Goal: Task Accomplishment & Management: Manage account settings

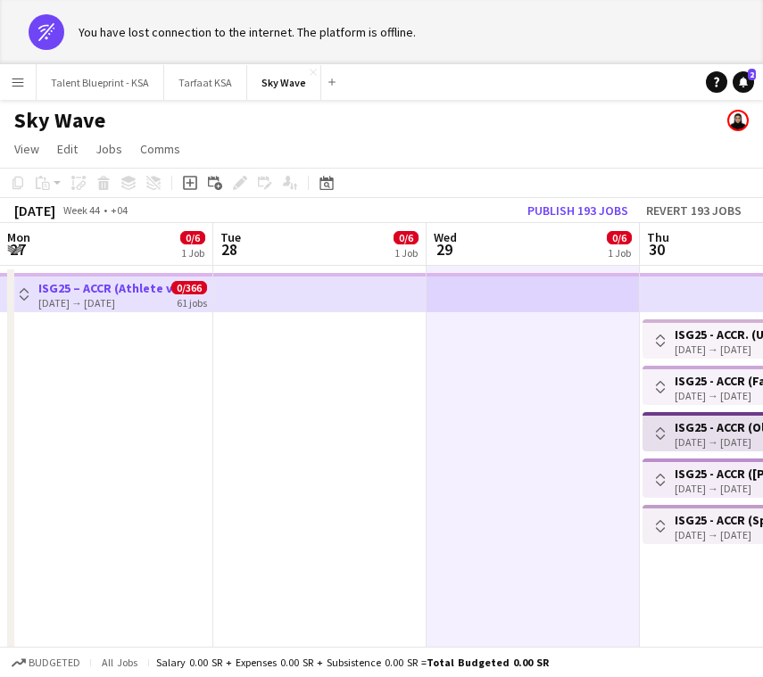
scroll to position [0, 485]
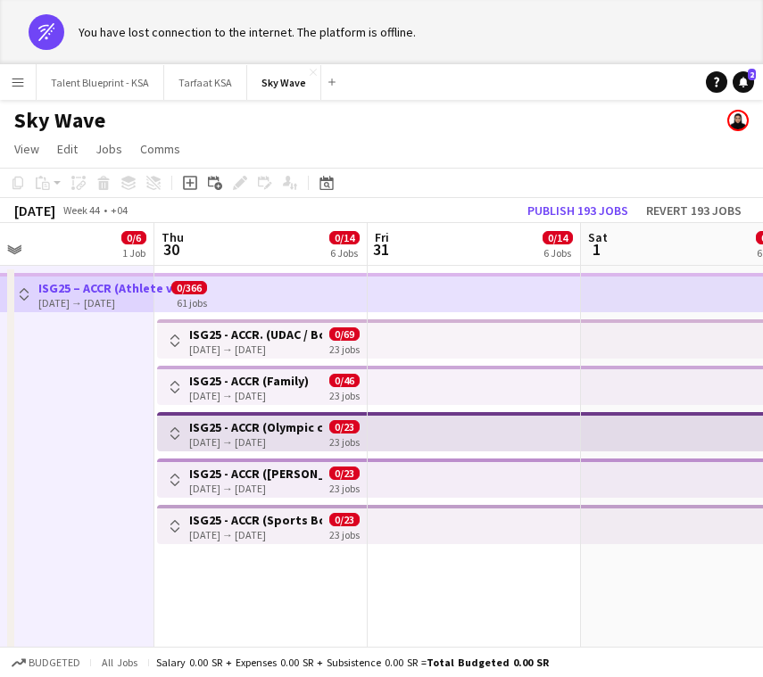
click at [474, 284] on app-top-bar at bounding box center [473, 292] width 213 height 39
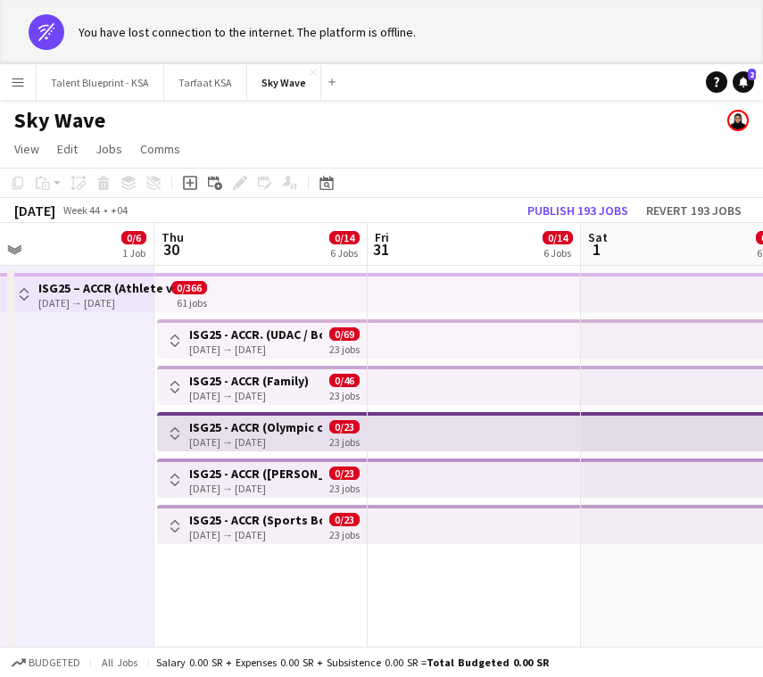
click at [474, 284] on app-top-bar at bounding box center [473, 292] width 213 height 39
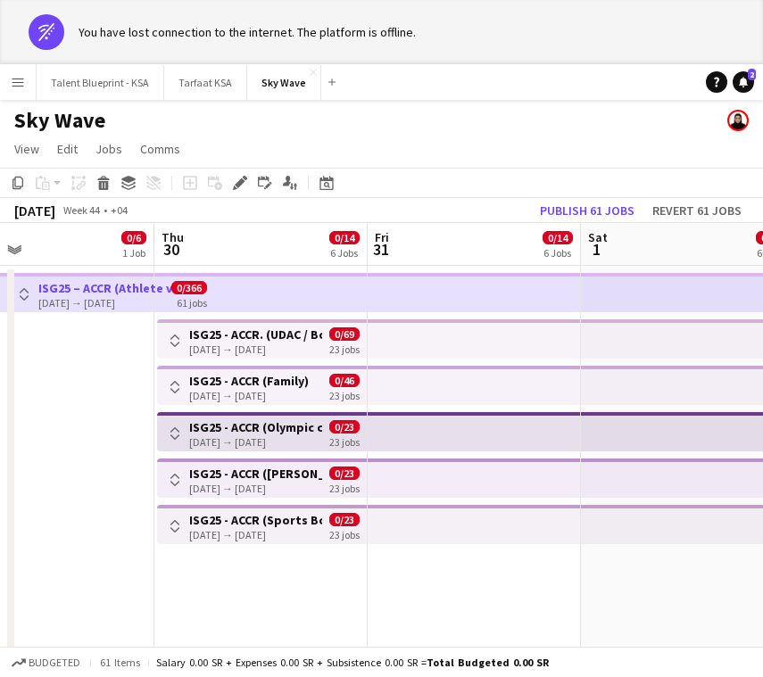
click at [29, 291] on button "Toggle View" at bounding box center [23, 294] width 21 height 21
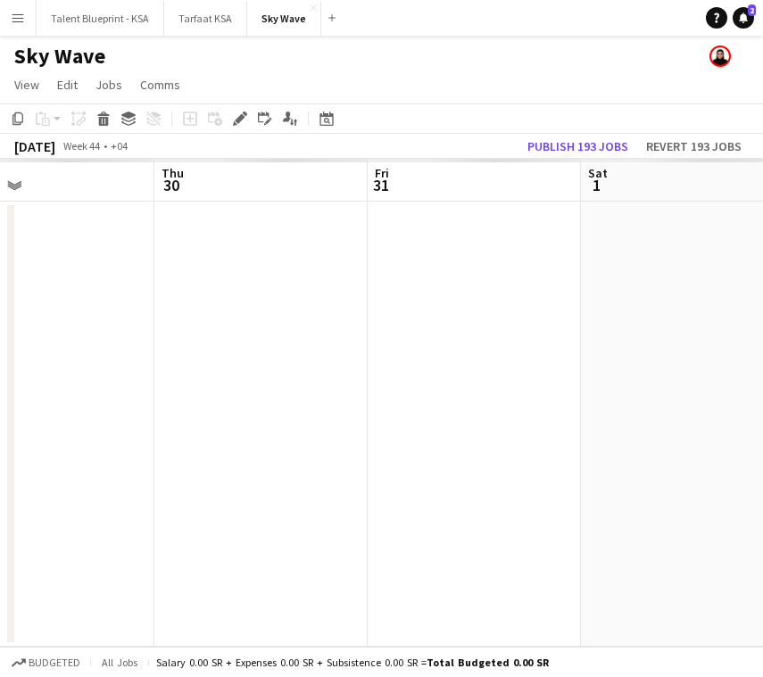
click at [30, 290] on app-date-cell at bounding box center [47, 424] width 213 height 445
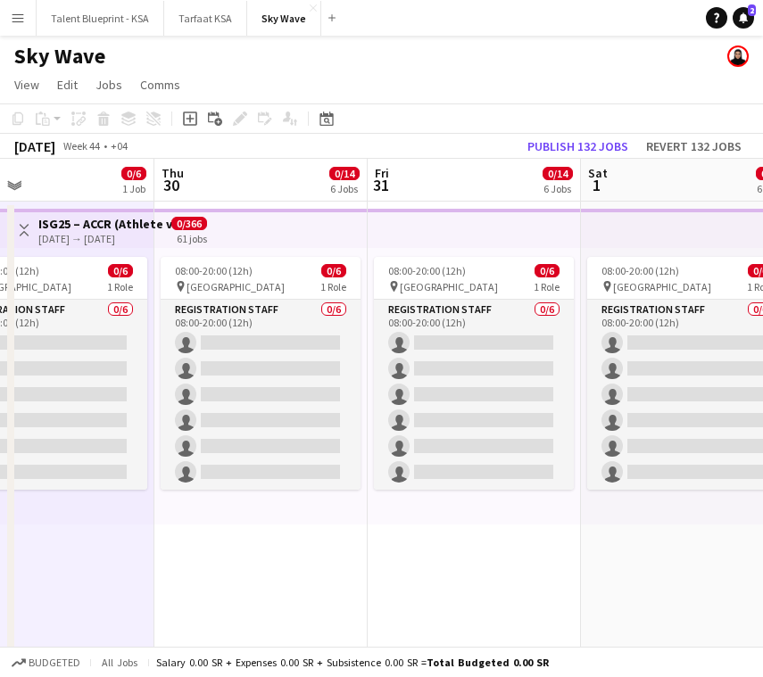
click at [20, 231] on app-icon "Toggle View" at bounding box center [24, 230] width 12 height 12
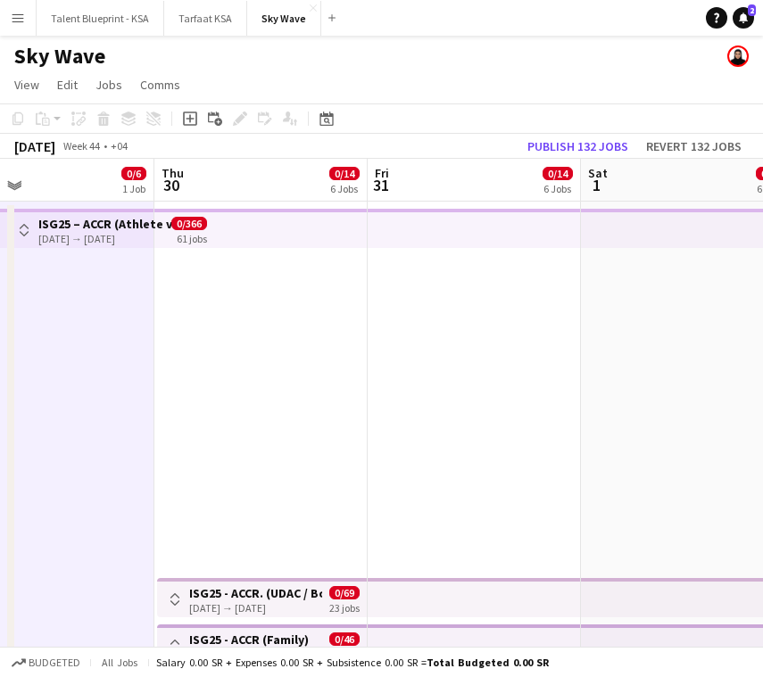
click at [21, 230] on app-icon "Toggle View" at bounding box center [24, 230] width 12 height 12
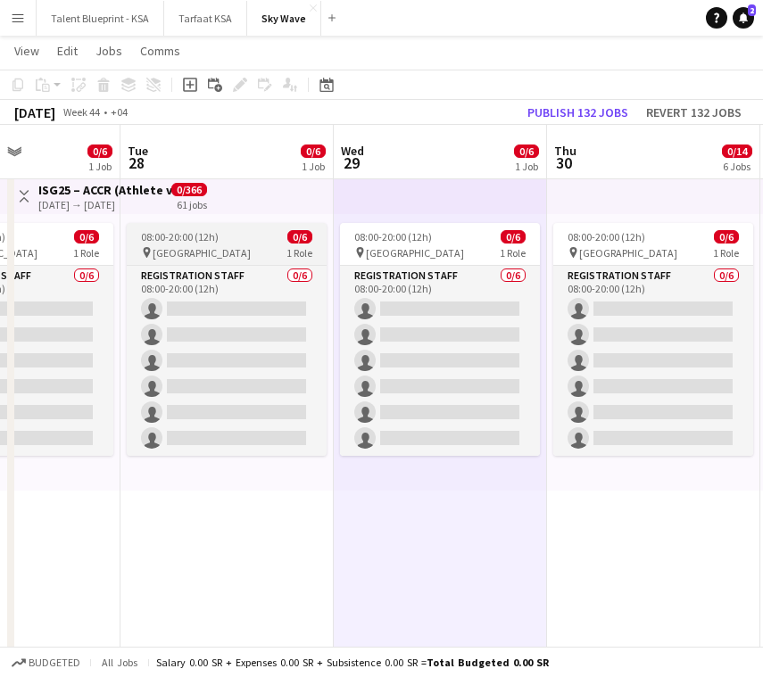
scroll to position [5, 0]
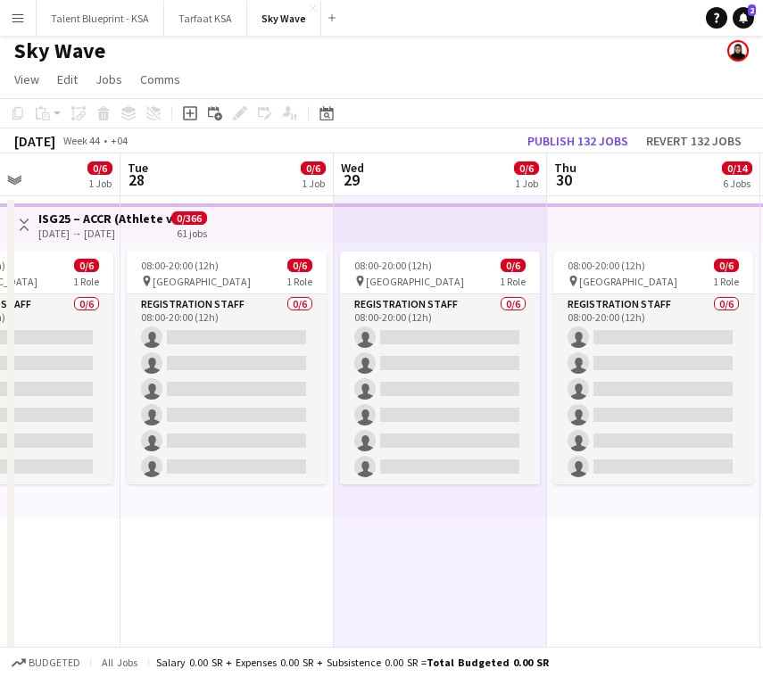
click at [27, 225] on app-icon "Toggle View" at bounding box center [24, 224] width 12 height 12
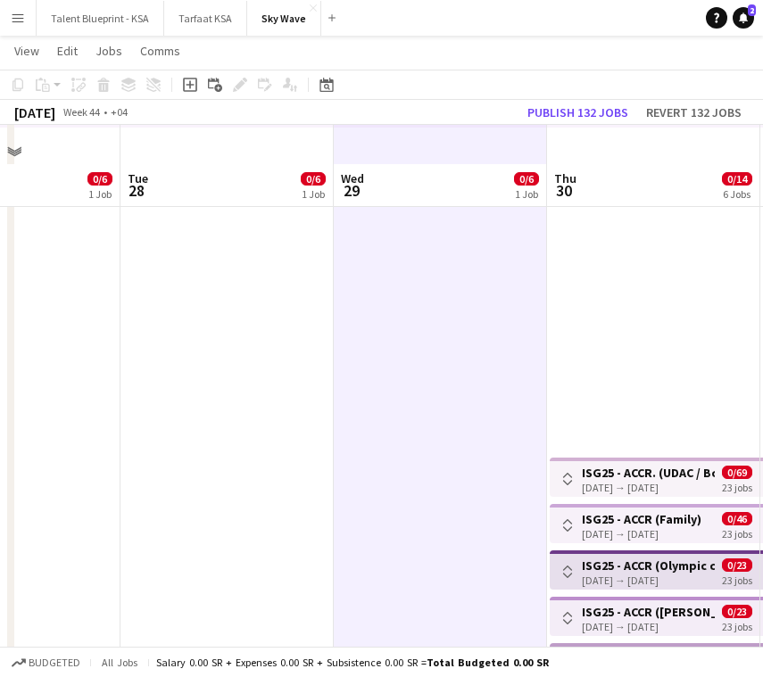
scroll to position [158, 0]
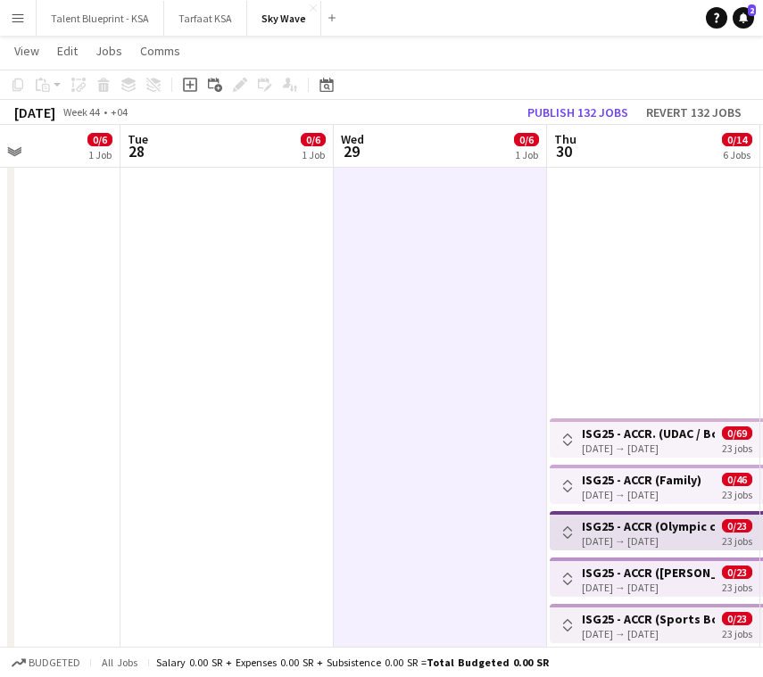
click at [565, 439] on app-icon "Toggle View" at bounding box center [567, 439] width 12 height 12
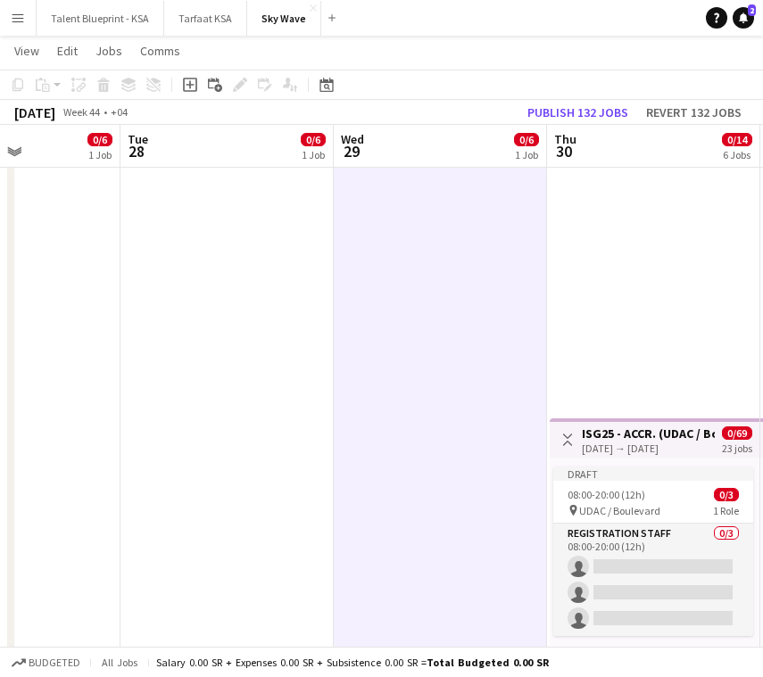
click at [565, 439] on app-icon "Toggle View" at bounding box center [567, 439] width 12 height 12
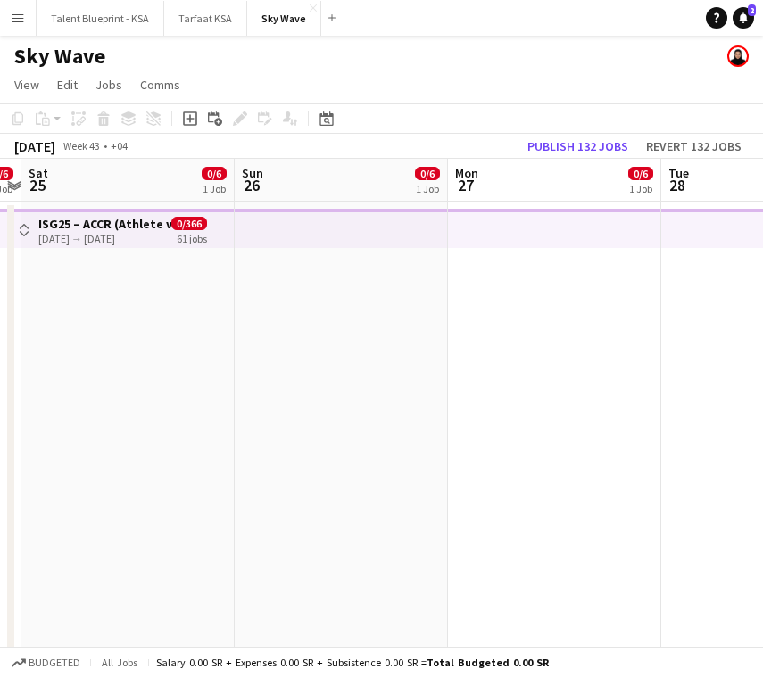
scroll to position [0, 549]
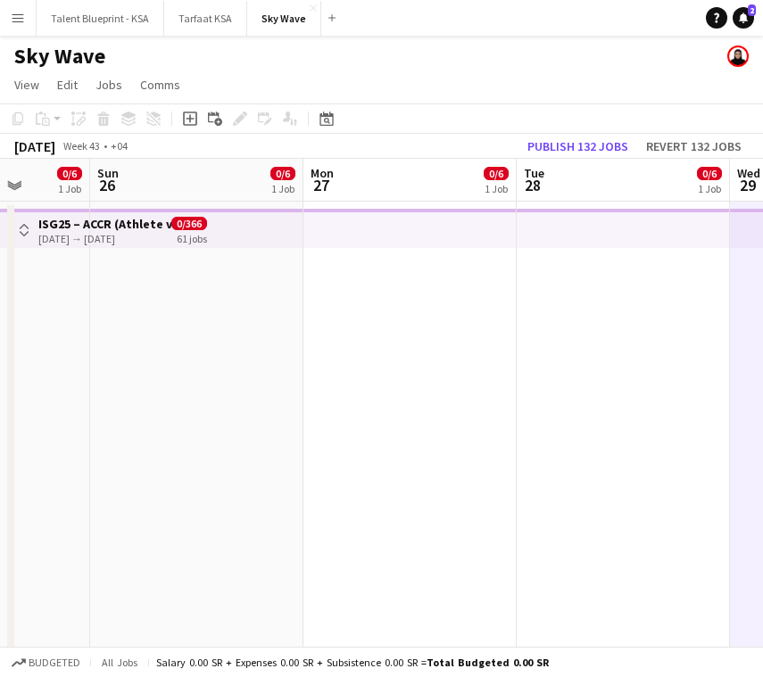
click at [146, 379] on app-date-cell at bounding box center [196, 529] width 213 height 655
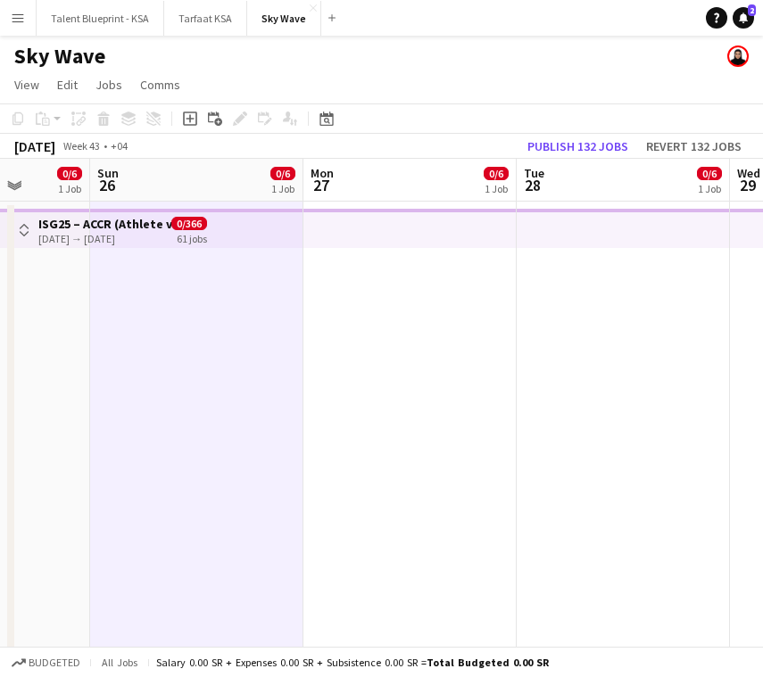
click at [237, 223] on app-top-bar at bounding box center [196, 228] width 213 height 39
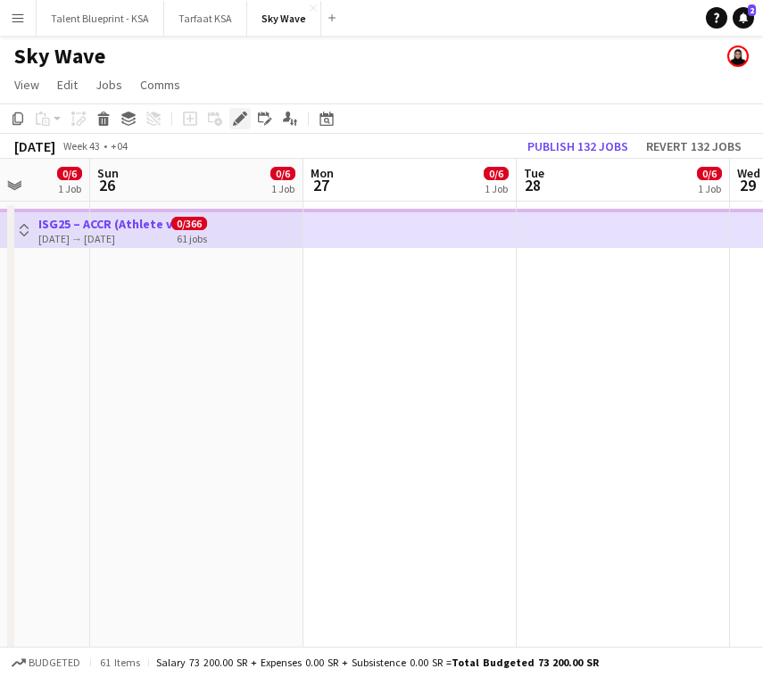
click at [240, 113] on icon "Edit" at bounding box center [240, 118] width 14 height 14
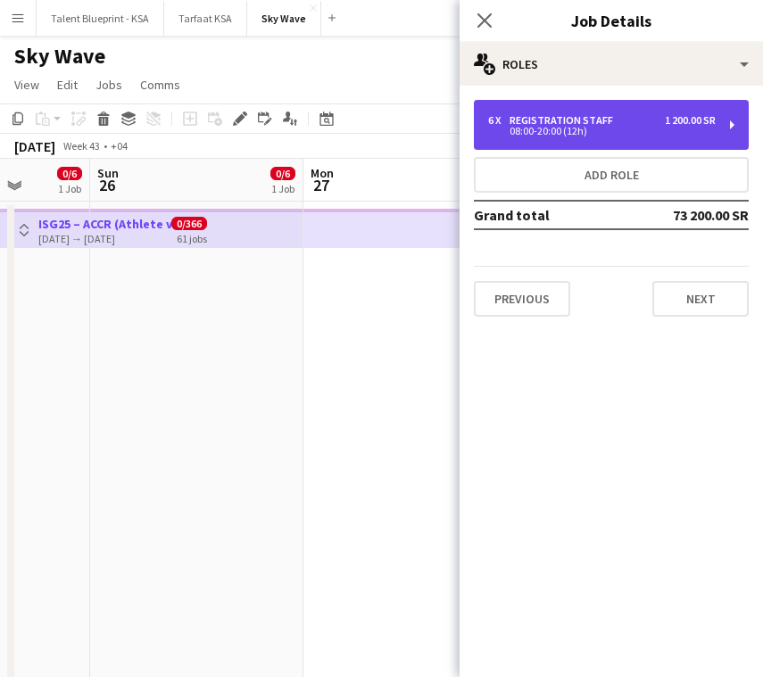
click at [629, 123] on div "6 x Registration Staff 1 200.00 SR" at bounding box center [601, 120] width 227 height 12
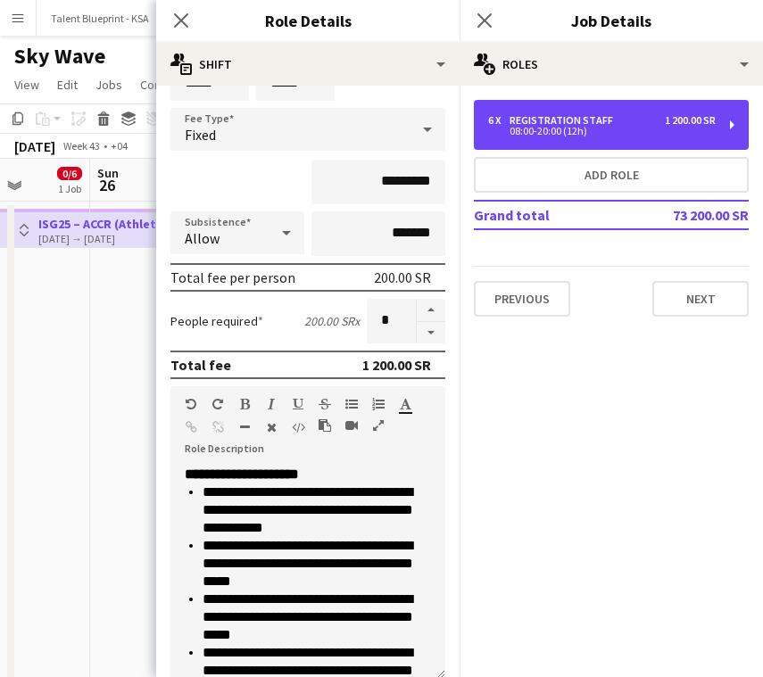
scroll to position [0, 0]
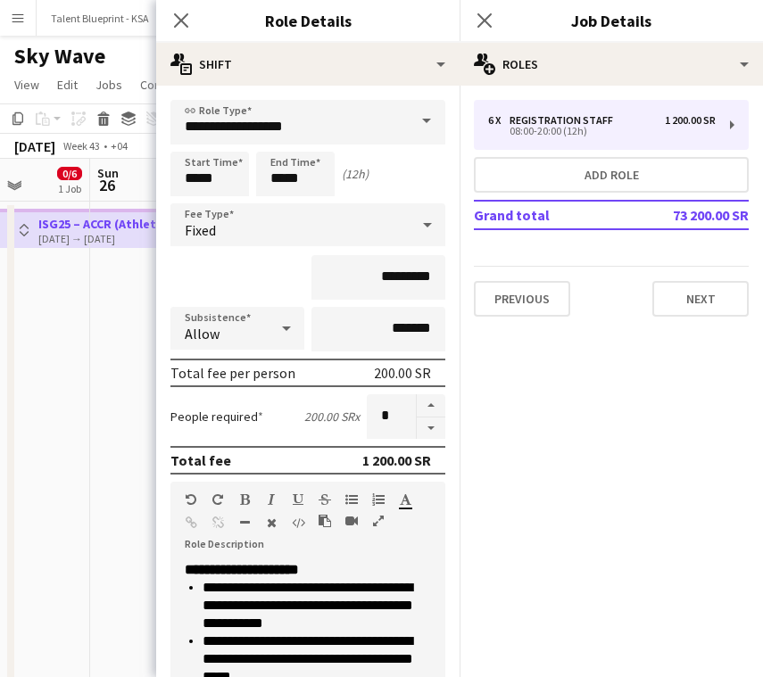
click at [103, 373] on app-date-cell at bounding box center [196, 529] width 213 height 655
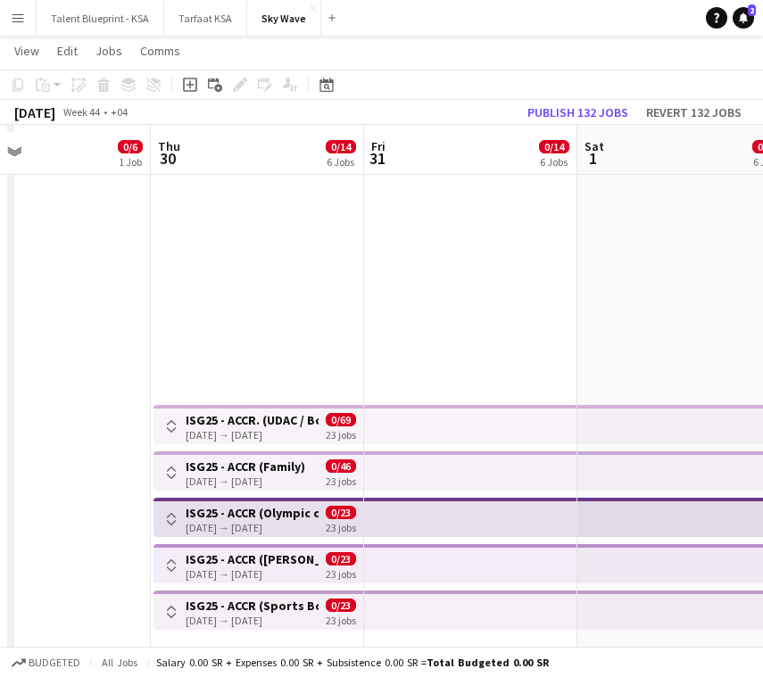
scroll to position [178, 0]
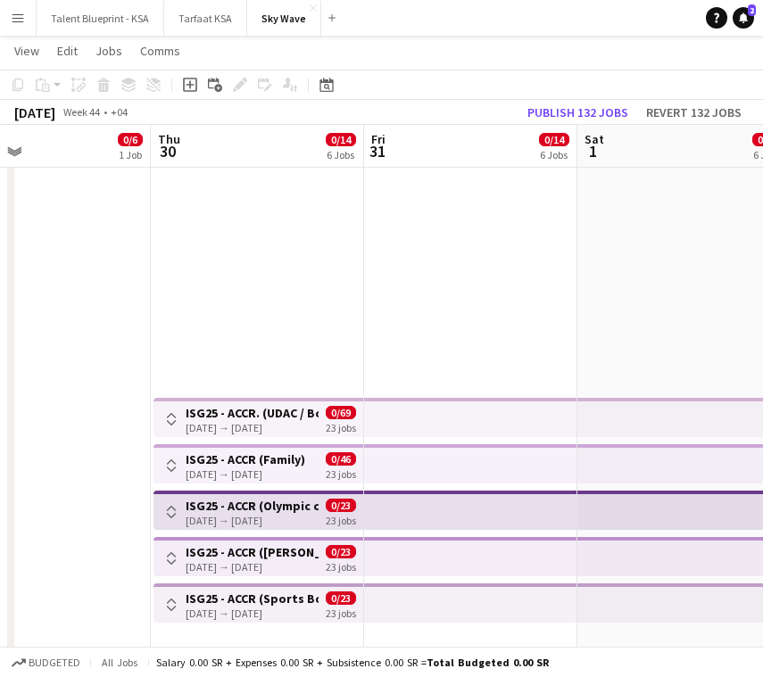
click at [301, 402] on app-top-bar "Toggle View ISG25 - ACCR. (UDAC / Boulevard) [DATE] → [DATE] 0/69 23 jobs" at bounding box center [258, 417] width 210 height 39
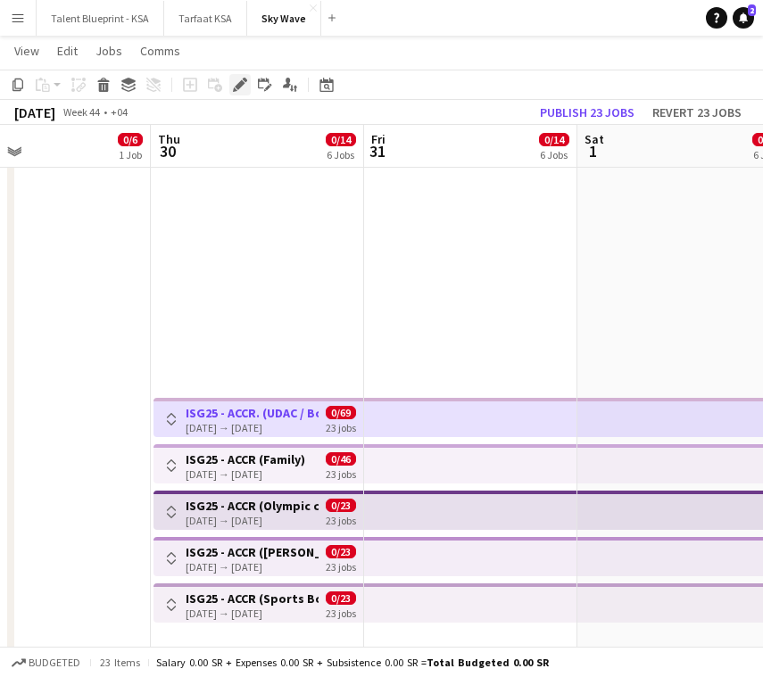
click at [237, 89] on icon "Edit" at bounding box center [240, 85] width 14 height 14
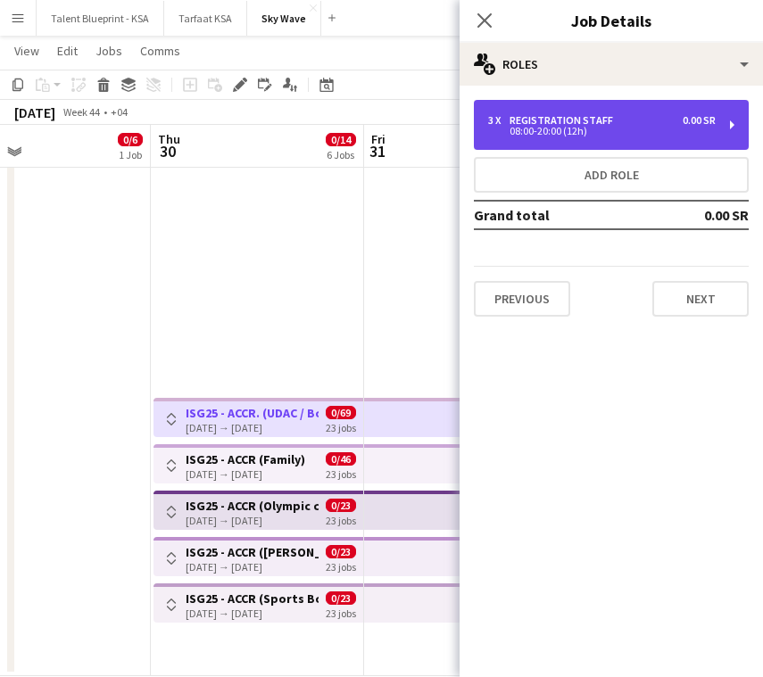
click at [570, 114] on div "Registration Staff" at bounding box center [564, 120] width 111 height 12
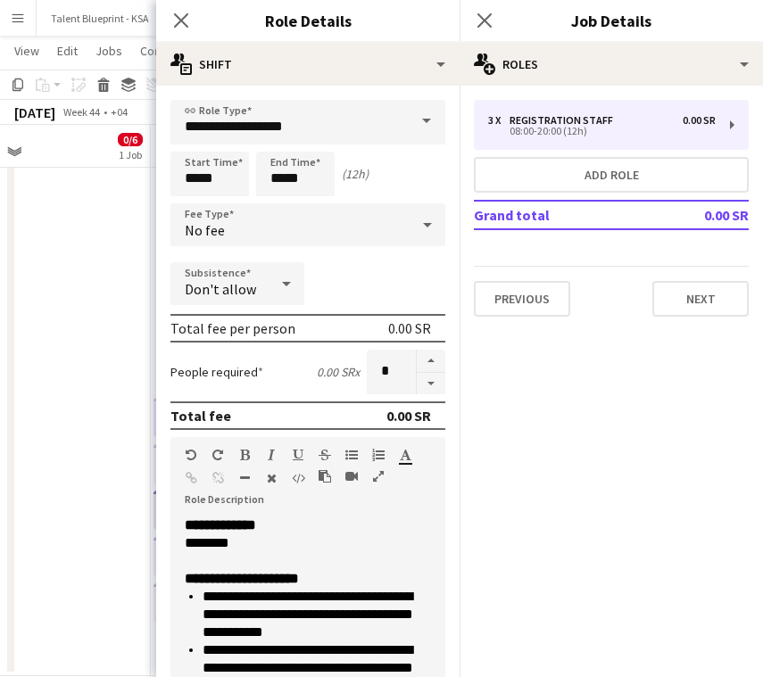
click at [340, 226] on div "No fee" at bounding box center [289, 224] width 239 height 43
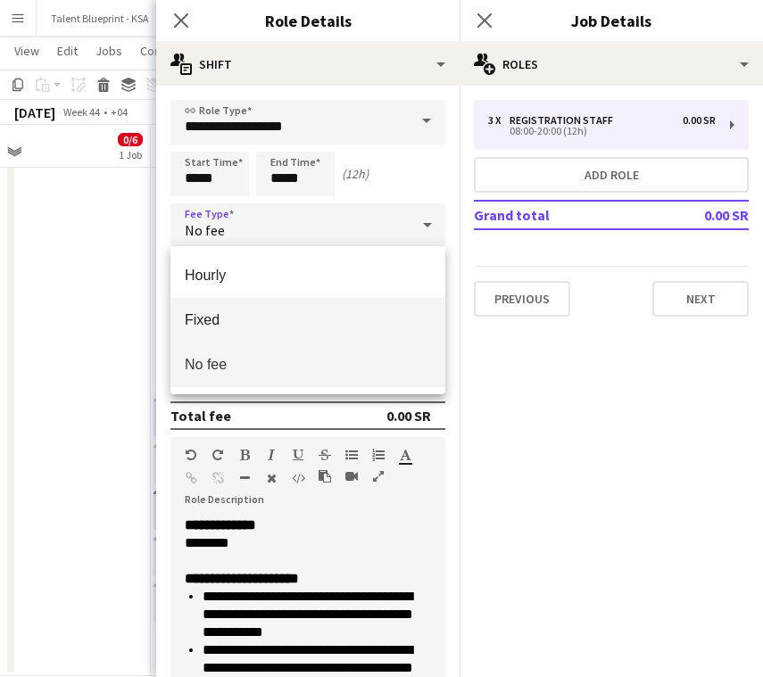
click at [307, 319] on span "Fixed" at bounding box center [308, 319] width 246 height 17
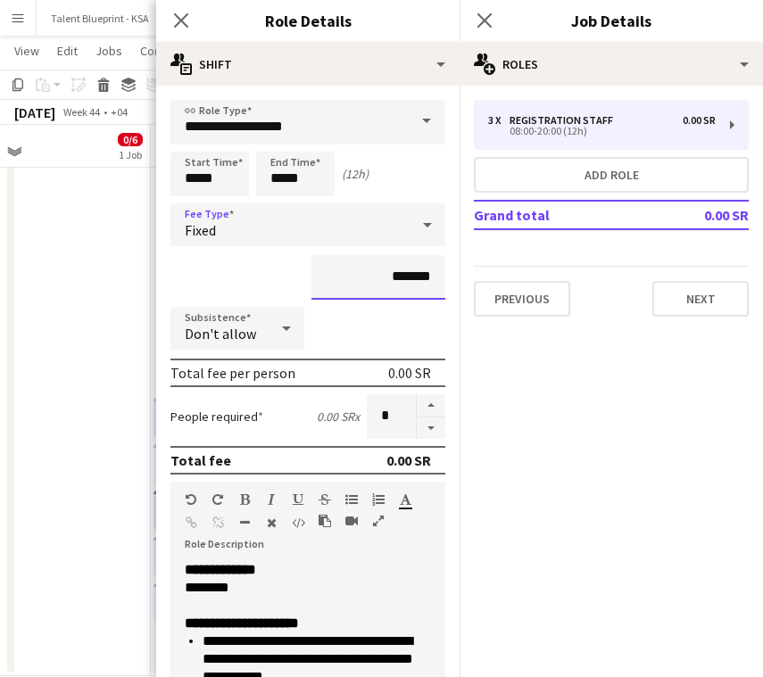
click at [382, 271] on input "*******" at bounding box center [378, 277] width 134 height 45
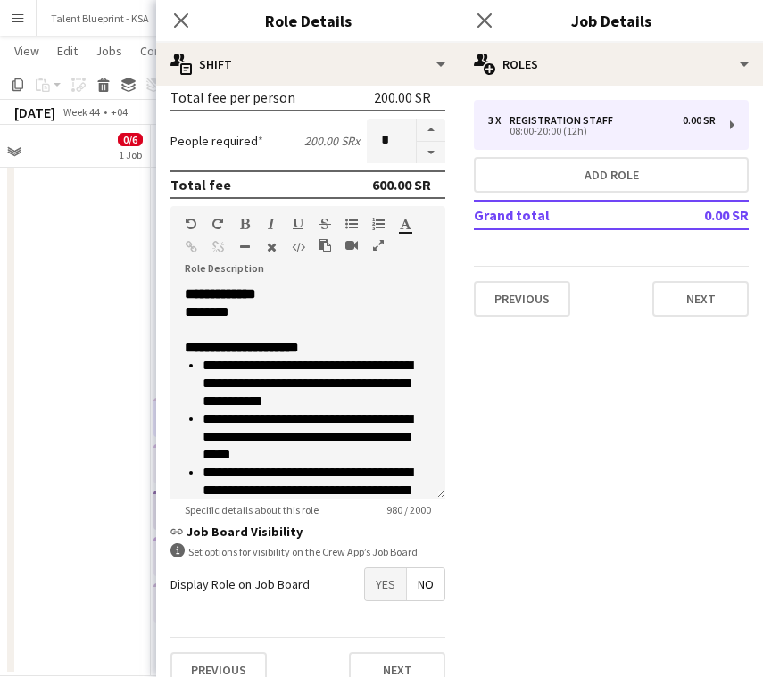
scroll to position [301, 0]
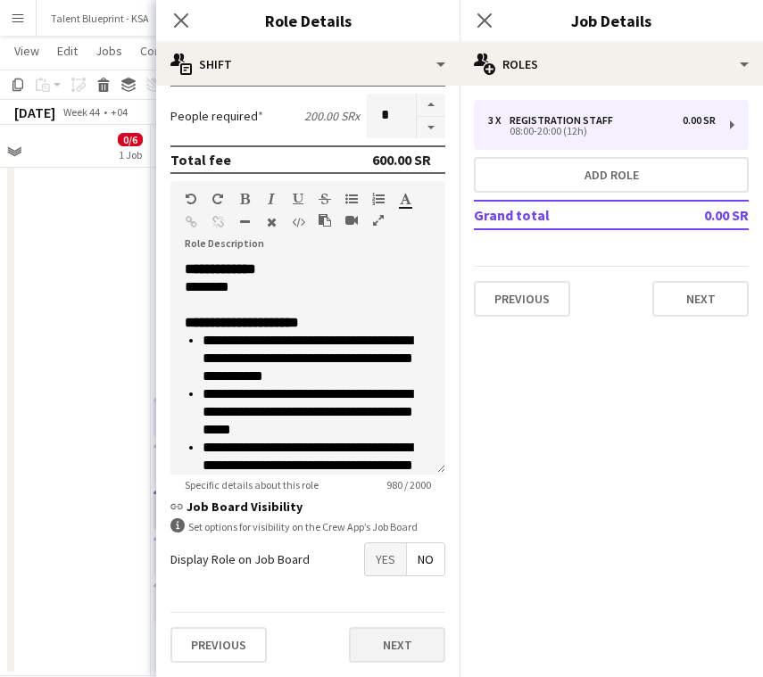
type input "*********"
click at [395, 647] on button "Next" at bounding box center [397, 645] width 96 height 36
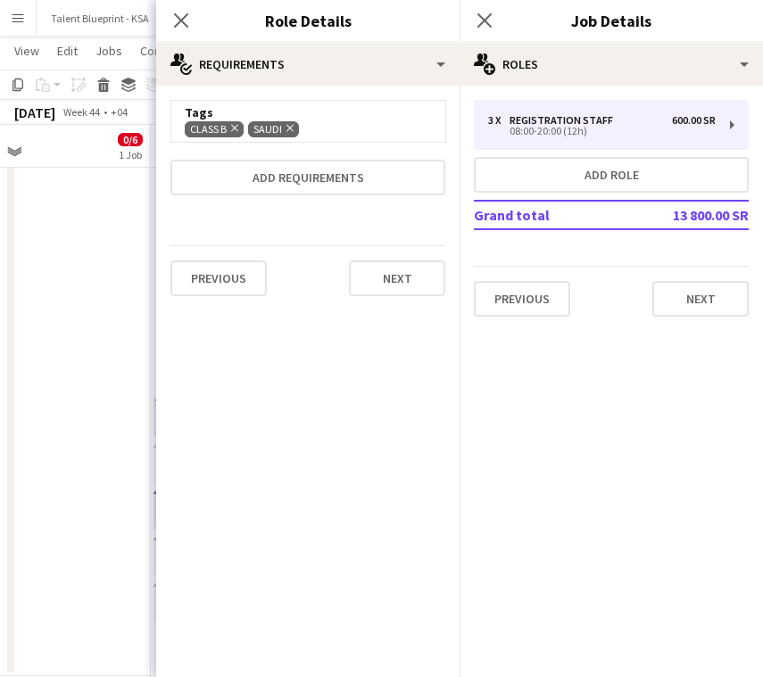
scroll to position [0, 0]
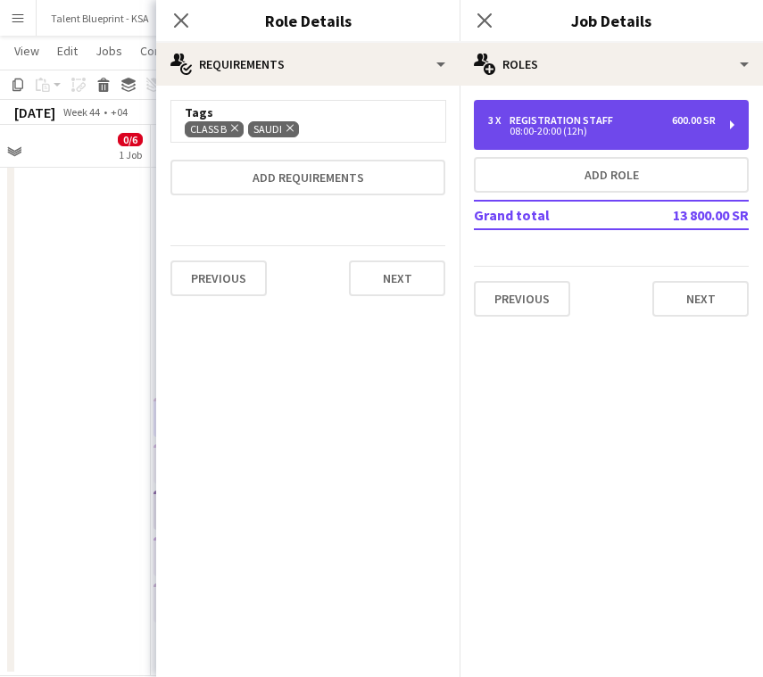
click at [548, 133] on div "08:00-20:00 (12h)" at bounding box center [601, 131] width 227 height 9
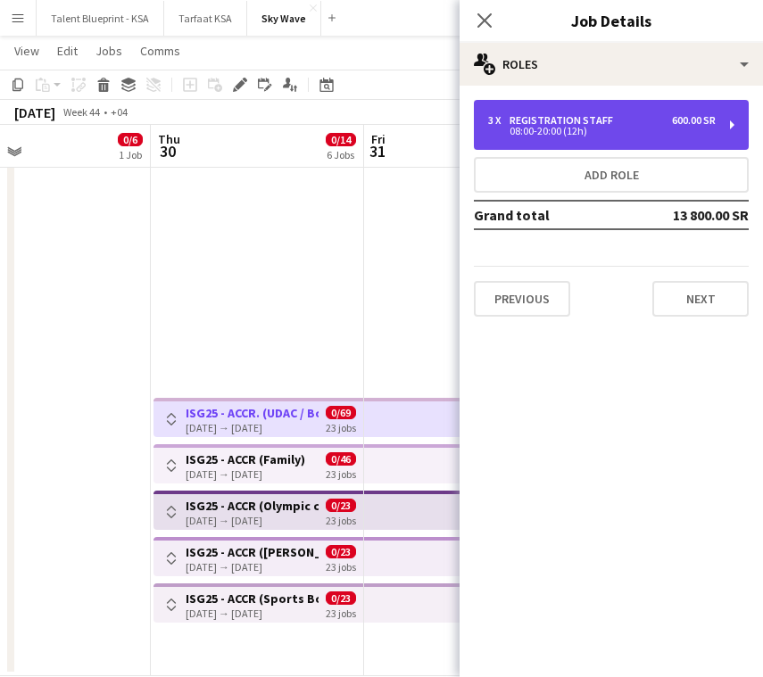
click at [548, 134] on div "08:00-20:00 (12h)" at bounding box center [601, 131] width 227 height 9
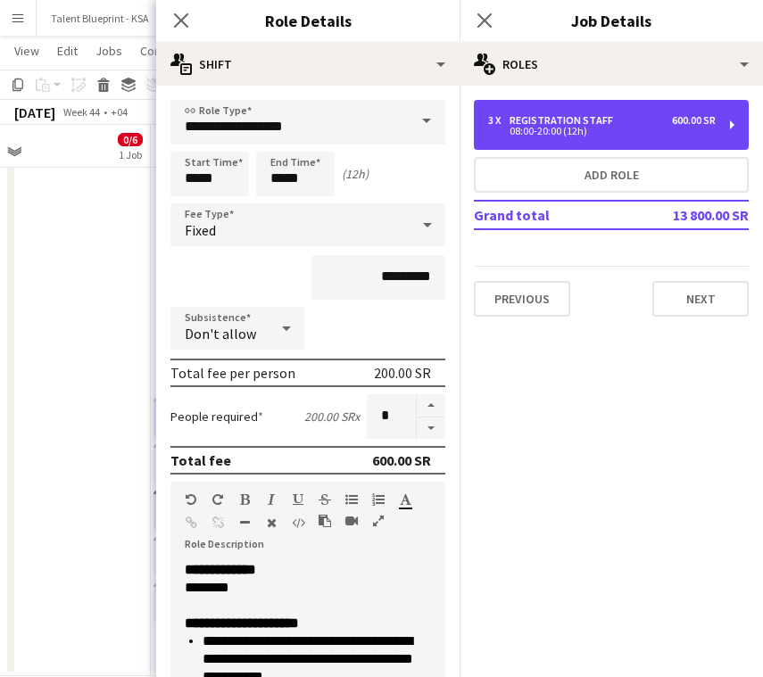
scroll to position [301, 0]
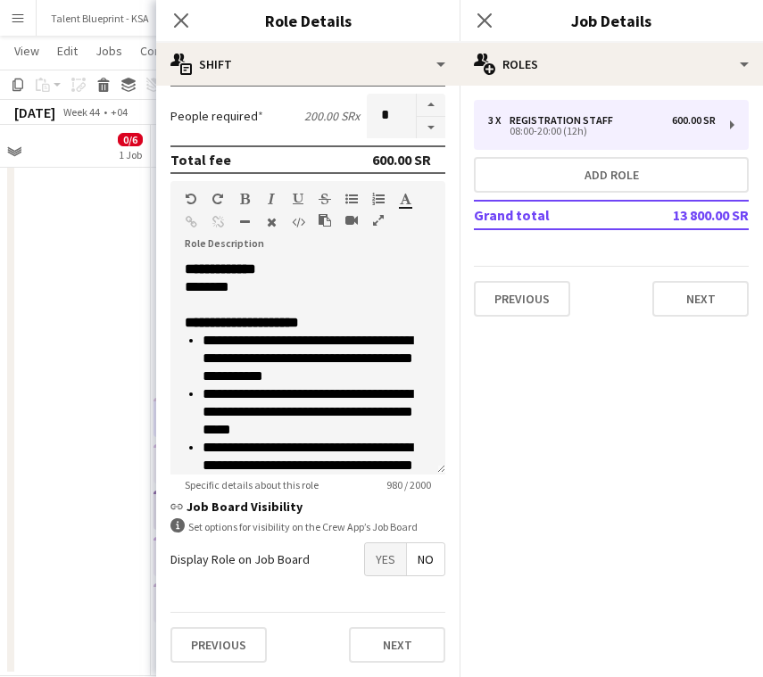
click at [400, 567] on span "Yes" at bounding box center [385, 559] width 41 height 32
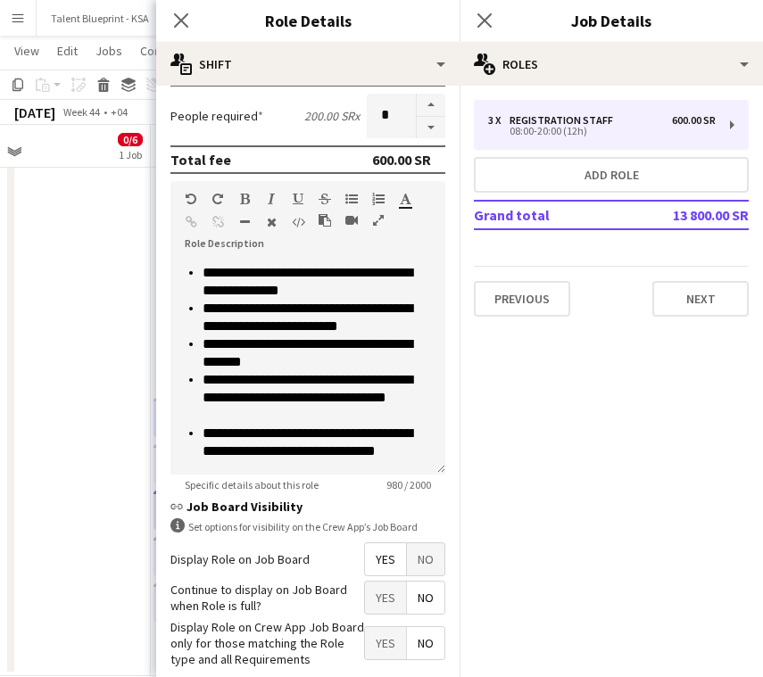
scroll to position [392, 0]
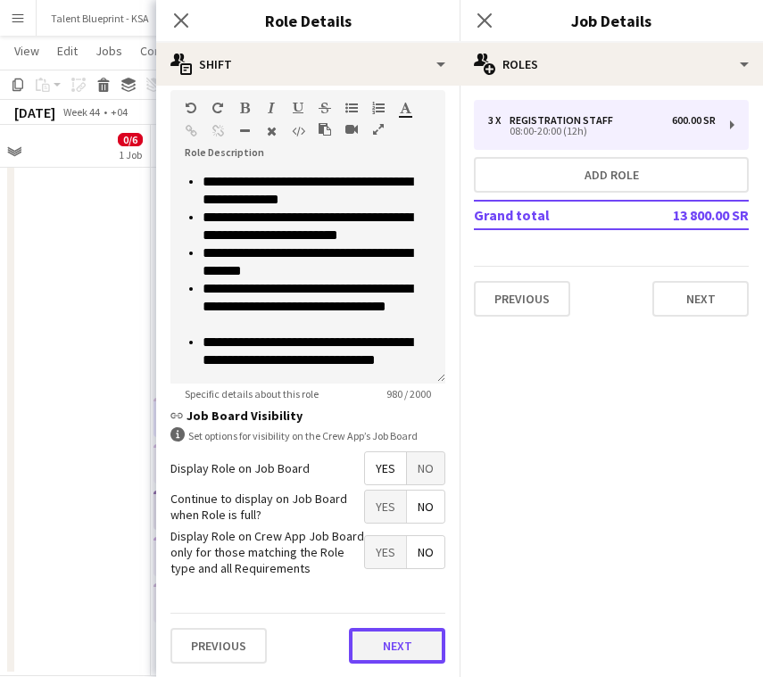
click at [403, 642] on button "Next" at bounding box center [397, 646] width 96 height 36
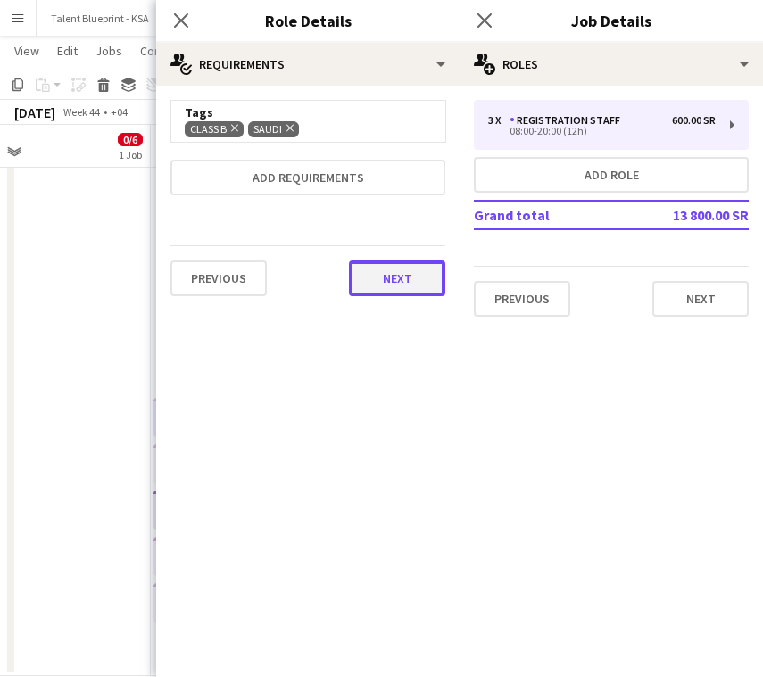
click at [409, 270] on button "Next" at bounding box center [397, 278] width 96 height 36
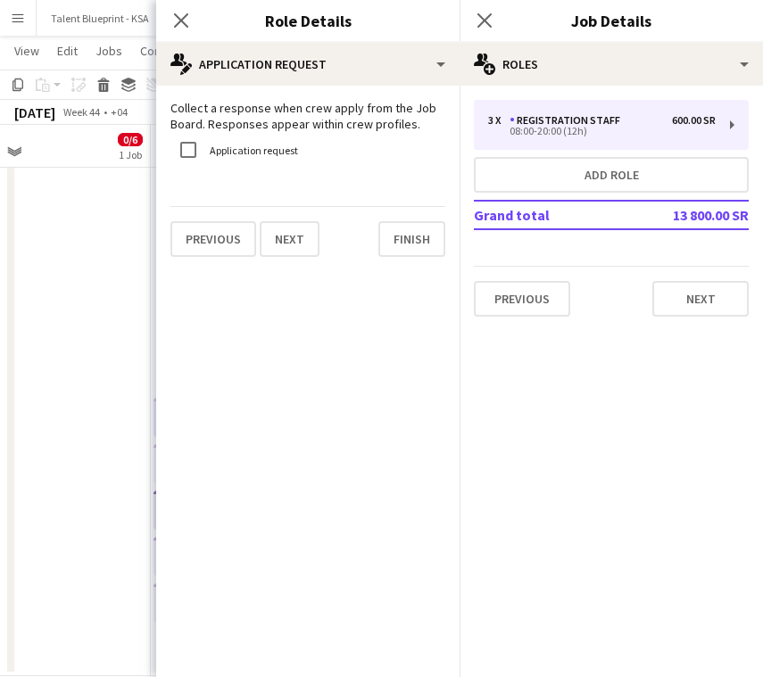
click at [168, 19] on div "Close pop-in" at bounding box center [181, 20] width 50 height 41
click at [182, 14] on icon "Close pop-in" at bounding box center [180, 20] width 17 height 17
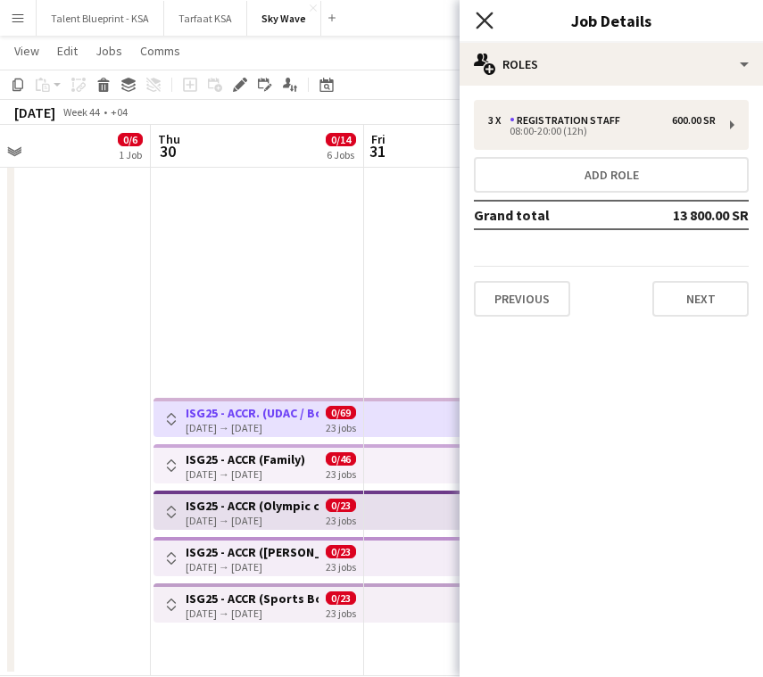
click at [481, 17] on icon at bounding box center [483, 20] width 17 height 17
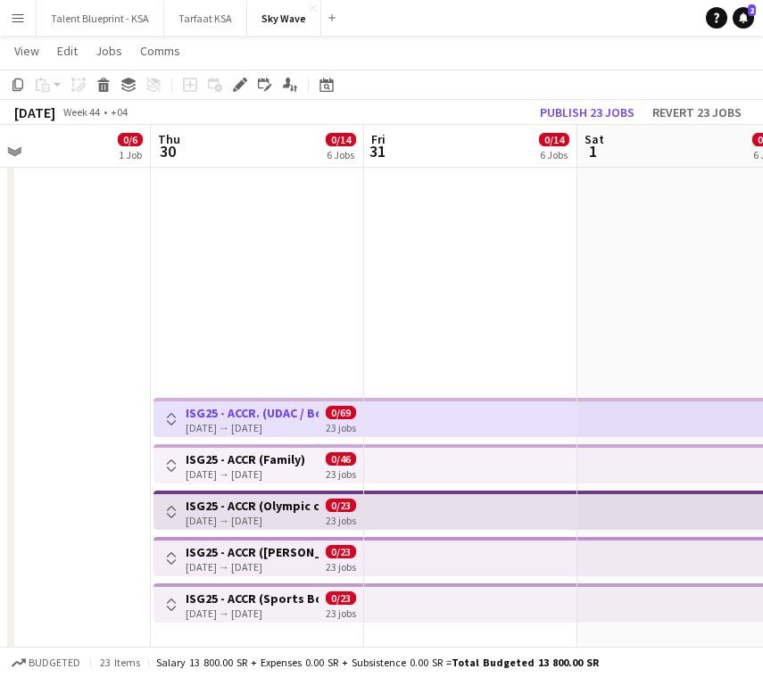
click at [244, 470] on div "[DATE] → [DATE]" at bounding box center [245, 473] width 120 height 13
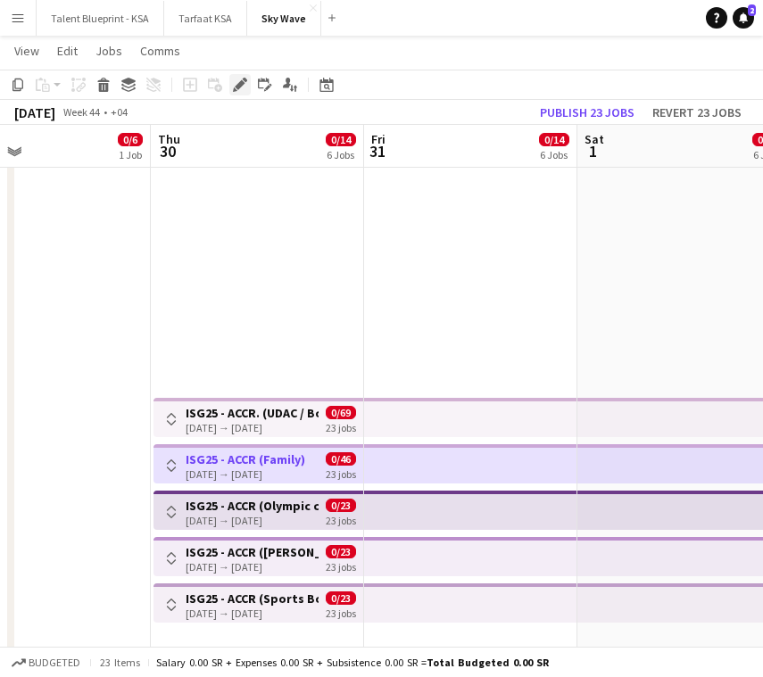
click at [243, 88] on icon "Edit" at bounding box center [240, 85] width 14 height 14
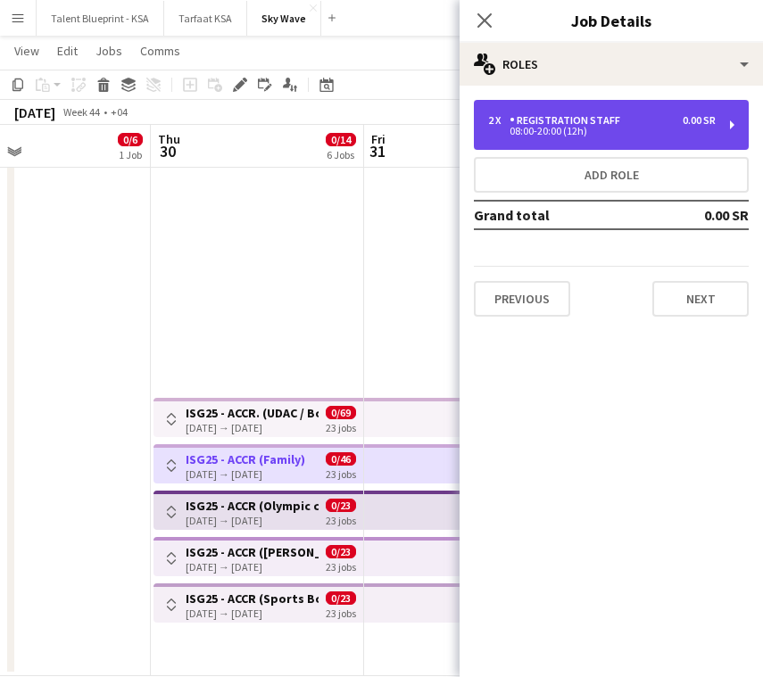
click at [533, 126] on div "Registration Staff" at bounding box center [568, 120] width 118 height 12
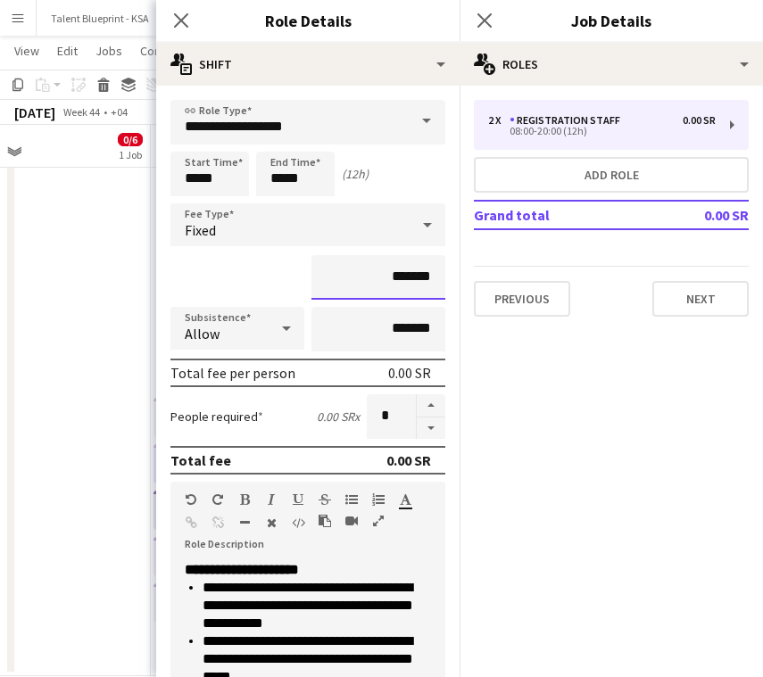
click at [365, 276] on input "*******" at bounding box center [378, 277] width 134 height 45
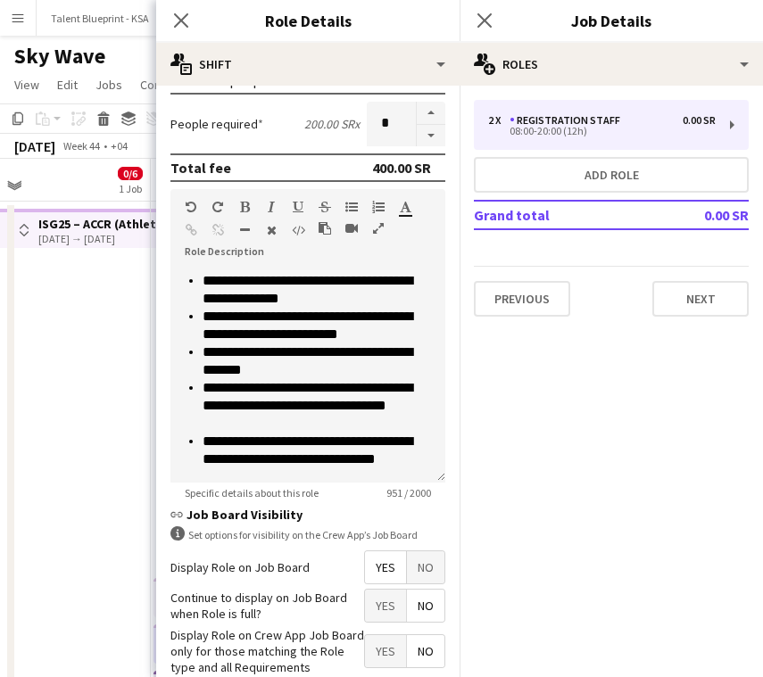
scroll to position [392, 0]
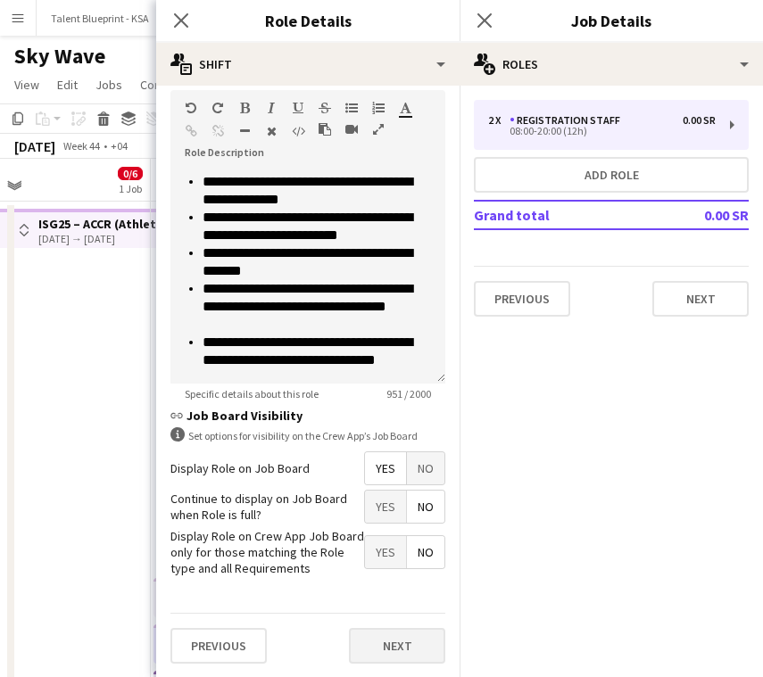
type input "*********"
click at [413, 642] on button "Next" at bounding box center [397, 646] width 96 height 36
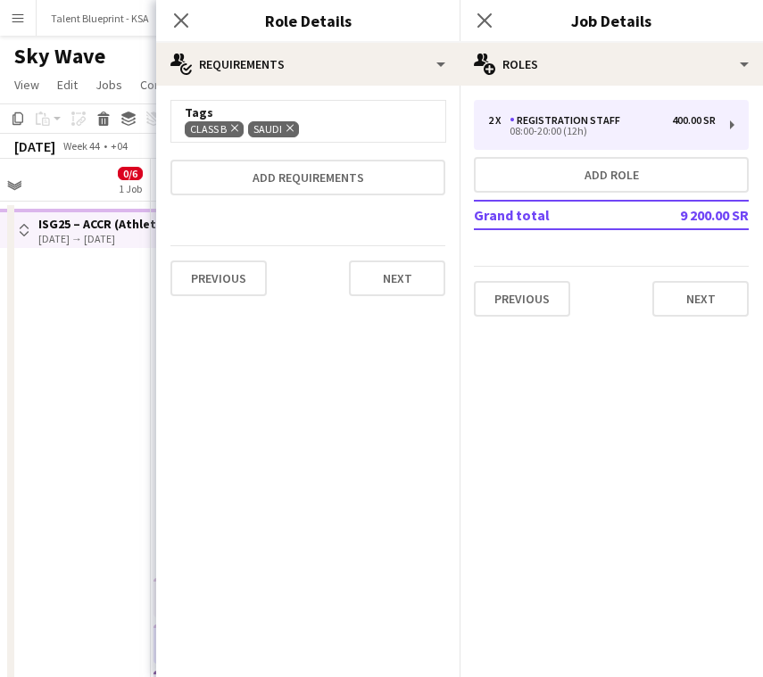
scroll to position [0, 0]
click at [423, 280] on button "Next" at bounding box center [397, 278] width 96 height 36
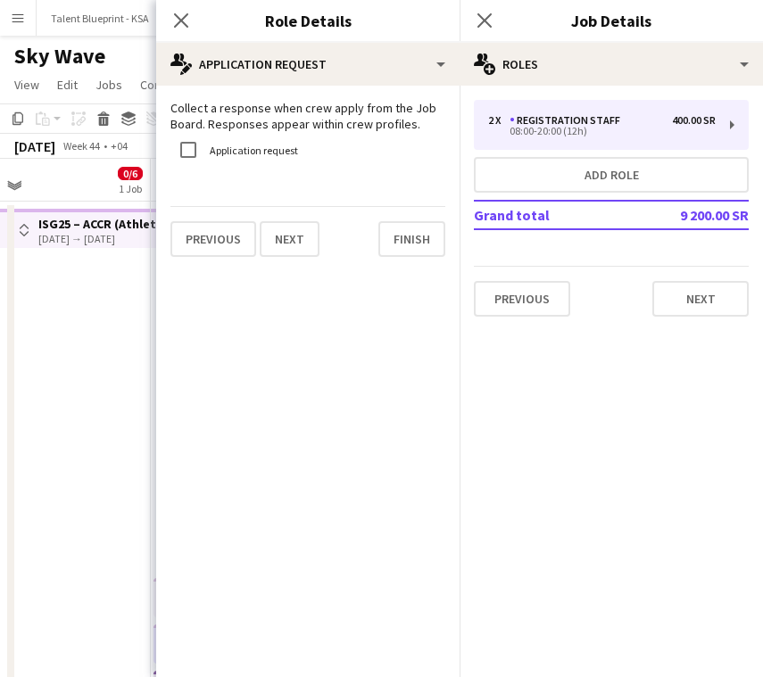
click at [143, 355] on app-date-cell "Toggle View ISG25 – ACCR ([GEOGRAPHIC_DATA]) [DATE] → [DATE] 0/366 61 jobs" at bounding box center [44, 529] width 213 height 655
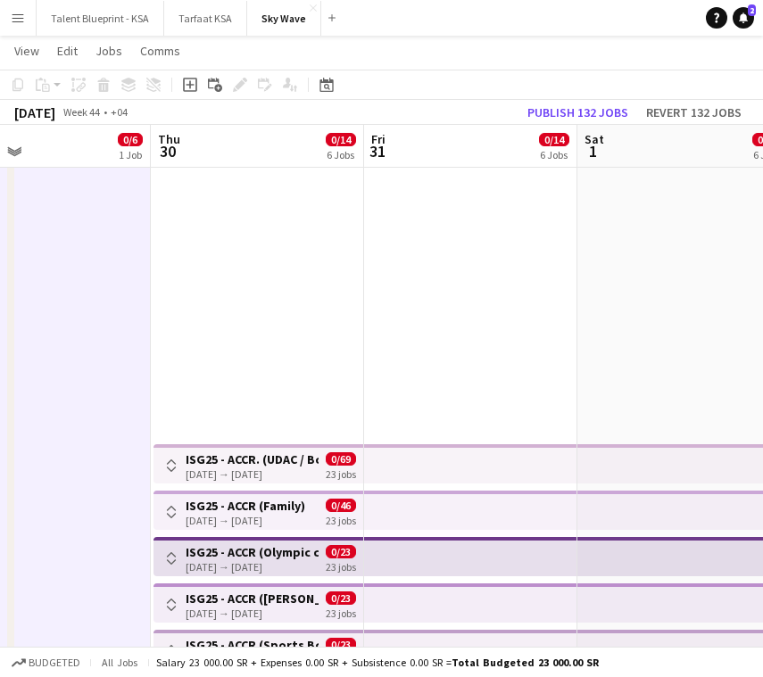
scroll to position [208, 0]
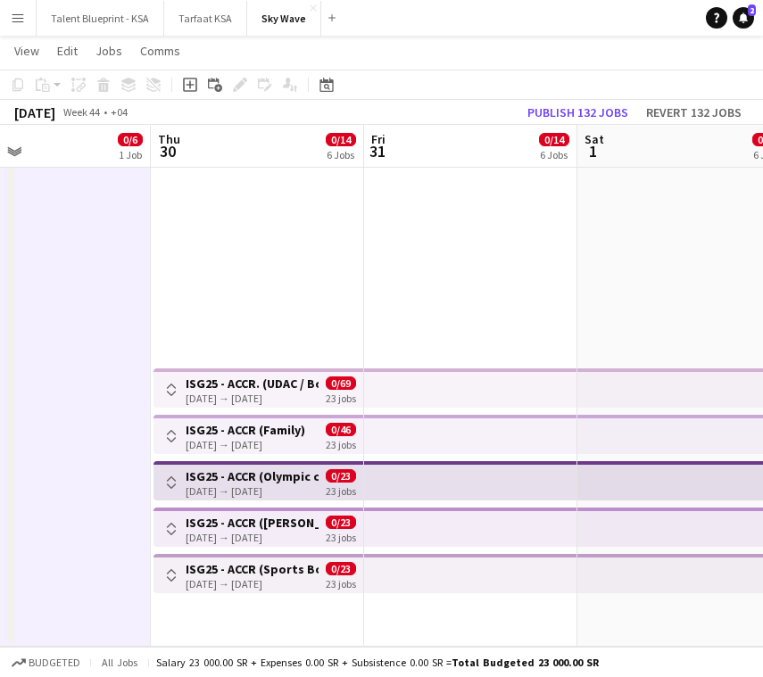
click at [410, 430] on app-top-bar at bounding box center [470, 434] width 213 height 39
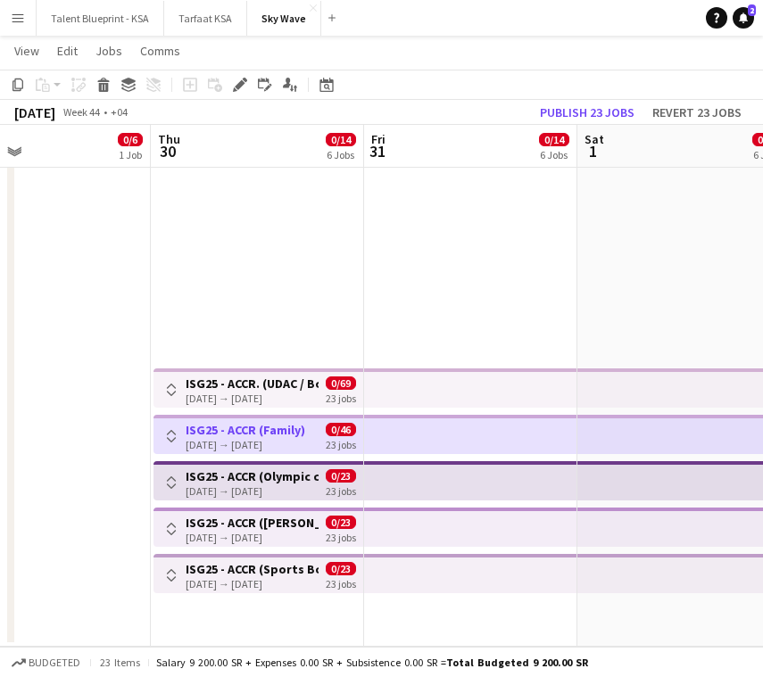
click at [404, 433] on app-top-bar at bounding box center [470, 434] width 213 height 39
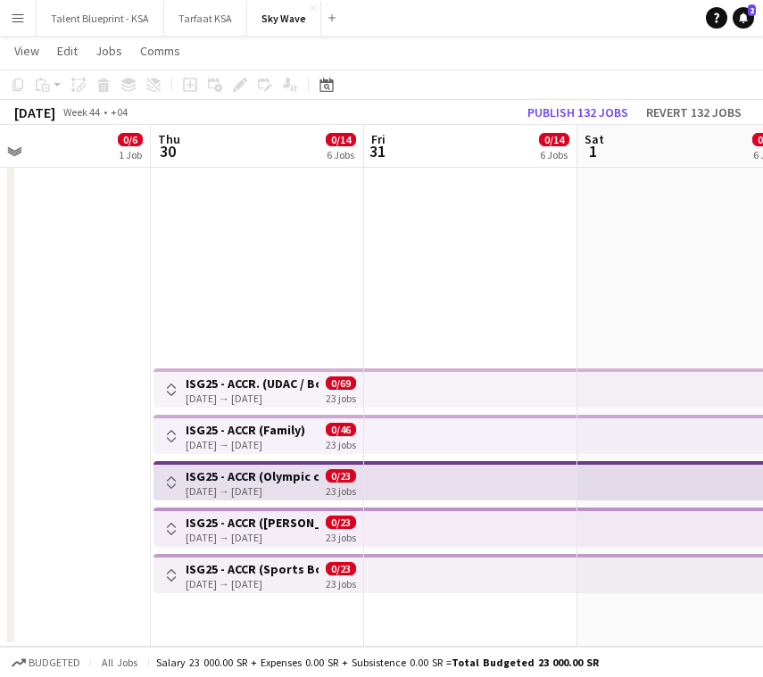
click at [315, 433] on div "Toggle View ISG25 - ACCR (Family) [DATE] → [DATE] 0/46 23 jobs" at bounding box center [258, 436] width 195 height 30
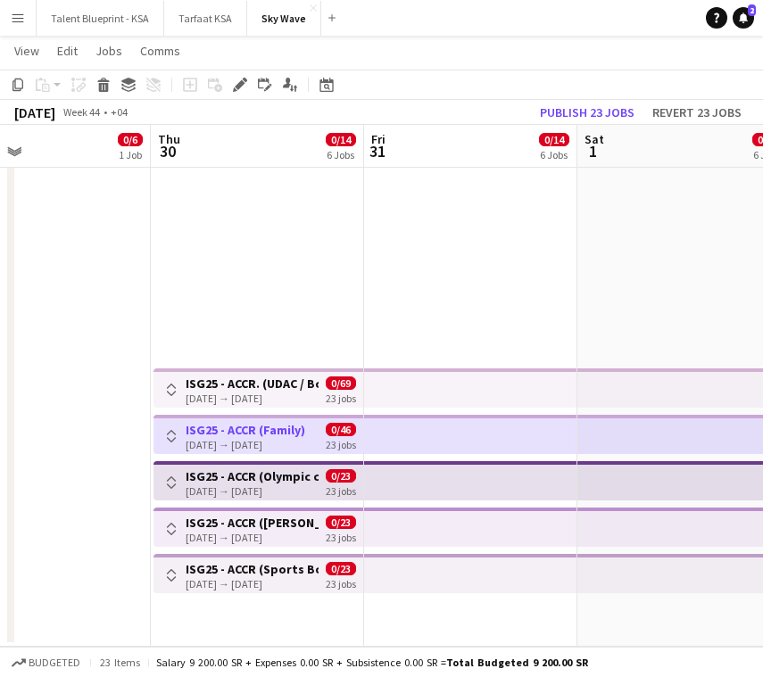
click at [303, 484] on div "[DATE] → [DATE]" at bounding box center [251, 490] width 133 height 13
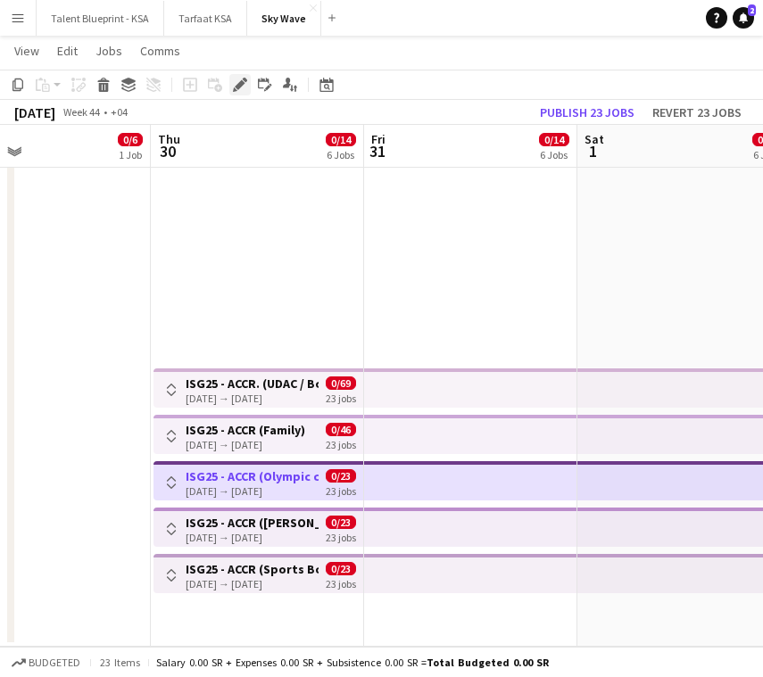
click at [237, 76] on div "Edit" at bounding box center [239, 84] width 21 height 21
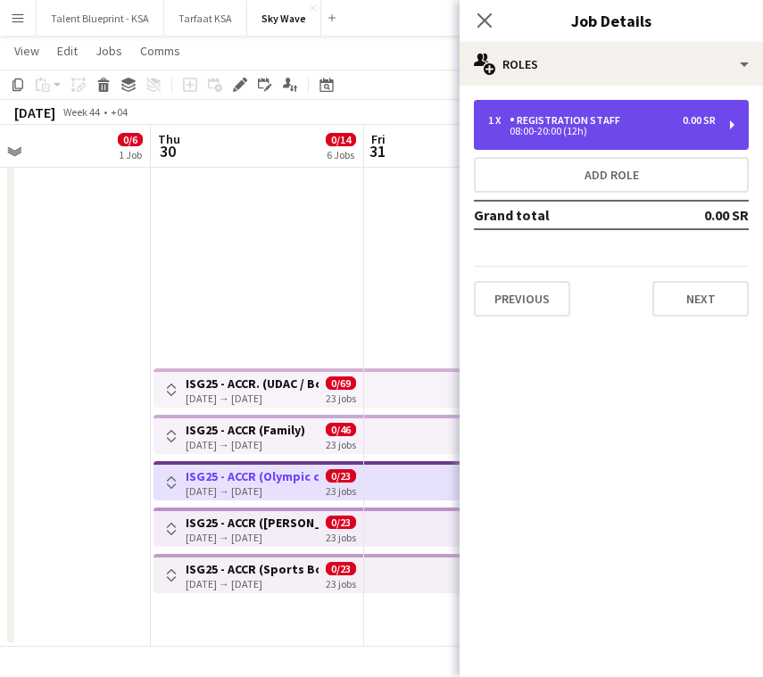
click at [562, 142] on div "1 x Registration Staff 0.00 SR 08:00-20:00 (12h)" at bounding box center [611, 125] width 275 height 50
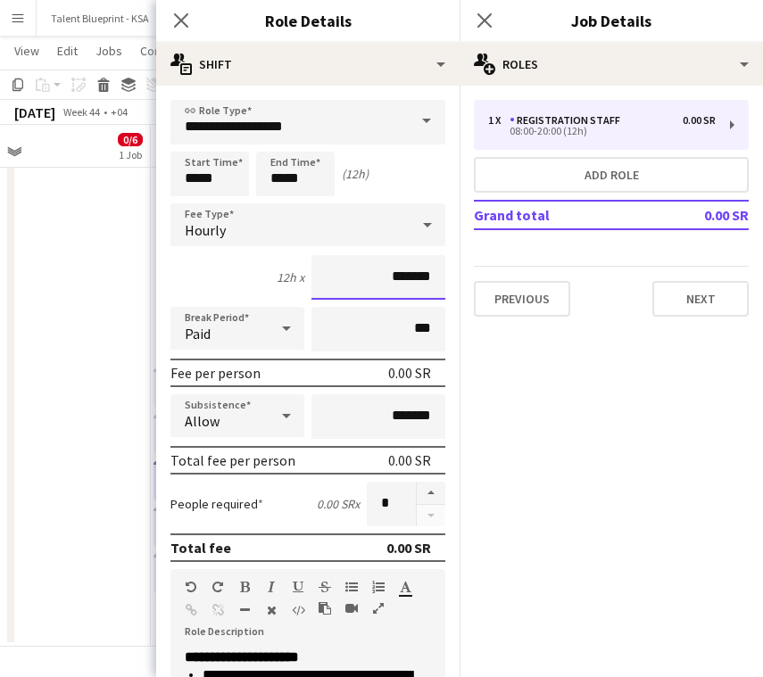
click at [380, 283] on input "*******" at bounding box center [378, 277] width 134 height 45
click at [389, 227] on div "Hourly" at bounding box center [289, 224] width 239 height 43
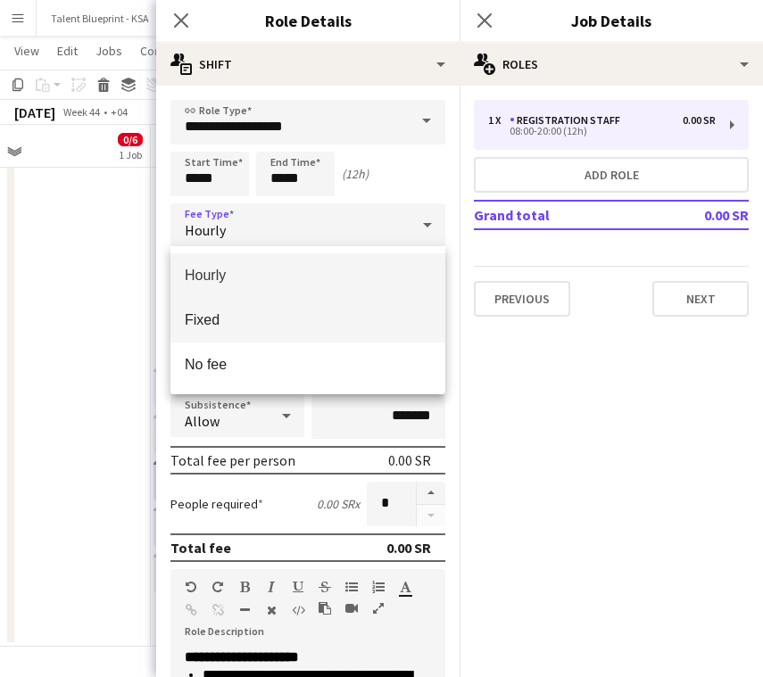
click at [359, 325] on span "Fixed" at bounding box center [308, 319] width 246 height 17
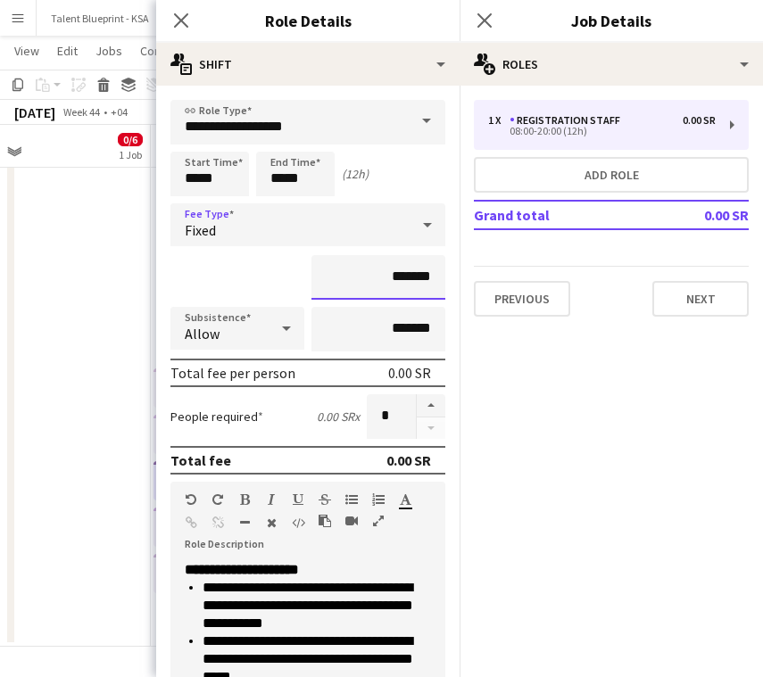
click at [366, 284] on input "*******" at bounding box center [378, 277] width 134 height 45
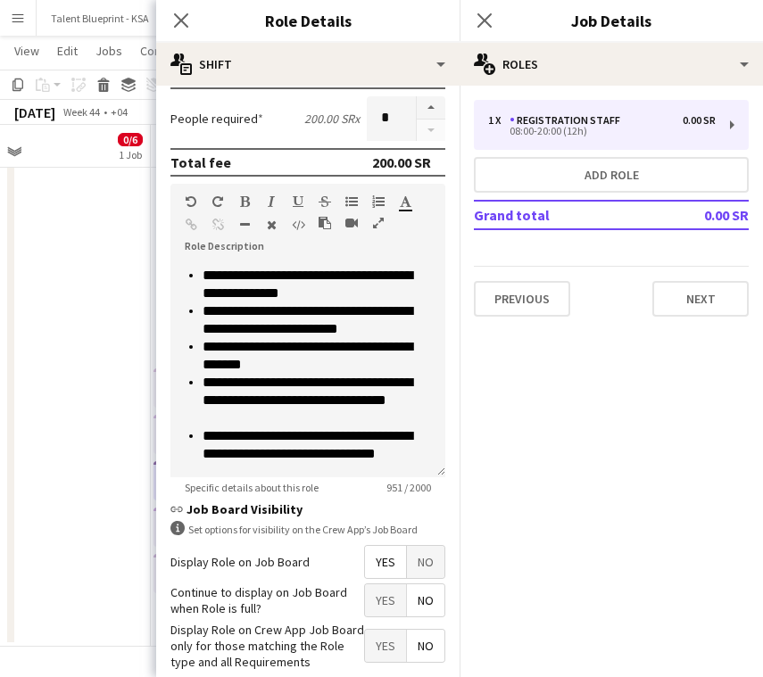
scroll to position [392, 0]
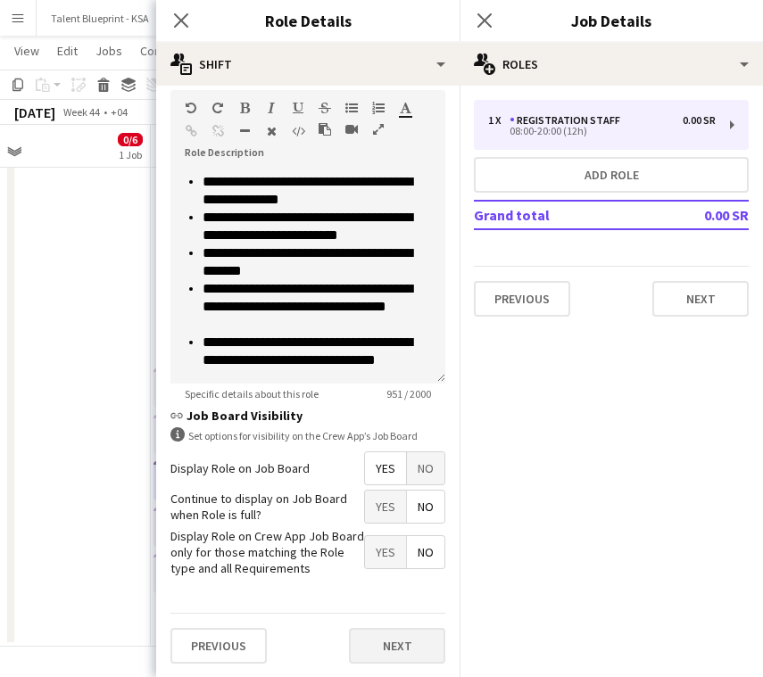
type input "*********"
click at [413, 629] on button "Next" at bounding box center [397, 646] width 96 height 36
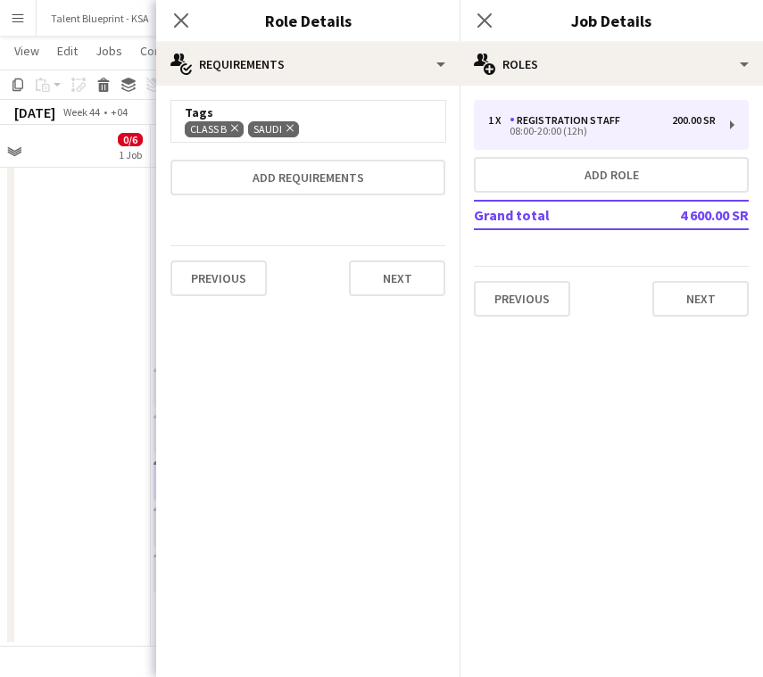
click at [136, 457] on app-date-cell "Toggle View ISG25 – ACCR ([GEOGRAPHIC_DATA]) [DATE] → [DATE] 0/366 61 jobs" at bounding box center [44, 319] width 213 height 655
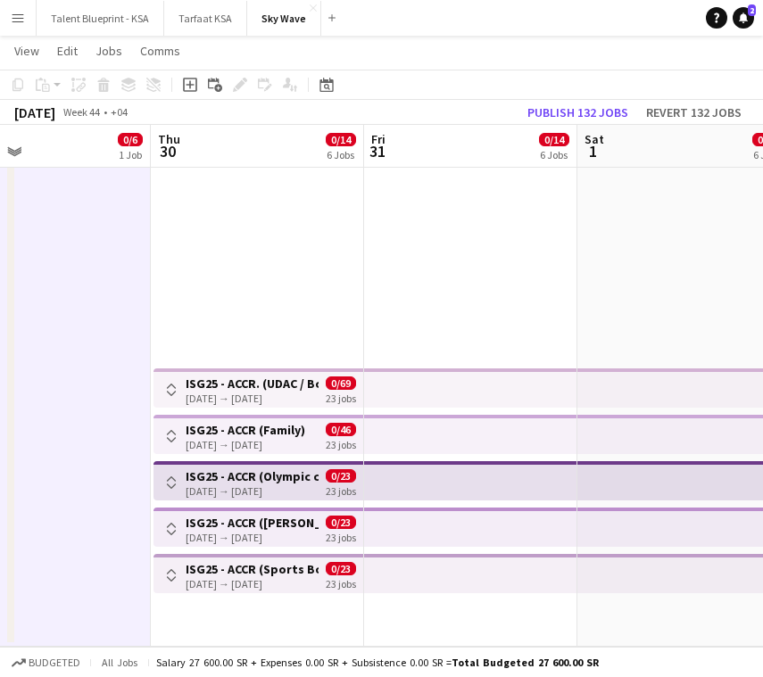
click at [83, 525] on app-date-cell "Toggle View ISG25 – ACCR ([GEOGRAPHIC_DATA]) [DATE] → [DATE] 0/366 61 jobs" at bounding box center [44, 319] width 213 height 655
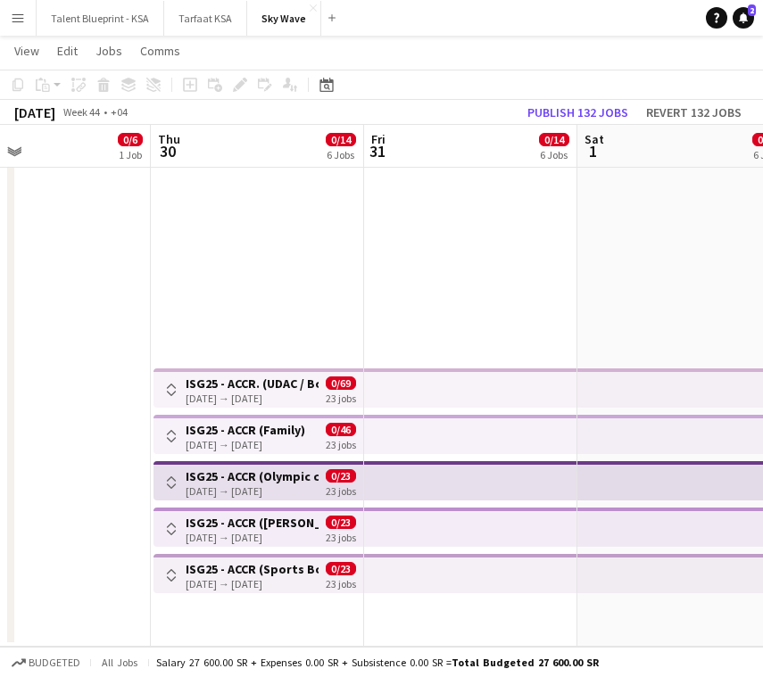
click at [244, 486] on div "[DATE] → [DATE]" at bounding box center [251, 490] width 133 height 13
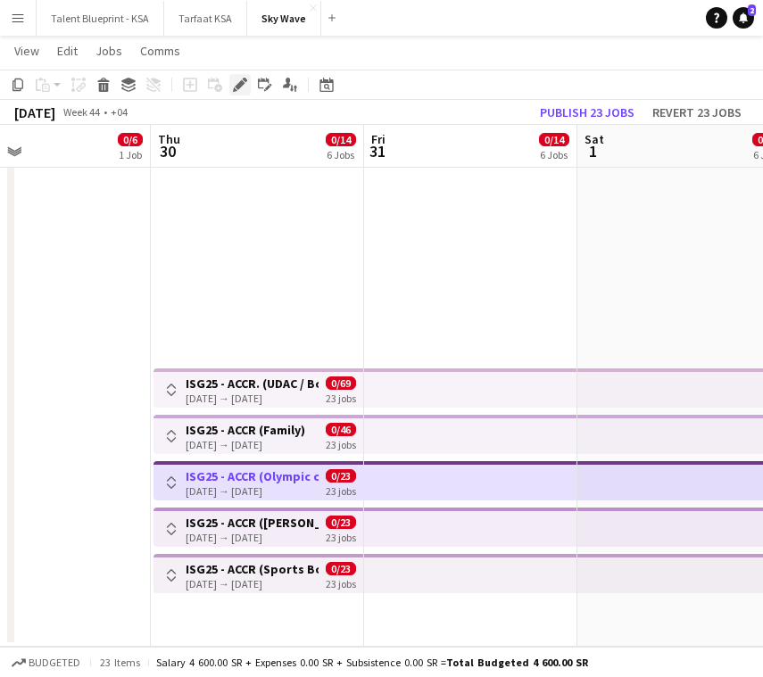
click at [238, 90] on icon "Edit" at bounding box center [240, 85] width 14 height 14
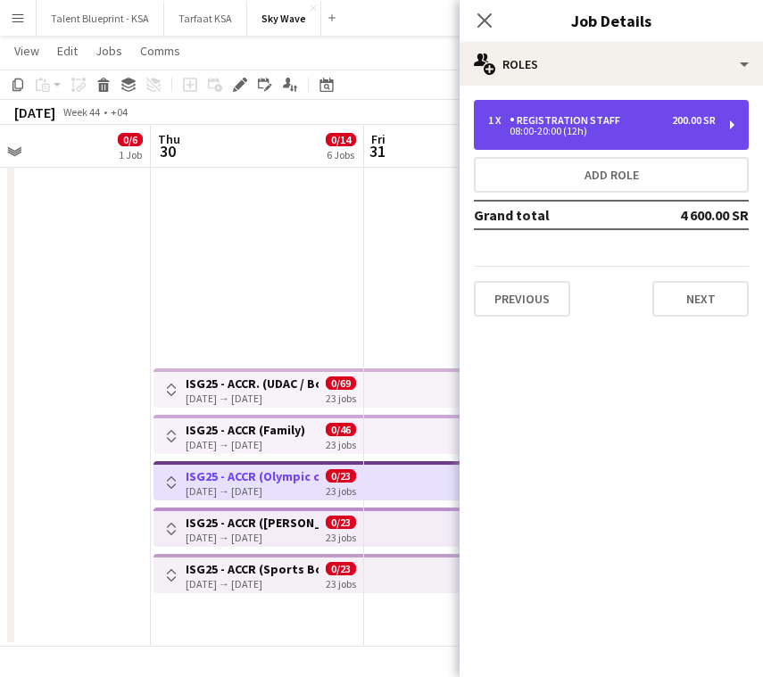
click at [587, 111] on div "1 x Registration Staff 200.00 SR 08:00-20:00 (12h)" at bounding box center [611, 125] width 275 height 50
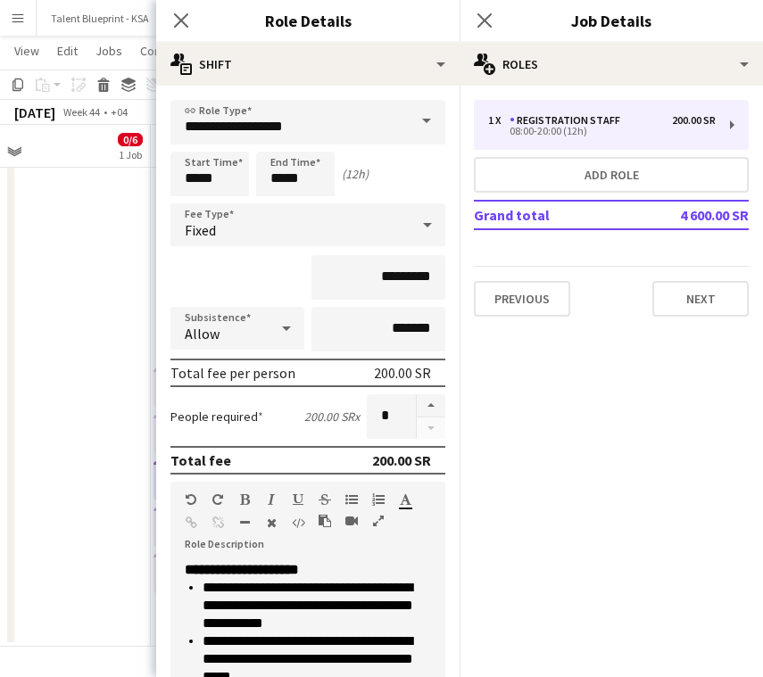
drag, startPoint x: 179, startPoint y: 15, endPoint x: 315, endPoint y: 11, distance: 135.6
click at [179, 15] on icon "Close pop-in" at bounding box center [181, 20] width 14 height 14
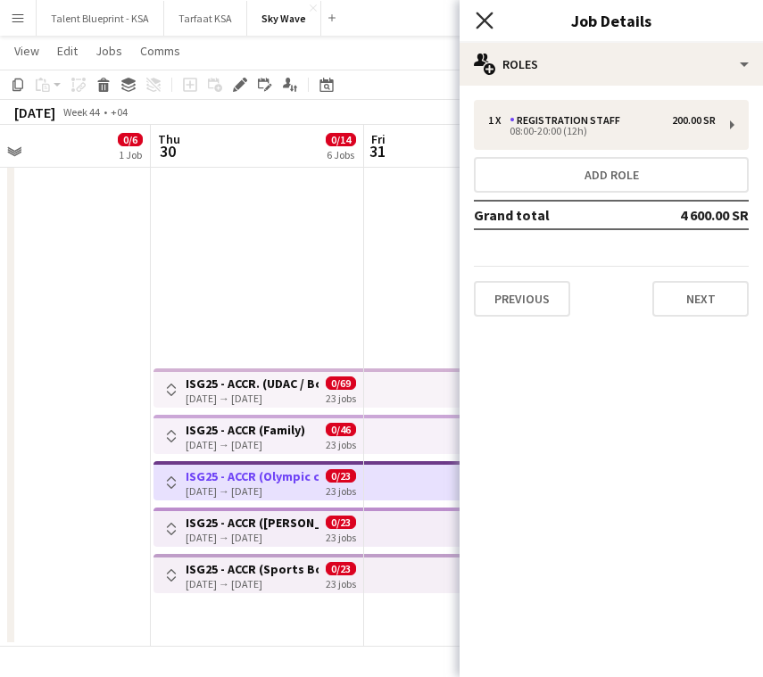
click at [491, 12] on icon "Close pop-in" at bounding box center [483, 20] width 17 height 17
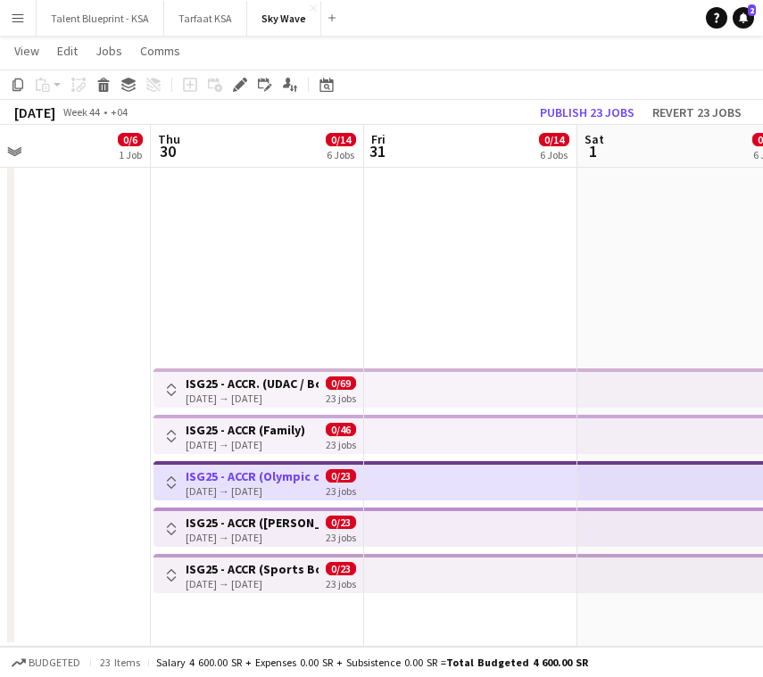
click at [326, 522] on span "0/23" at bounding box center [341, 521] width 30 height 13
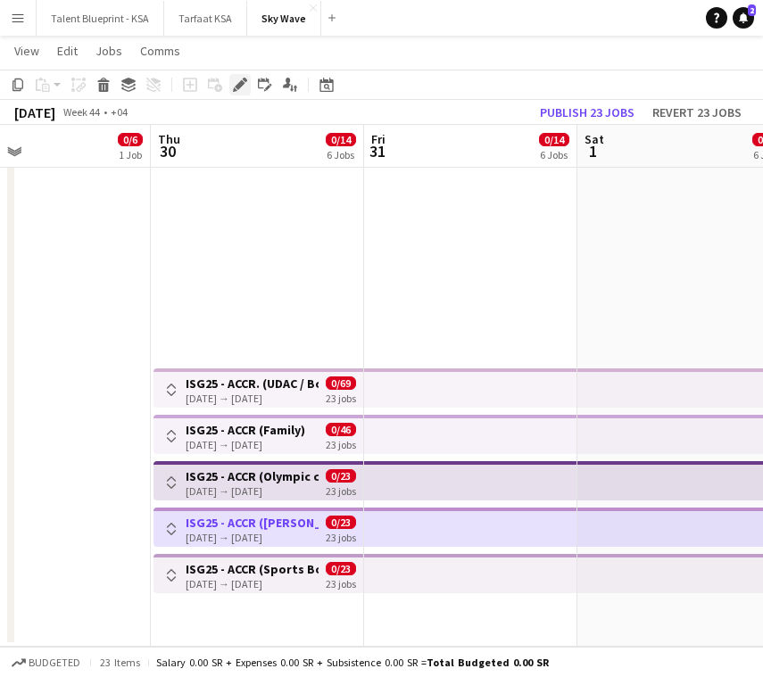
click at [238, 87] on icon at bounding box center [240, 85] width 10 height 10
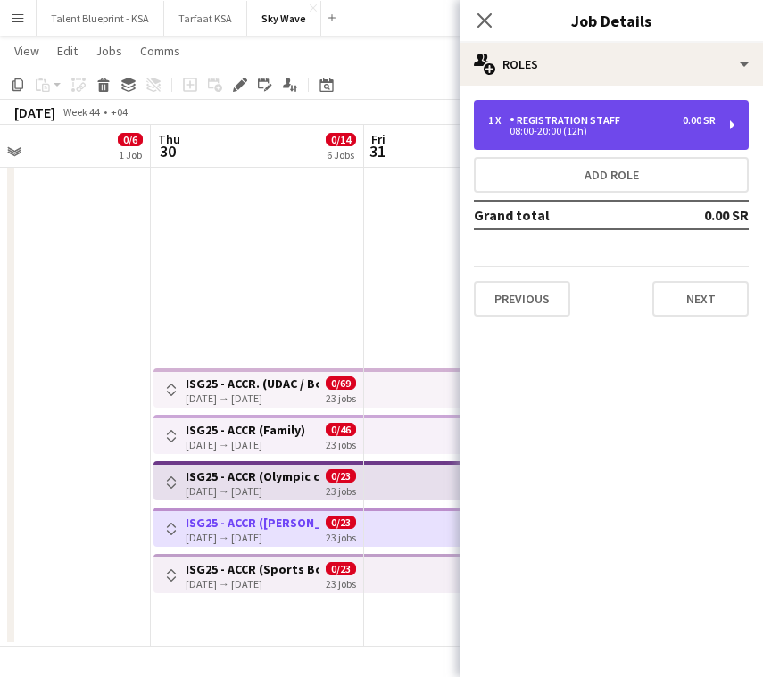
click at [533, 118] on div "Registration Staff" at bounding box center [568, 120] width 118 height 12
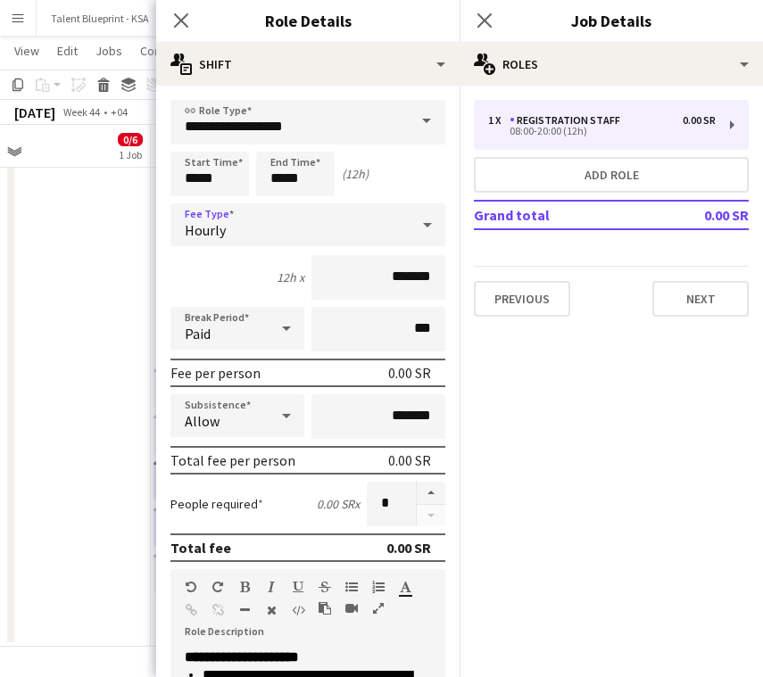
click at [315, 231] on div "Hourly" at bounding box center [289, 224] width 239 height 43
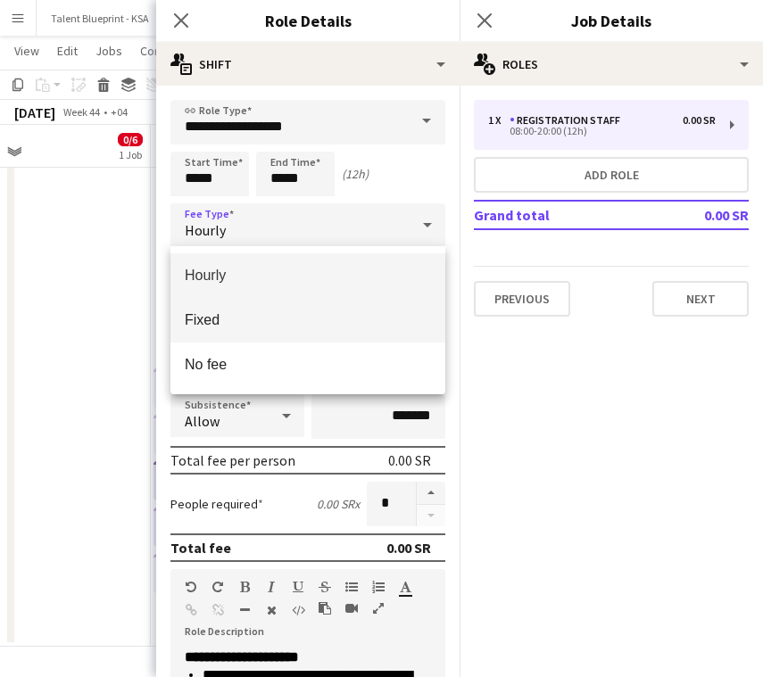
click at [319, 313] on span "Fixed" at bounding box center [308, 319] width 246 height 17
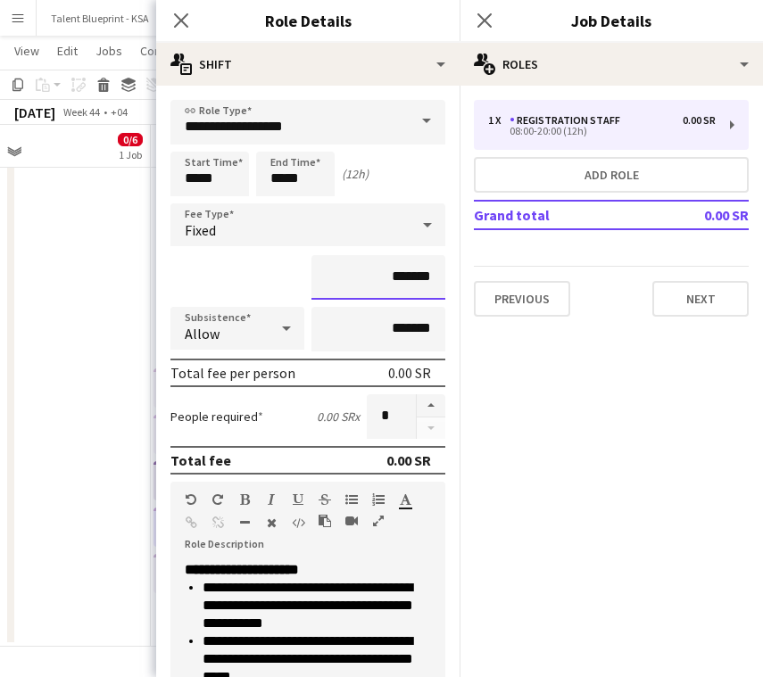
click at [360, 282] on input "*******" at bounding box center [378, 277] width 134 height 45
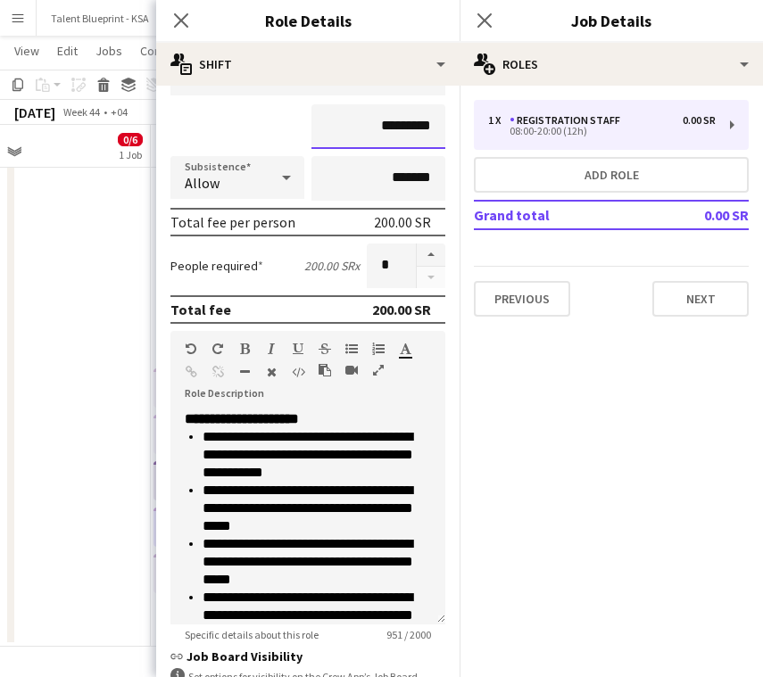
scroll to position [392, 0]
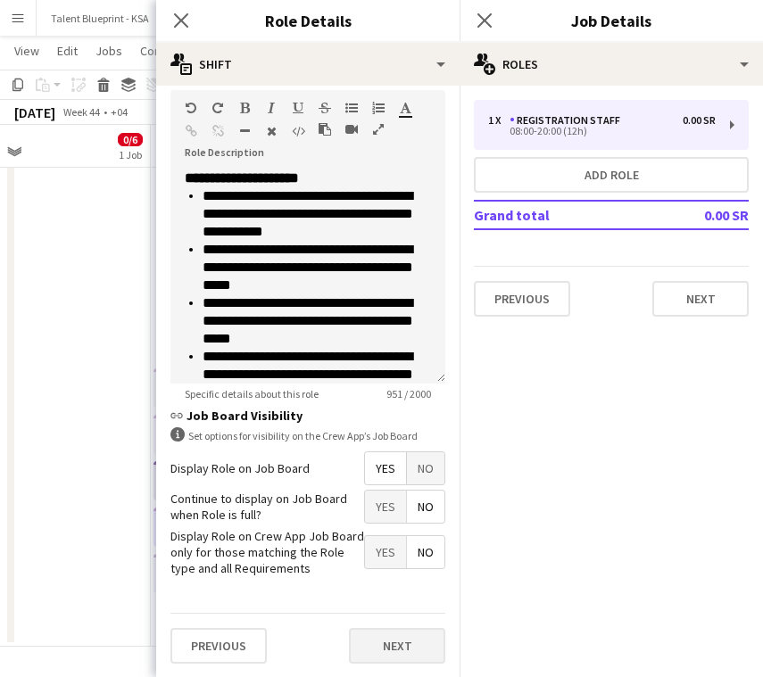
type input "*********"
click at [409, 630] on button "Next" at bounding box center [397, 646] width 96 height 36
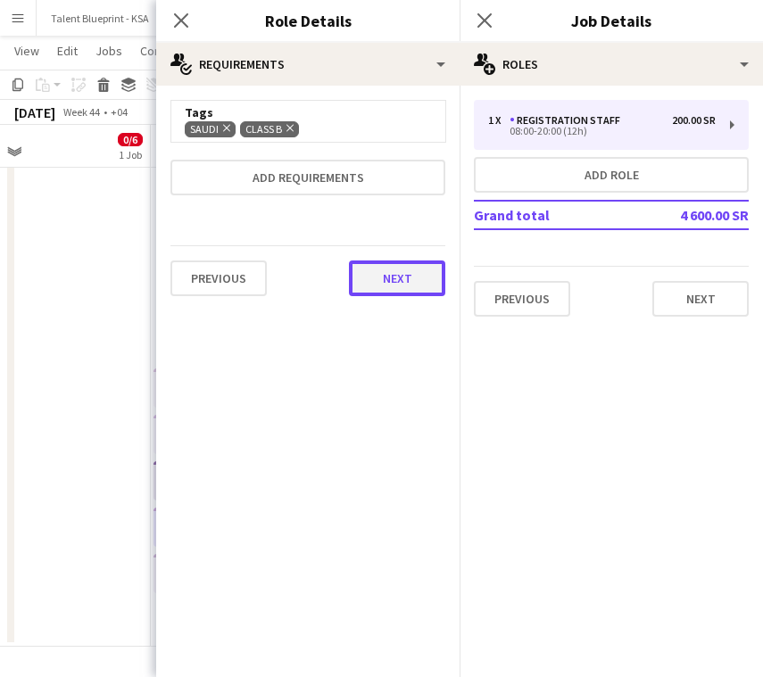
click at [411, 276] on button "Next" at bounding box center [397, 278] width 96 height 36
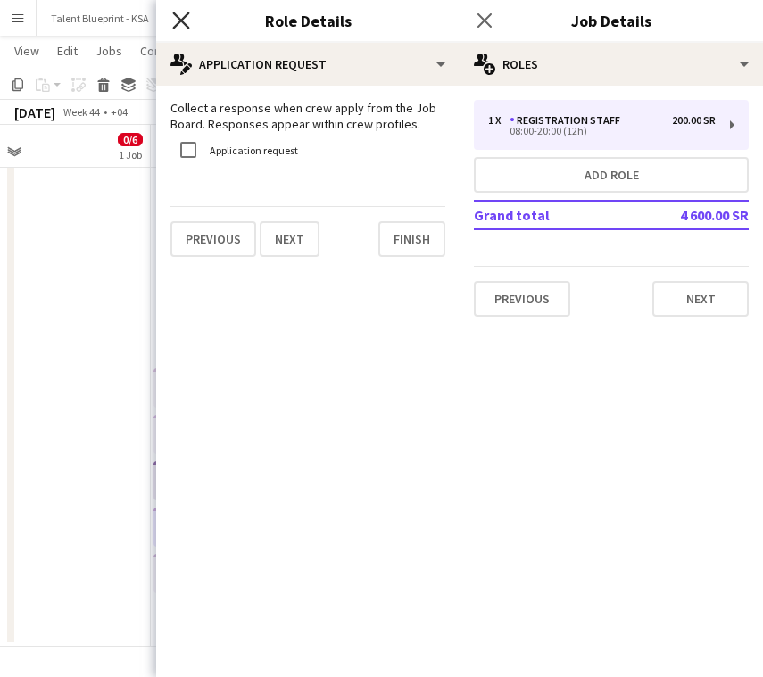
click at [182, 18] on icon at bounding box center [180, 20] width 17 height 17
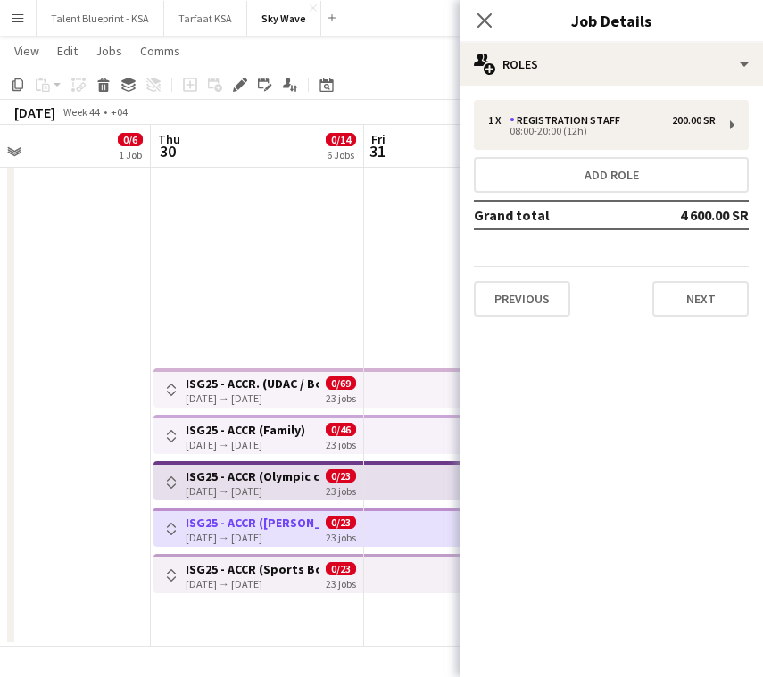
click at [368, 572] on app-top-bar at bounding box center [470, 573] width 213 height 39
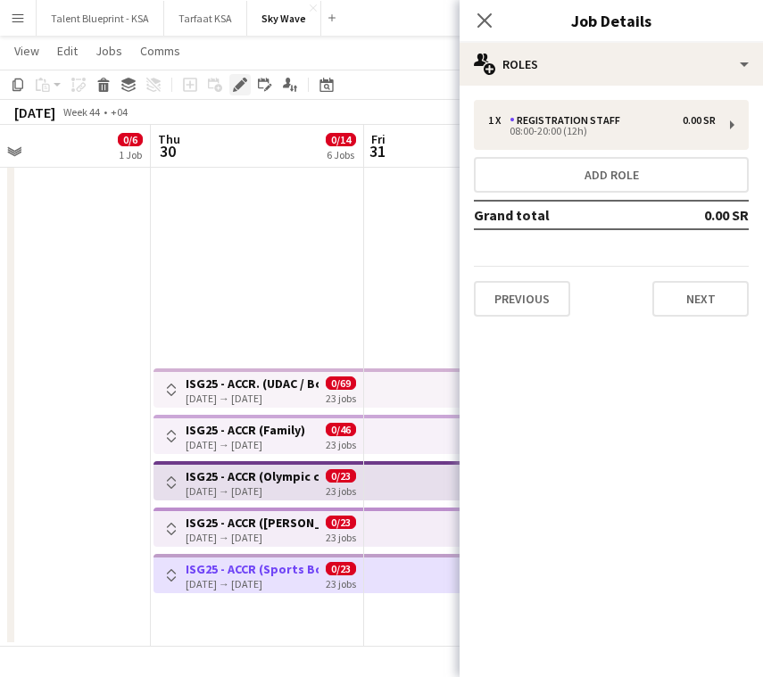
click at [235, 87] on icon at bounding box center [240, 85] width 10 height 10
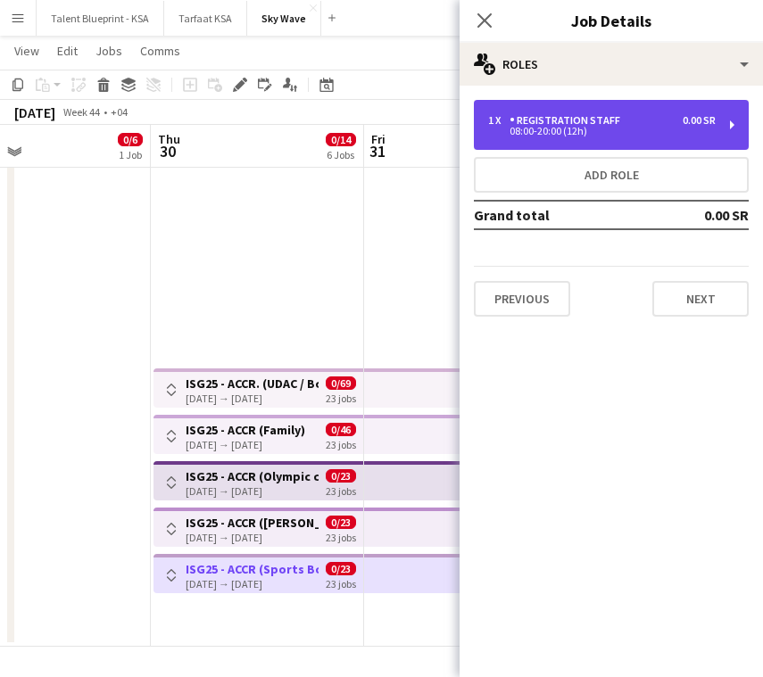
click at [542, 122] on div "Registration Staff" at bounding box center [568, 120] width 118 height 12
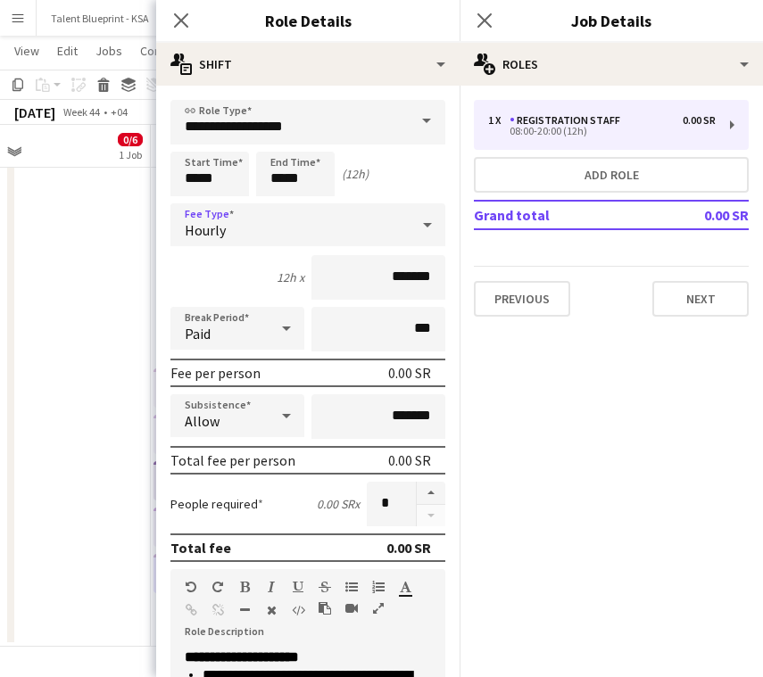
click at [371, 229] on div "Hourly" at bounding box center [289, 224] width 239 height 43
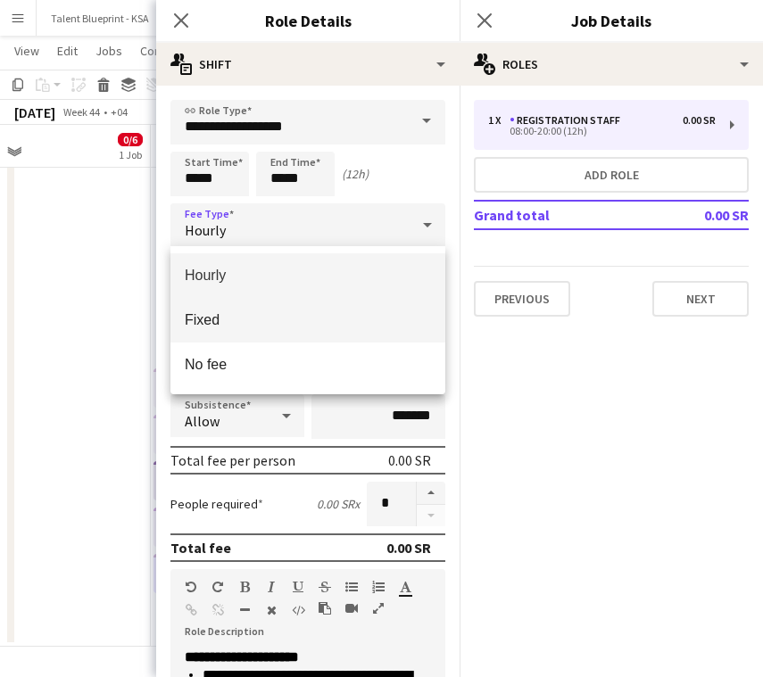
click at [357, 322] on span "Fixed" at bounding box center [308, 319] width 246 height 17
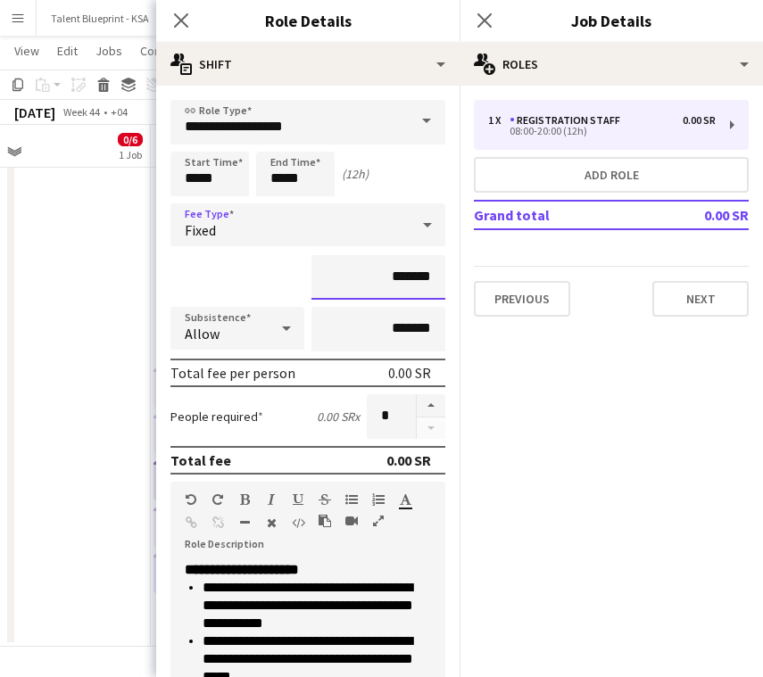
click at [360, 281] on input "*******" at bounding box center [378, 277] width 134 height 45
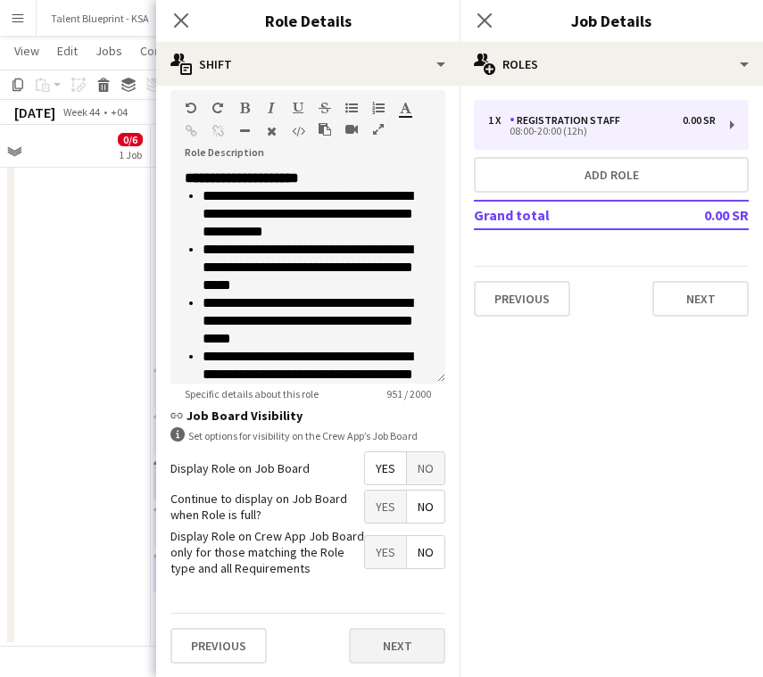
type input "*********"
click at [393, 629] on button "Next" at bounding box center [397, 646] width 96 height 36
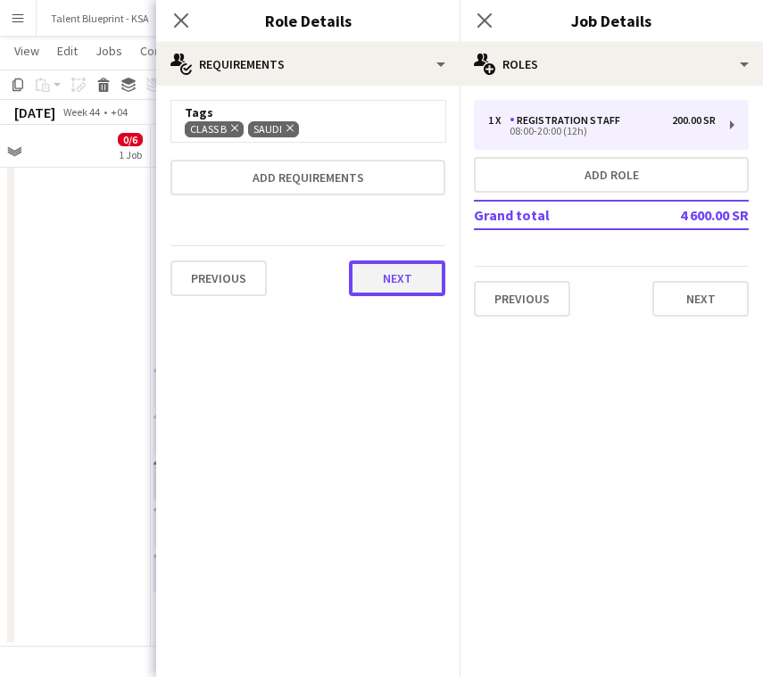
click at [401, 280] on button "Next" at bounding box center [397, 278] width 96 height 36
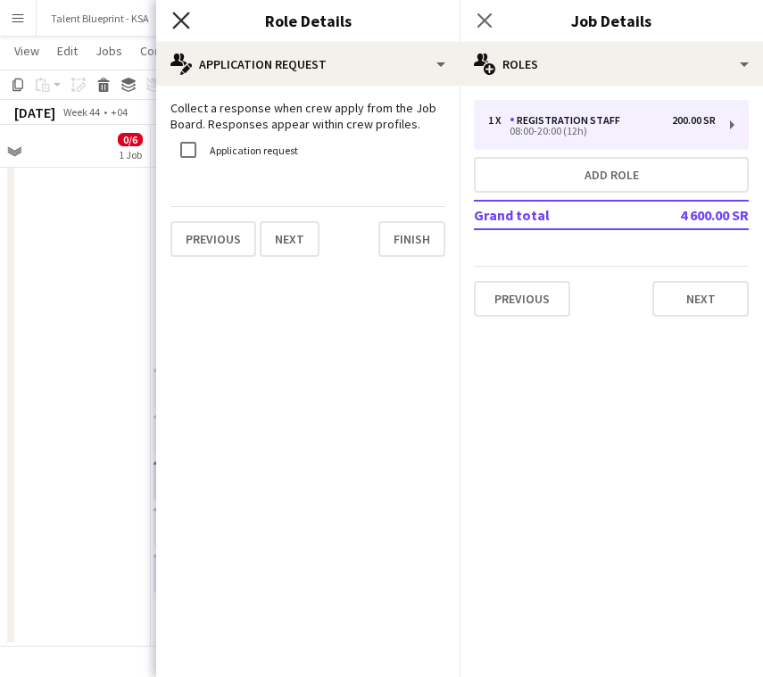
click at [181, 17] on icon "Close pop-in" at bounding box center [180, 20] width 17 height 17
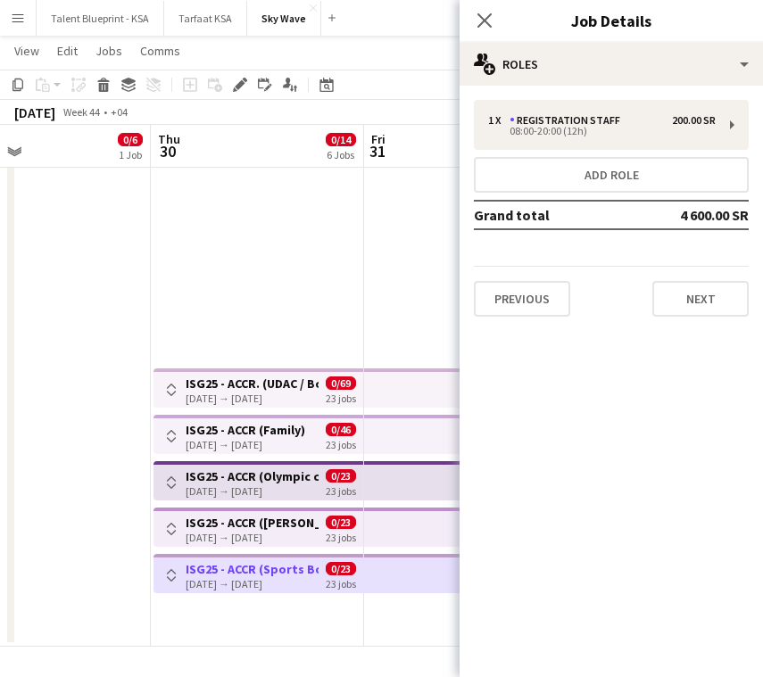
drag, startPoint x: 481, startPoint y: 23, endPoint x: 475, endPoint y: 31, distance: 9.6
click at [481, 23] on icon at bounding box center [484, 20] width 14 height 14
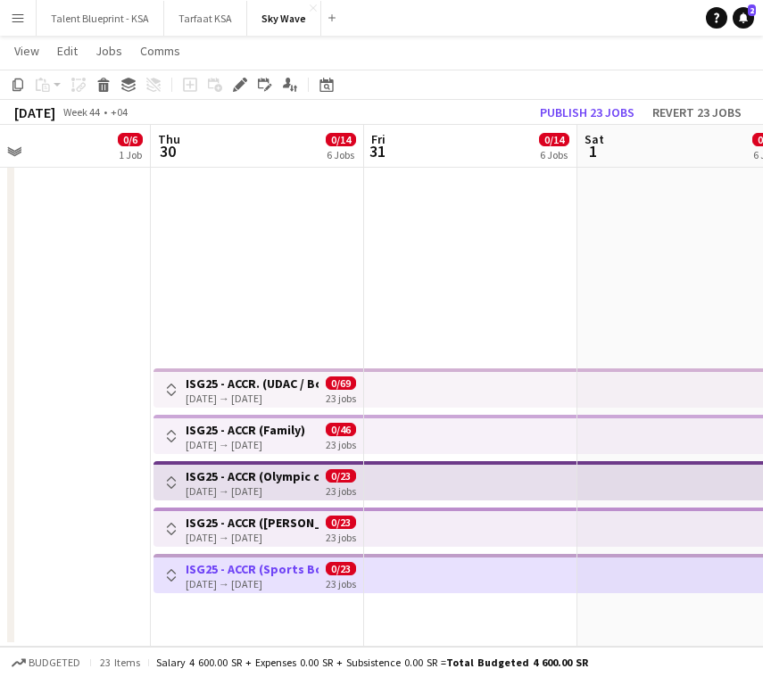
click at [333, 261] on app-date-cell "Toggle View ISG25 - ACCR. (UDAC / Boulevard) 30-10-2025 → 21-11-2025 0/69 23 jo…" at bounding box center [257, 319] width 213 height 655
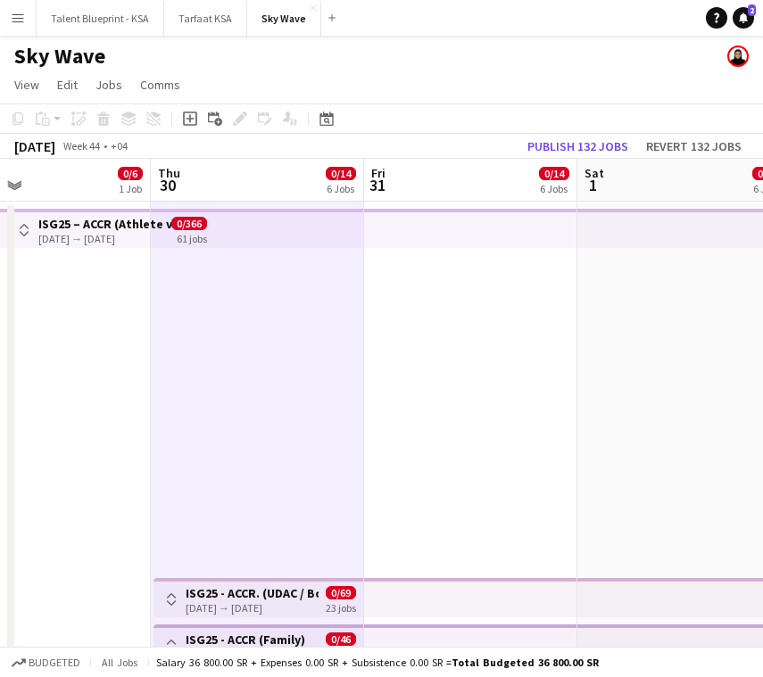
click at [103, 369] on app-date-cell "Toggle View ISG25 – ACCR ([GEOGRAPHIC_DATA]) [DATE] → [DATE] 0/366 61 jobs" at bounding box center [44, 529] width 213 height 655
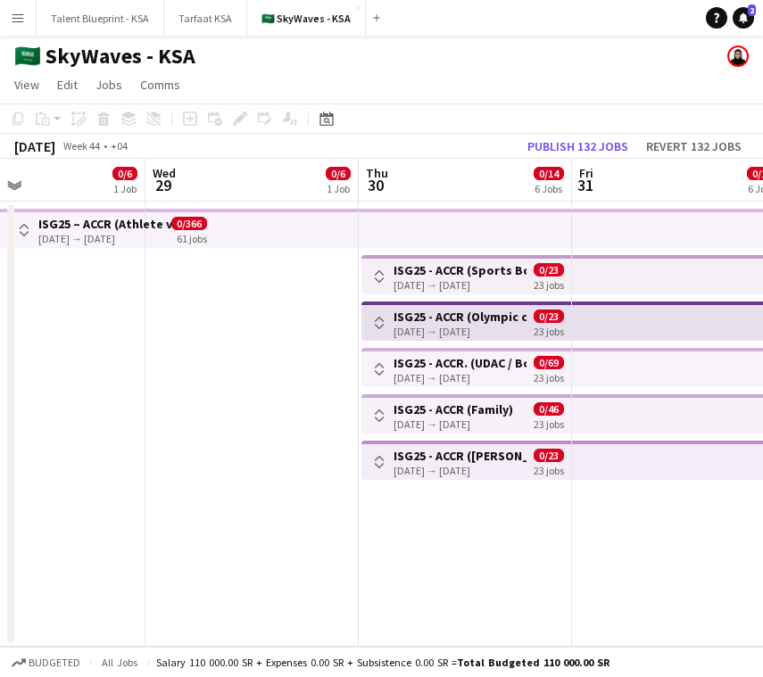
scroll to position [0, 500]
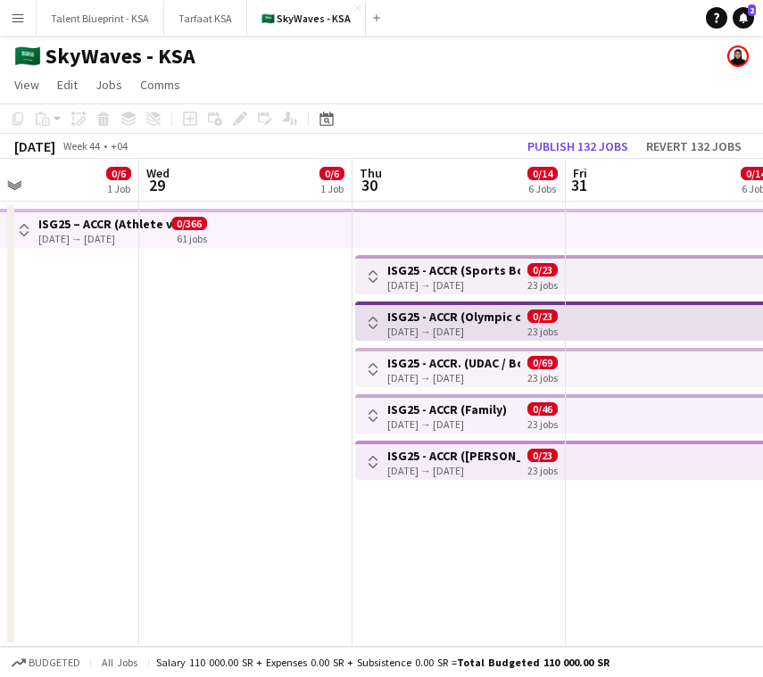
click at [420, 222] on app-top-bar at bounding box center [458, 228] width 213 height 39
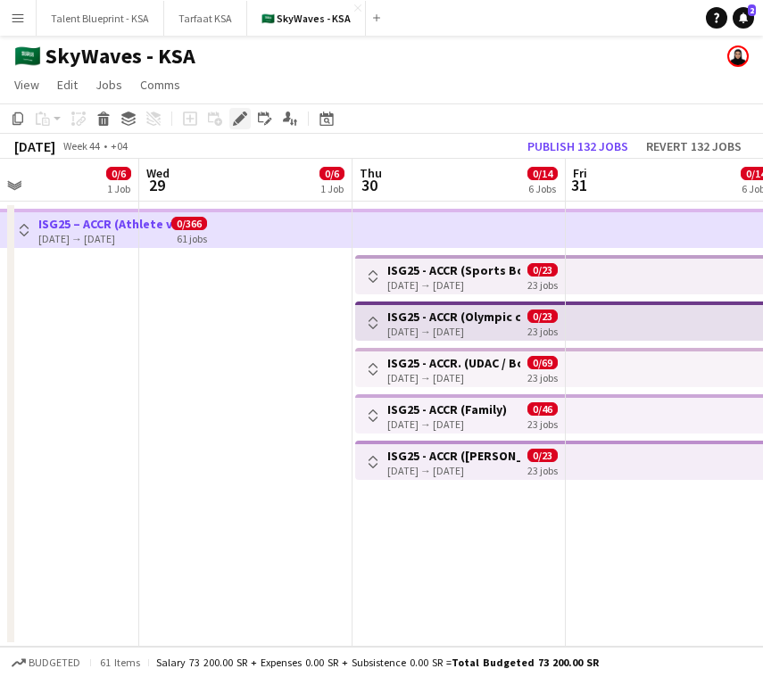
click at [244, 115] on icon at bounding box center [245, 113] width 4 height 4
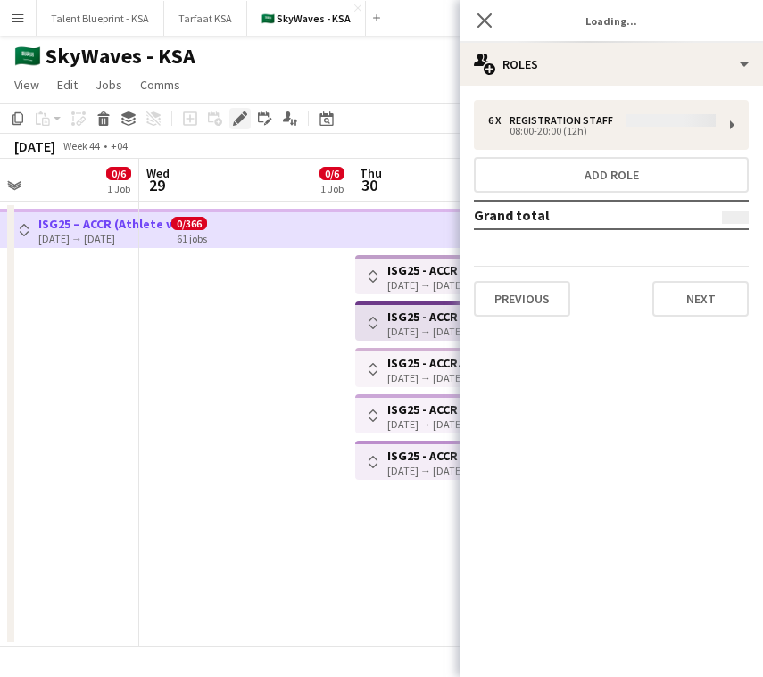
type input "*****"
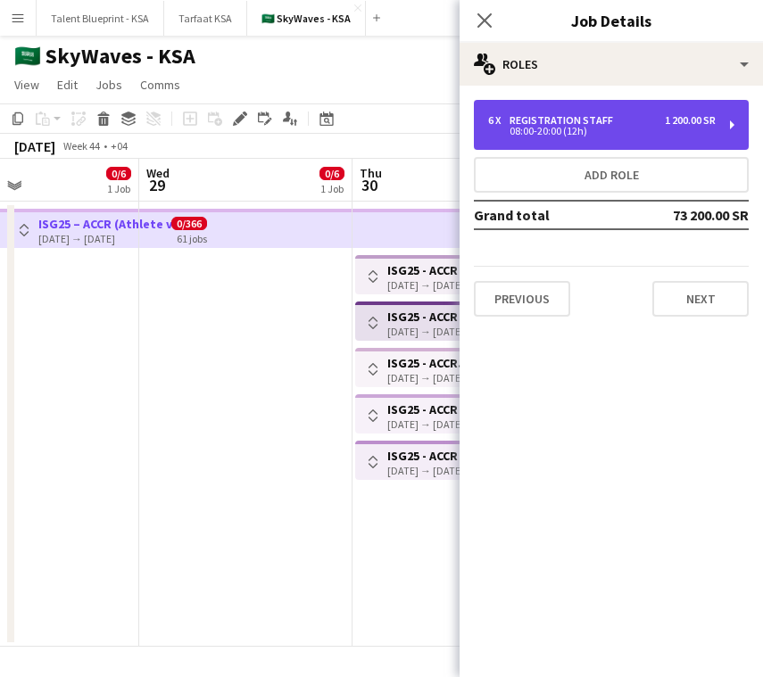
click at [681, 134] on div "08:00-20:00 (12h)" at bounding box center [601, 131] width 227 height 9
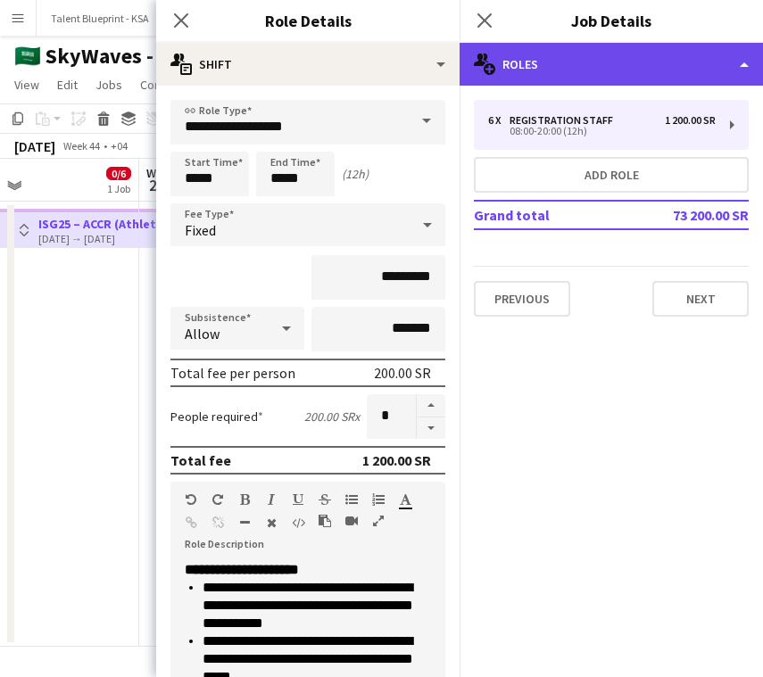
click at [662, 59] on div "multiple-users-add Roles" at bounding box center [610, 64] width 303 height 43
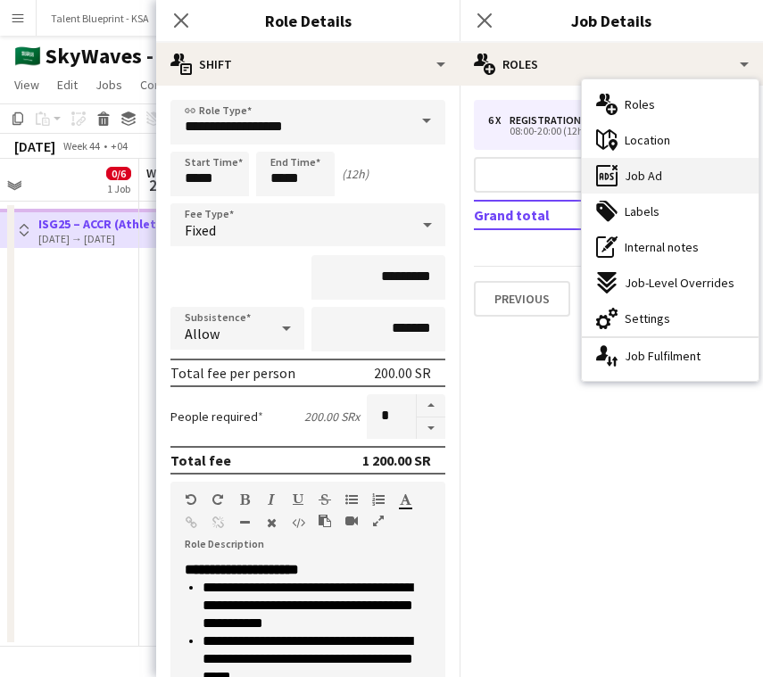
click at [670, 158] on div "ads-window Job Ad" at bounding box center [669, 176] width 177 height 36
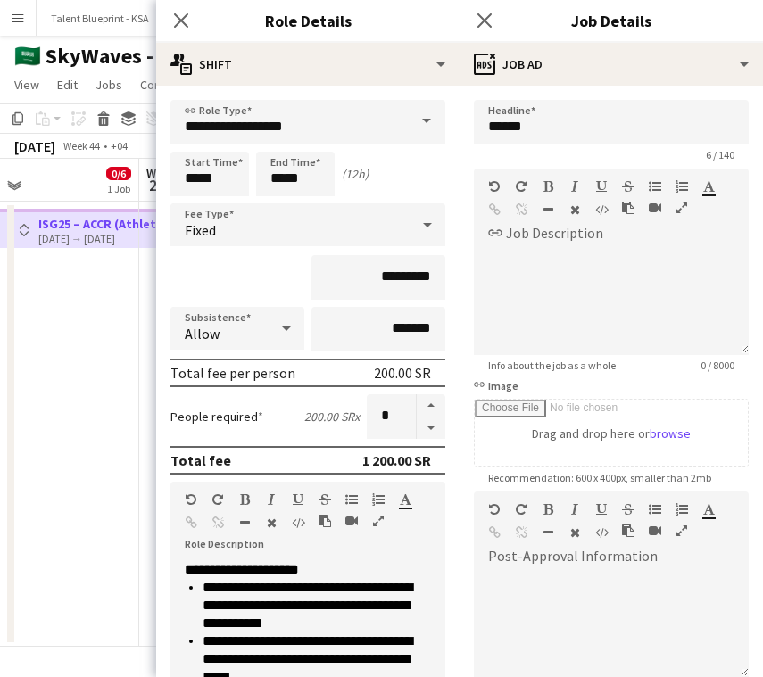
click at [217, 293] on div "*********" at bounding box center [307, 277] width 275 height 45
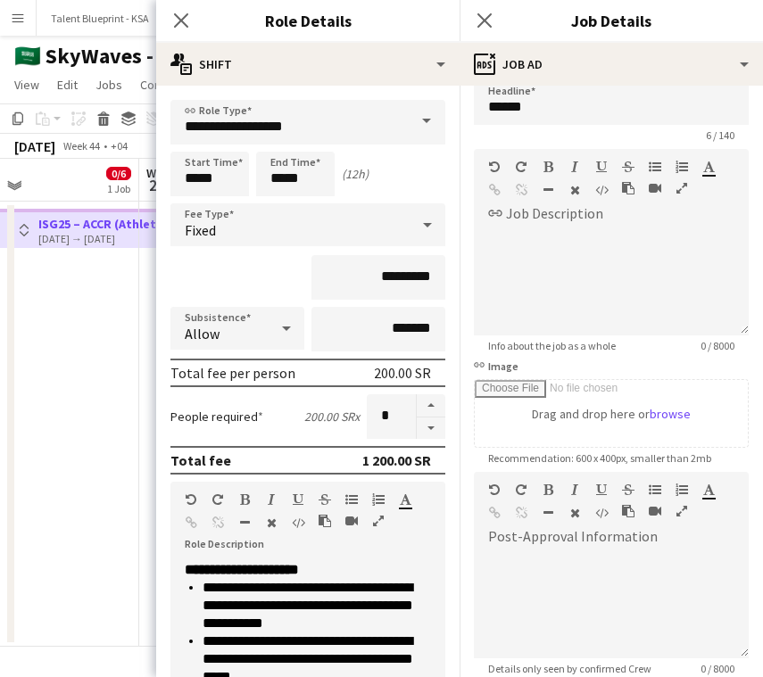
scroll to position [0, 0]
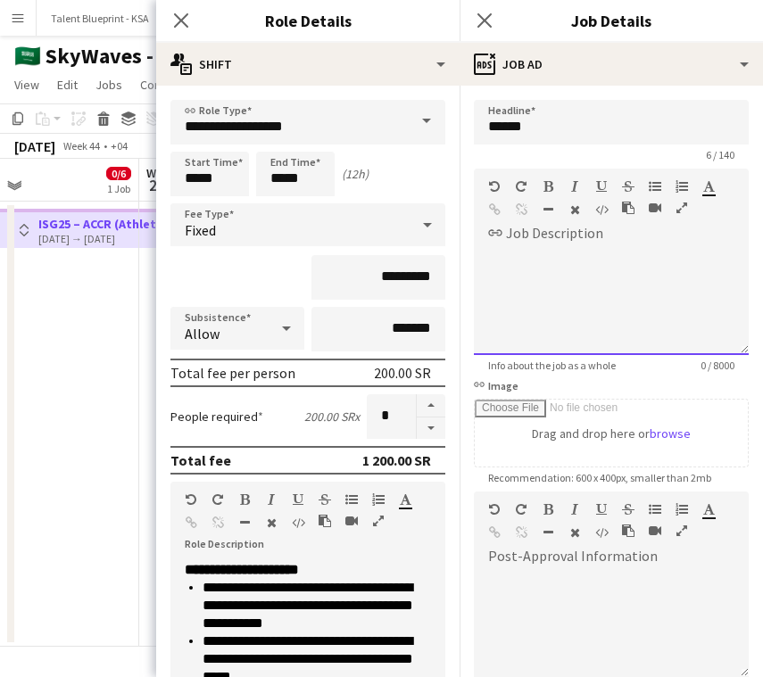
click at [486, 255] on span at bounding box center [488, 247] width 29 height 25
paste div
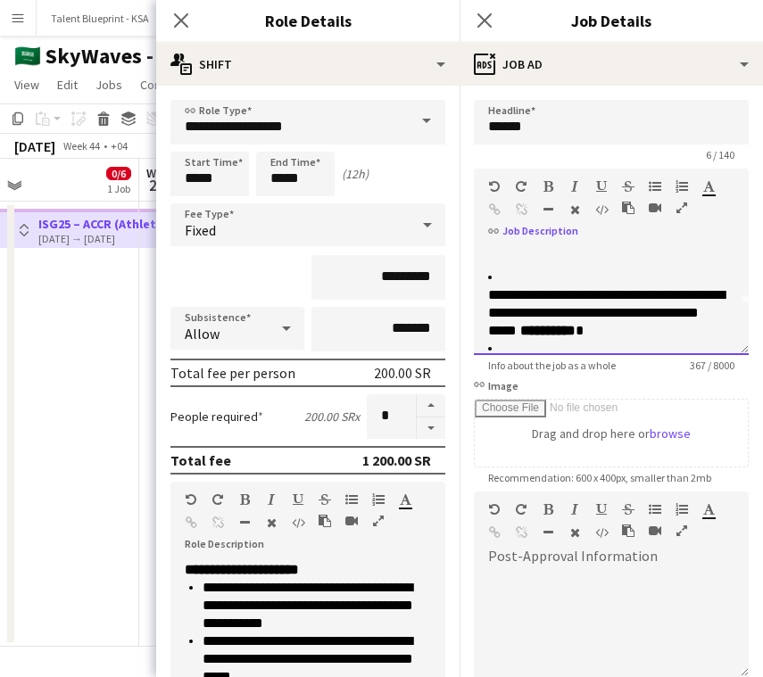
scroll to position [57, 0]
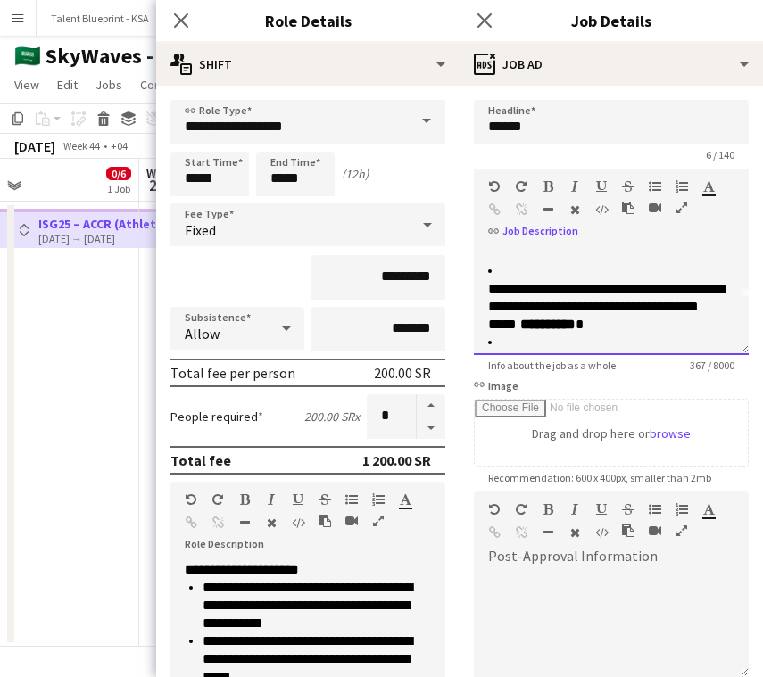
click at [482, 289] on div "**********" at bounding box center [611, 301] width 275 height 107
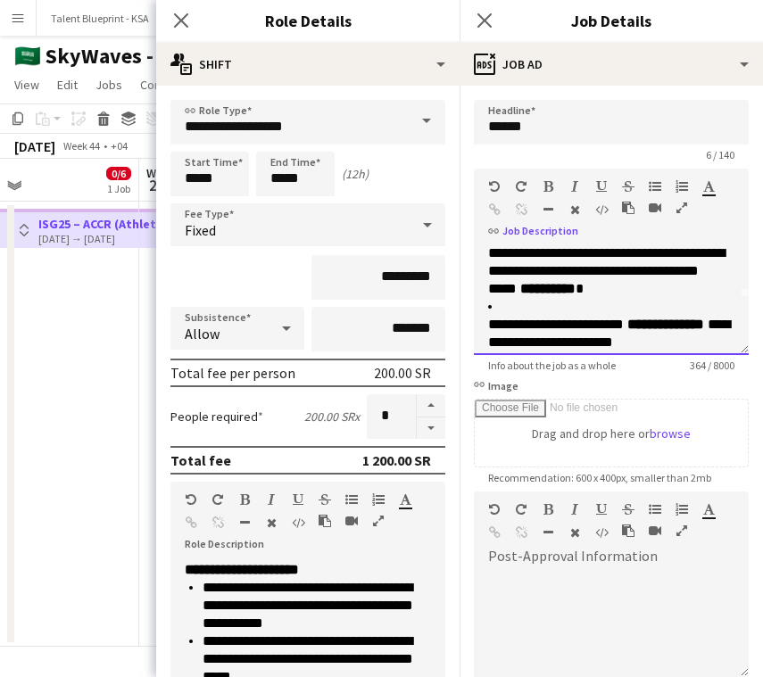
scroll to position [54, 0]
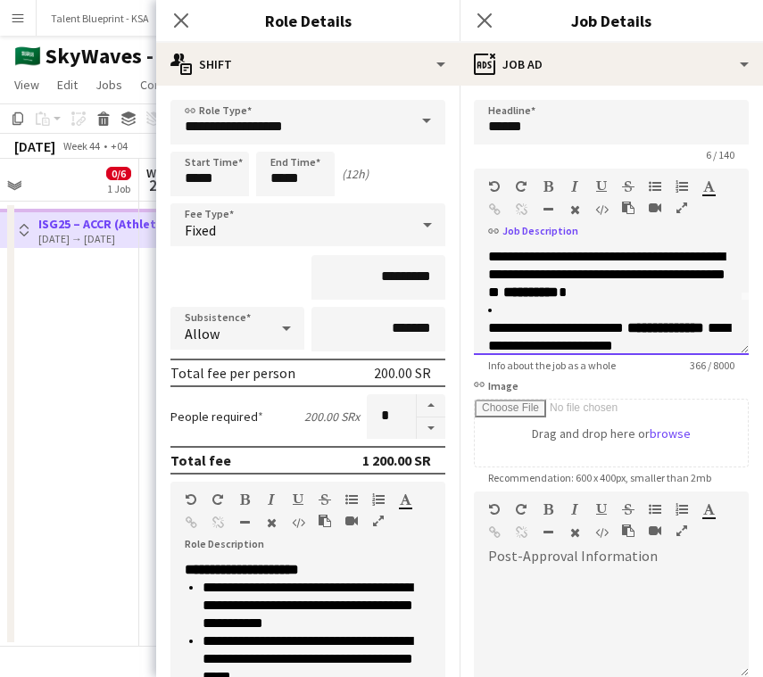
click at [488, 326] on p "**********" at bounding box center [611, 337] width 246 height 36
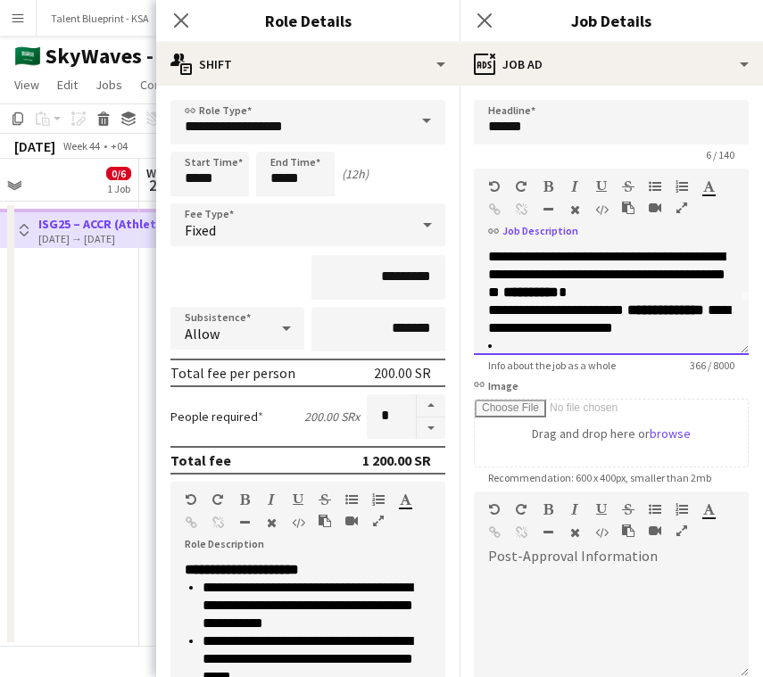
click at [495, 254] on span "**********" at bounding box center [606, 274] width 237 height 49
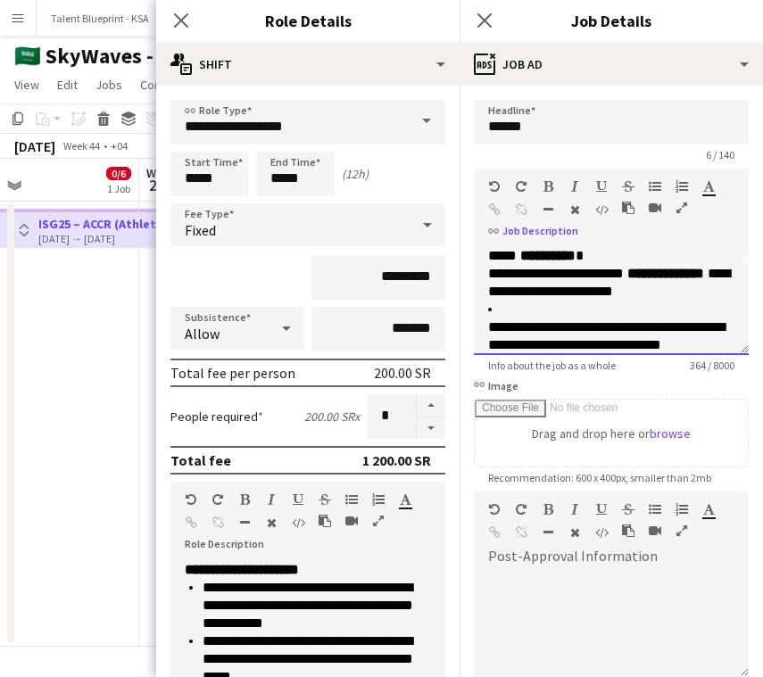
click at [489, 323] on p "**********" at bounding box center [611, 336] width 246 height 36
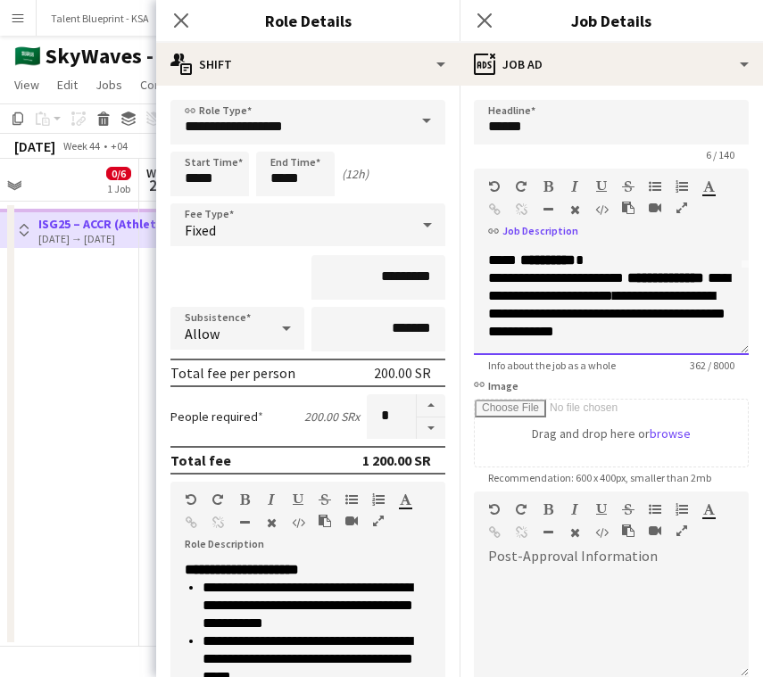
scroll to position [86, 0]
click at [657, 181] on icon "button" at bounding box center [654, 186] width 12 height 12
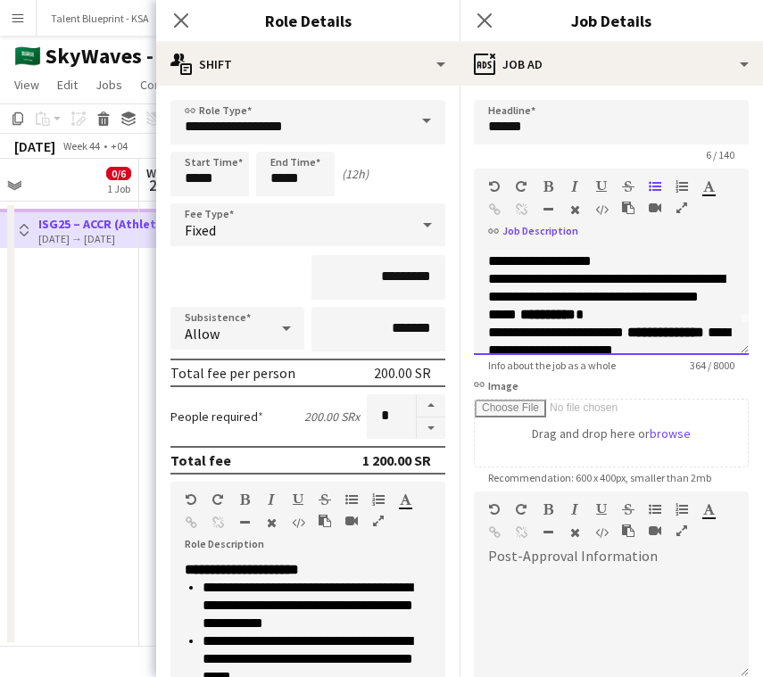
scroll to position [51, 0]
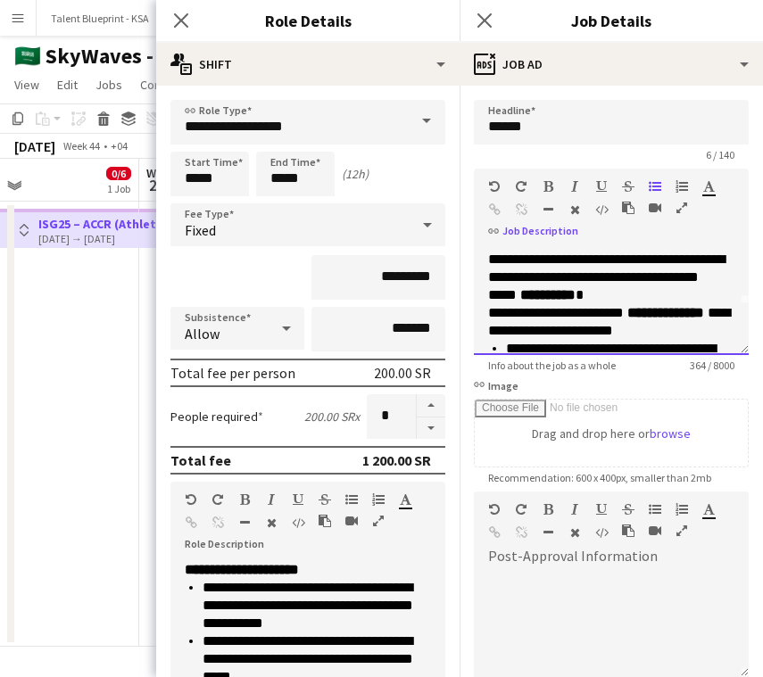
click at [489, 313] on span "**********" at bounding box center [556, 312] width 136 height 13
click at [653, 183] on icon "button" at bounding box center [654, 186] width 12 height 12
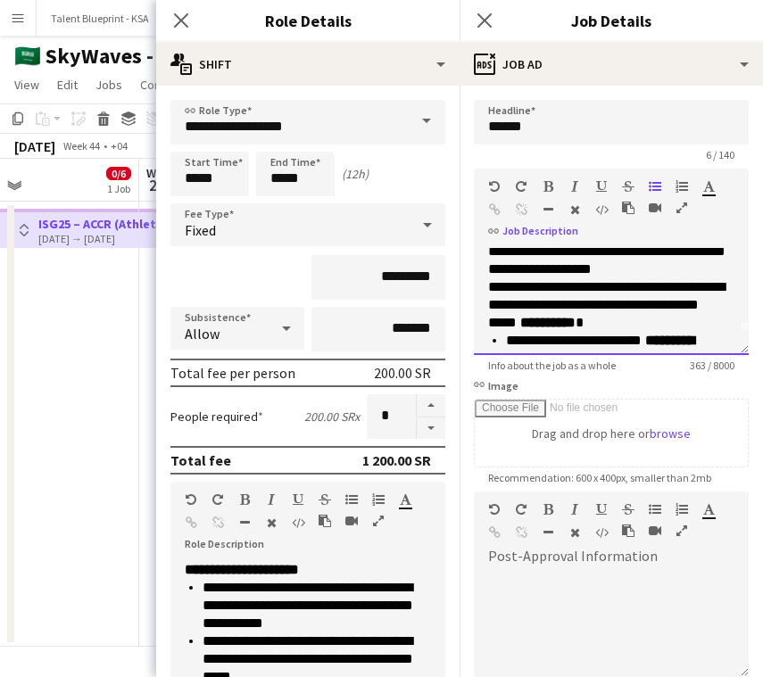
scroll to position [0, 0]
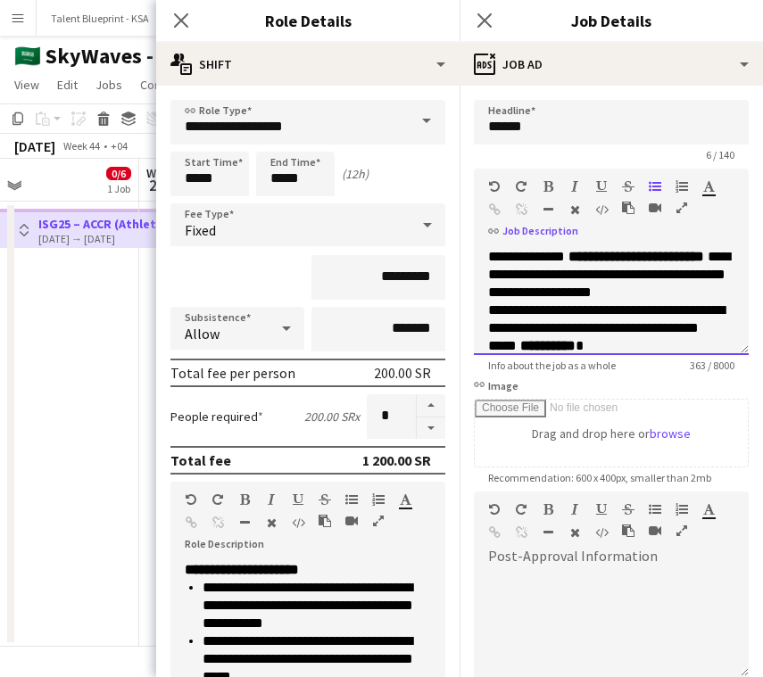
click at [487, 312] on div "**********" at bounding box center [611, 301] width 275 height 107
click at [651, 183] on icon "button" at bounding box center [654, 186] width 12 height 12
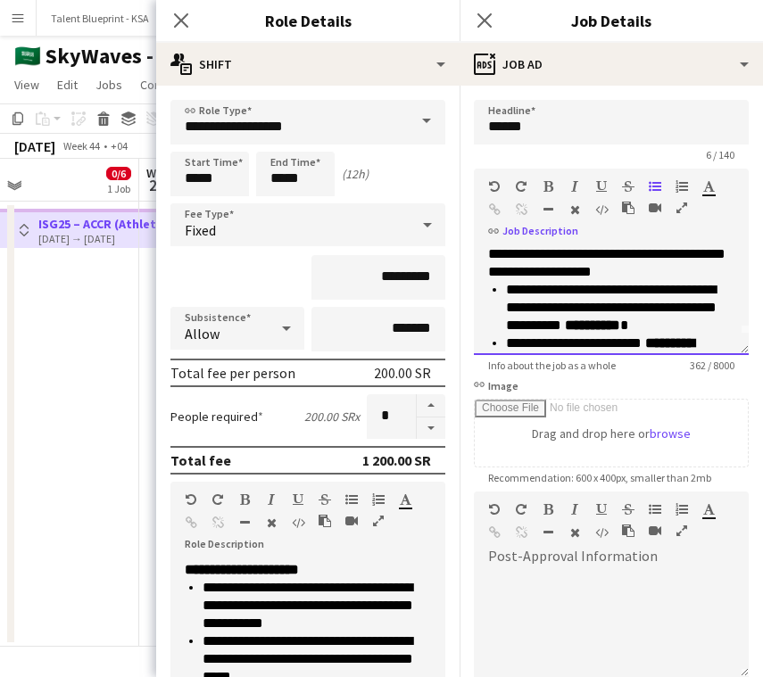
scroll to position [17, 0]
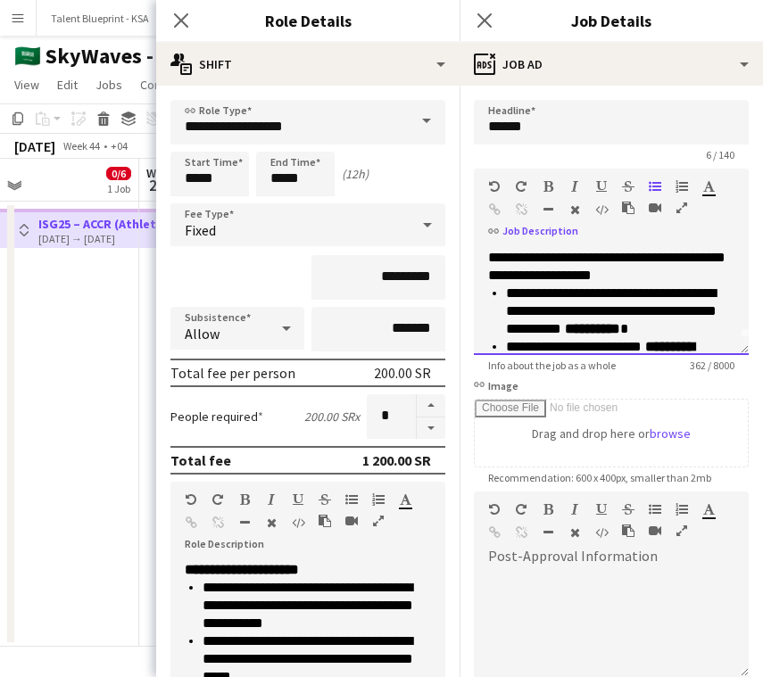
click at [726, 276] on p "**********" at bounding box center [611, 258] width 246 height 54
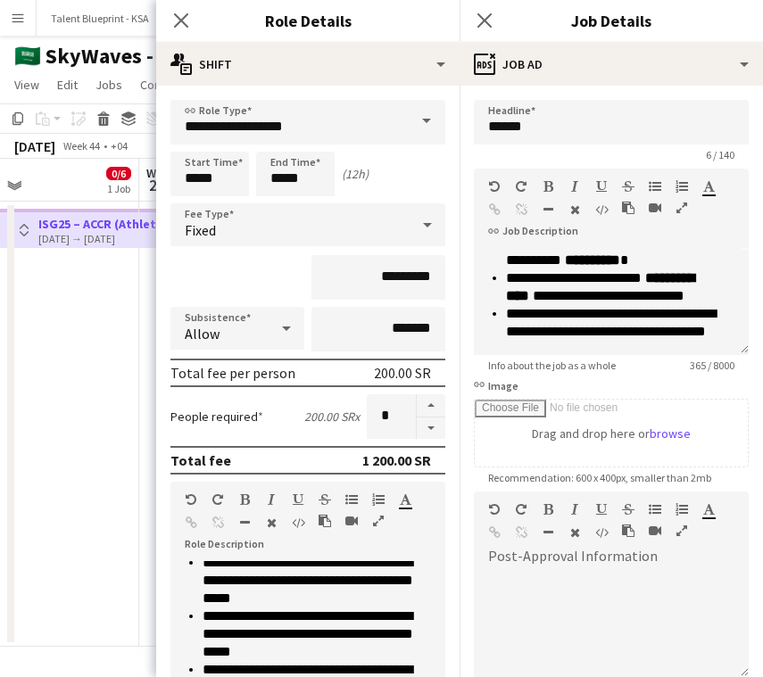
scroll to position [0, 0]
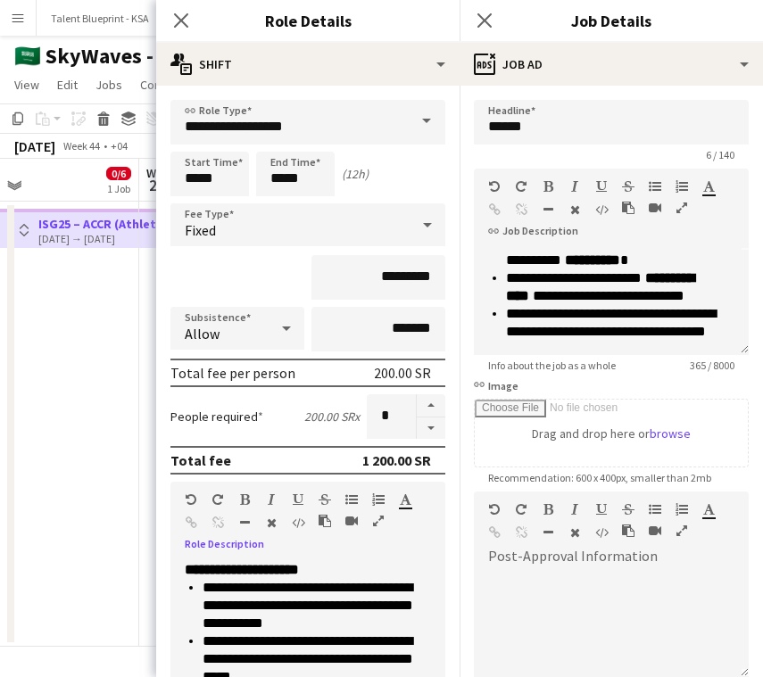
click at [421, 537] on div "default Heading 1 Heading 2 Heading 3 Heading 4 Heading 5 Heading 6 Heading 7 P…" at bounding box center [307, 515] width 275 height 67
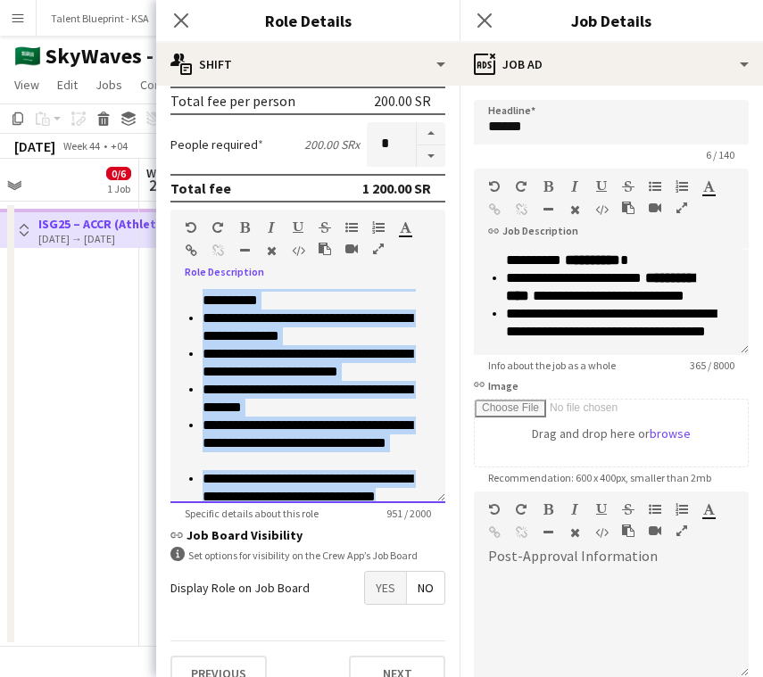
scroll to position [407, 0]
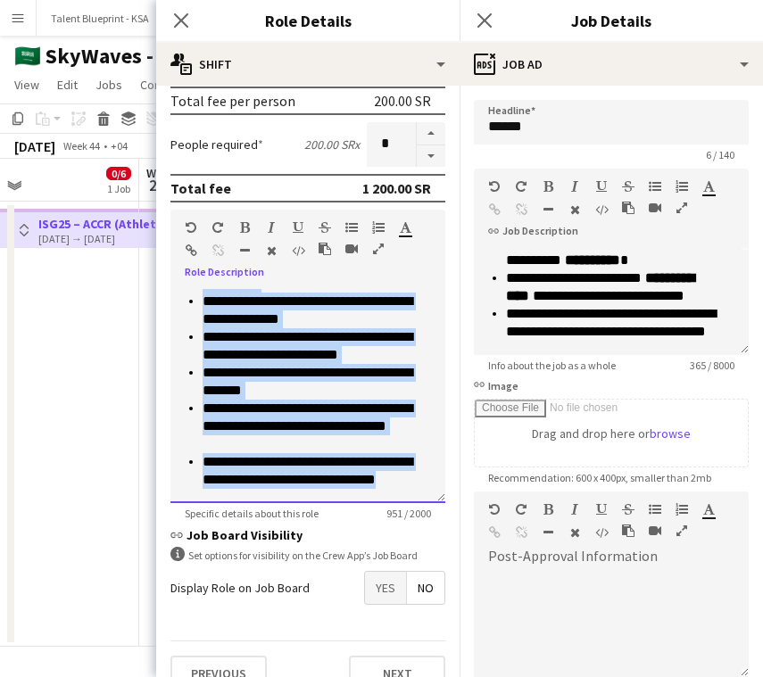
drag, startPoint x: 180, startPoint y: 297, endPoint x: 417, endPoint y: 513, distance: 320.7
click at [417, 513] on app-form-group "**********" at bounding box center [307, 365] width 275 height 310
copy div "**********"
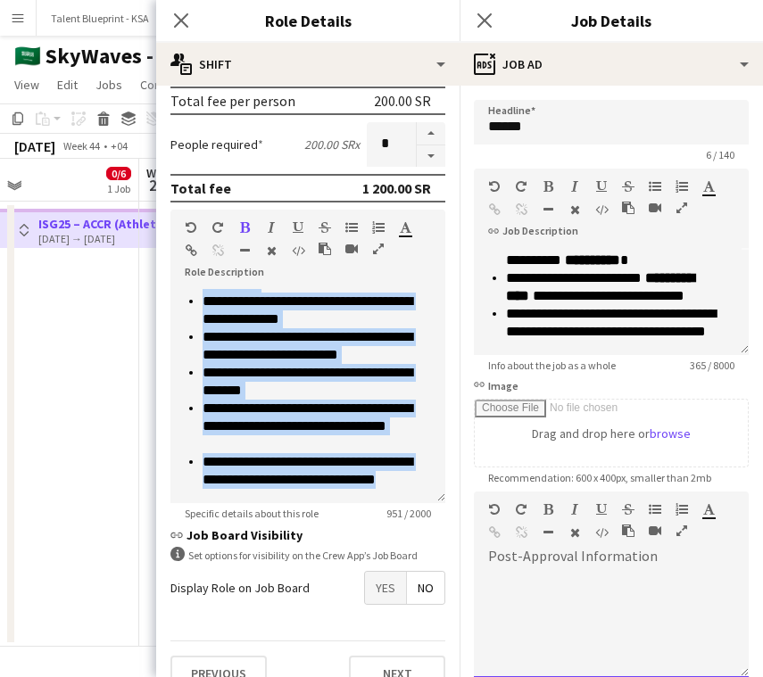
click at [491, 525] on div at bounding box center [528, 535] width 80 height 21
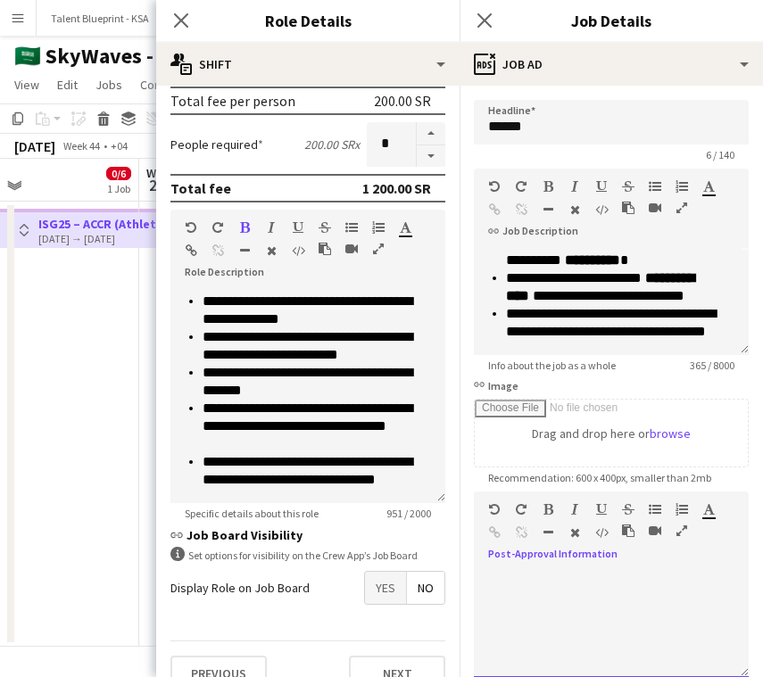
scroll to position [0, 0]
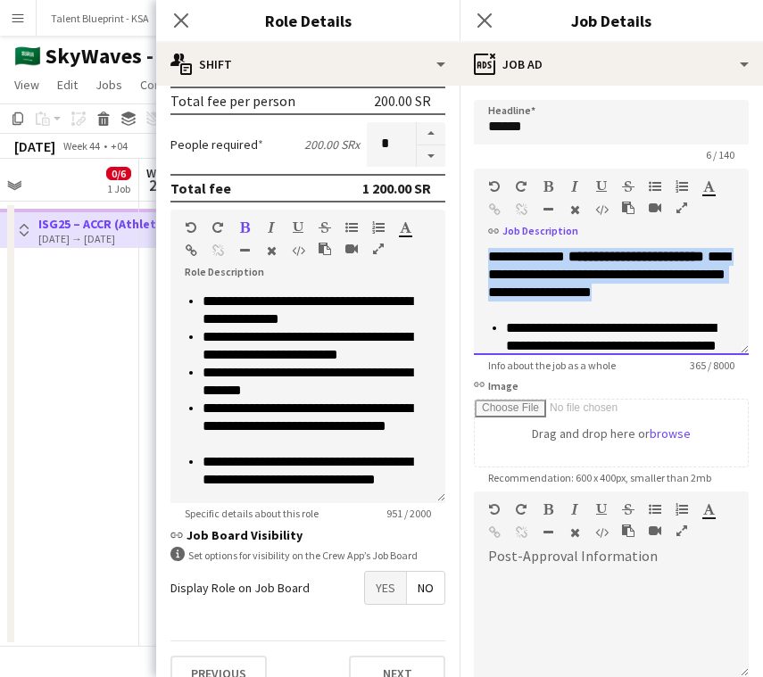
drag, startPoint x: 491, startPoint y: 253, endPoint x: 720, endPoint y: 297, distance: 232.5
click at [720, 297] on p "**********" at bounding box center [611, 275] width 246 height 54
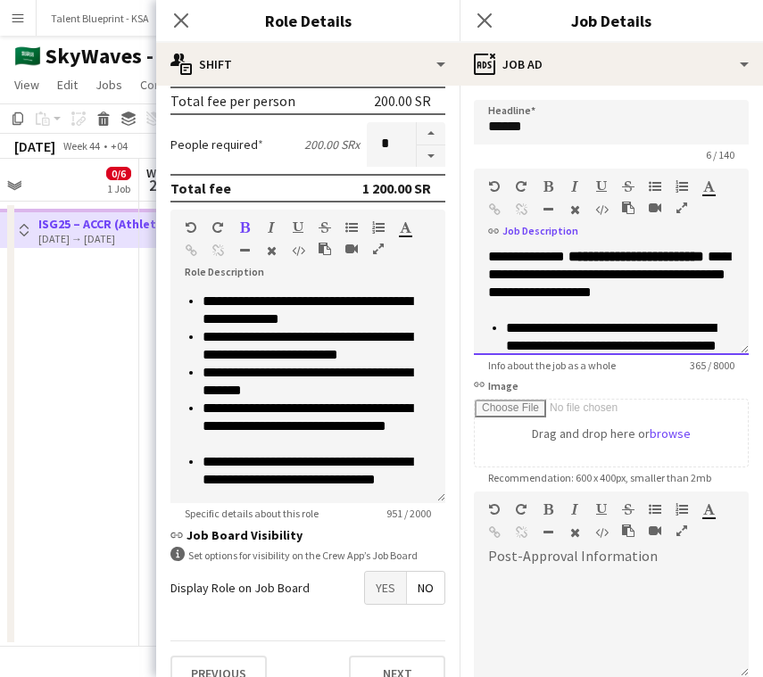
scroll to position [4, 0]
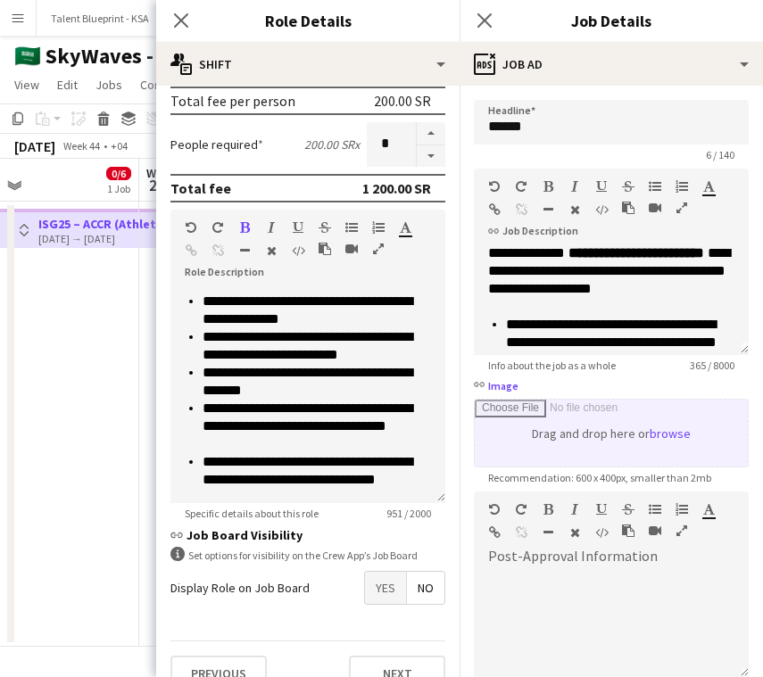
click at [485, 412] on input "link Image" at bounding box center [610, 433] width 273 height 67
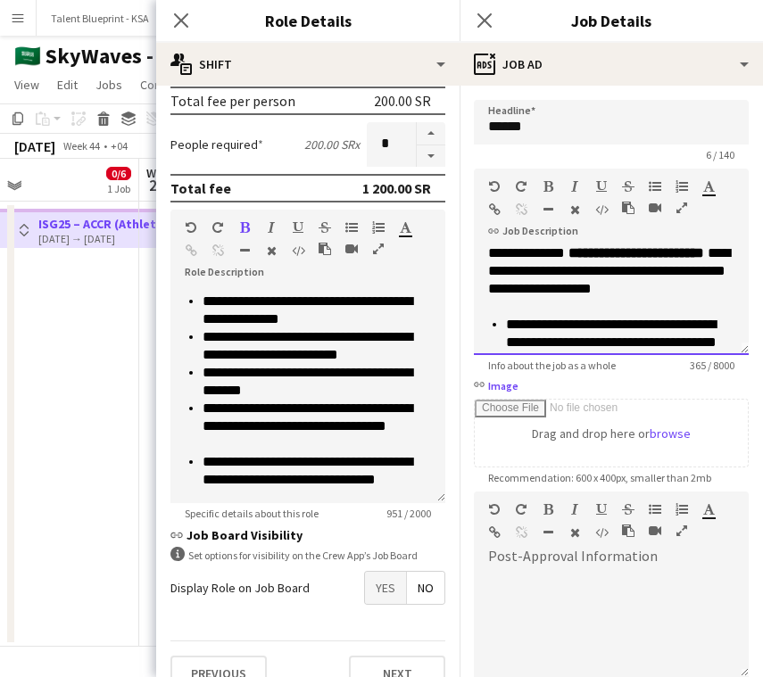
click at [644, 287] on p "**********" at bounding box center [611, 271] width 246 height 54
click at [705, 291] on p "**********" at bounding box center [611, 271] width 246 height 54
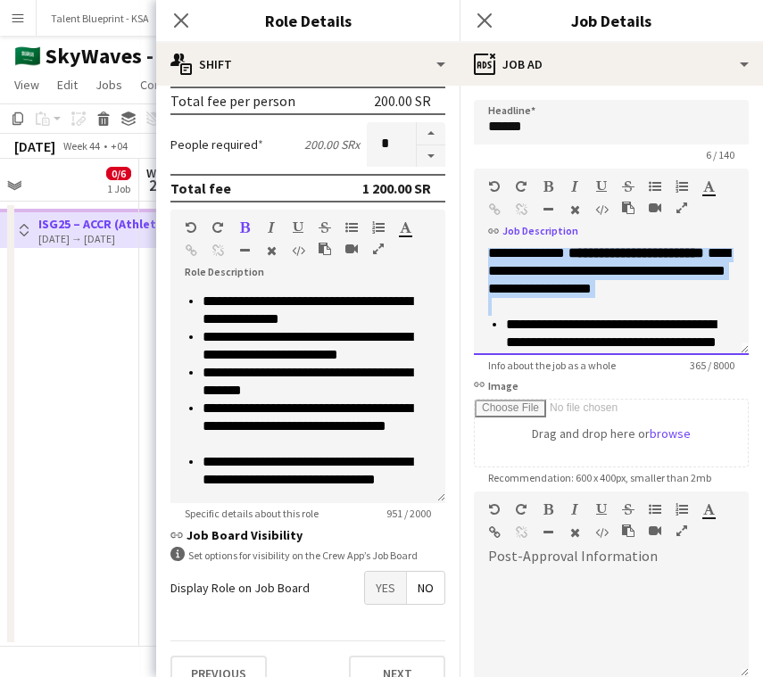
click at [705, 291] on p "**********" at bounding box center [611, 271] width 246 height 54
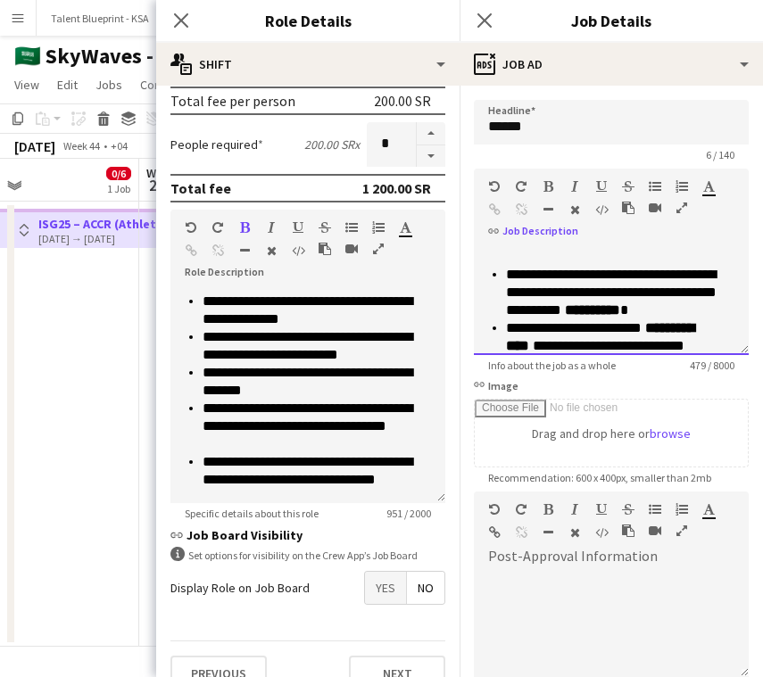
scroll to position [0, 0]
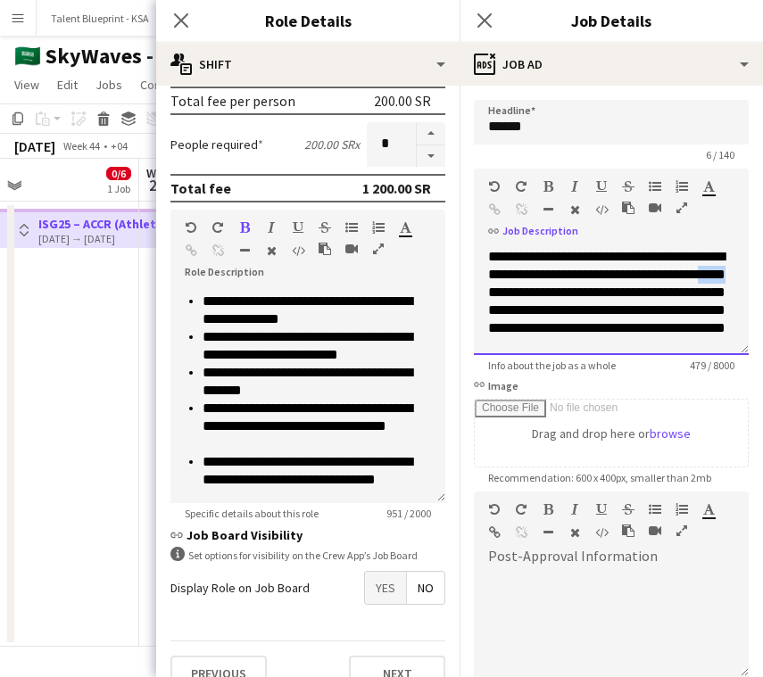
drag, startPoint x: 565, startPoint y: 294, endPoint x: 530, endPoint y: 293, distance: 34.8
click at [530, 294] on p "**********" at bounding box center [611, 310] width 246 height 125
click at [590, 296] on p "**********" at bounding box center [611, 310] width 246 height 125
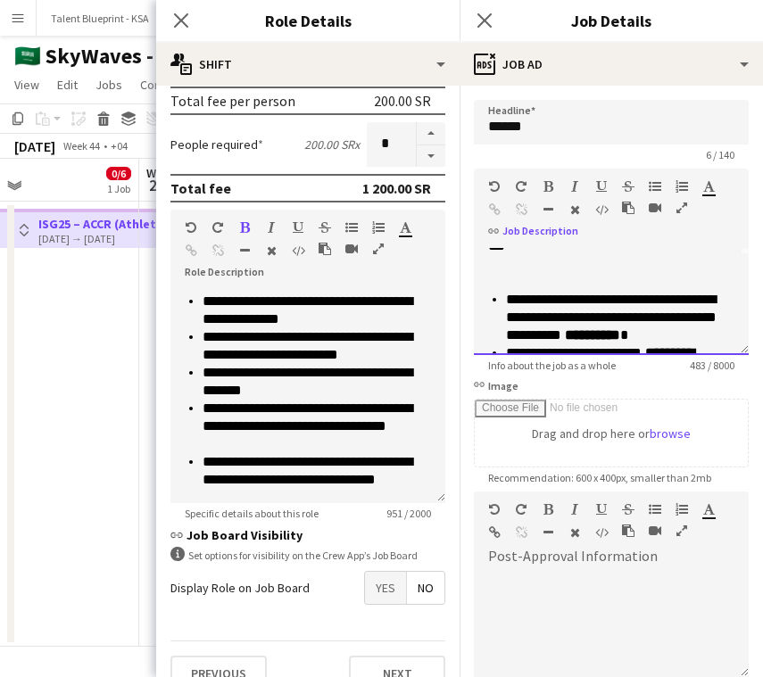
scroll to position [105, 0]
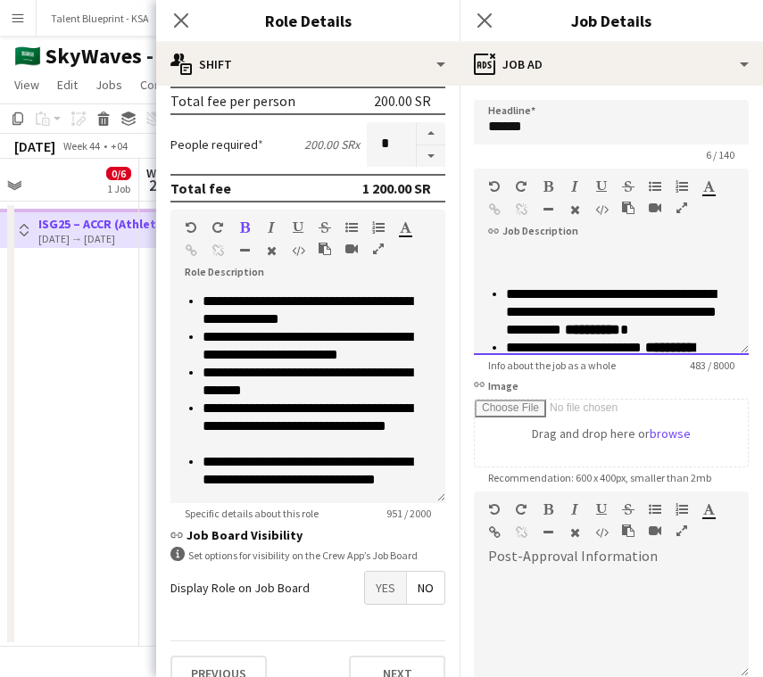
click at [507, 336] on span "**********" at bounding box center [611, 311] width 210 height 49
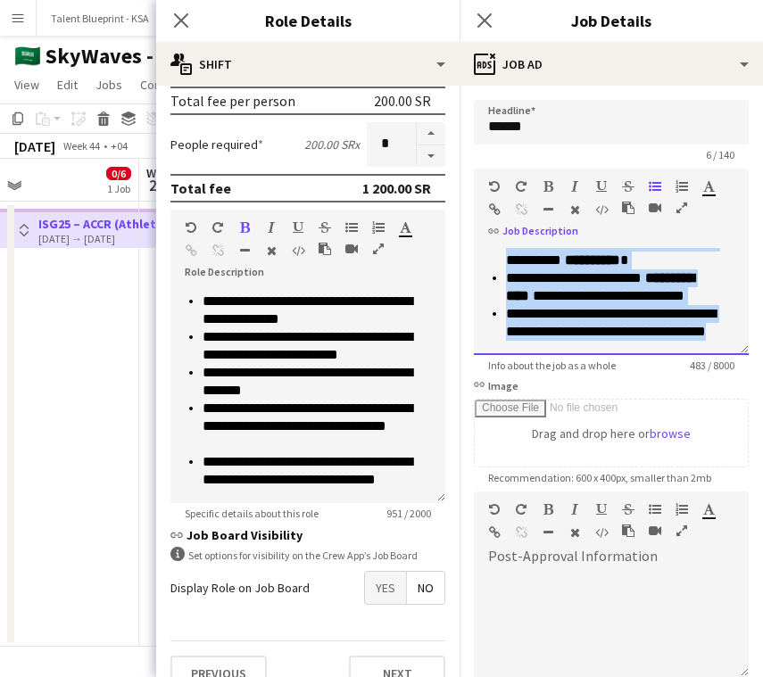
scroll to position [210, 0]
drag, startPoint x: 485, startPoint y: 254, endPoint x: 676, endPoint y: 396, distance: 237.8
click at [676, 396] on form "**********" at bounding box center [610, 484] width 303 height 768
copy div "**********"
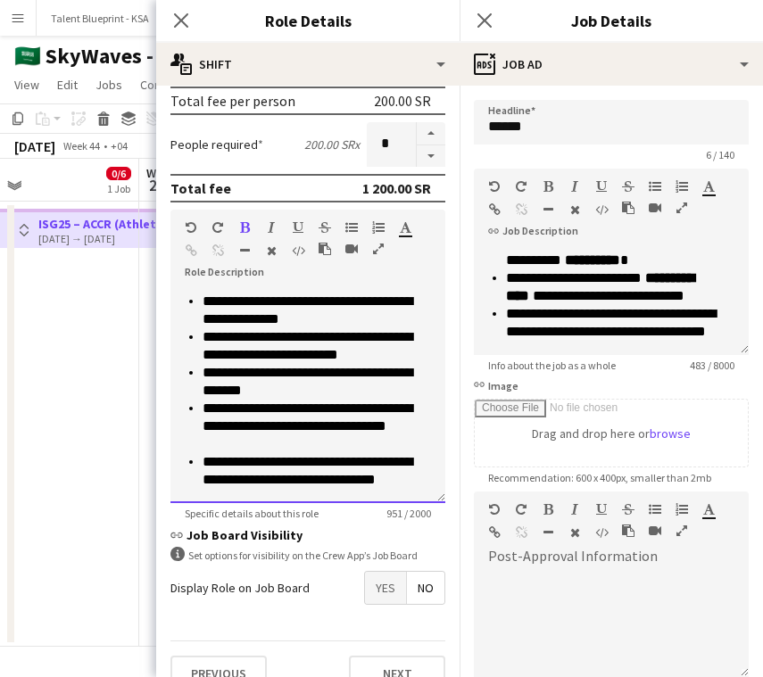
click at [309, 408] on li "**********" at bounding box center [316, 427] width 228 height 54
click at [486, 232] on div "Paragraph Heading 1 Heading 2 Heading 3 Heading 4 Heading 5 Heading 6 Heading 7…" at bounding box center [611, 202] width 275 height 67
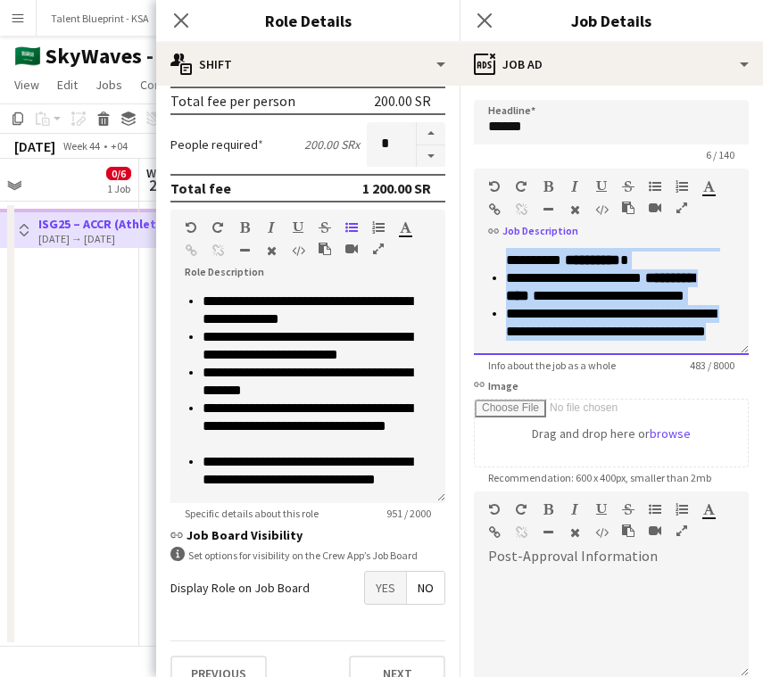
scroll to position [210, 0]
drag, startPoint x: 507, startPoint y: 257, endPoint x: 651, endPoint y: 363, distance: 178.5
click at [651, 364] on app-form-group "**********" at bounding box center [611, 270] width 275 height 203
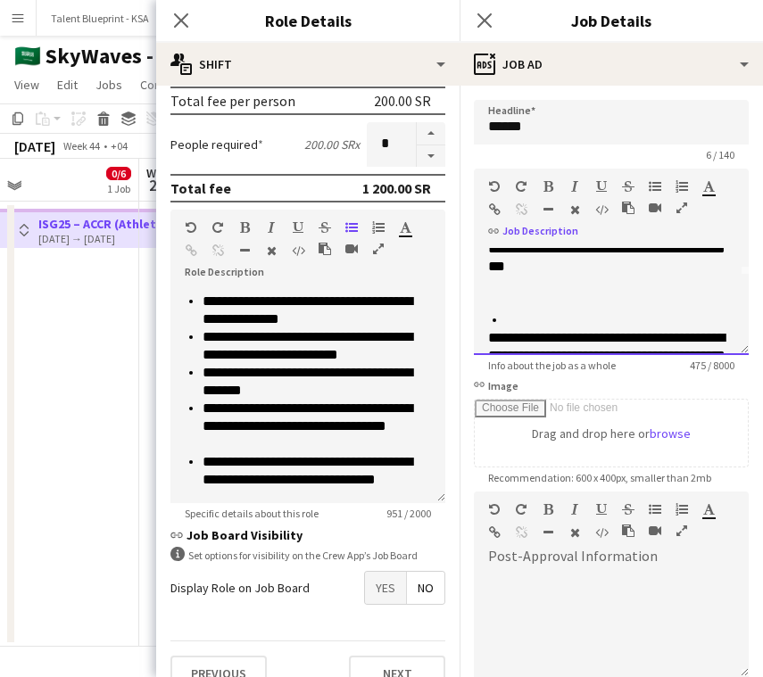
scroll to position [93, 0]
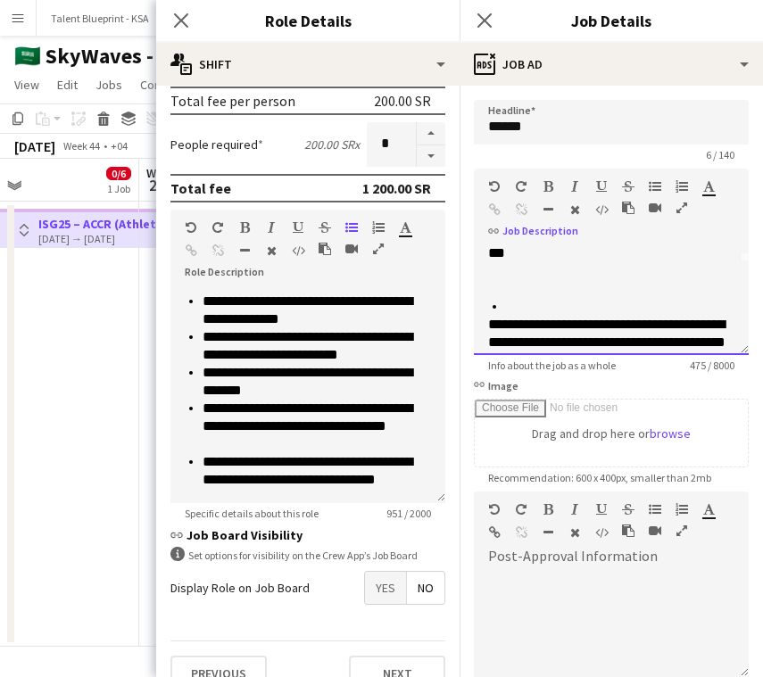
click at [488, 321] on p "**********" at bounding box center [611, 378] width 246 height 125
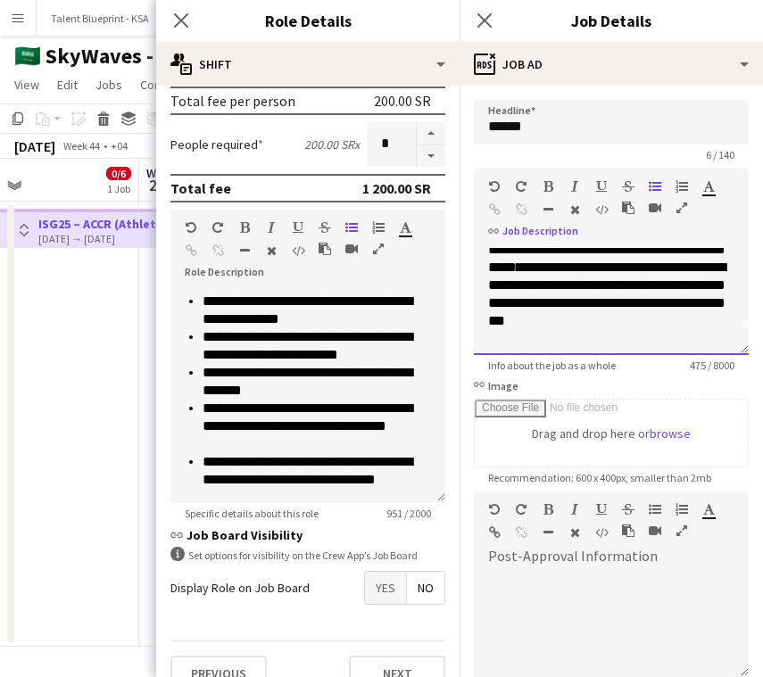
scroll to position [0, 0]
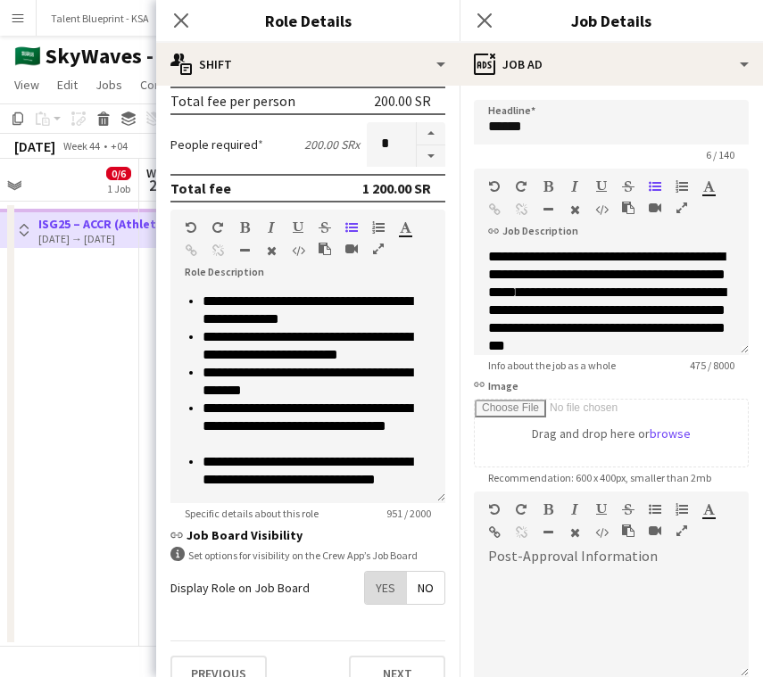
click at [383, 579] on span "Yes" at bounding box center [385, 588] width 41 height 32
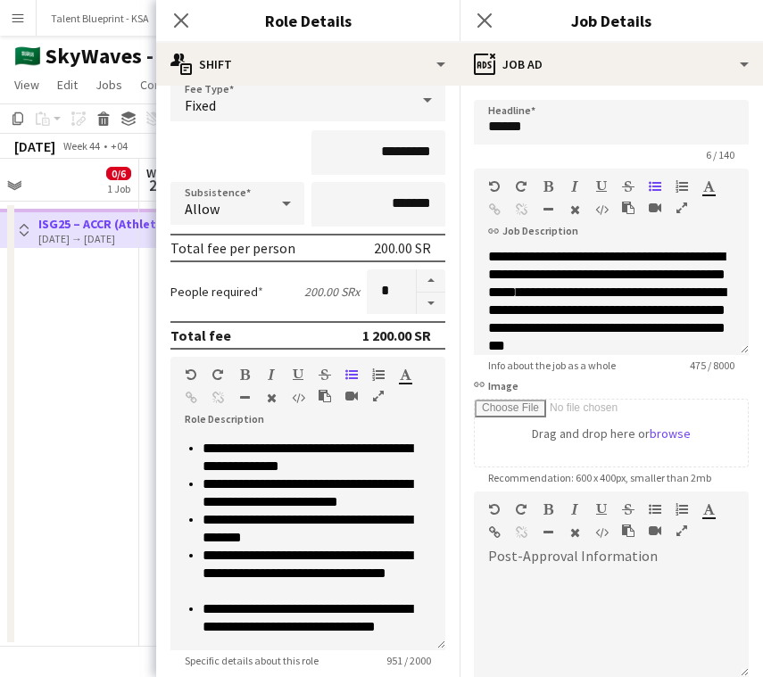
scroll to position [392, 0]
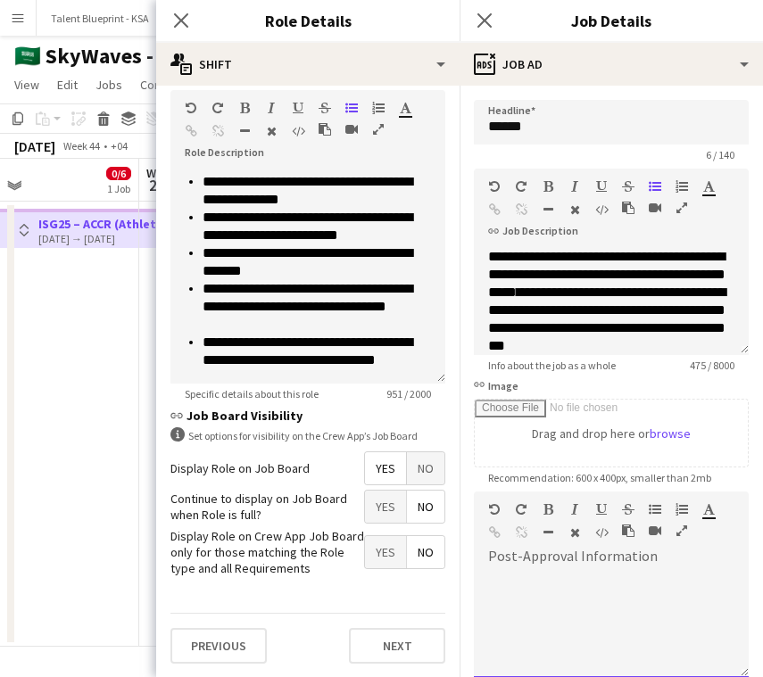
click at [509, 605] on div at bounding box center [611, 624] width 275 height 107
click at [390, 655] on button "Next" at bounding box center [397, 646] width 96 height 36
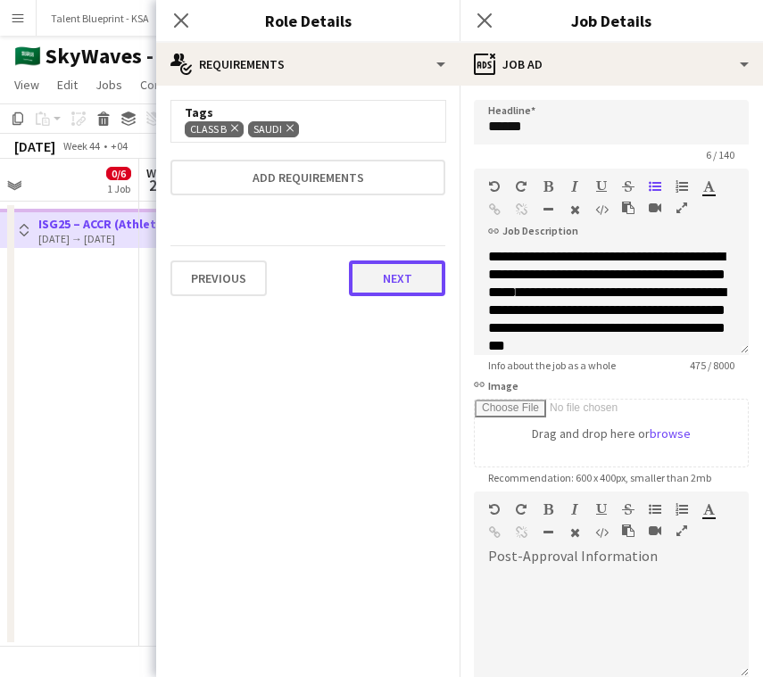
click at [416, 280] on button "Next" at bounding box center [397, 278] width 96 height 36
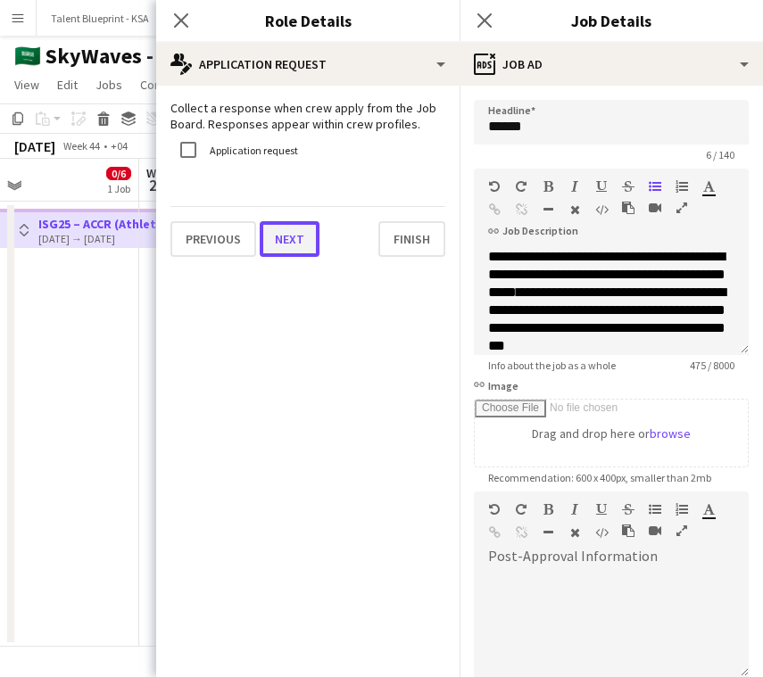
click at [297, 243] on button "Next" at bounding box center [290, 239] width 60 height 36
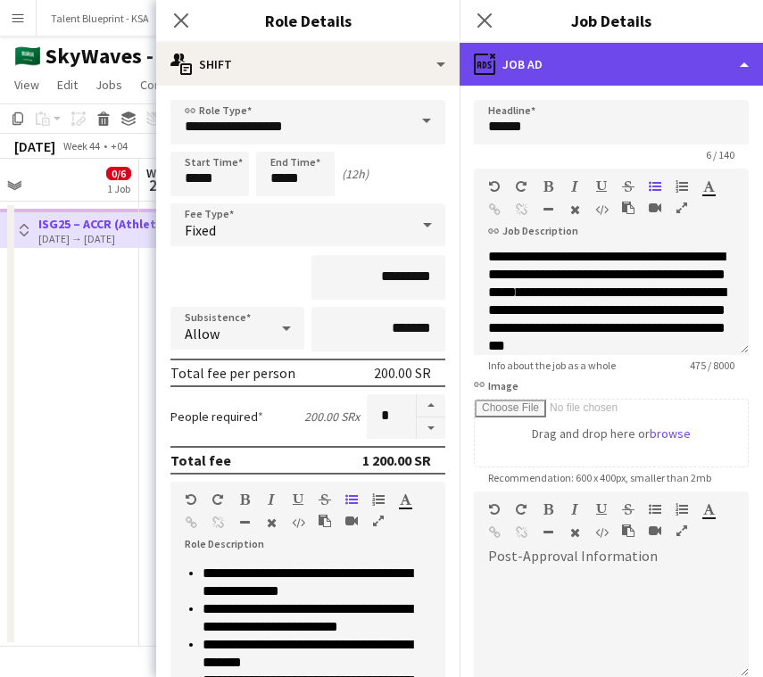
click at [563, 56] on div "ads-window Job Ad" at bounding box center [610, 64] width 303 height 43
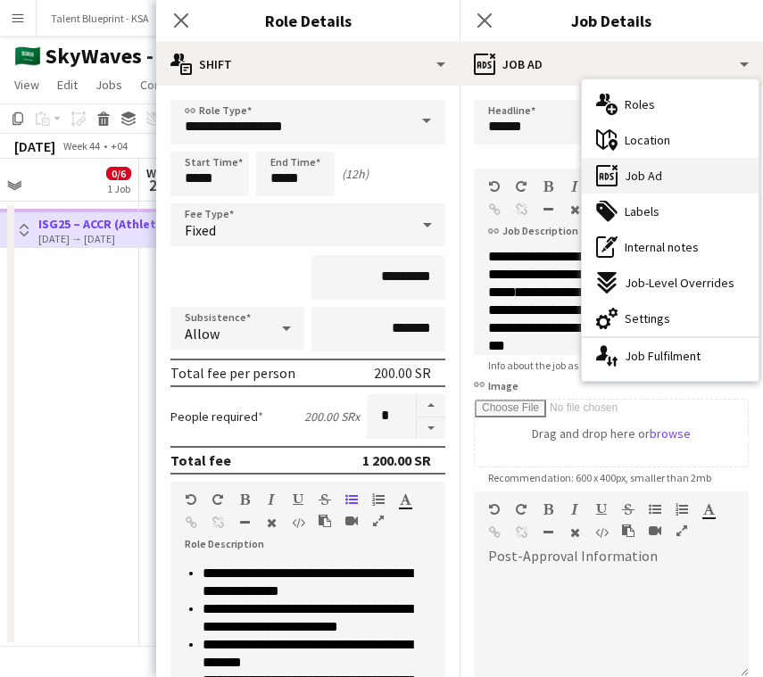
click at [653, 167] on div "ads-window Job Ad" at bounding box center [669, 176] width 177 height 36
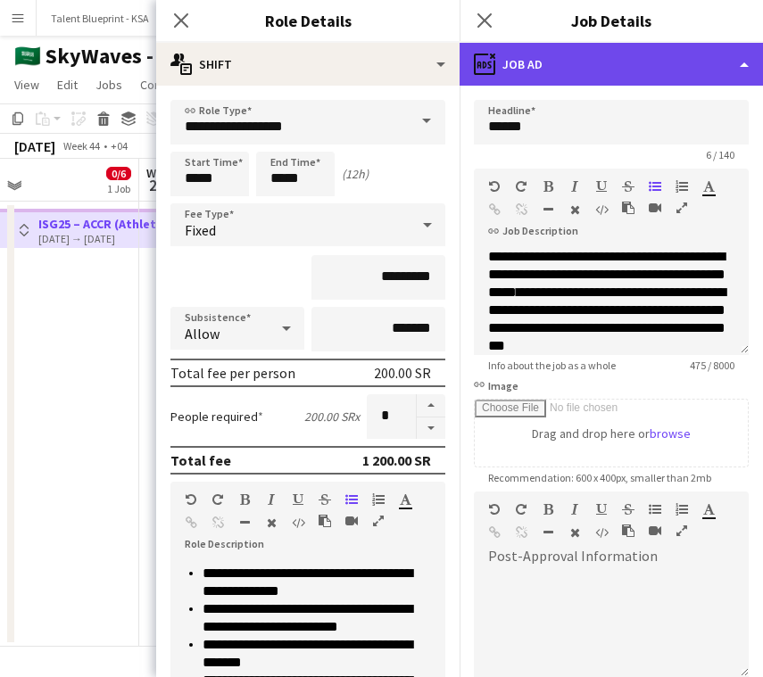
click at [653, 52] on div "ads-window Job Ad" at bounding box center [610, 64] width 303 height 43
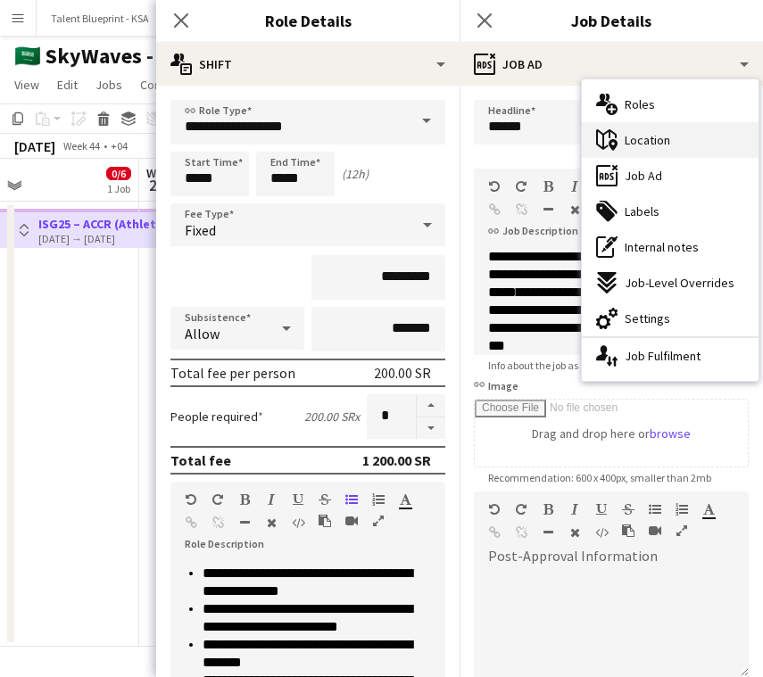
click at [662, 143] on span "Location" at bounding box center [646, 140] width 45 height 16
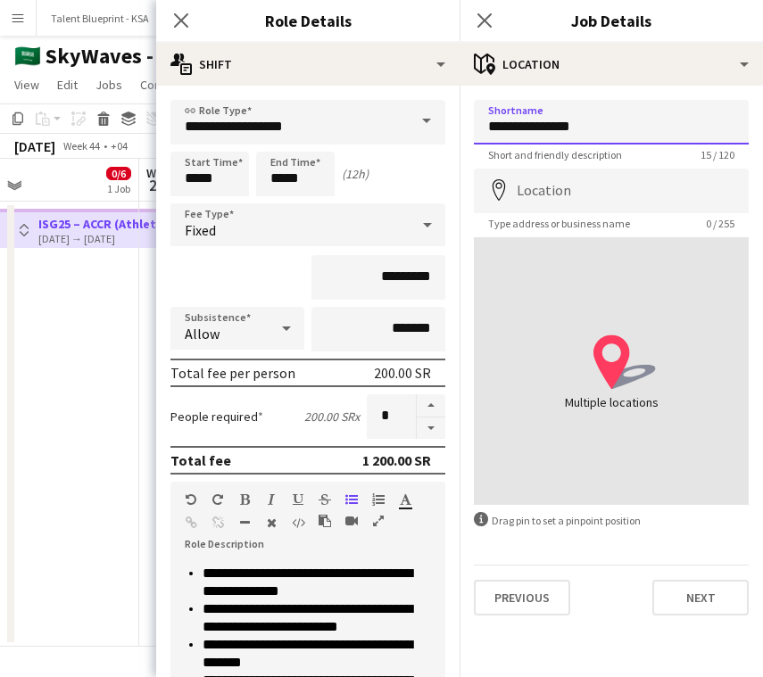
drag, startPoint x: 601, startPoint y: 120, endPoint x: 473, endPoint y: 123, distance: 128.5
click at [474, 123] on input "**********" at bounding box center [611, 122] width 275 height 45
click at [486, 158] on span "Short and friendly description" at bounding box center [555, 154] width 162 height 13
drag, startPoint x: 615, startPoint y: 133, endPoint x: 489, endPoint y: 128, distance: 126.8
click at [489, 128] on input "**********" at bounding box center [611, 122] width 275 height 45
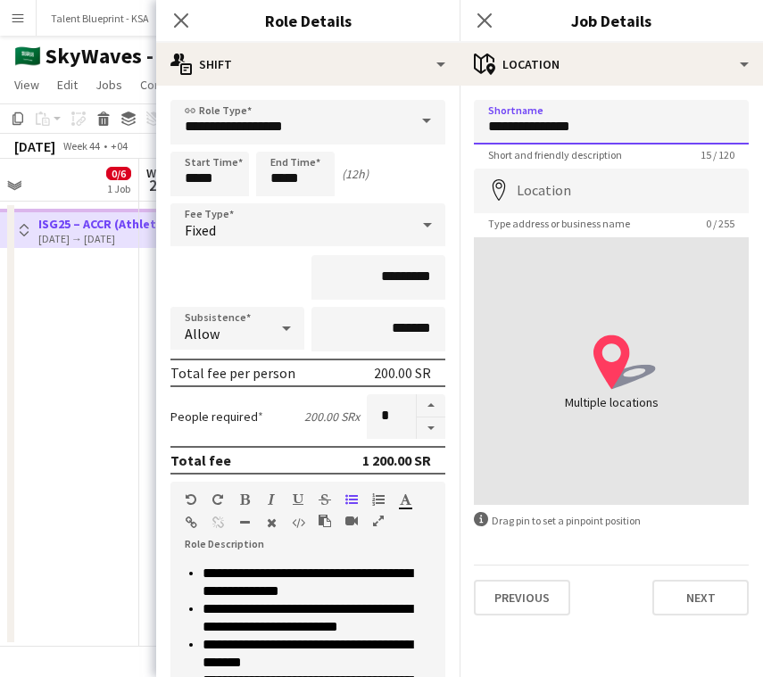
scroll to position [392, 0]
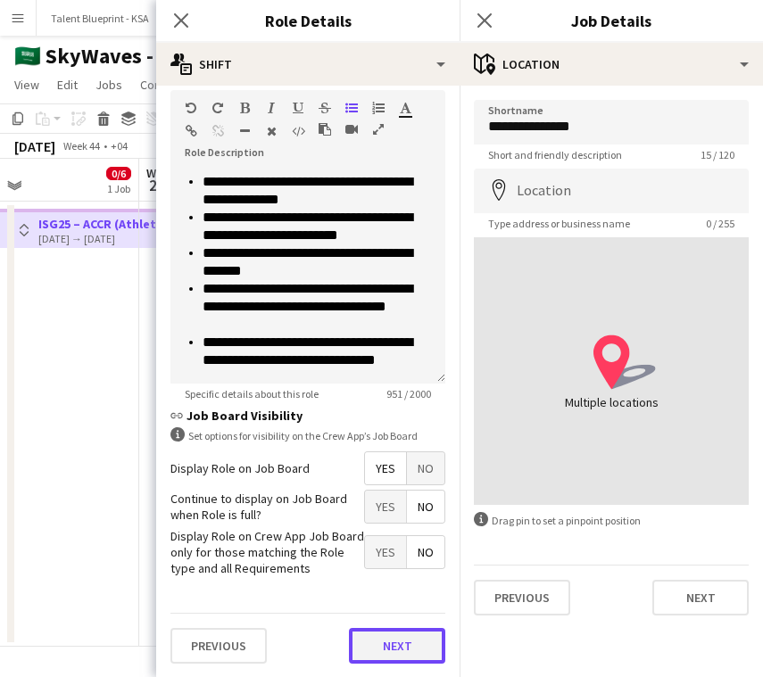
click at [414, 647] on button "Next" at bounding box center [397, 646] width 96 height 36
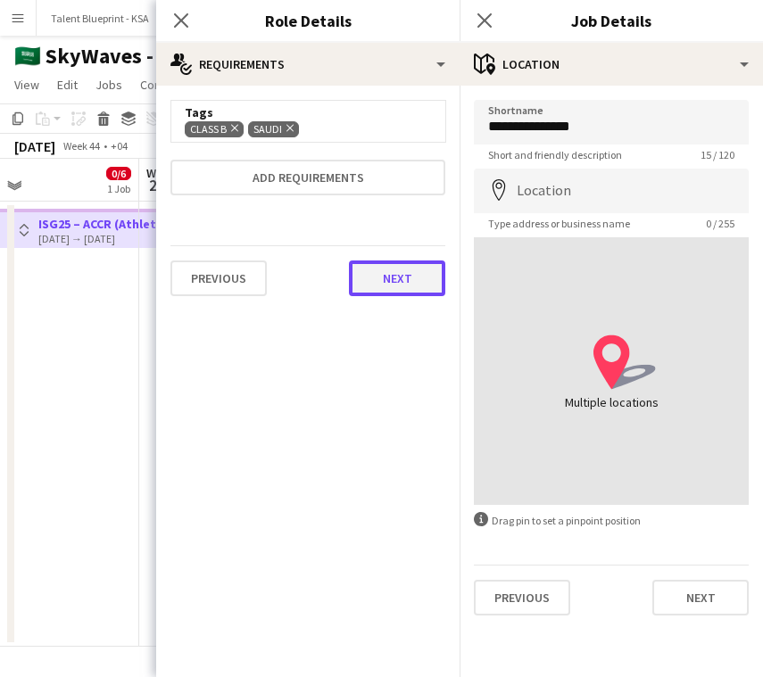
click at [412, 290] on button "Next" at bounding box center [397, 278] width 96 height 36
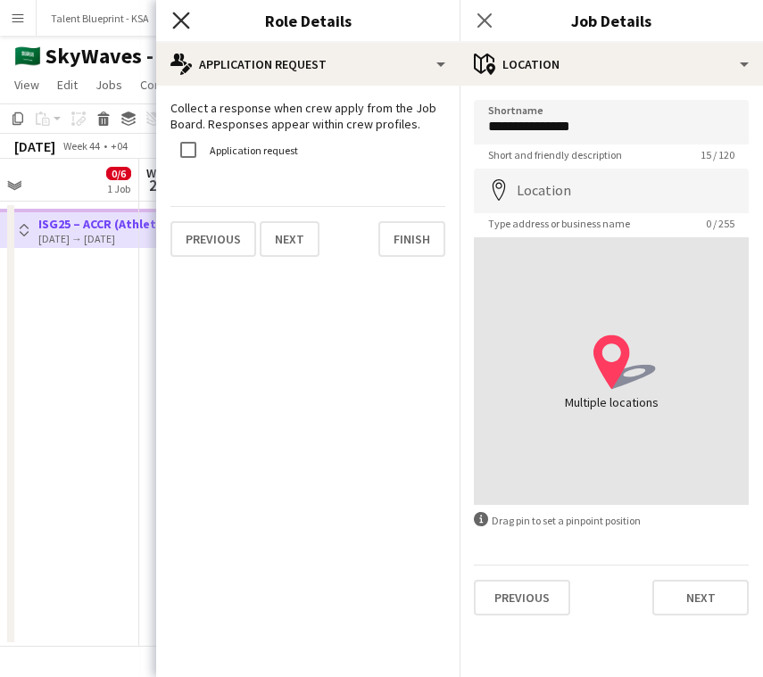
click at [181, 21] on icon at bounding box center [180, 20] width 17 height 17
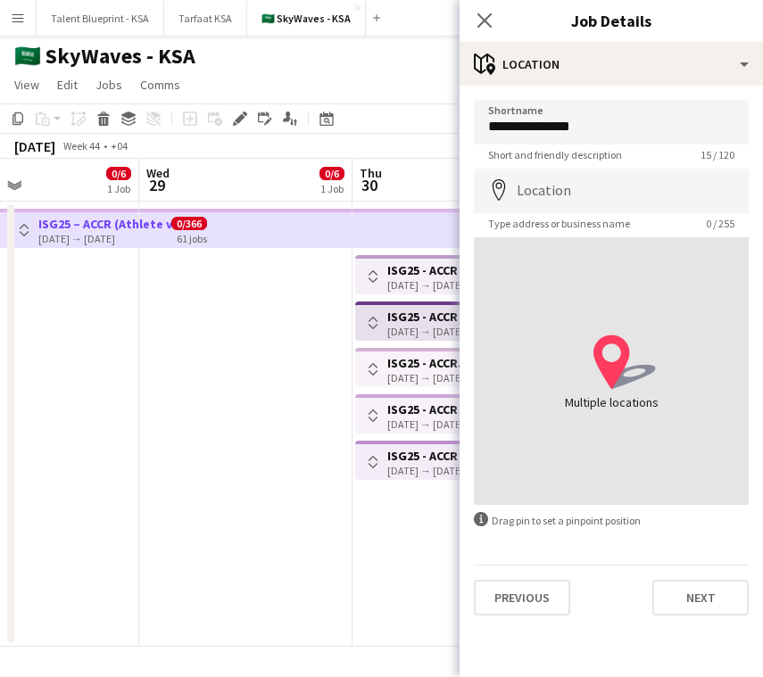
click at [477, 16] on icon "Close pop-in" at bounding box center [484, 20] width 14 height 14
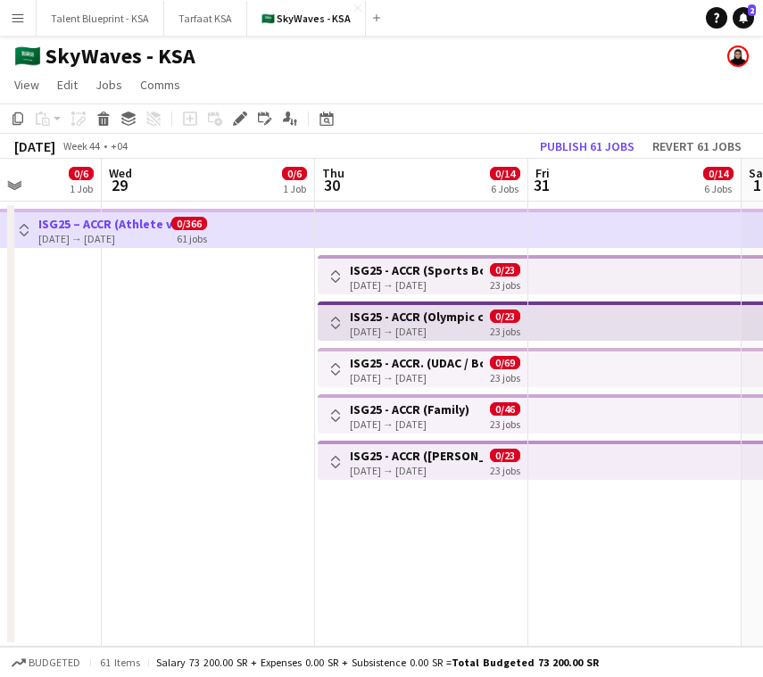
scroll to position [0, 541]
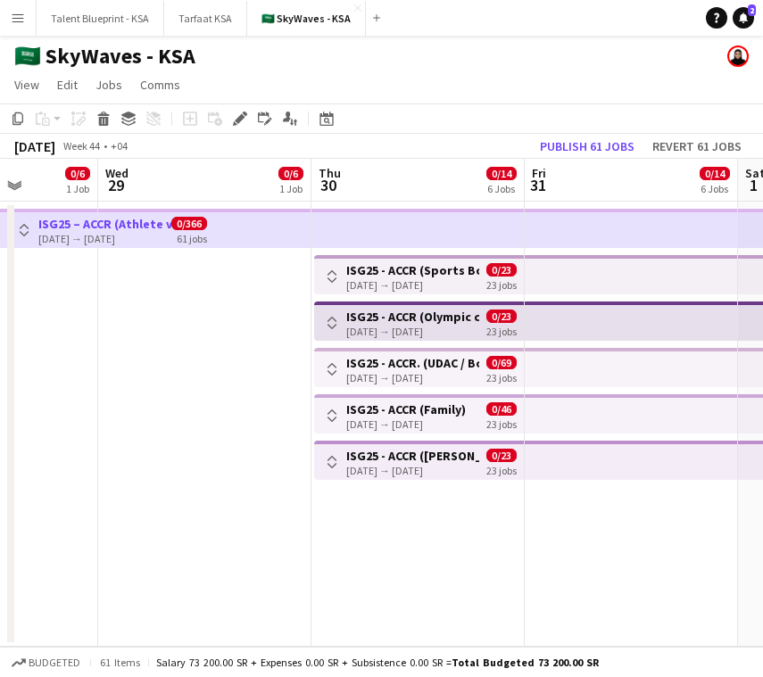
click at [686, 491] on app-date-cell at bounding box center [630, 424] width 213 height 445
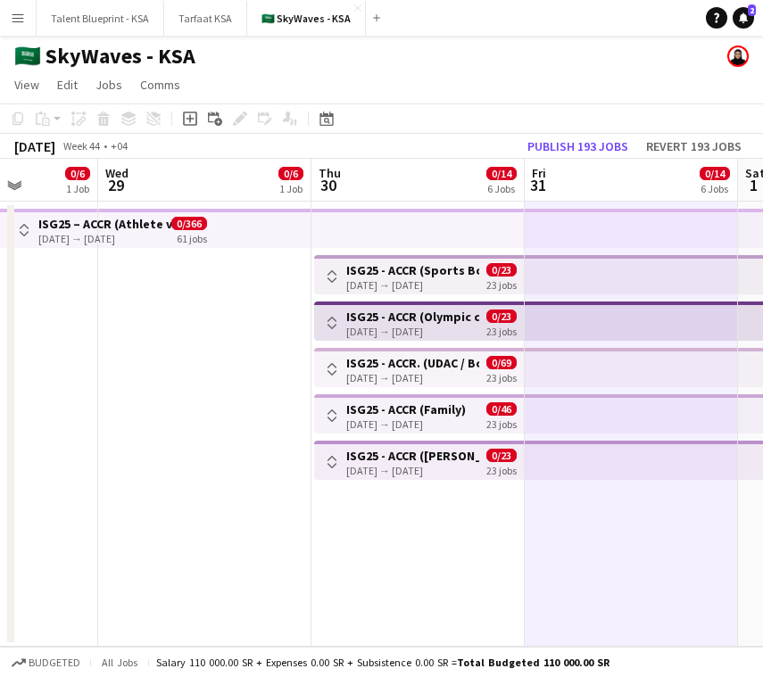
click at [456, 285] on div "[DATE] → [DATE]" at bounding box center [412, 284] width 133 height 13
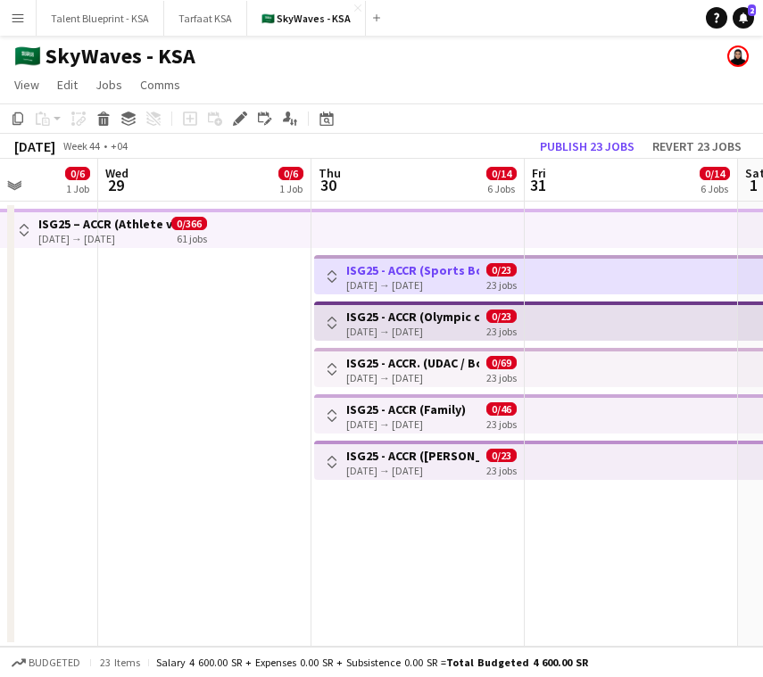
click at [262, 289] on app-date-cell at bounding box center [204, 424] width 213 height 445
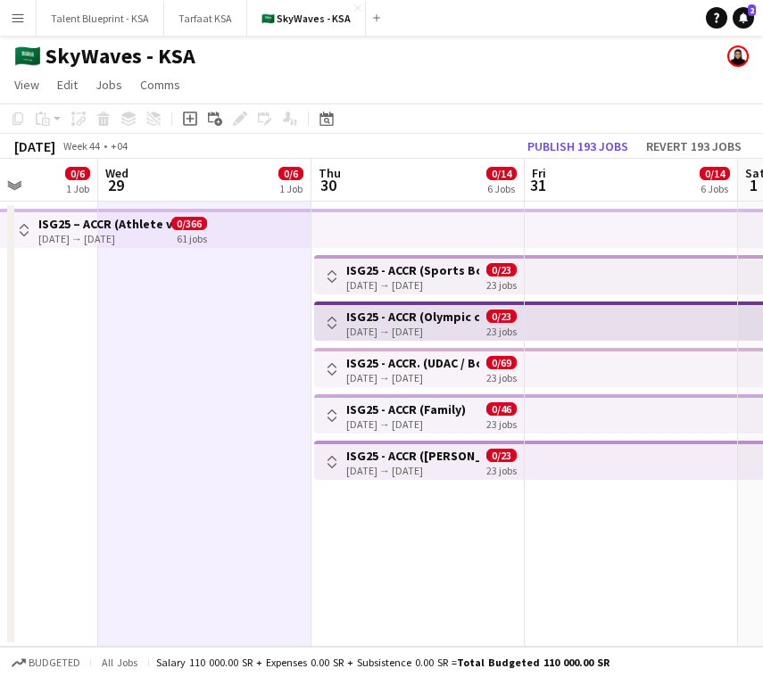
click at [366, 280] on div "[DATE] → [DATE]" at bounding box center [412, 284] width 133 height 13
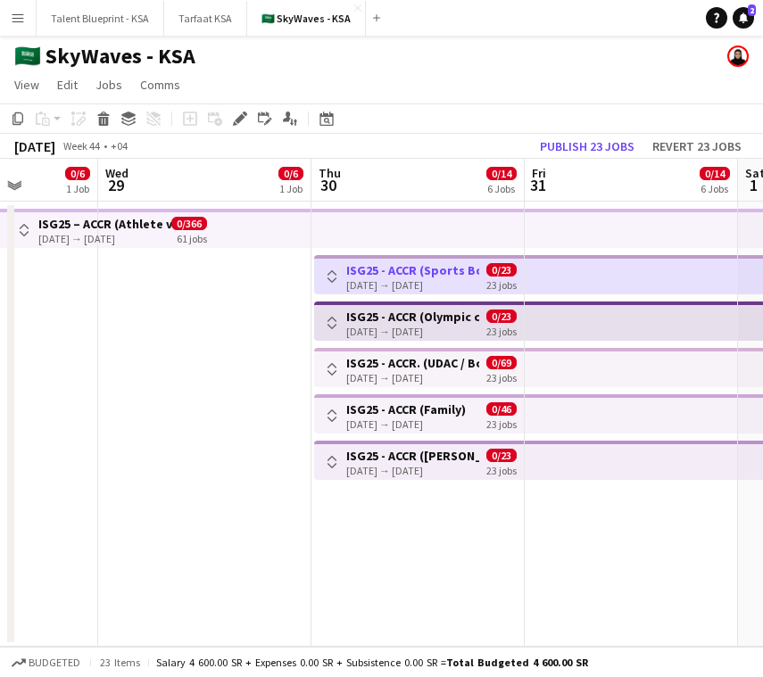
click at [215, 235] on app-top-bar at bounding box center [204, 228] width 213 height 39
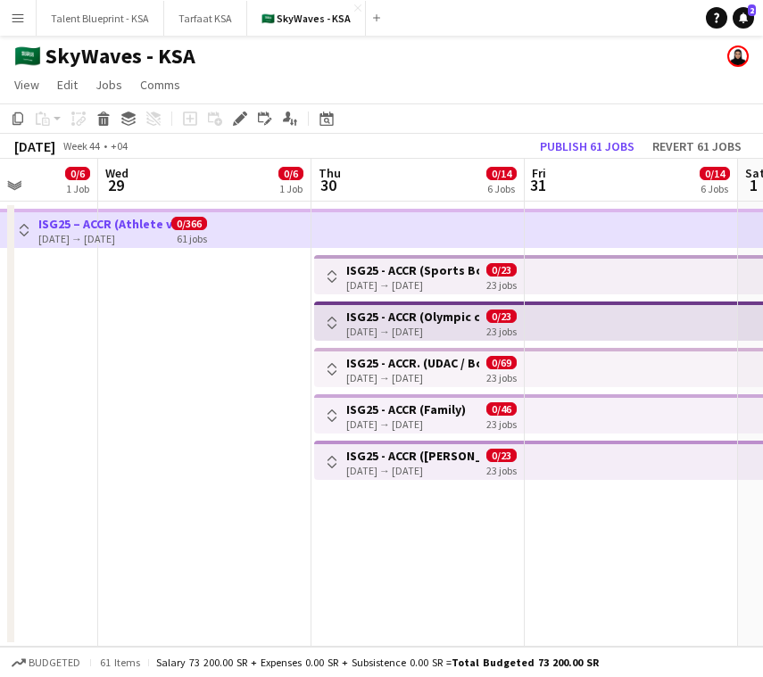
click at [235, 130] on app-toolbar "Copy Paste Paste Command V Paste with crew Command Shift V Paste linked Job [GE…" at bounding box center [381, 118] width 763 height 30
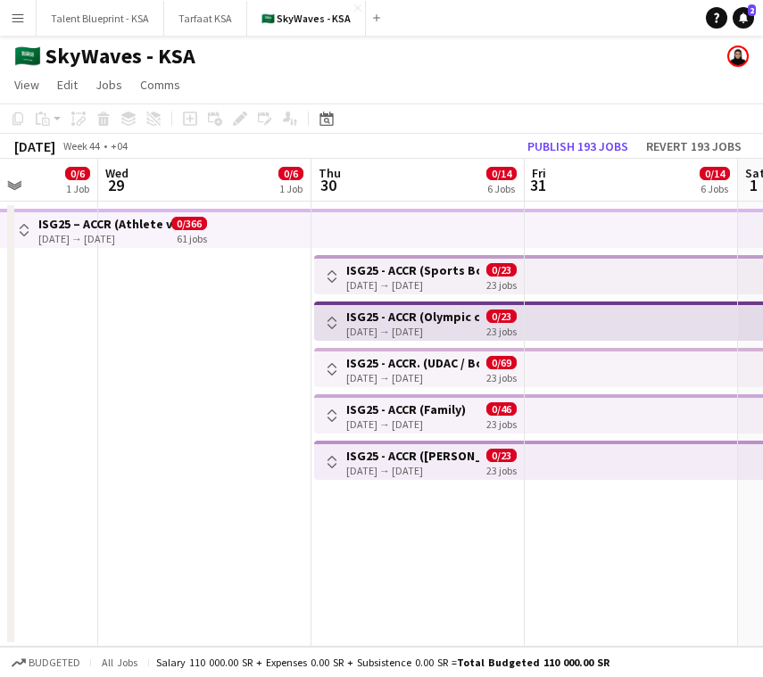
click at [257, 235] on app-top-bar at bounding box center [204, 228] width 213 height 39
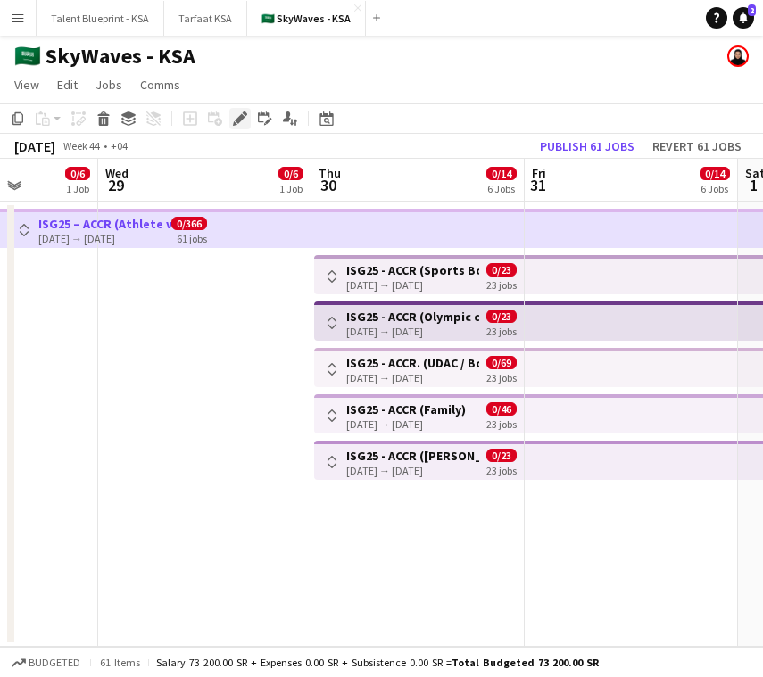
click at [235, 123] on icon at bounding box center [235, 123] width 4 height 4
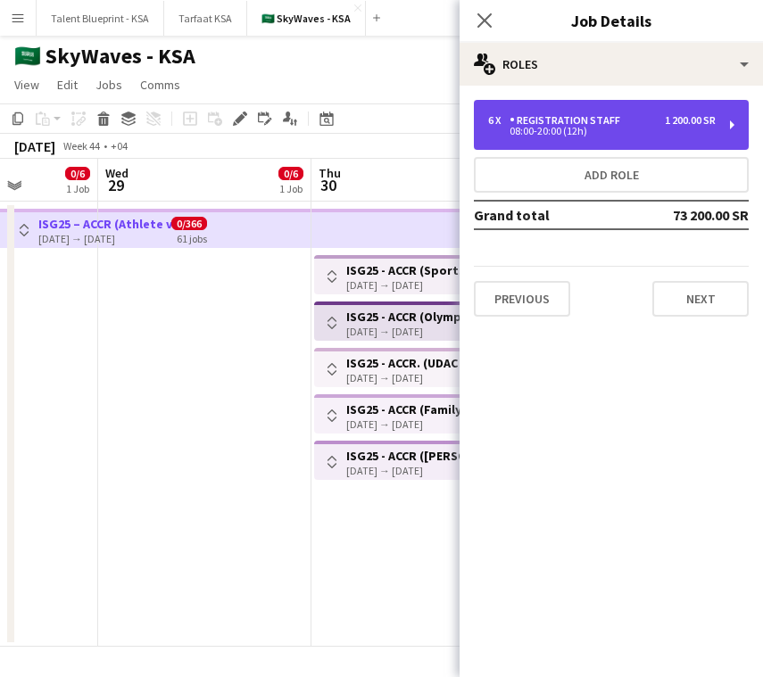
click at [601, 112] on div "6 x Registration Staff 1 200.00 SR 08:00-20:00 (12h)" at bounding box center [611, 125] width 275 height 50
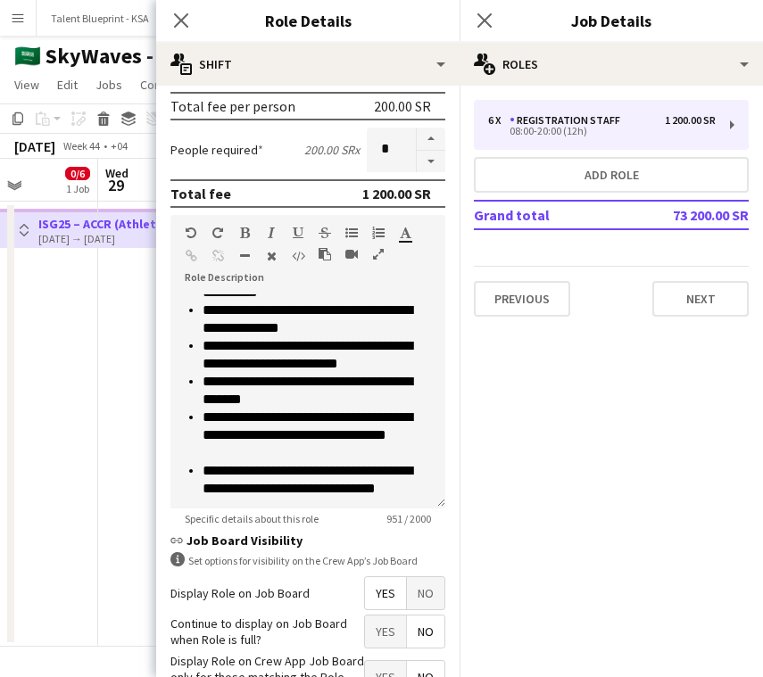
scroll to position [407, 0]
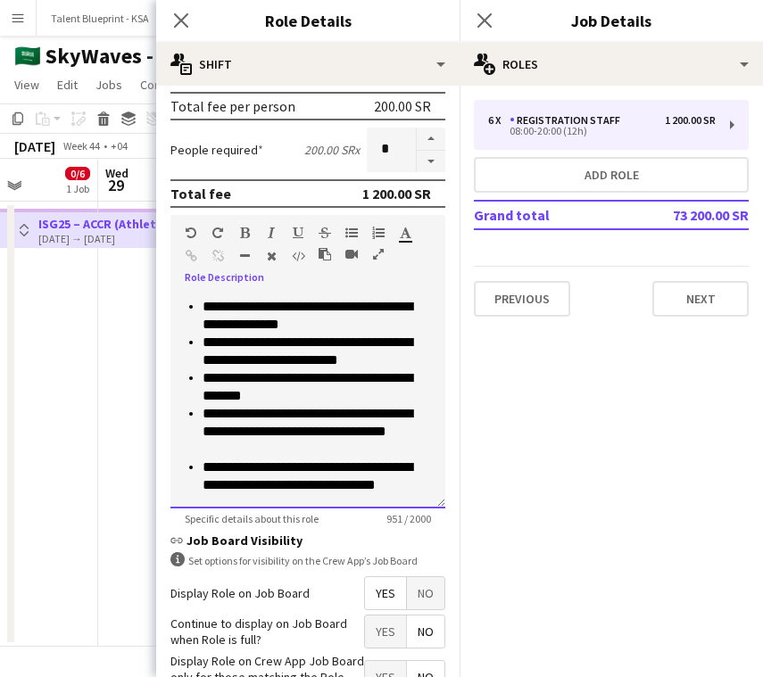
click at [432, 404] on div "**********" at bounding box center [307, 401] width 275 height 214
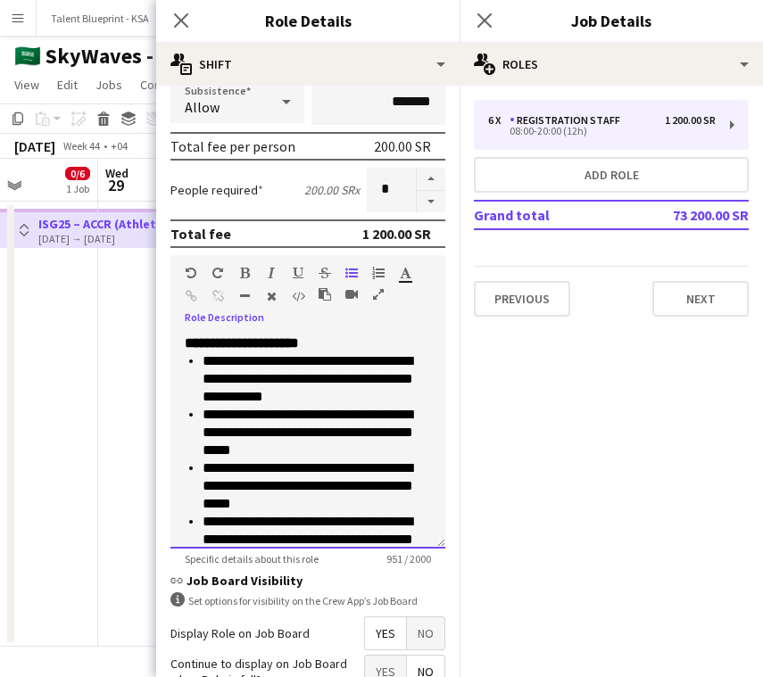
scroll to position [222, 0]
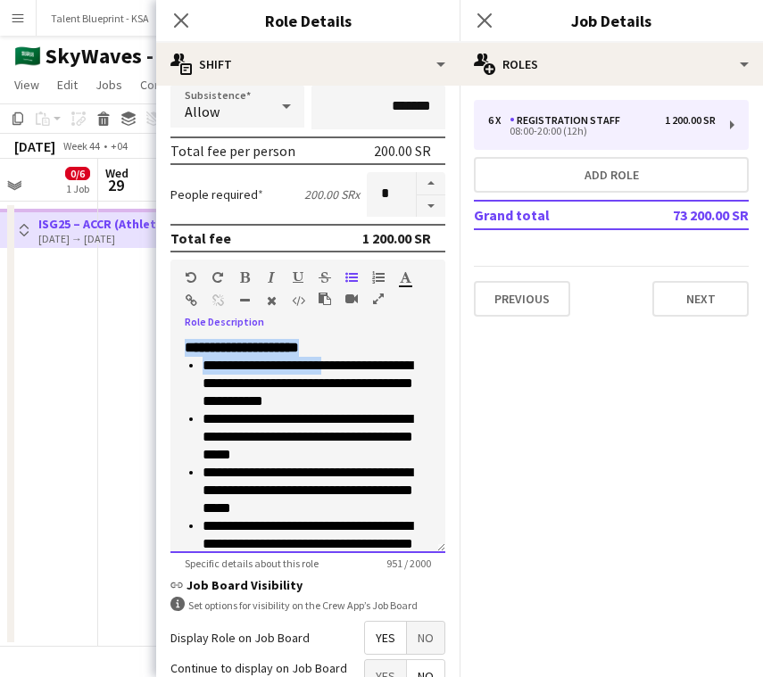
drag, startPoint x: 184, startPoint y: 350, endPoint x: 332, endPoint y: 374, distance: 149.8
click at [332, 374] on div "**********" at bounding box center [307, 446] width 275 height 214
click at [316, 487] on li "**********" at bounding box center [316, 491] width 228 height 54
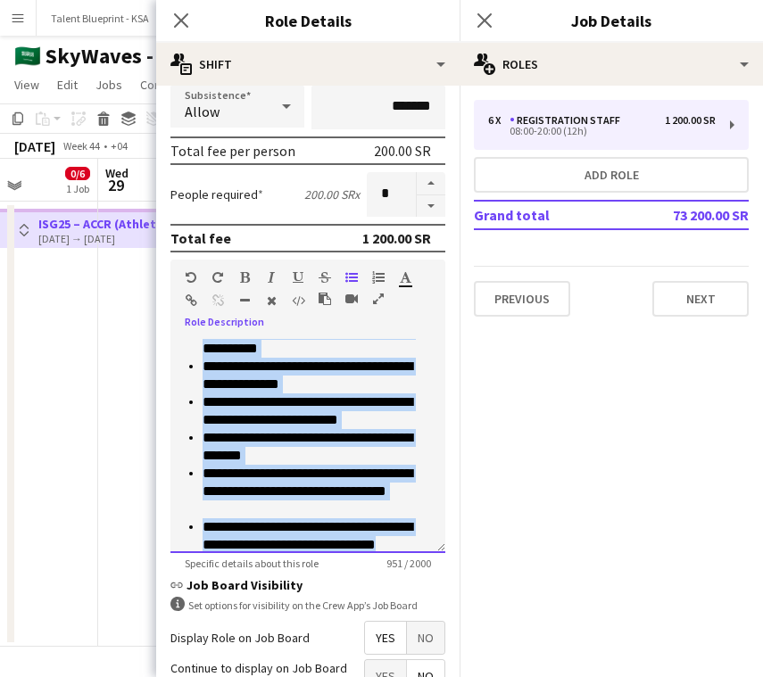
scroll to position [407, 0]
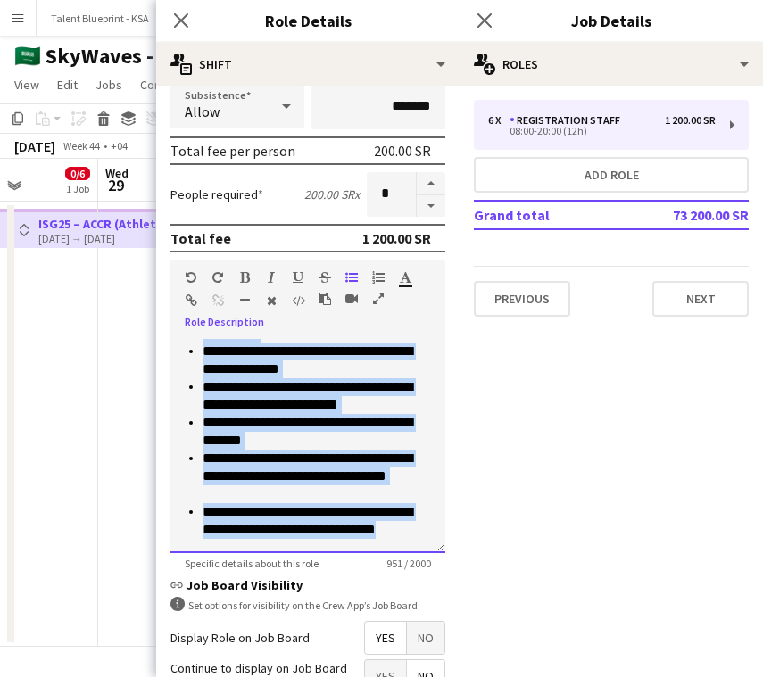
drag, startPoint x: 184, startPoint y: 344, endPoint x: 426, endPoint y: 573, distance: 333.1
click at [426, 573] on form "**********" at bounding box center [307, 362] width 303 height 969
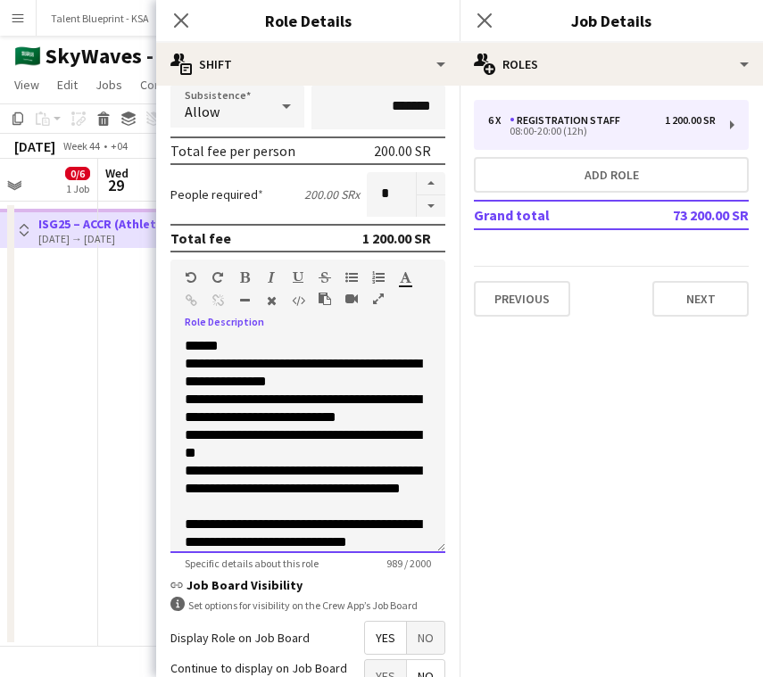
scroll to position [0, 0]
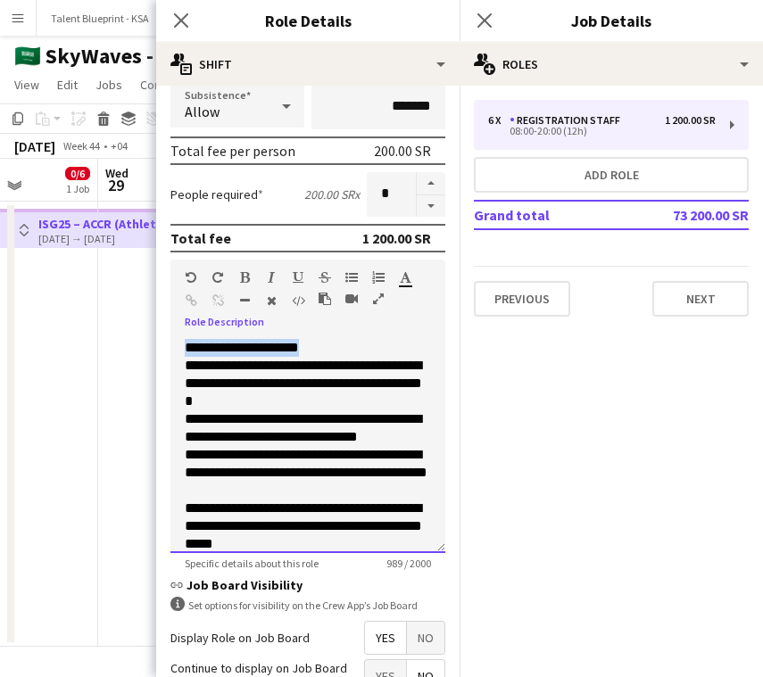
drag, startPoint x: 320, startPoint y: 350, endPoint x: 185, endPoint y: 349, distance: 134.7
click at [185, 349] on p "**********" at bounding box center [308, 348] width 246 height 18
click at [242, 278] on icon "button" at bounding box center [245, 277] width 10 height 12
click at [185, 365] on p "**********" at bounding box center [308, 384] width 246 height 54
click at [348, 278] on icon "button" at bounding box center [351, 277] width 12 height 12
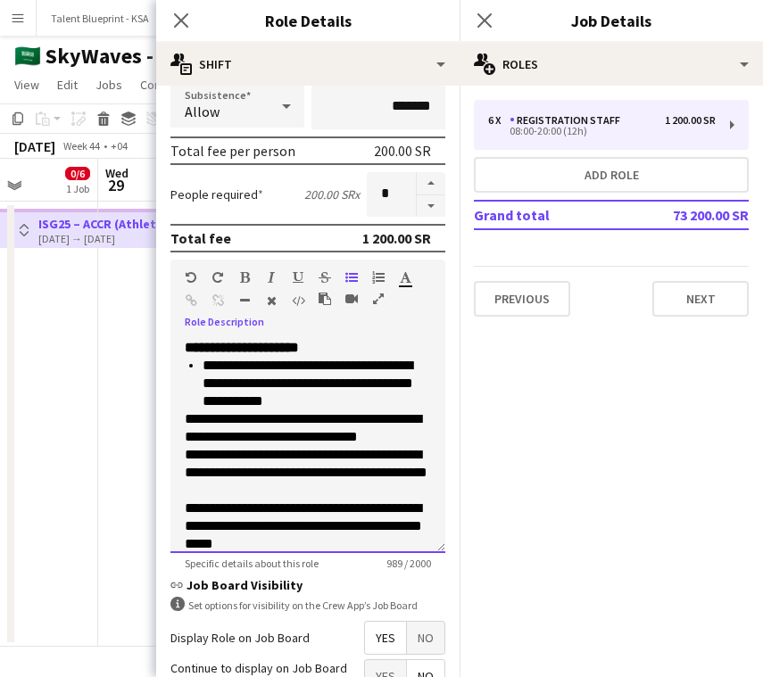
click at [185, 418] on p "**********" at bounding box center [308, 428] width 246 height 36
click at [349, 279] on icon "button" at bounding box center [351, 277] width 12 height 12
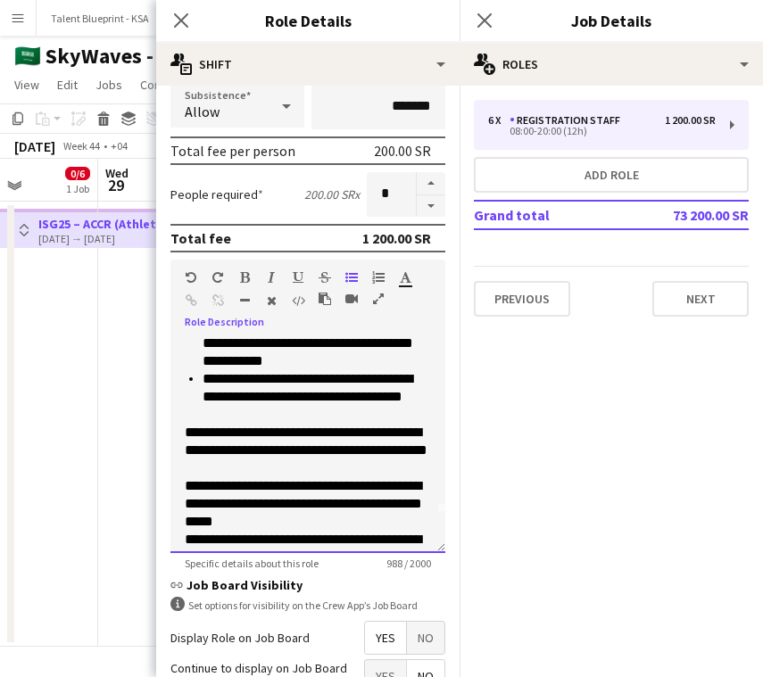
scroll to position [47, 0]
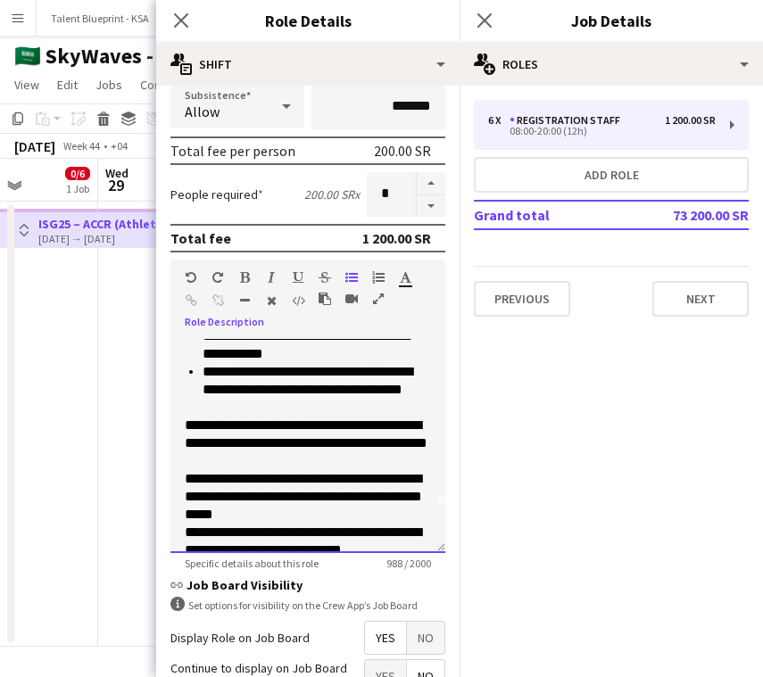
click at [185, 425] on p "**********" at bounding box center [308, 443] width 246 height 54
click at [344, 276] on div at bounding box center [291, 280] width 107 height 21
click at [347, 276] on icon "button" at bounding box center [351, 277] width 12 height 12
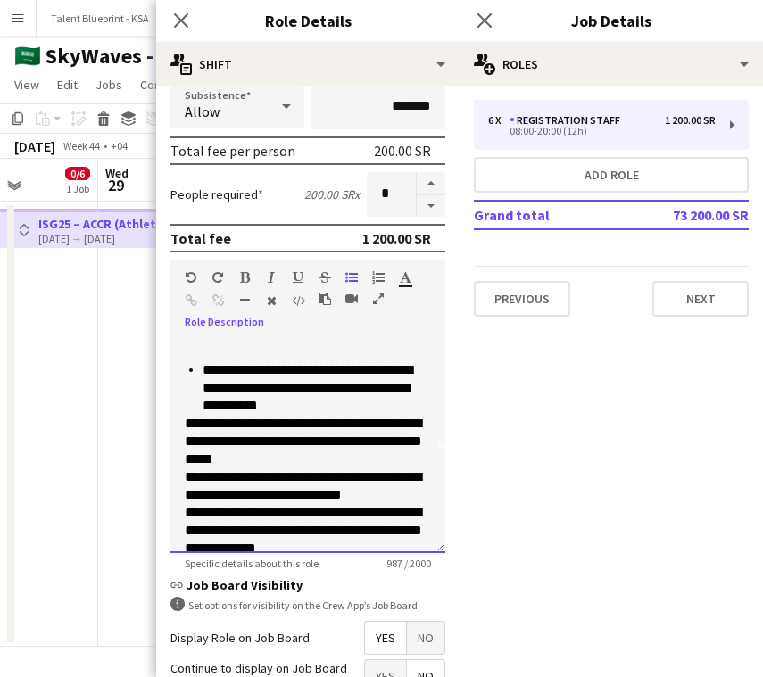
scroll to position [113, 0]
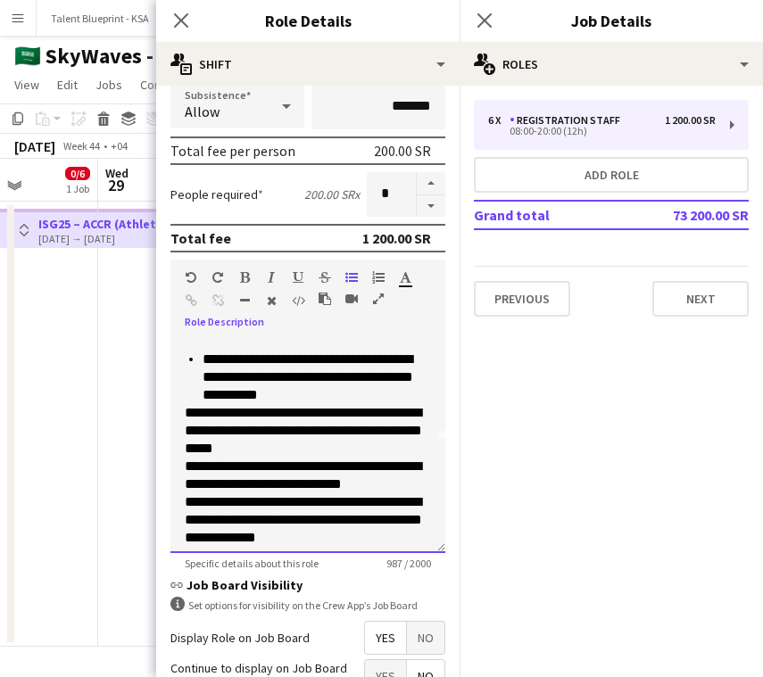
click at [183, 414] on div "**********" at bounding box center [307, 446] width 275 height 214
click at [347, 272] on icon "button" at bounding box center [351, 277] width 12 height 12
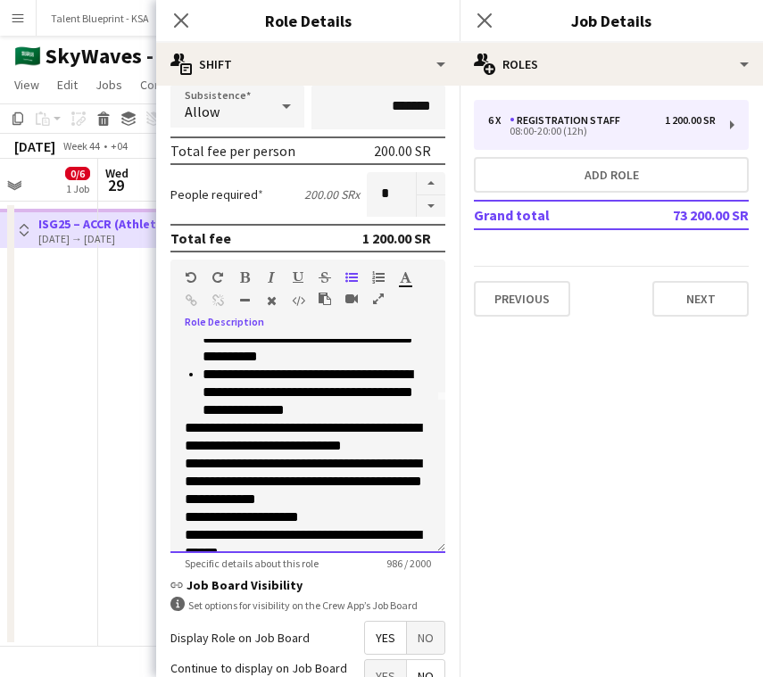
scroll to position [160, 0]
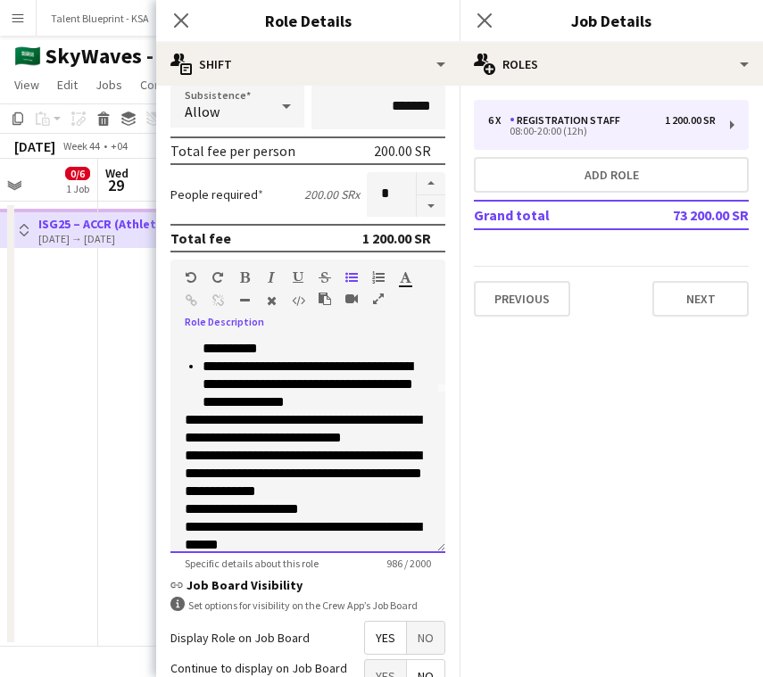
click at [186, 419] on p "**********" at bounding box center [308, 429] width 246 height 36
click at [350, 276] on icon "button" at bounding box center [351, 277] width 12 height 12
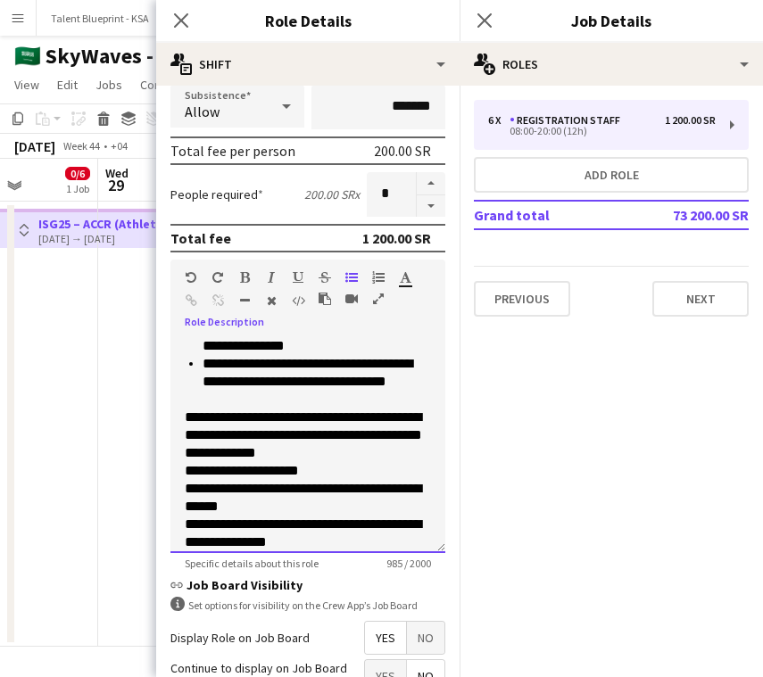
scroll to position [217, 0]
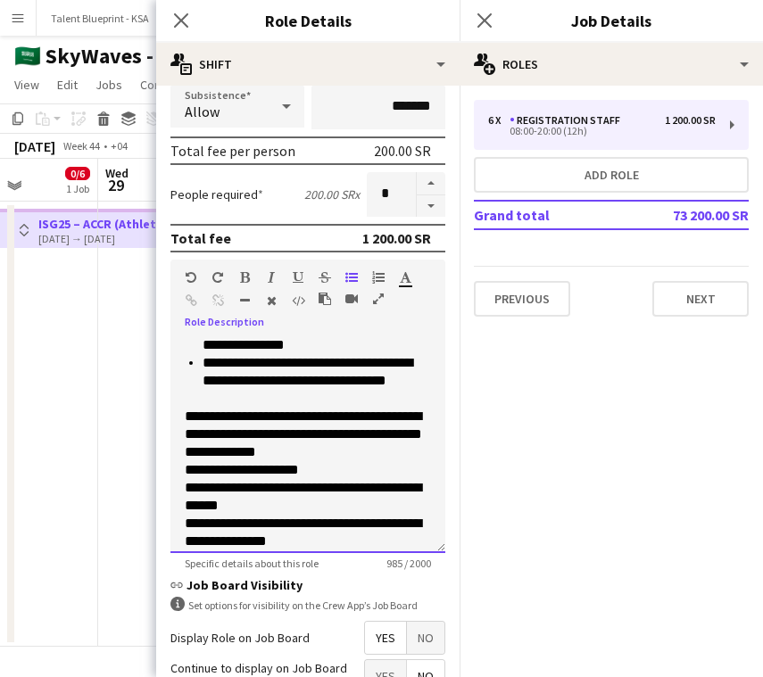
click at [186, 411] on p "**********" at bounding box center [308, 435] width 246 height 54
click at [348, 268] on div "Paragraph Heading 1 Heading 2 Heading 3 Heading 4 Heading 5 Heading 6 Heading 7…" at bounding box center [307, 293] width 275 height 67
click at [348, 271] on icon "button" at bounding box center [351, 277] width 12 height 12
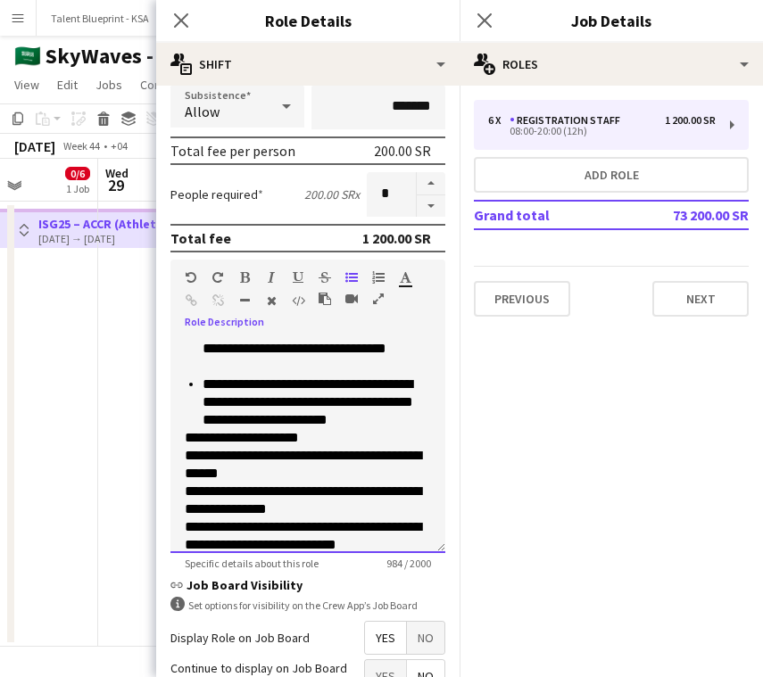
scroll to position [259, 0]
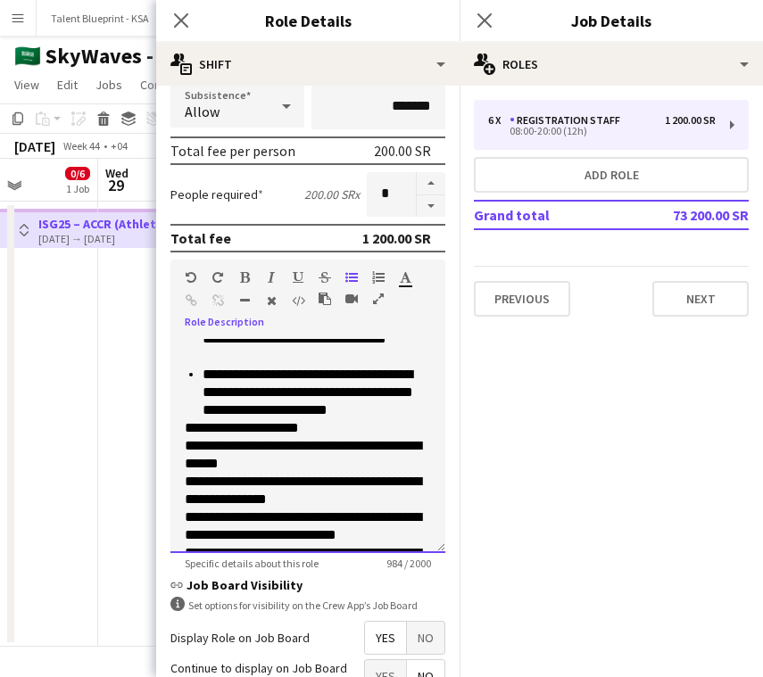
click at [186, 427] on p "**********" at bounding box center [308, 428] width 246 height 18
click at [186, 452] on p "**********" at bounding box center [308, 455] width 246 height 36
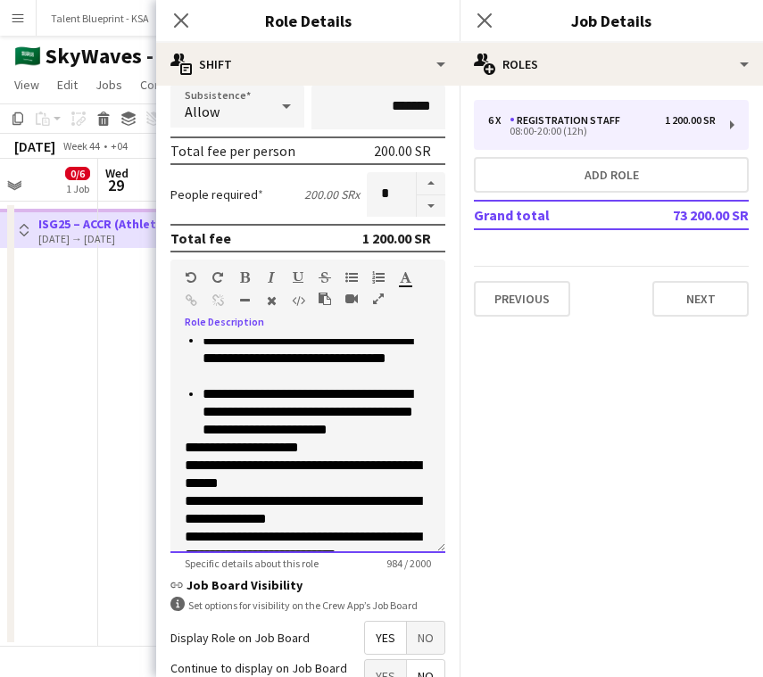
scroll to position [277, 0]
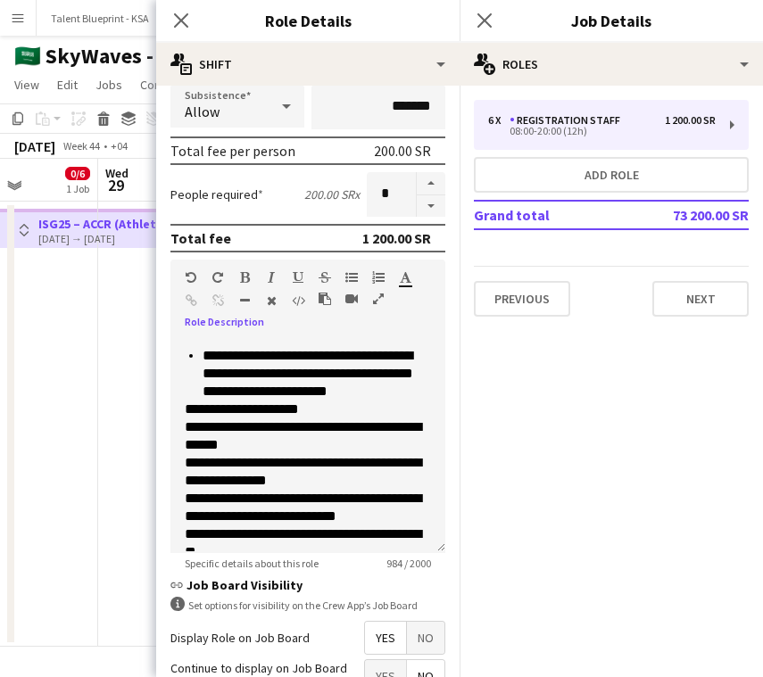
click at [350, 274] on icon "button" at bounding box center [351, 277] width 12 height 12
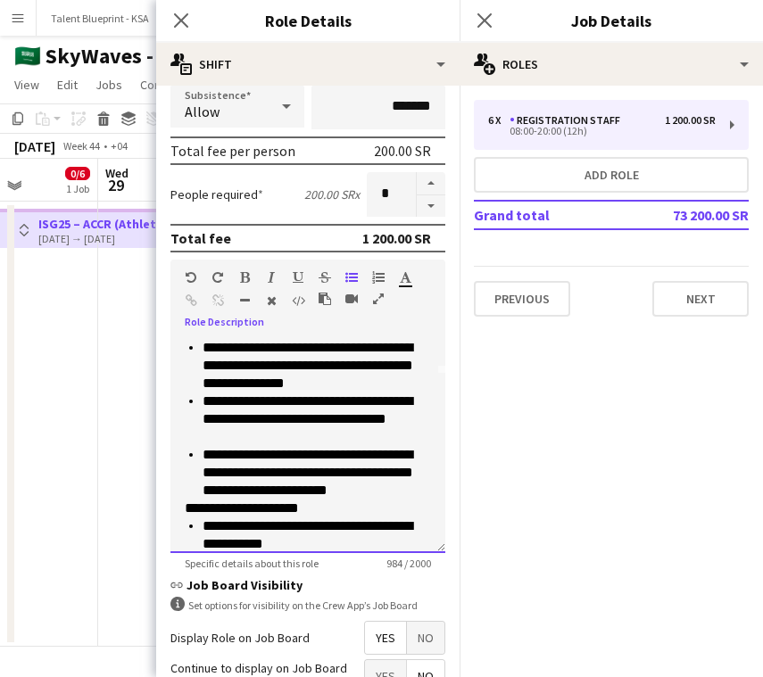
scroll to position [186, 0]
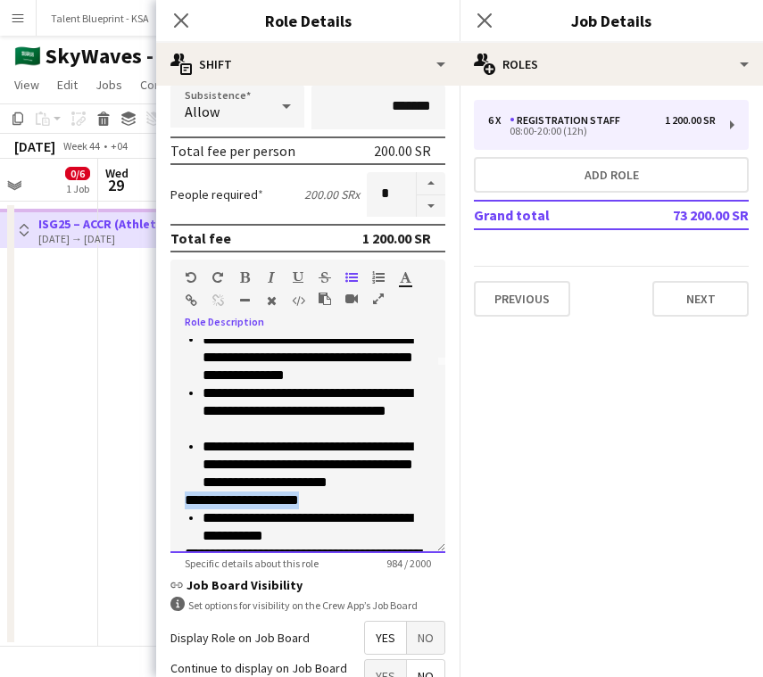
drag, startPoint x: 326, startPoint y: 500, endPoint x: 168, endPoint y: 497, distance: 157.9
click at [168, 497] on form "**********" at bounding box center [307, 362] width 303 height 969
click at [241, 276] on icon "button" at bounding box center [245, 277] width 10 height 12
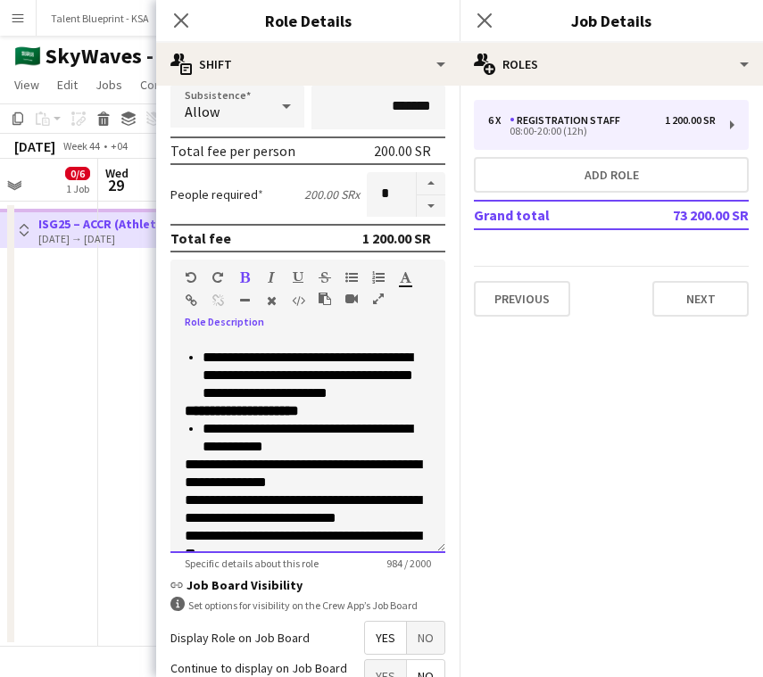
scroll to position [287, 0]
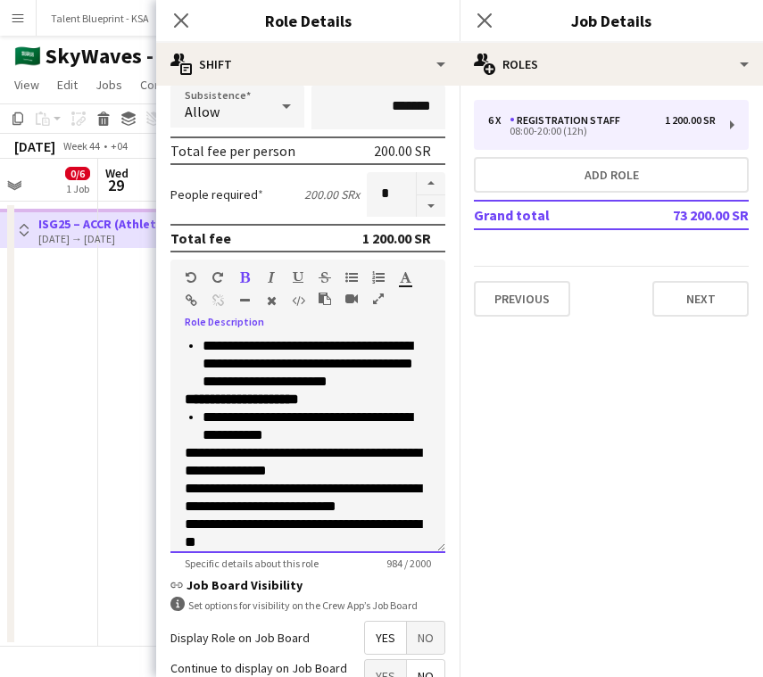
click at [185, 451] on p "**********" at bounding box center [308, 462] width 246 height 36
click at [350, 277] on icon "button" at bounding box center [351, 277] width 12 height 12
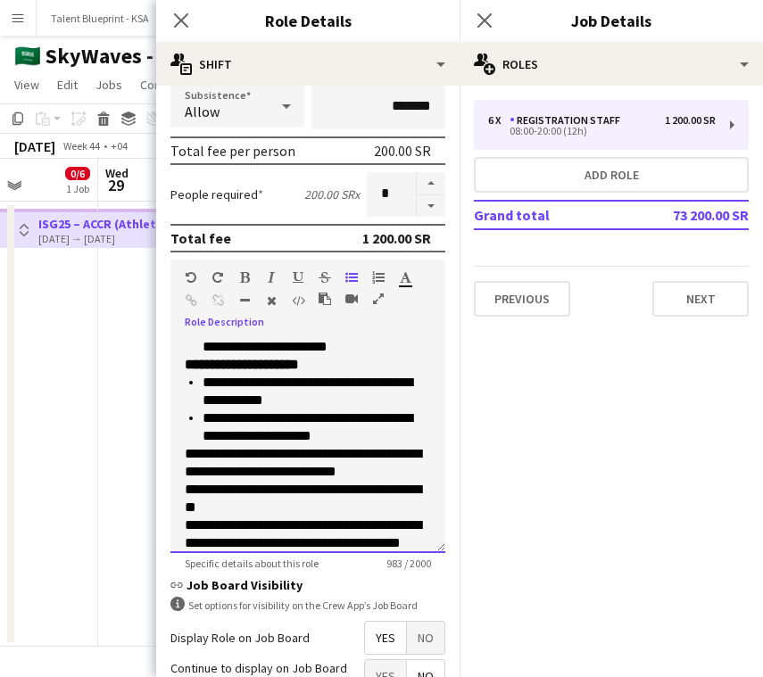
scroll to position [330, 0]
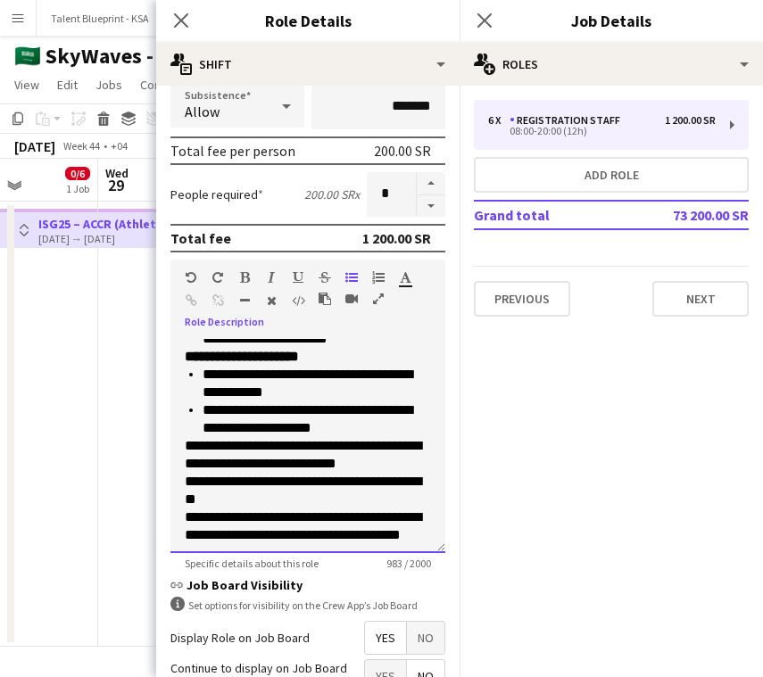
click at [185, 445] on p "**********" at bounding box center [308, 455] width 246 height 36
click at [344, 271] on div at bounding box center [291, 280] width 107 height 21
click at [352, 275] on icon "button" at bounding box center [351, 277] width 12 height 12
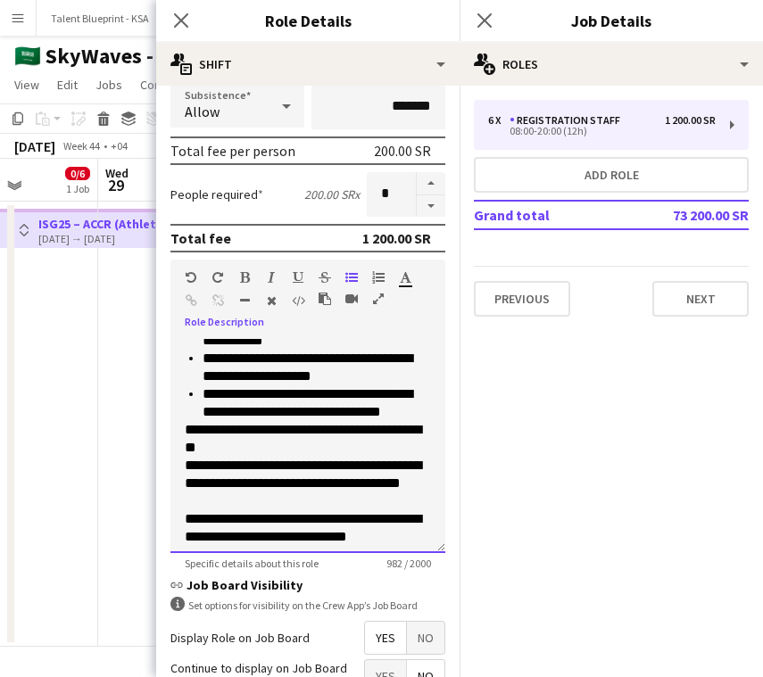
scroll to position [383, 0]
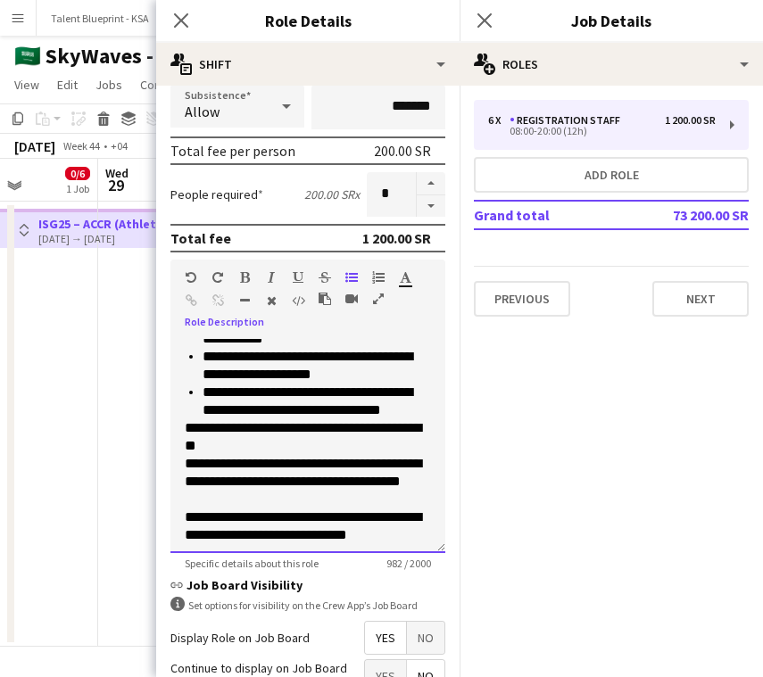
click at [185, 425] on p "**********" at bounding box center [308, 437] width 246 height 36
click at [352, 277] on icon "button" at bounding box center [351, 277] width 12 height 12
click at [186, 461] on p "**********" at bounding box center [308, 482] width 246 height 54
click at [352, 280] on icon "button" at bounding box center [351, 277] width 12 height 12
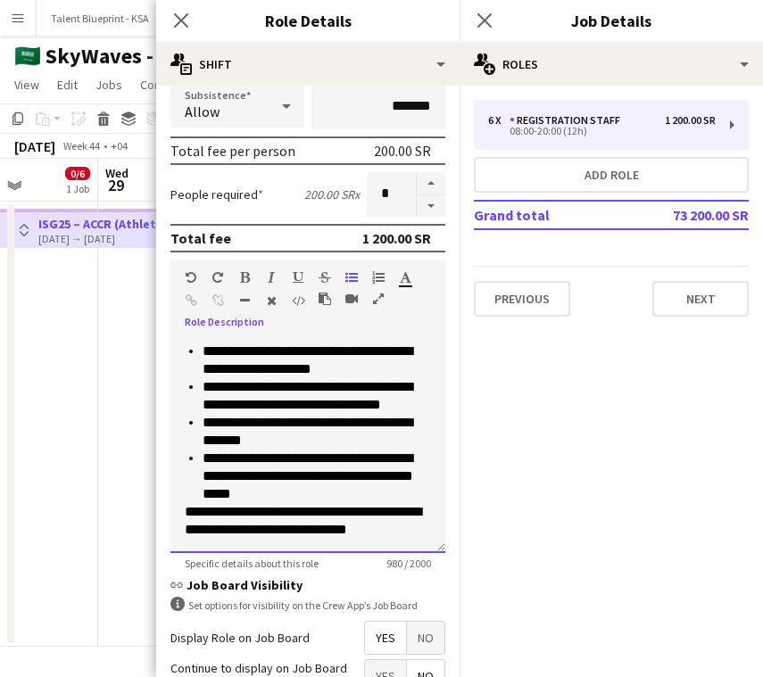
click at [182, 509] on div "**********" at bounding box center [307, 446] width 275 height 214
click at [353, 276] on icon "button" at bounding box center [351, 277] width 12 height 12
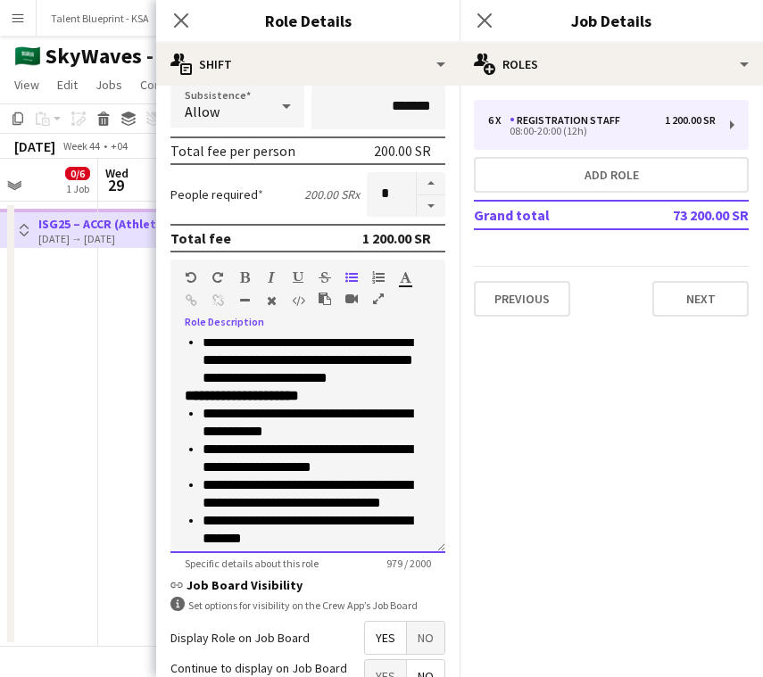
scroll to position [237, 0]
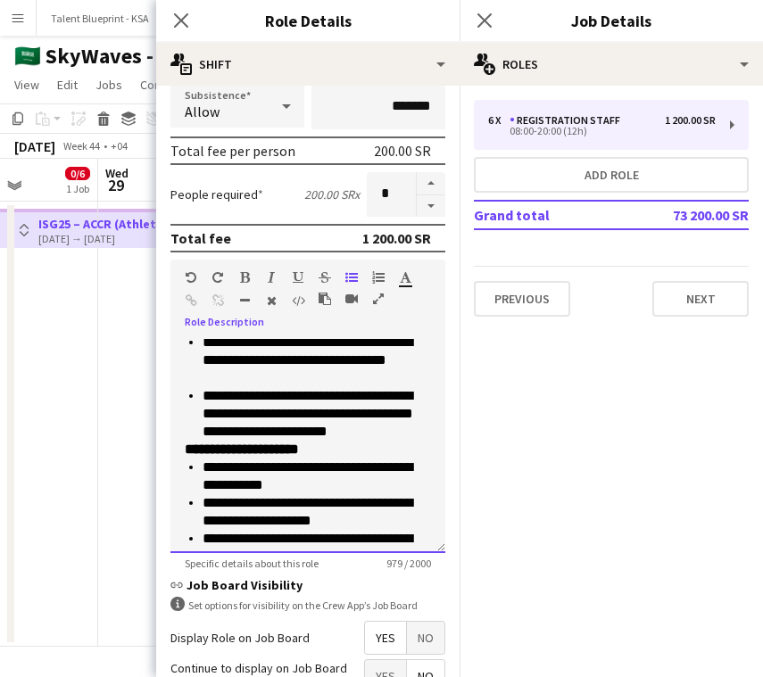
click at [417, 427] on li "**********" at bounding box center [316, 414] width 228 height 54
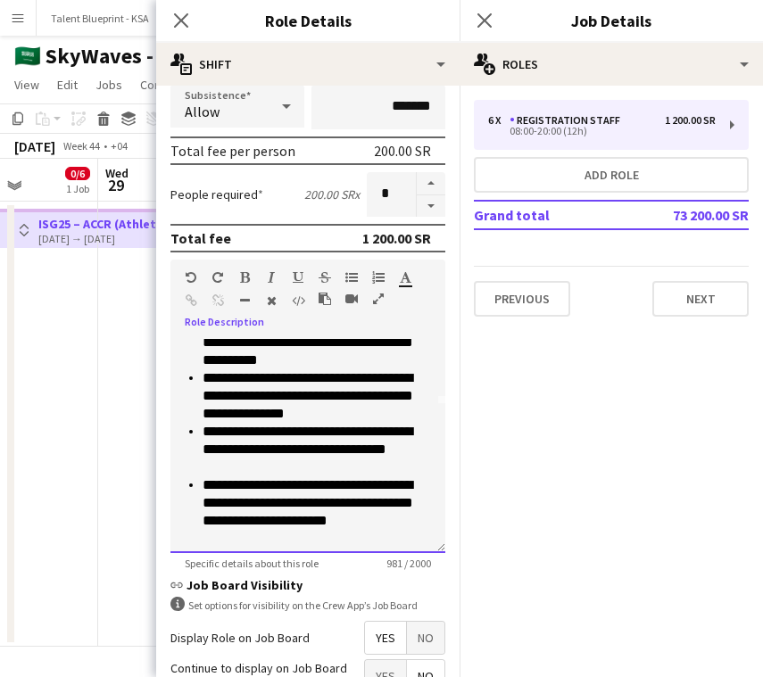
scroll to position [161, 0]
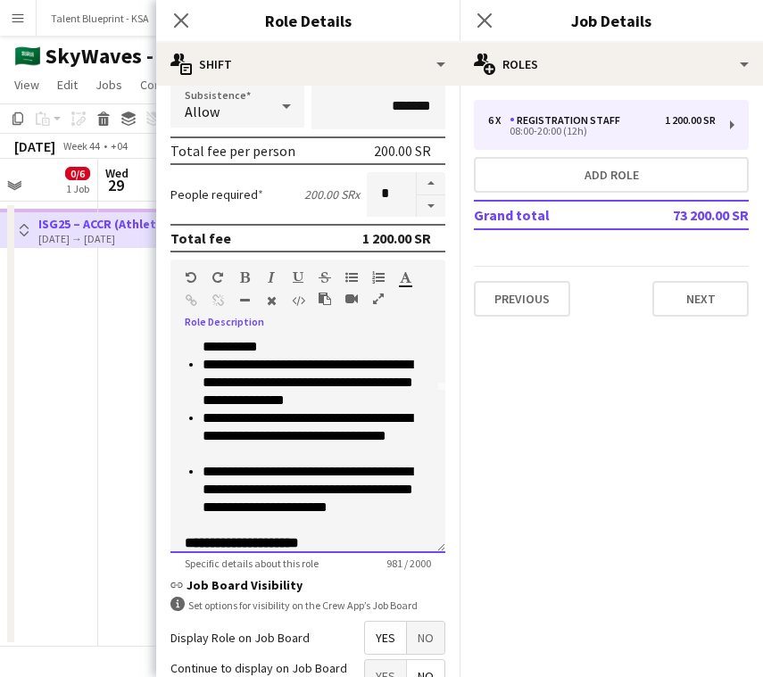
click at [359, 543] on p "**********" at bounding box center [308, 543] width 246 height 18
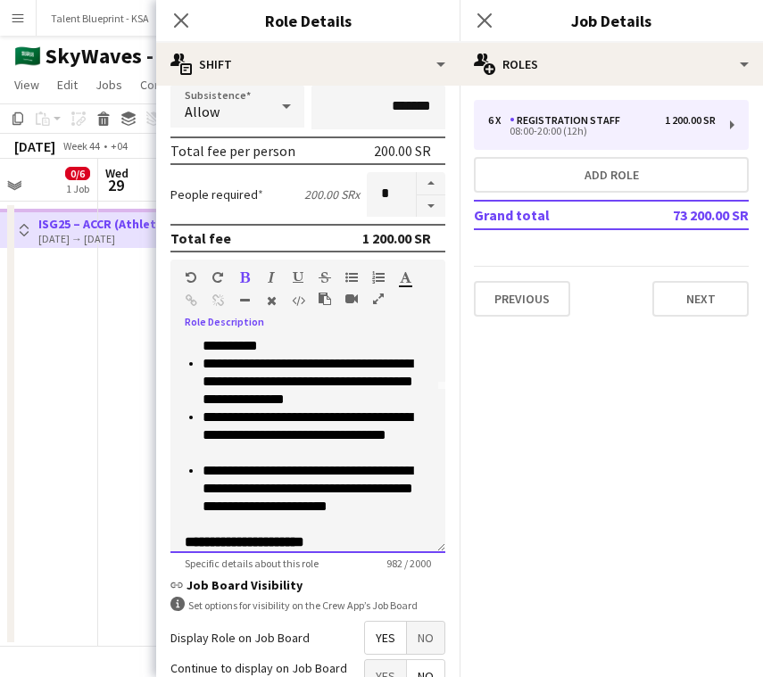
scroll to position [0, 0]
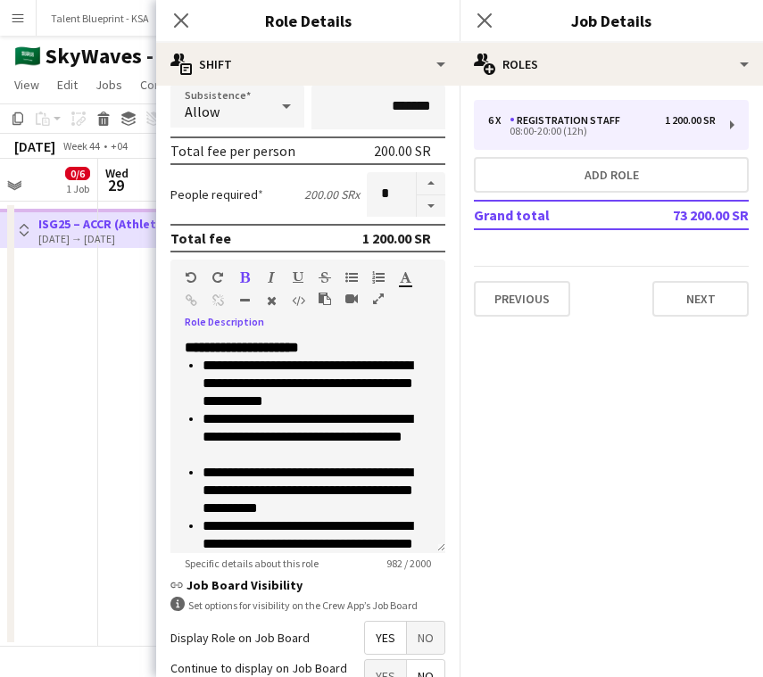
click at [346, 300] on icon "button" at bounding box center [351, 299] width 12 height 12
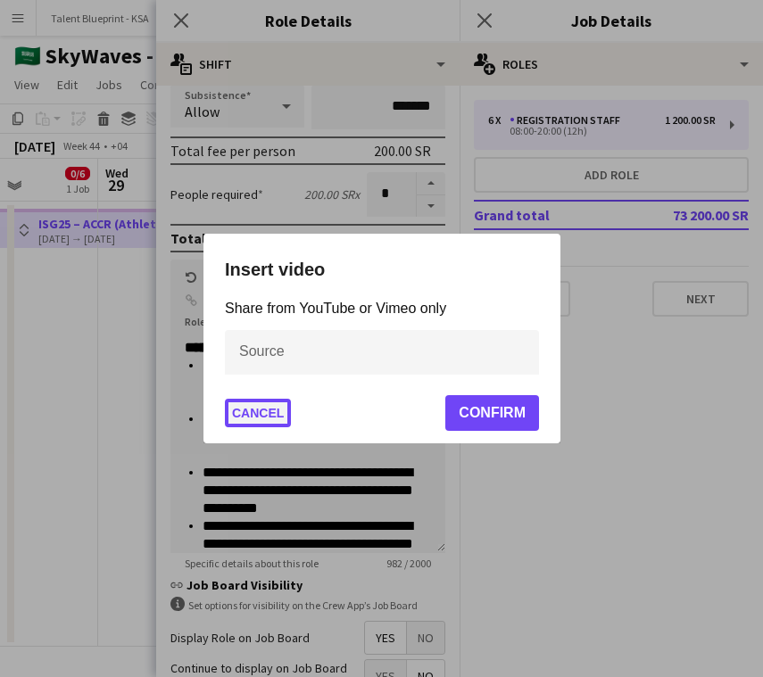
click at [275, 407] on button "Cancel" at bounding box center [258, 413] width 66 height 29
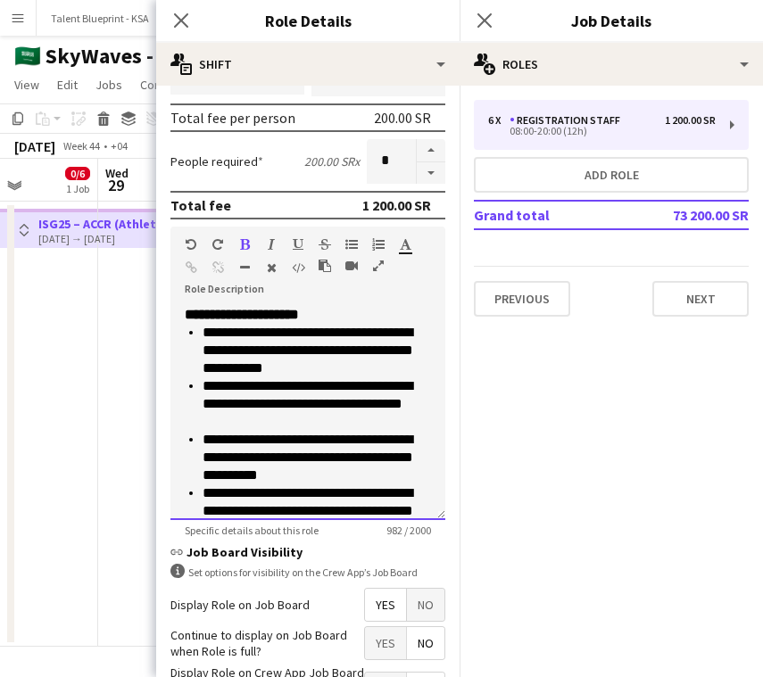
click at [182, 350] on div "**********" at bounding box center [307, 413] width 275 height 214
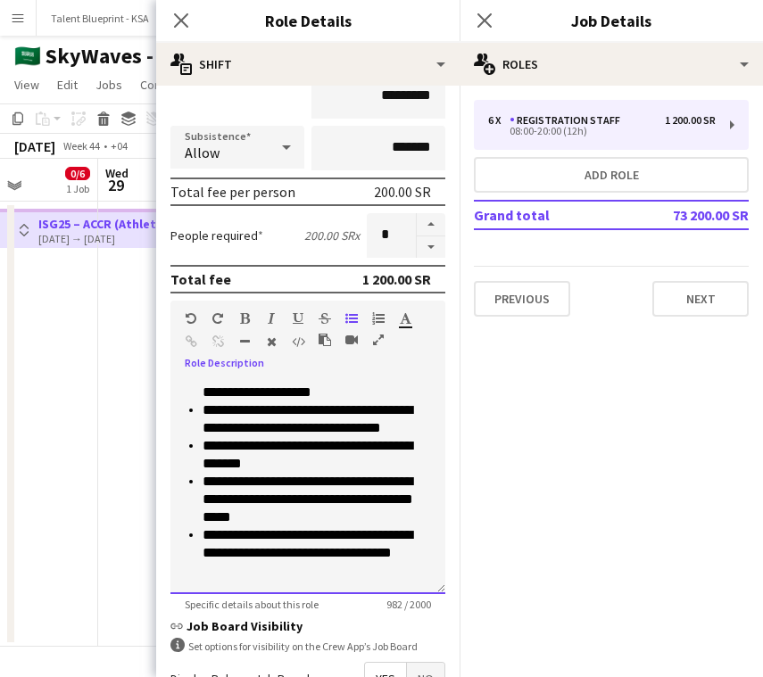
scroll to position [392, 0]
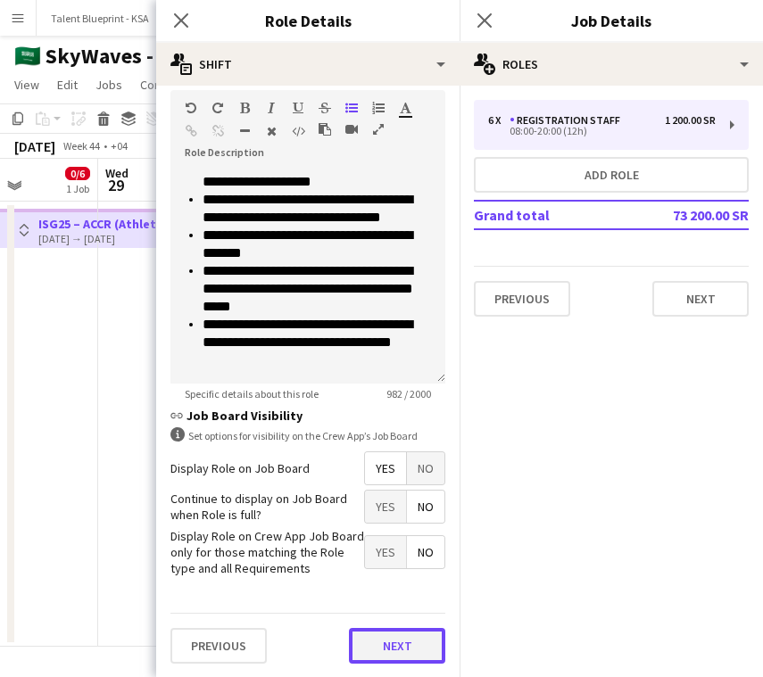
click at [395, 642] on button "Next" at bounding box center [397, 646] width 96 height 36
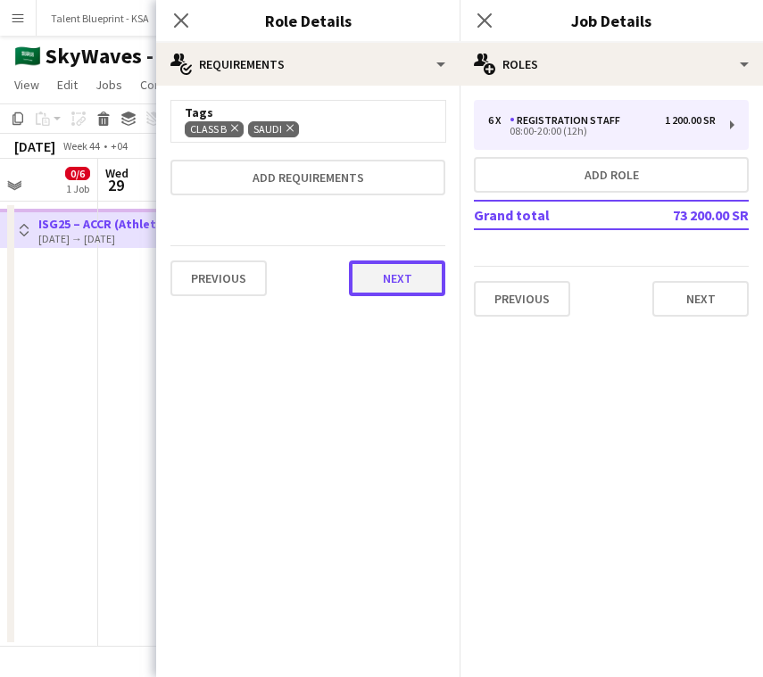
click at [424, 280] on button "Next" at bounding box center [397, 278] width 96 height 36
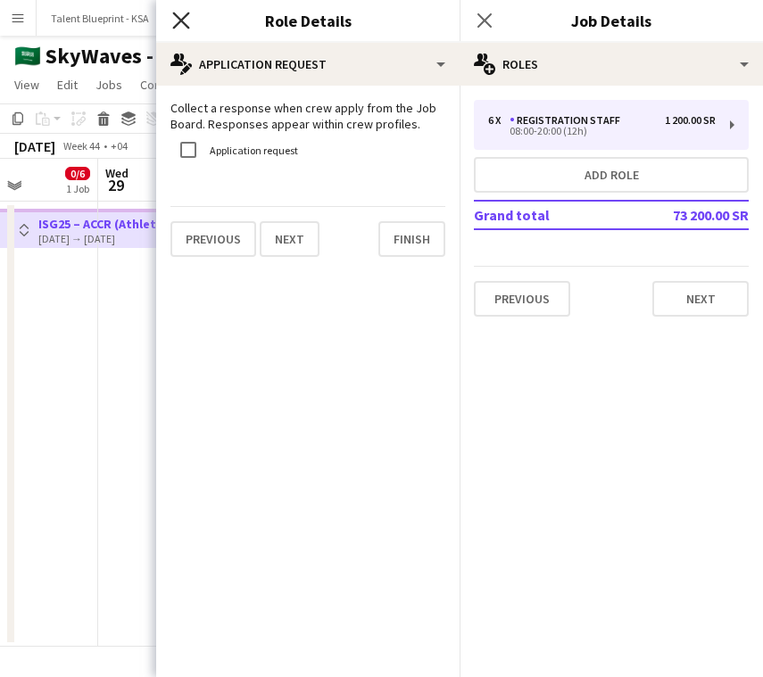
click at [183, 28] on icon "Close pop-in" at bounding box center [180, 20] width 17 height 17
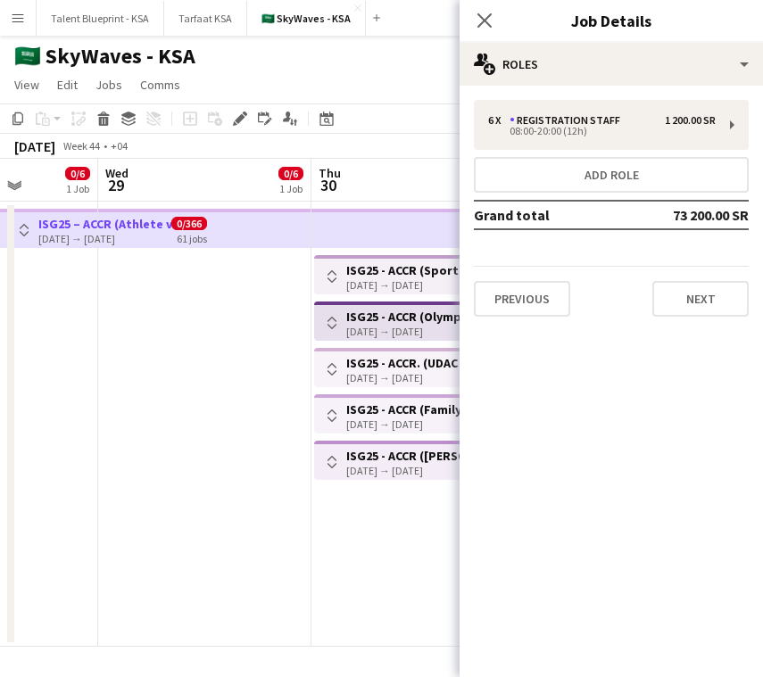
click at [238, 301] on app-date-cell at bounding box center [204, 424] width 213 height 445
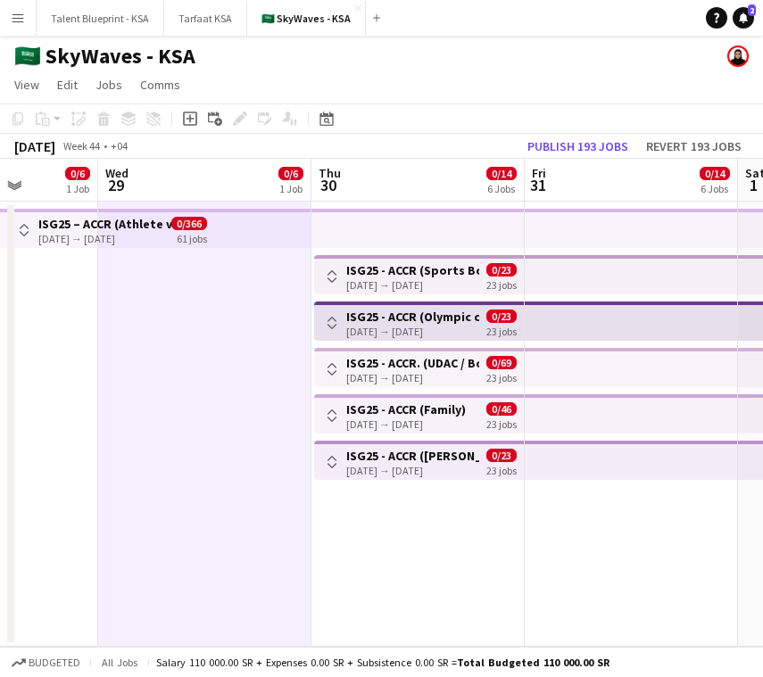
click at [410, 280] on div "[DATE] → [DATE]" at bounding box center [412, 284] width 133 height 13
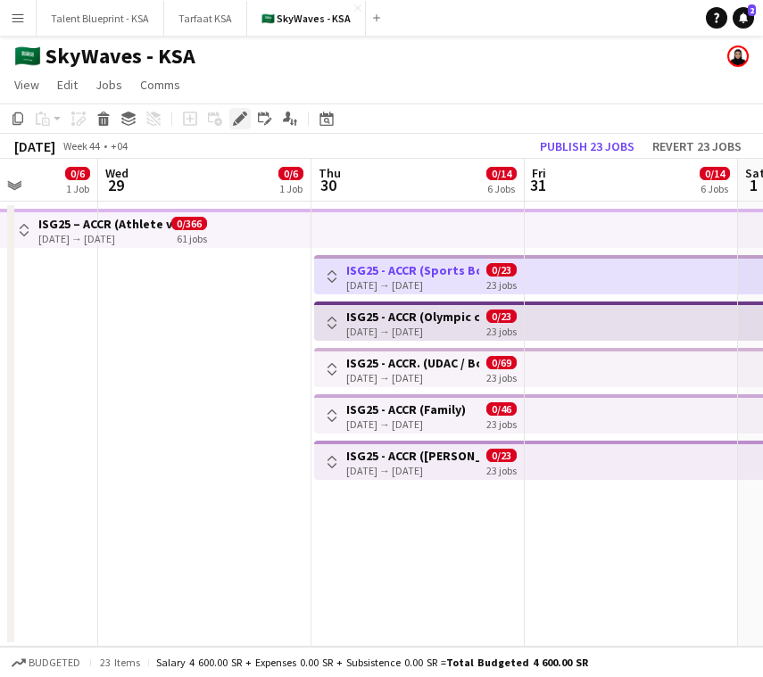
click at [237, 114] on icon "Edit" at bounding box center [240, 118] width 14 height 14
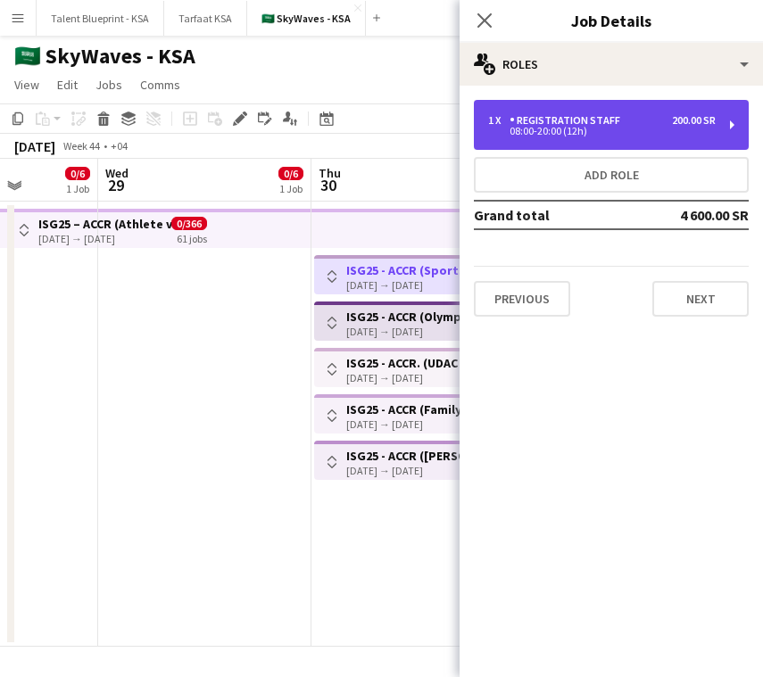
click at [575, 136] on div "08:00-20:00 (12h)" at bounding box center [601, 131] width 227 height 9
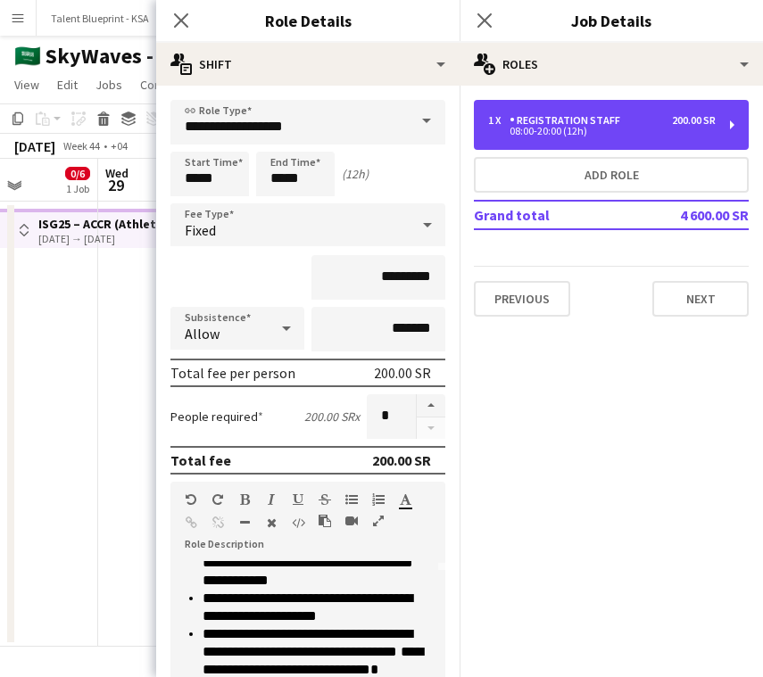
scroll to position [407, 0]
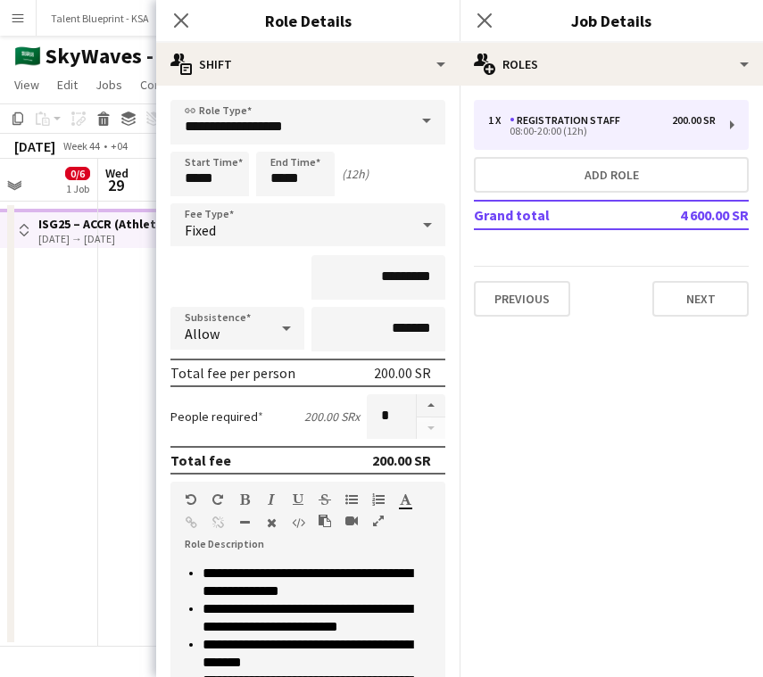
click at [116, 252] on app-date-cell at bounding box center [204, 424] width 213 height 445
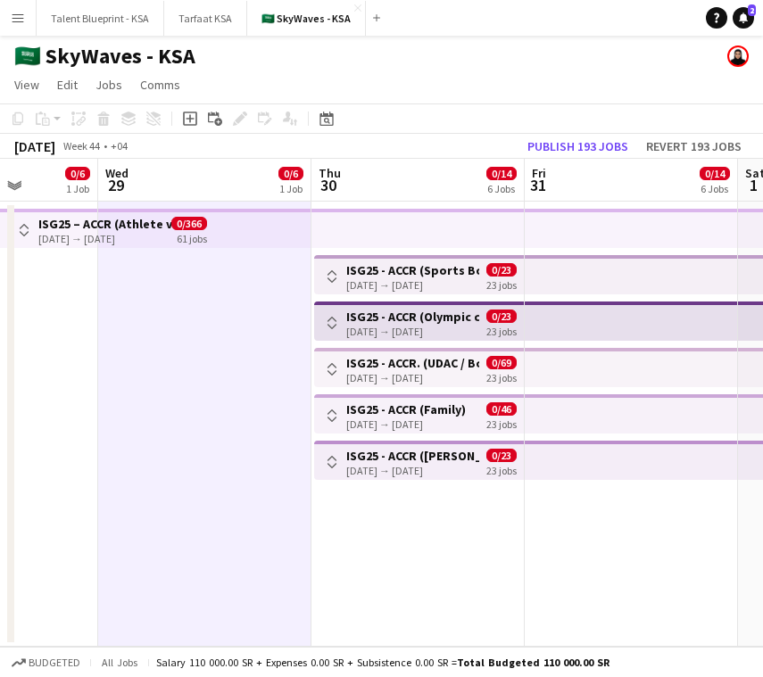
click at [199, 237] on div "61 jobs" at bounding box center [192, 237] width 30 height 15
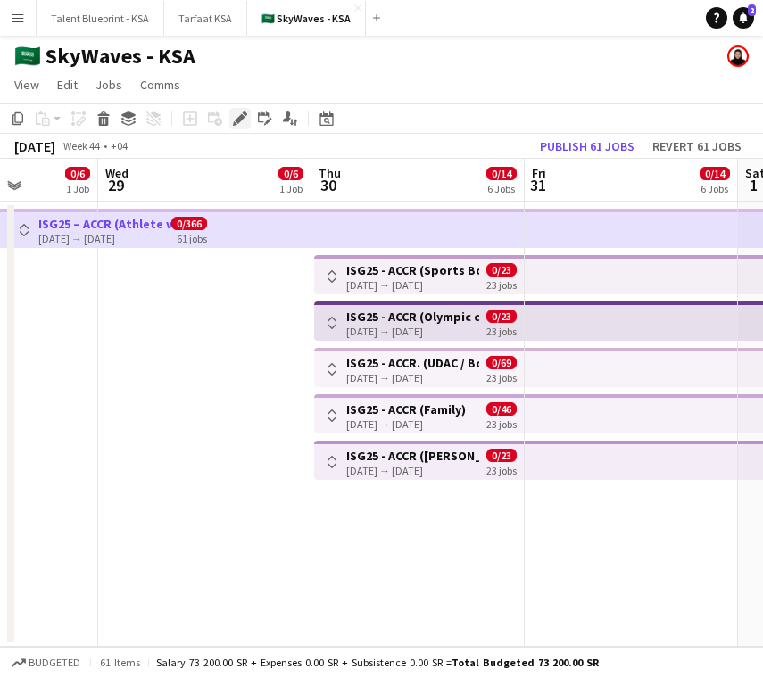
click at [242, 117] on icon at bounding box center [240, 119] width 10 height 10
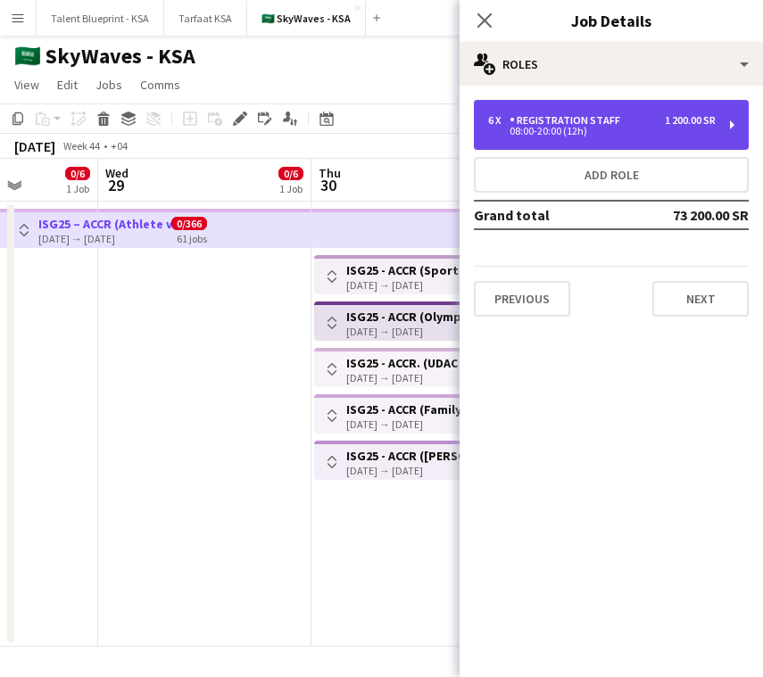
click at [603, 143] on div "6 x Registration Staff 1 200.00 SR 08:00-20:00 (12h)" at bounding box center [611, 125] width 275 height 50
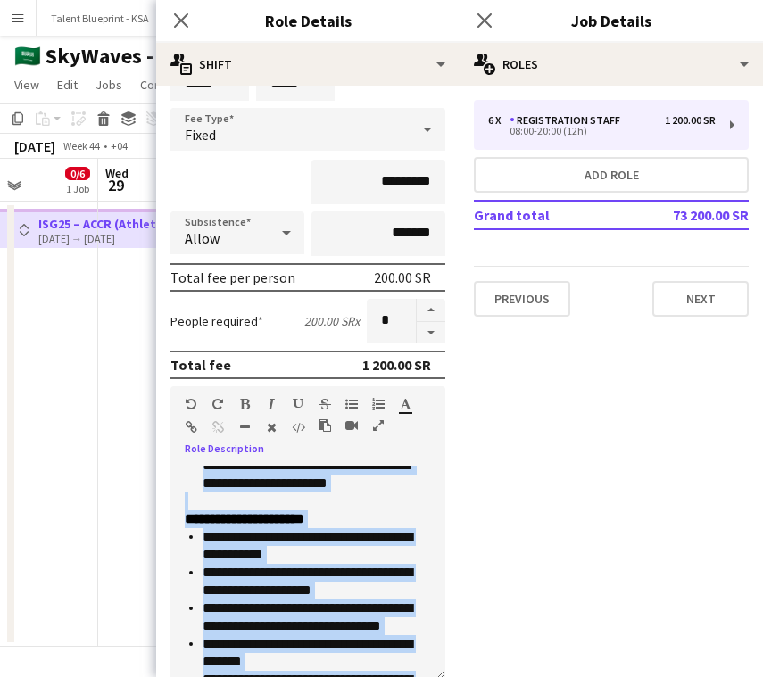
scroll to position [392, 0]
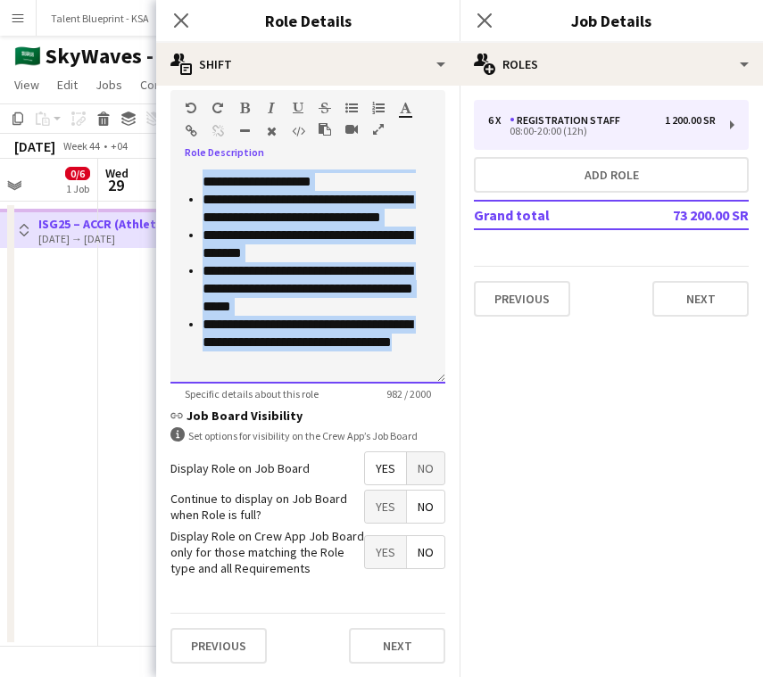
drag, startPoint x: 182, startPoint y: 569, endPoint x: 342, endPoint y: 586, distance: 161.4
click at [342, 586] on form "**********" at bounding box center [307, 192] width 303 height 969
copy div "**********"
click at [99, 449] on app-date-cell at bounding box center [204, 424] width 213 height 445
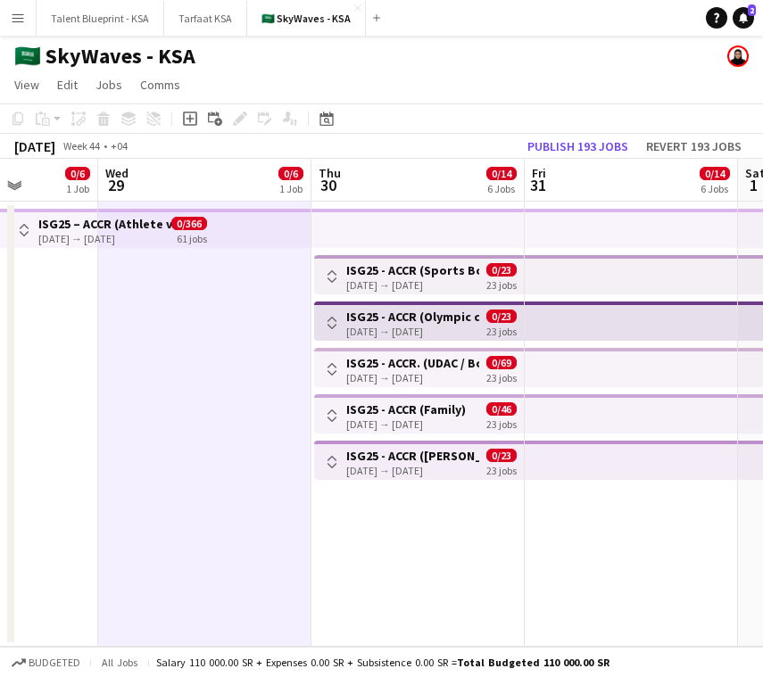
click at [449, 271] on h3 "ISG25 - ACCR (Sports Boulevard Promenade)" at bounding box center [412, 270] width 133 height 16
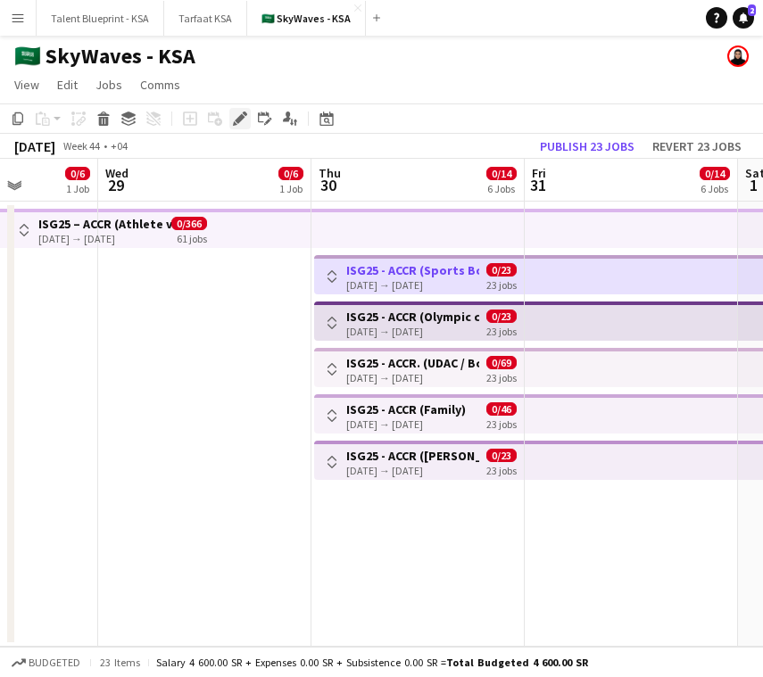
click at [238, 117] on icon at bounding box center [240, 119] width 10 height 10
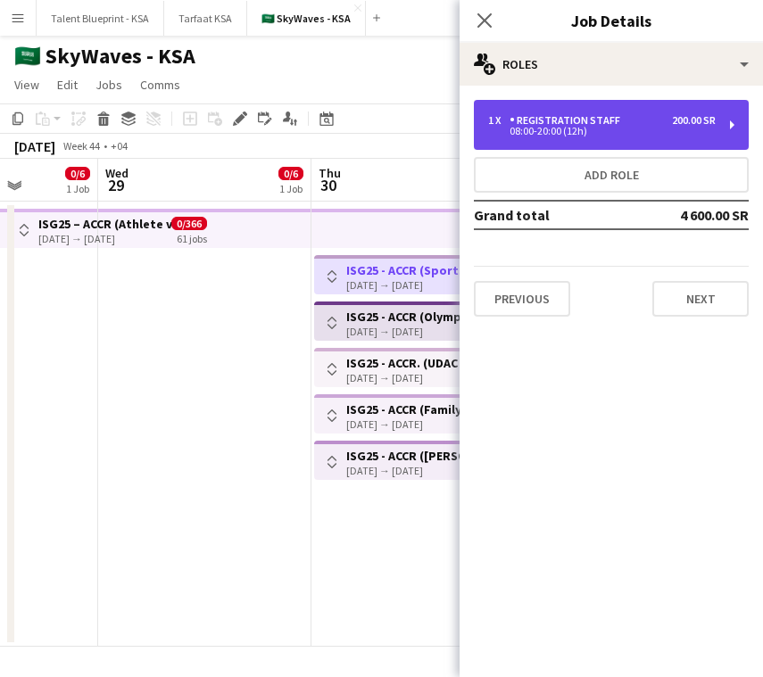
click at [598, 120] on div "Registration Staff" at bounding box center [568, 120] width 118 height 12
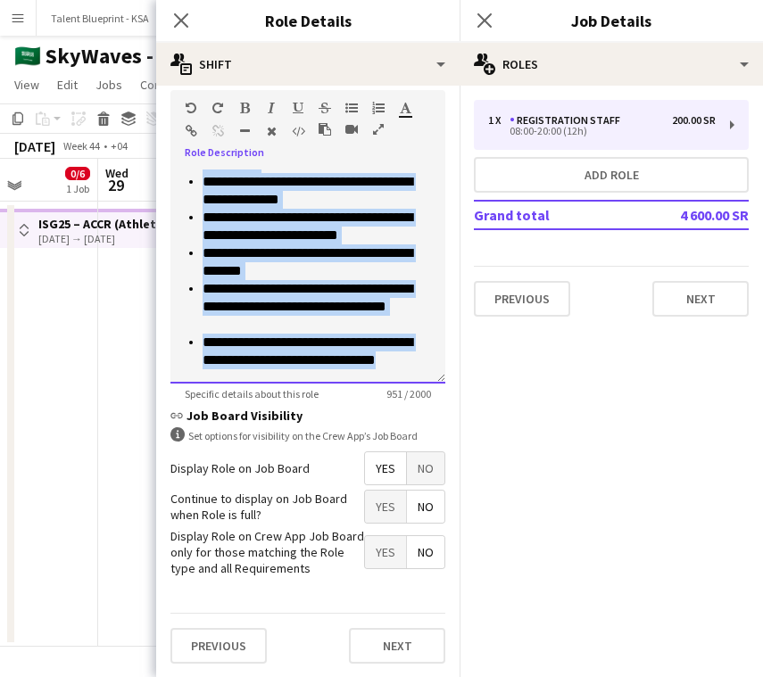
drag, startPoint x: 185, startPoint y: 566, endPoint x: 357, endPoint y: 746, distance: 248.5
click at [357, 676] on html "Menu Boards Boards Boards All jobs Status Workforce Workforce My Workforce Recr…" at bounding box center [381, 338] width 763 height 677
paste div
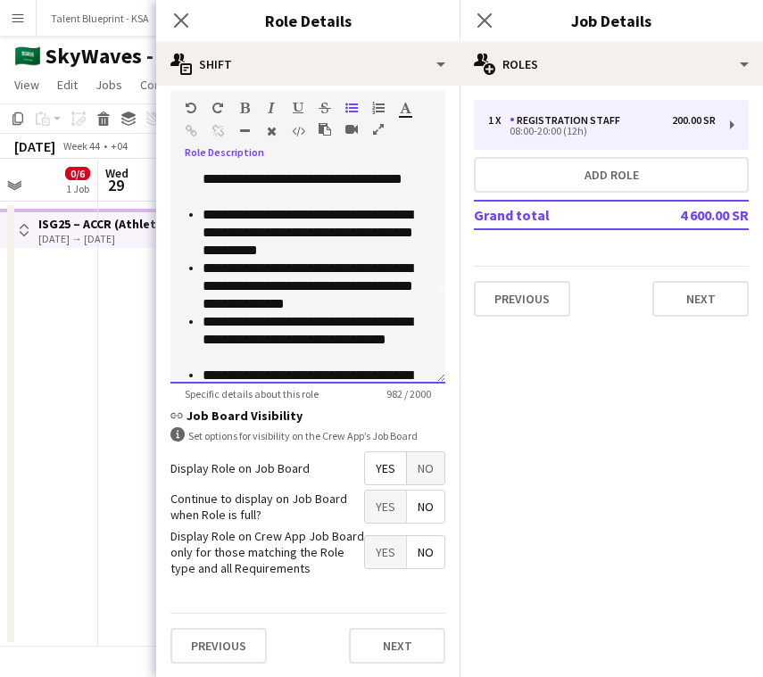
scroll to position [0, 0]
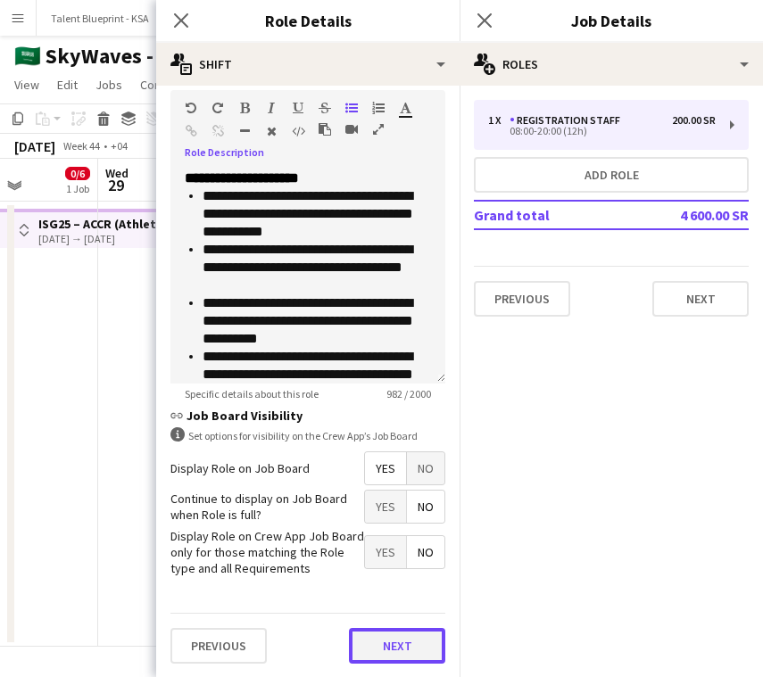
click at [434, 648] on button "Next" at bounding box center [397, 646] width 96 height 36
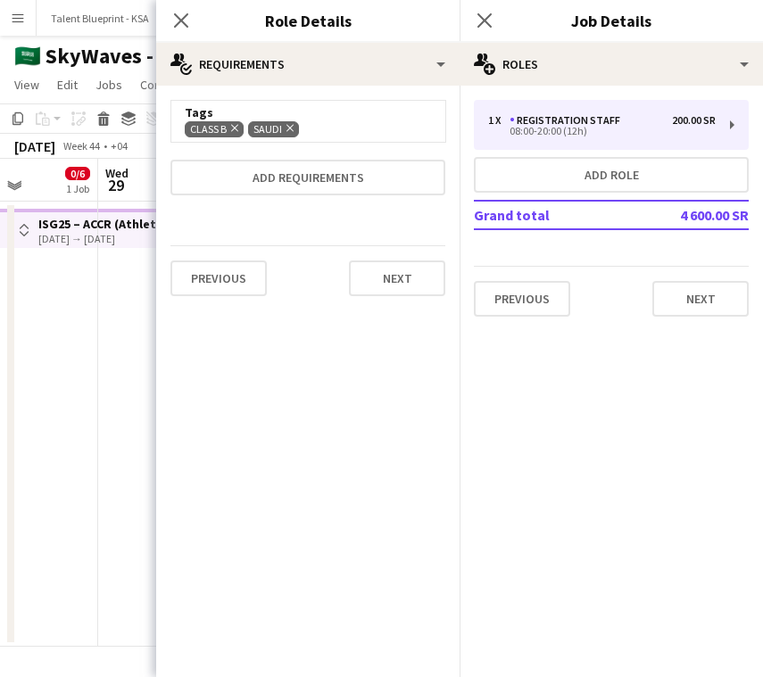
click at [139, 468] on app-date-cell at bounding box center [204, 424] width 213 height 445
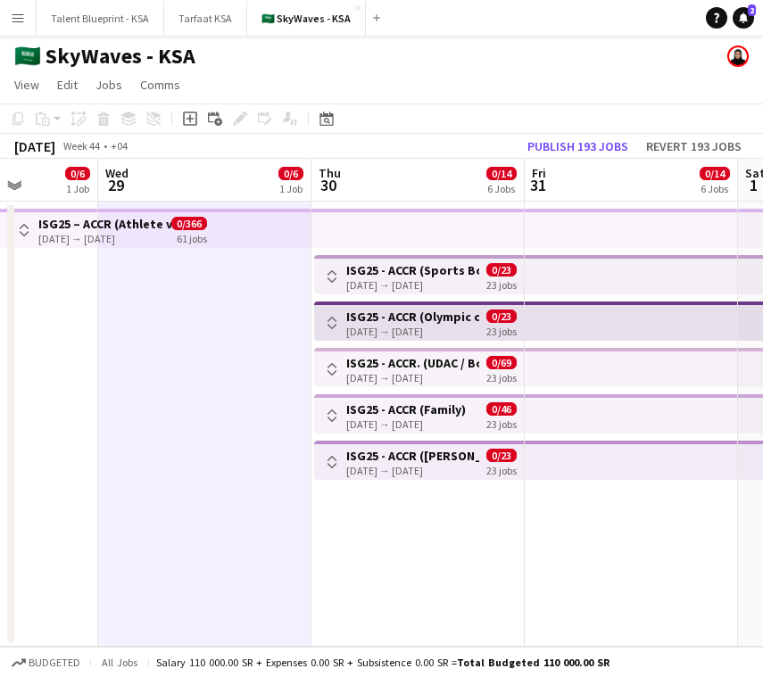
scroll to position [0, 540]
click at [445, 325] on div "[DATE] → [DATE]" at bounding box center [413, 331] width 133 height 13
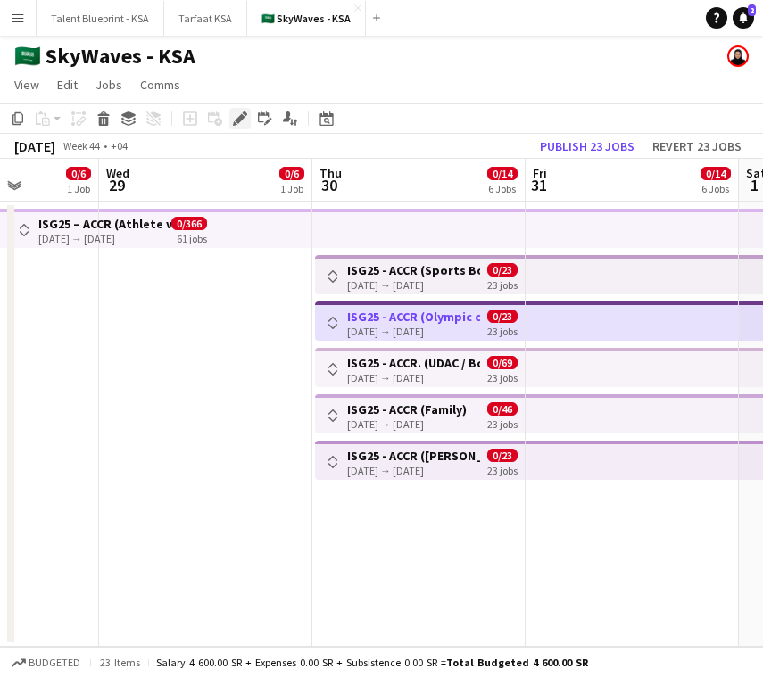
click at [242, 118] on icon at bounding box center [240, 119] width 10 height 10
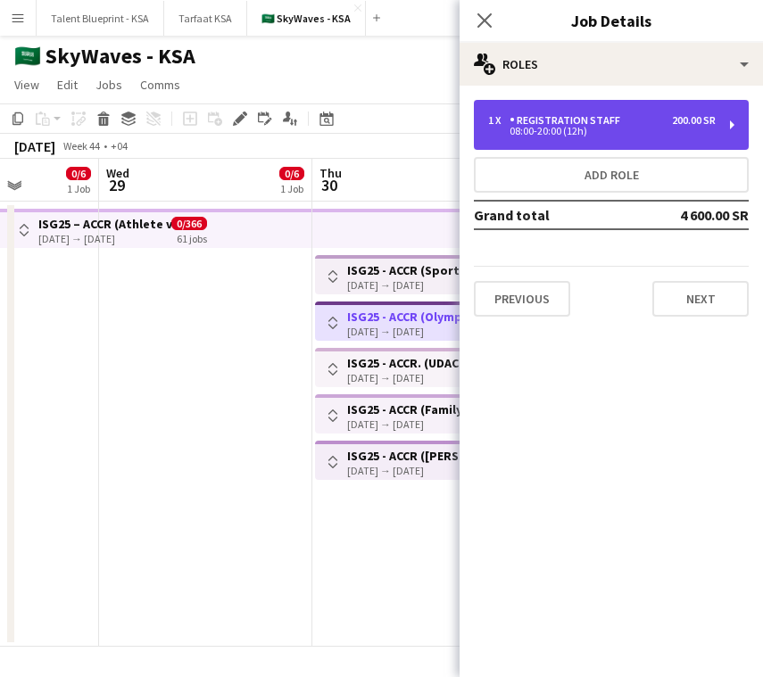
click at [585, 117] on div "Registration Staff" at bounding box center [568, 120] width 118 height 12
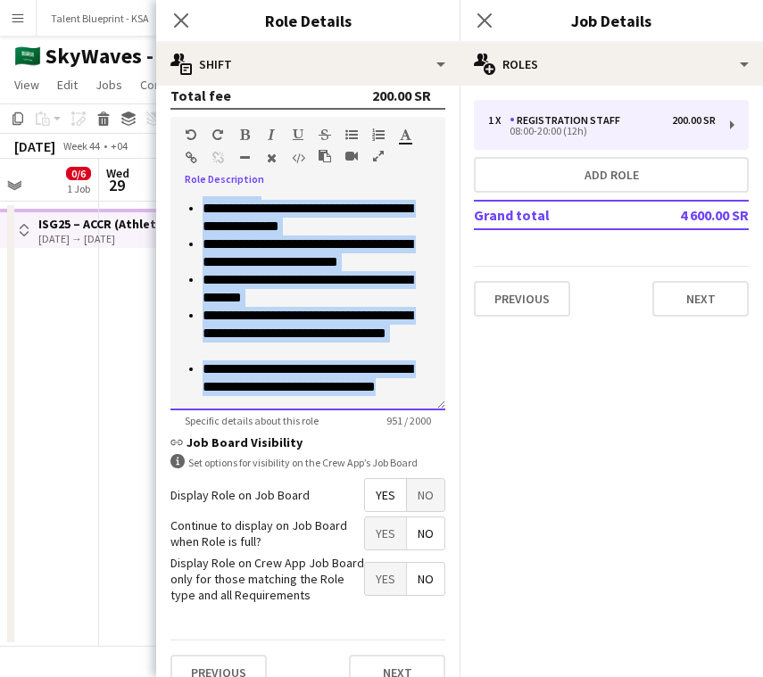
scroll to position [392, 0]
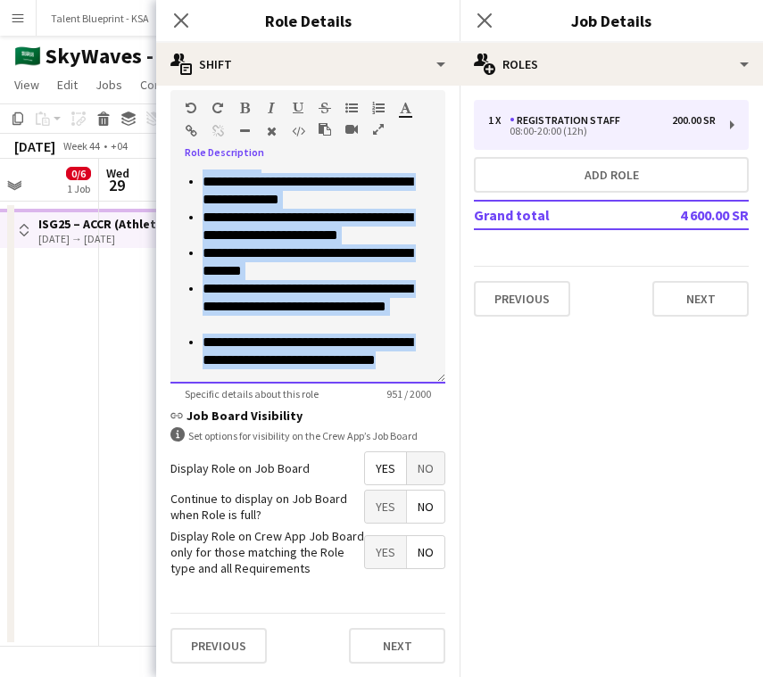
drag, startPoint x: 185, startPoint y: 566, endPoint x: 287, endPoint y: 723, distance: 187.5
click at [287, 676] on html "Menu Boards Boards Boards All jobs Status Workforce Workforce My Workforce Recr…" at bounding box center [381, 338] width 763 height 677
paste div
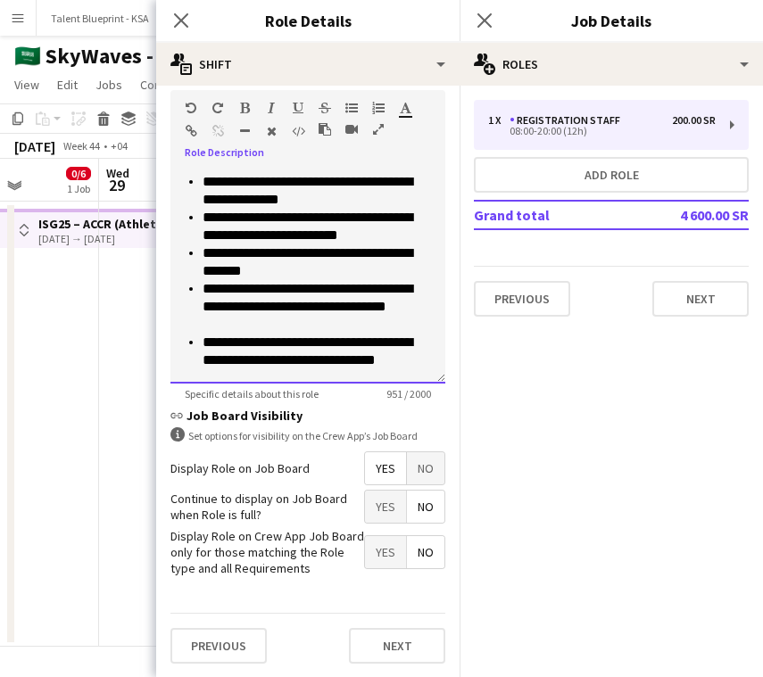
scroll to position [412, 0]
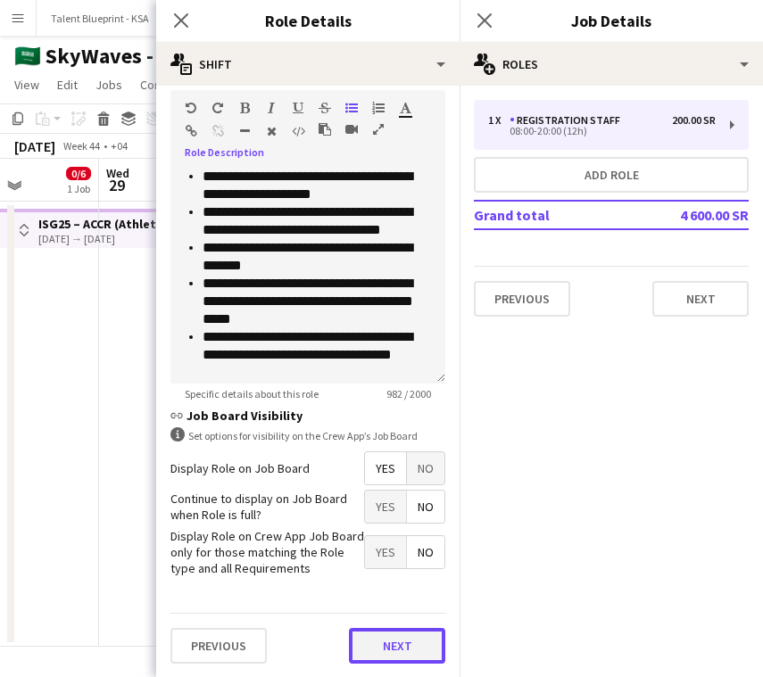
click at [391, 628] on button "Next" at bounding box center [397, 646] width 96 height 36
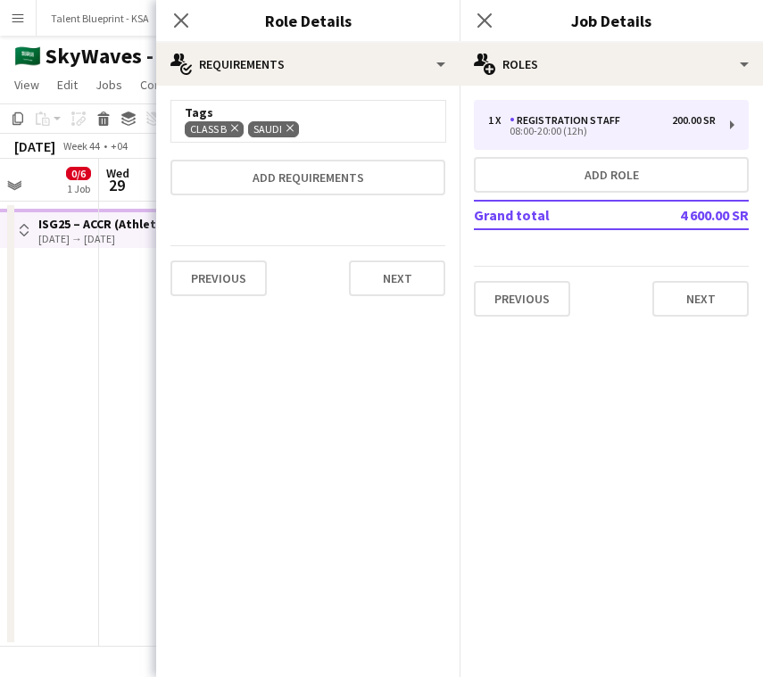
scroll to position [0, 0]
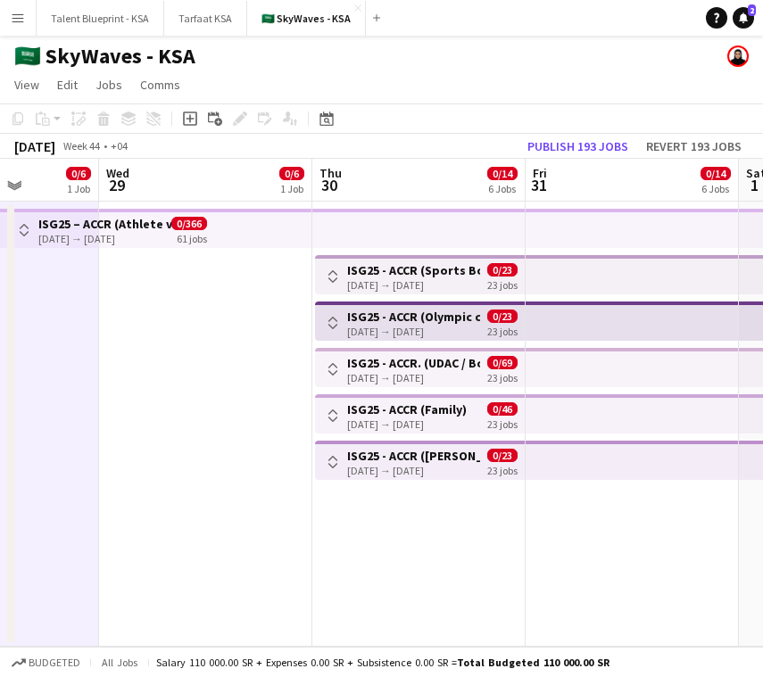
scroll to position [0, 541]
click at [420, 367] on h3 "ISG25 - ACCR. (UDAC / Boulevard)" at bounding box center [412, 363] width 133 height 16
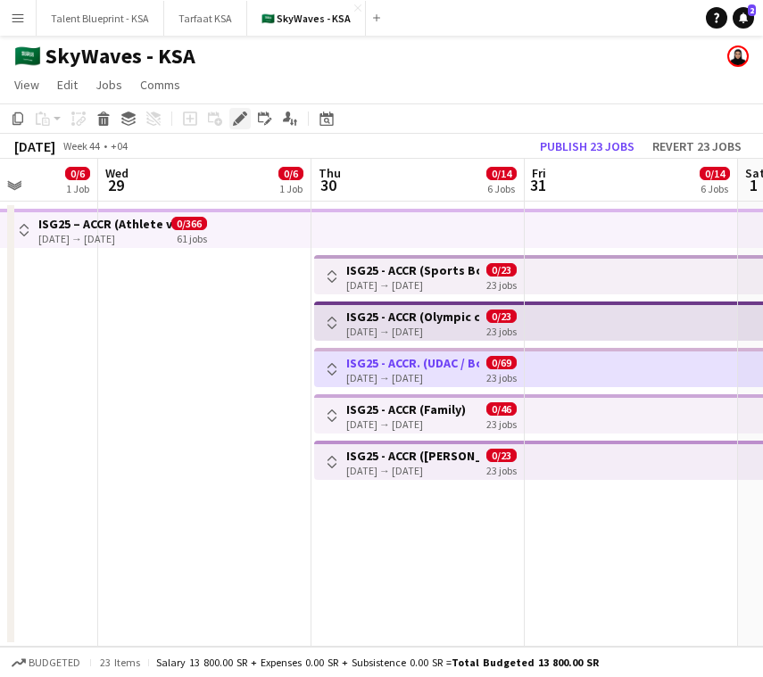
click at [240, 121] on icon at bounding box center [240, 119] width 10 height 10
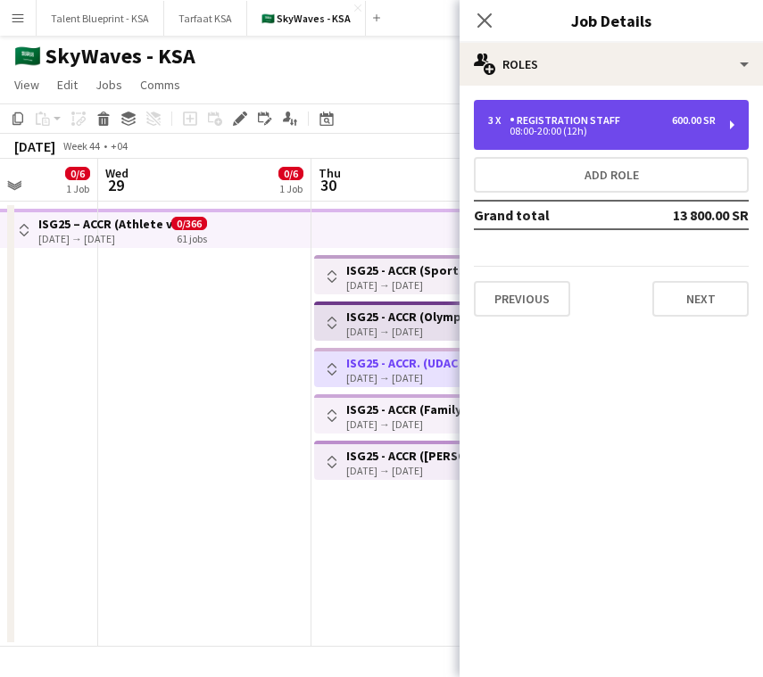
click at [549, 117] on div "Registration Staff" at bounding box center [568, 120] width 118 height 12
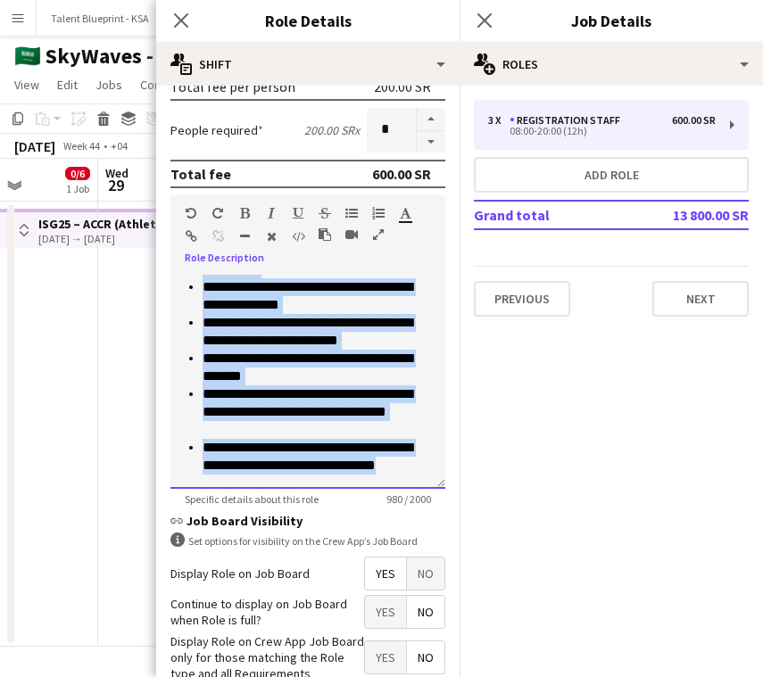
scroll to position [392, 0]
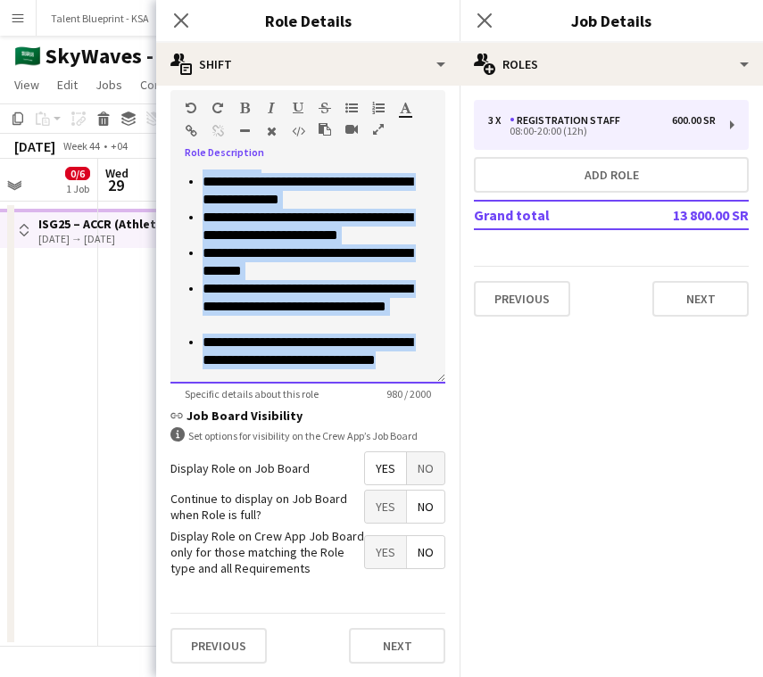
drag, startPoint x: 185, startPoint y: 622, endPoint x: 408, endPoint y: 683, distance: 231.3
click at [408, 676] on html "Menu Boards Boards Boards All jobs Status Workforce Workforce My Workforce Recr…" at bounding box center [381, 338] width 763 height 677
paste div
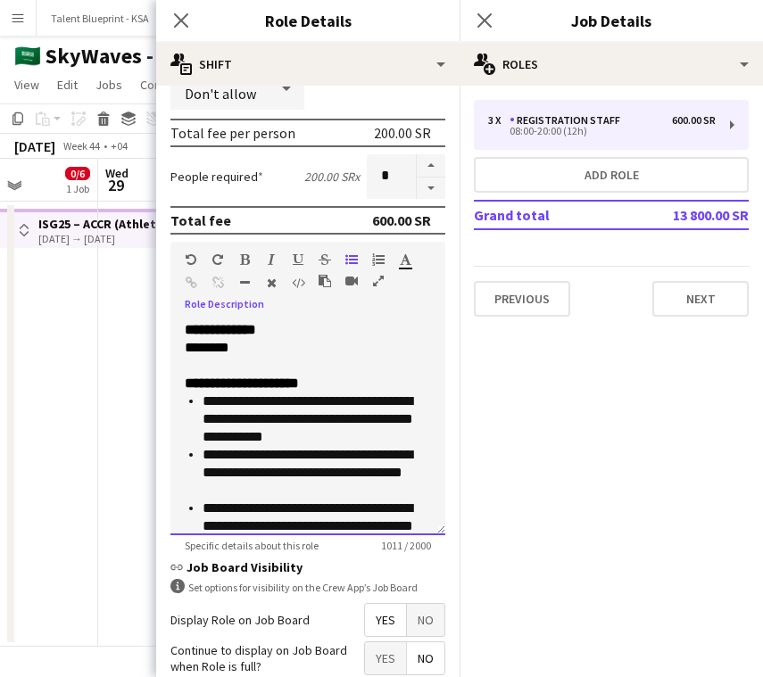
scroll to position [231, 0]
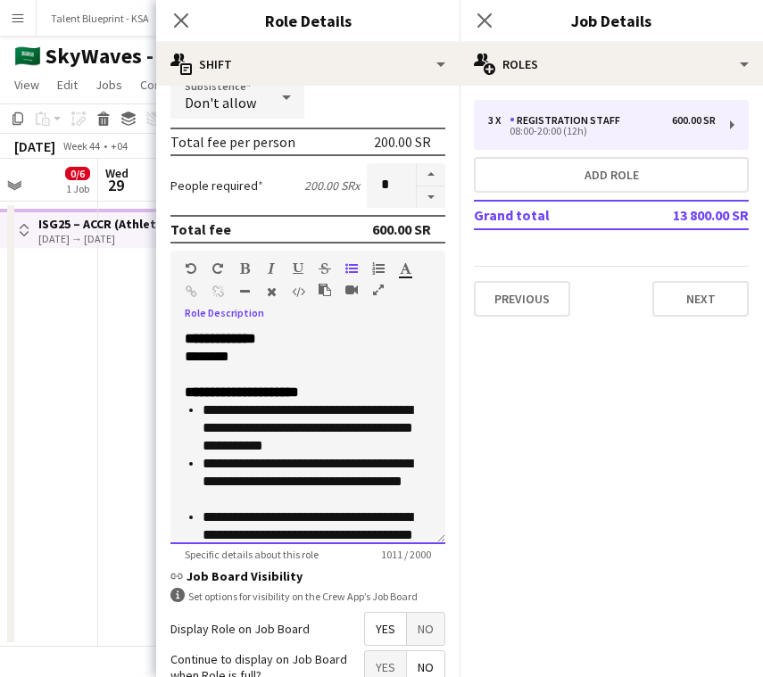
click at [331, 344] on p "**********" at bounding box center [308, 339] width 246 height 18
click at [261, 375] on p at bounding box center [308, 375] width 246 height 18
click at [119, 357] on app-date-cell at bounding box center [204, 424] width 213 height 445
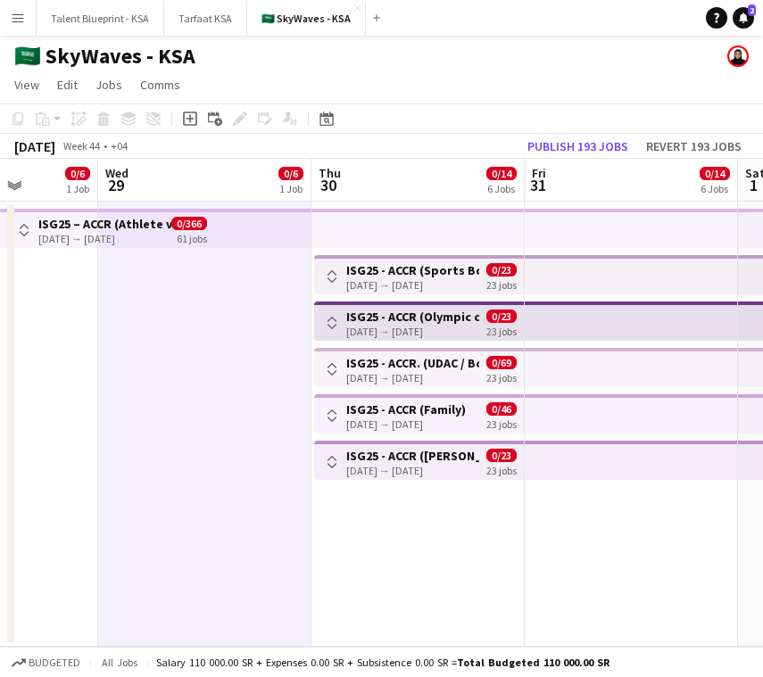
click at [413, 361] on h3 "ISG25 - ACCR. (UDAC / Boulevard)" at bounding box center [412, 363] width 133 height 16
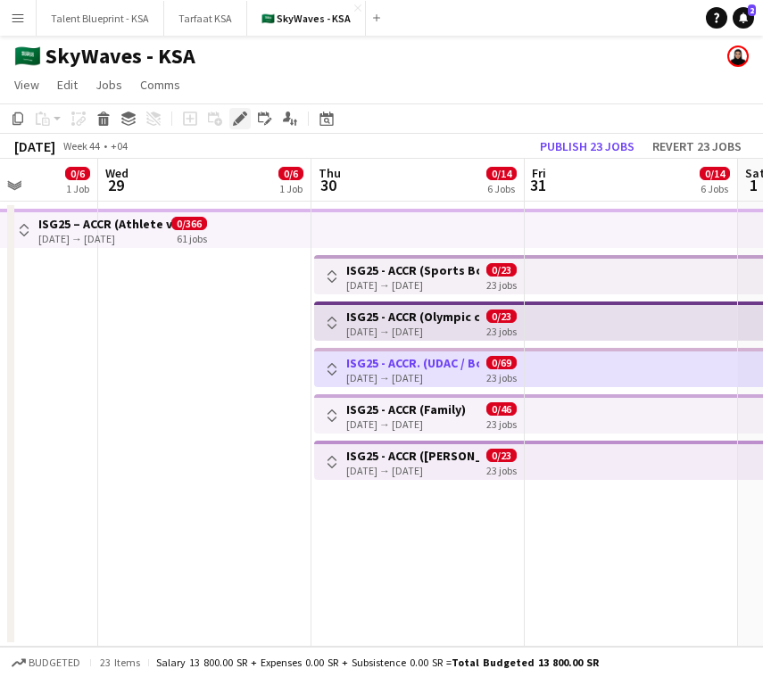
click at [236, 121] on icon at bounding box center [240, 119] width 10 height 10
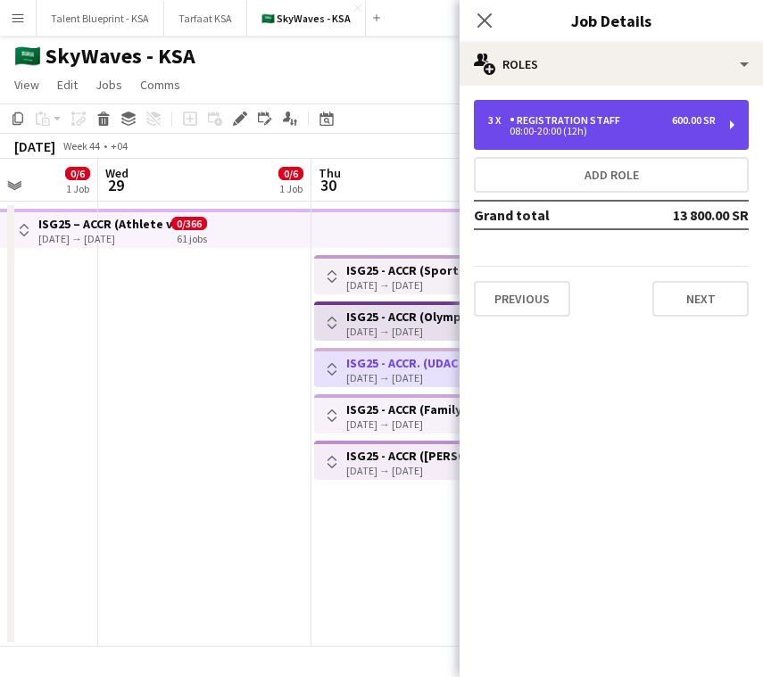
click at [570, 107] on div "3 x Registration Staff 600.00 SR 08:00-20:00 (12h)" at bounding box center [611, 125] width 275 height 50
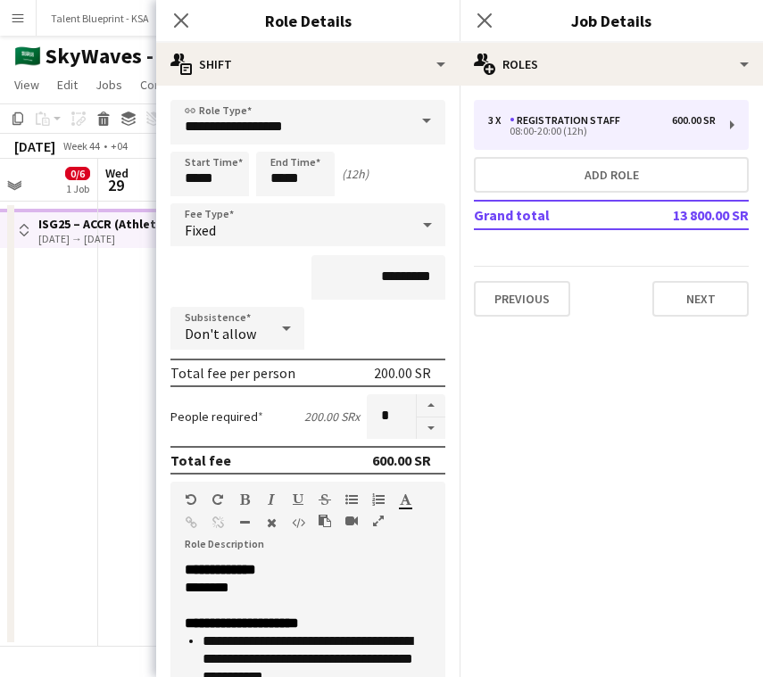
click at [137, 349] on app-date-cell at bounding box center [204, 424] width 213 height 445
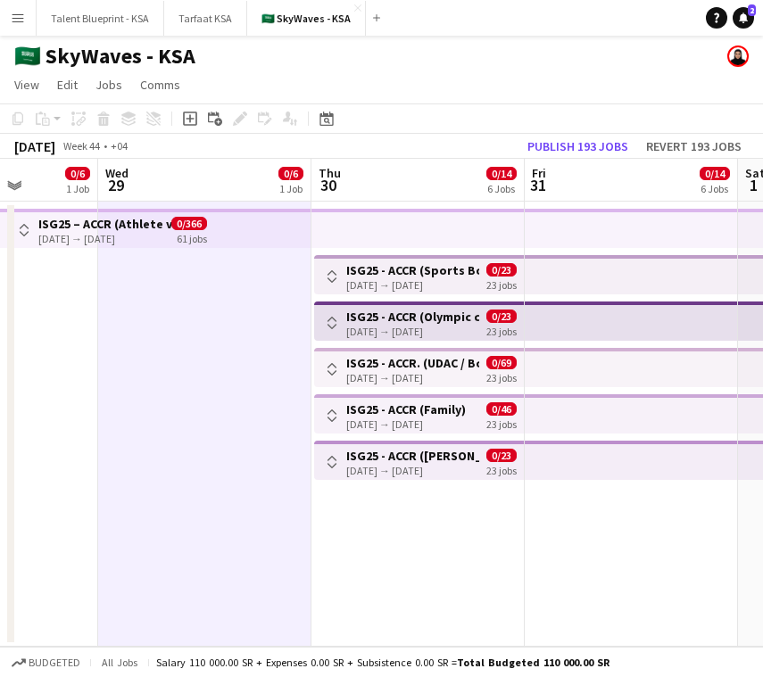
click at [451, 375] on div "[DATE] → [DATE]" at bounding box center [412, 377] width 133 height 13
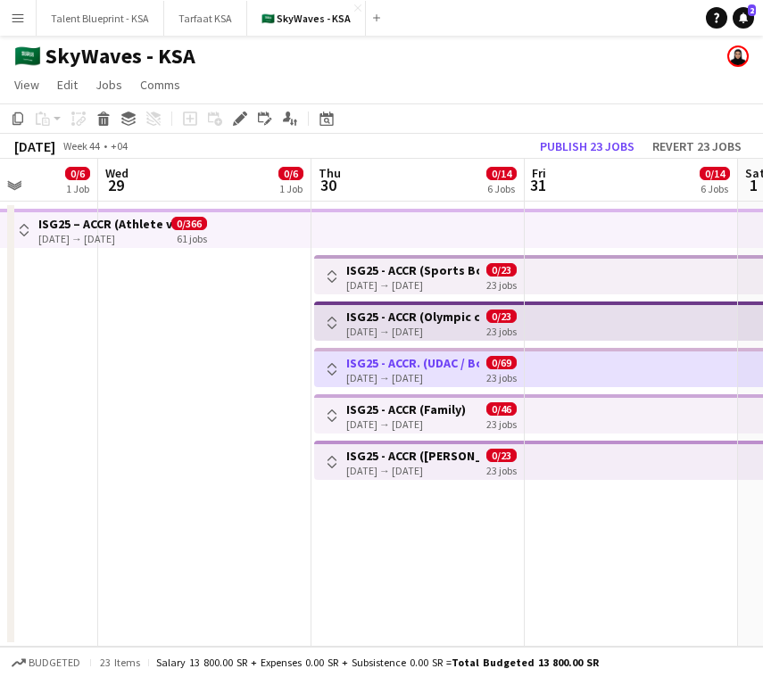
click at [453, 404] on h3 "ISG25 - ACCR (Family)" at bounding box center [406, 409] width 120 height 16
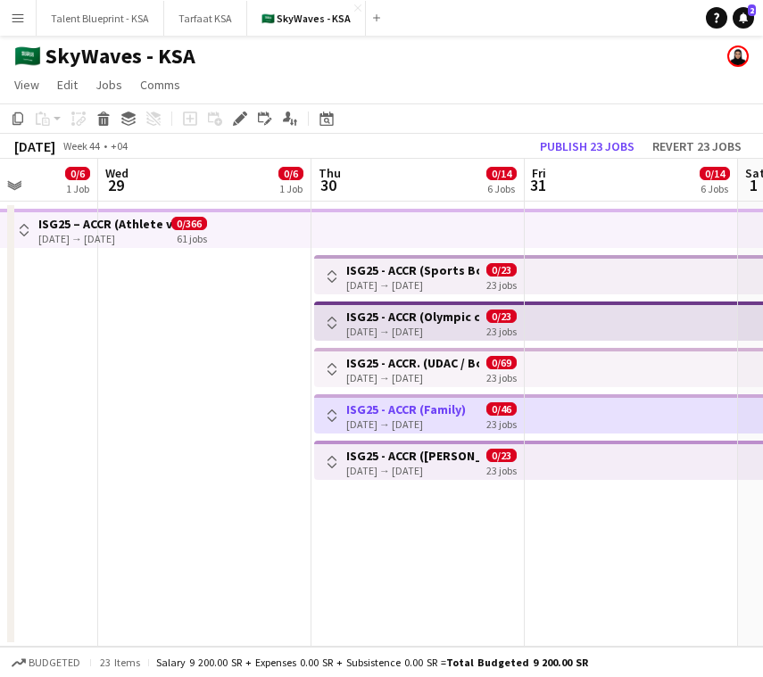
click at [463, 369] on h3 "ISG25 - ACCR. (UDAC / Boulevard)" at bounding box center [412, 363] width 133 height 16
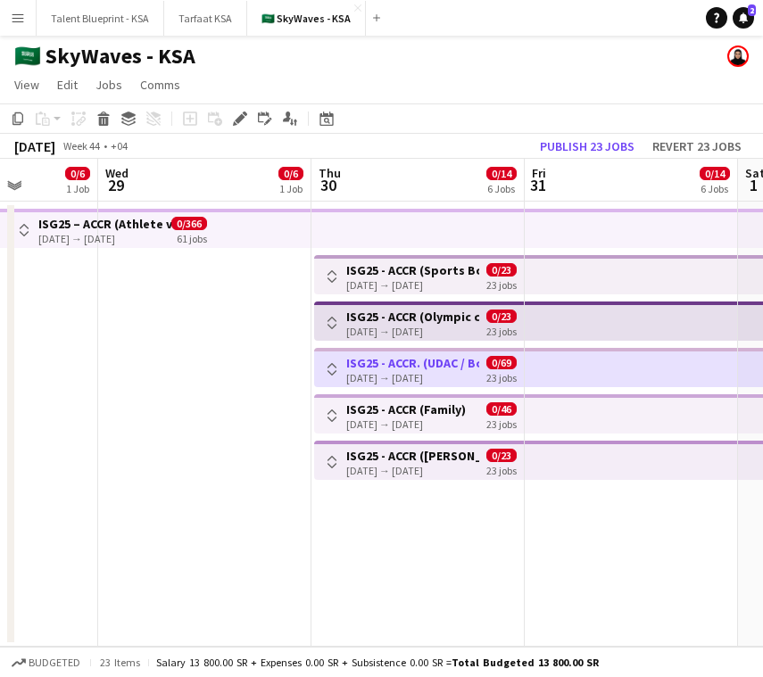
click at [235, 119] on icon at bounding box center [240, 119] width 10 height 10
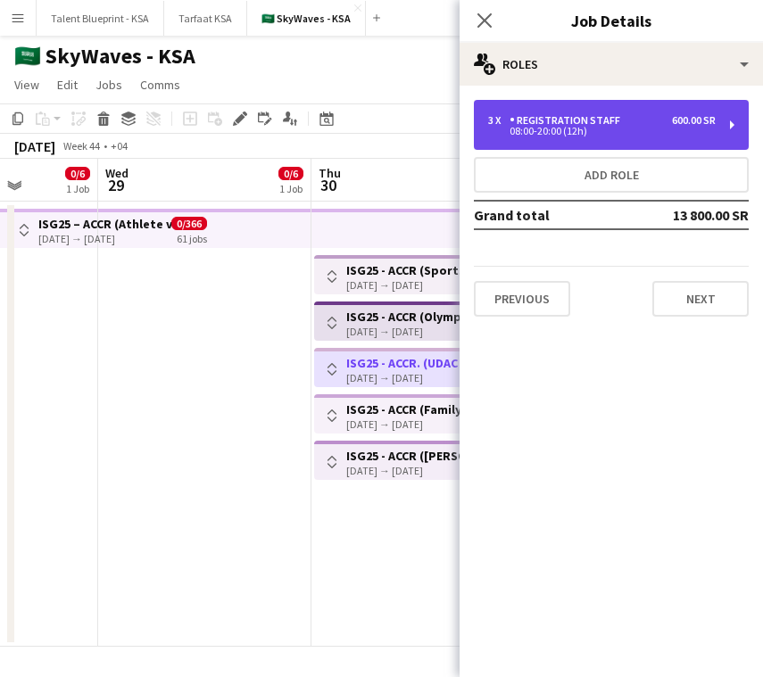
click at [570, 133] on div "08:00-20:00 (12h)" at bounding box center [601, 131] width 227 height 9
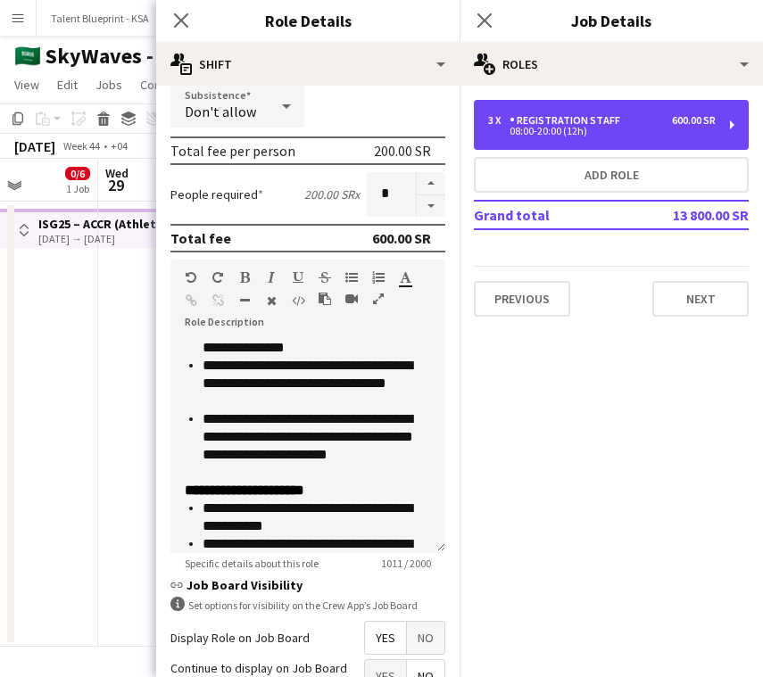
scroll to position [0, 0]
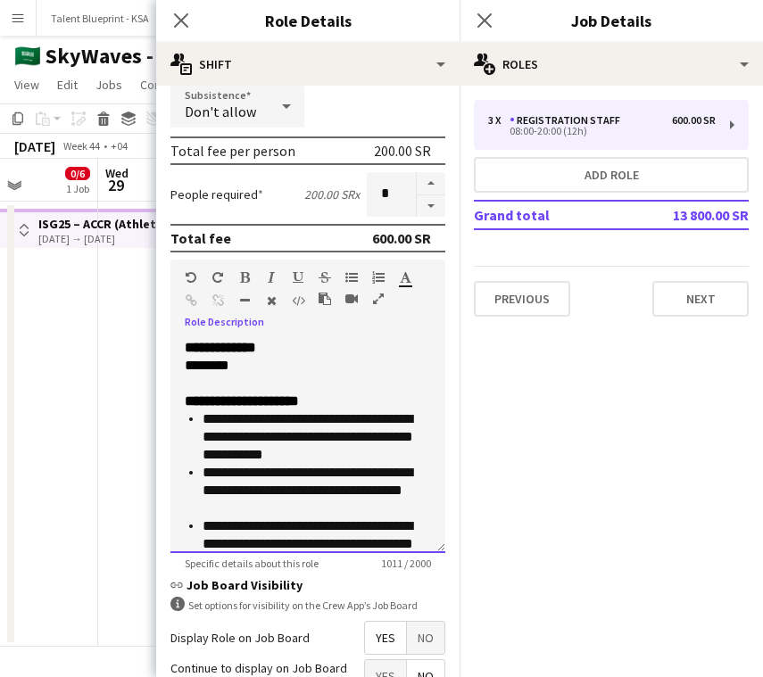
click at [326, 380] on p at bounding box center [308, 384] width 246 height 18
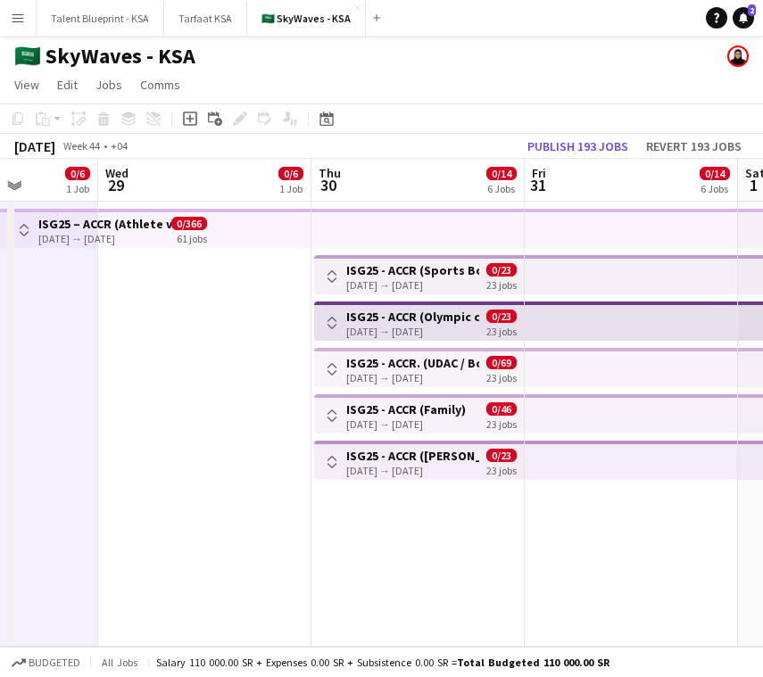
click at [386, 372] on div "[DATE] → [DATE]" at bounding box center [412, 377] width 133 height 13
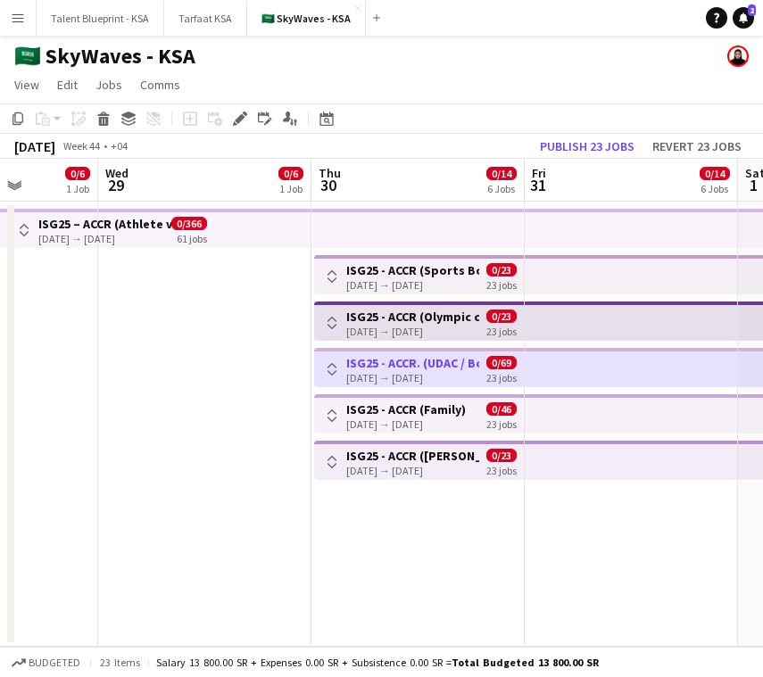
click at [449, 398] on app-top-bar "Toggle View ISG25 - ACCR (Family) [DATE] → [DATE] 0/46 23 jobs" at bounding box center [419, 413] width 210 height 39
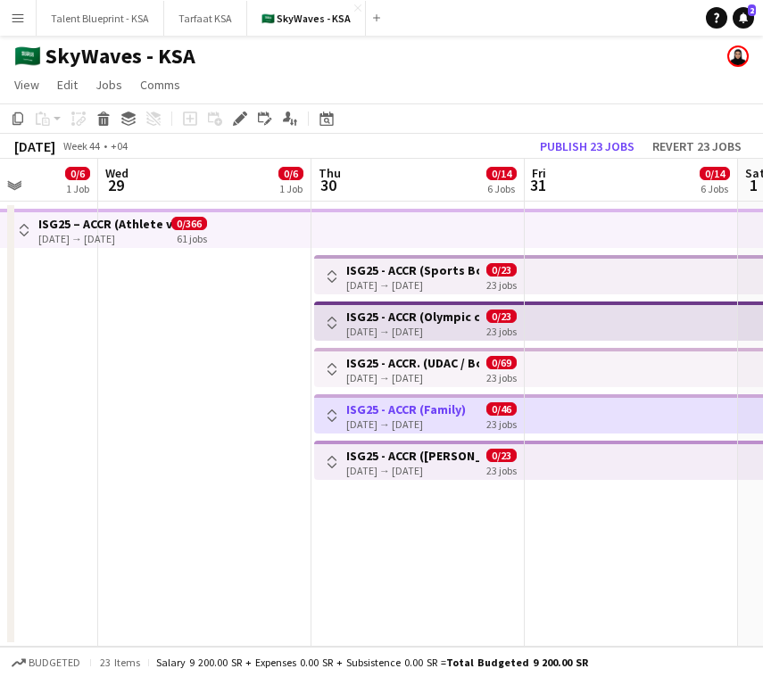
click at [237, 118] on icon "Edit" at bounding box center [240, 118] width 14 height 14
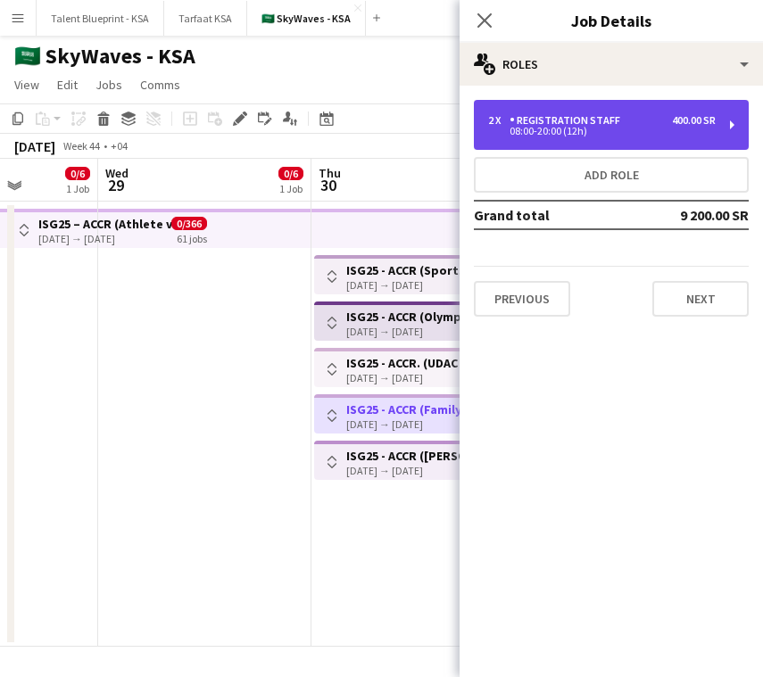
click at [715, 120] on div "2 x Registration Staff 400.00 SR 08:00-20:00 (12h)" at bounding box center [611, 125] width 275 height 50
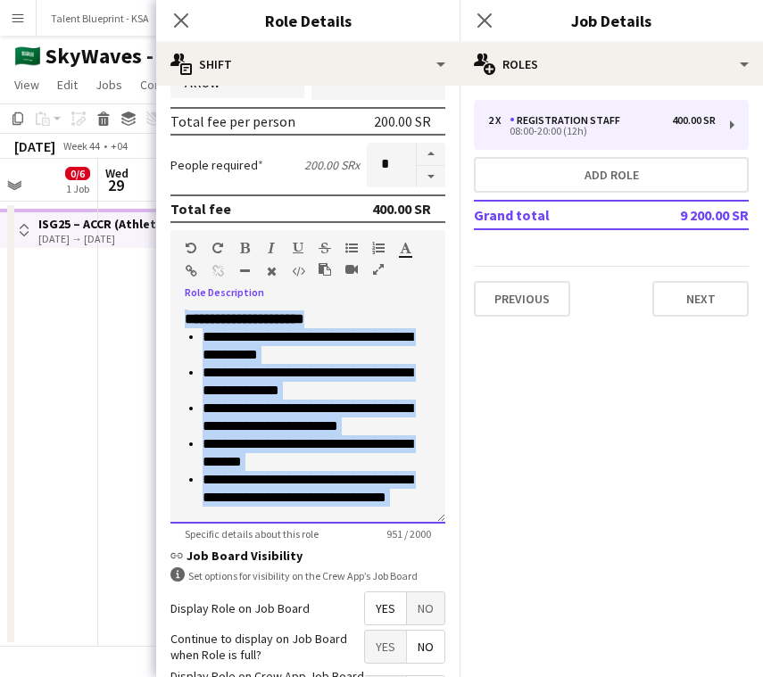
scroll to position [407, 0]
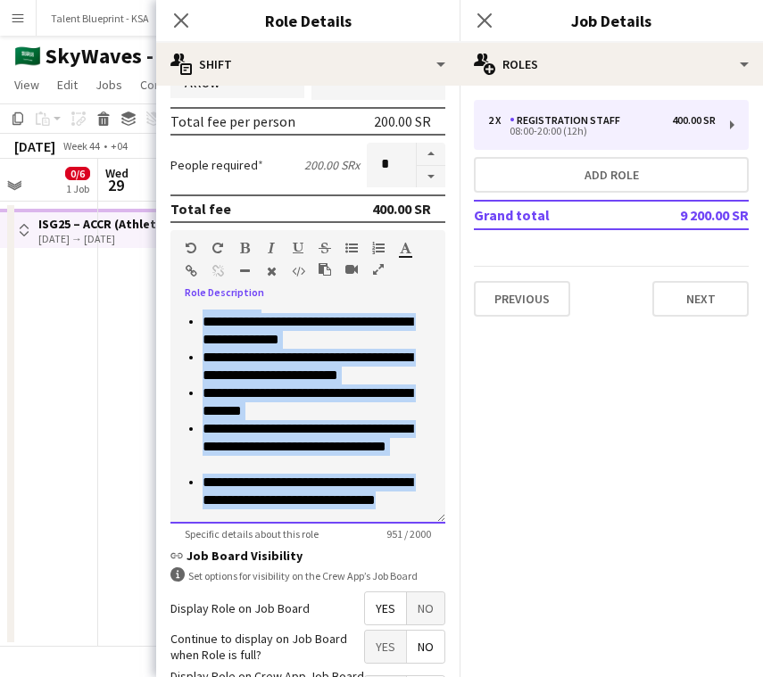
drag, startPoint x: 180, startPoint y: 315, endPoint x: 392, endPoint y: 529, distance: 301.4
click at [392, 529] on app-form-group "**********" at bounding box center [307, 385] width 275 height 310
paste div
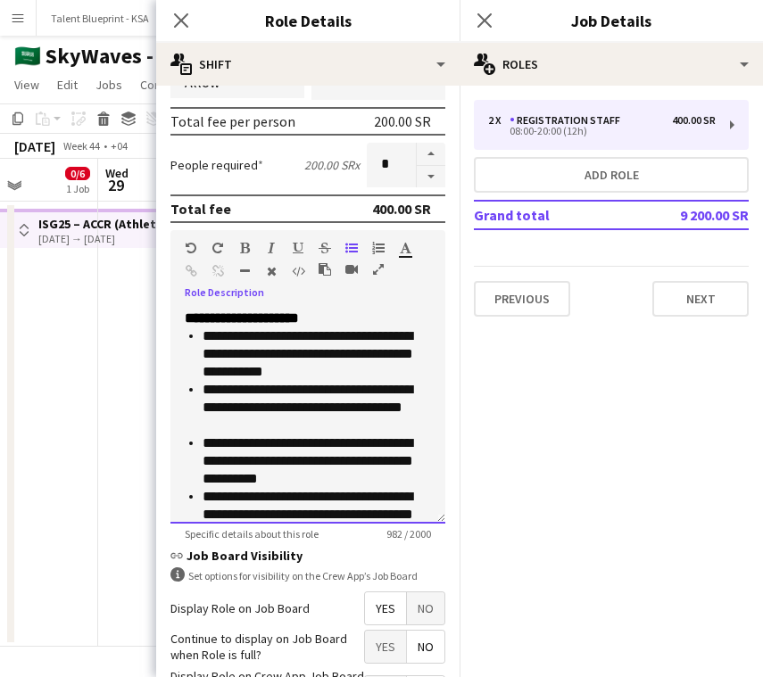
scroll to position [392, 0]
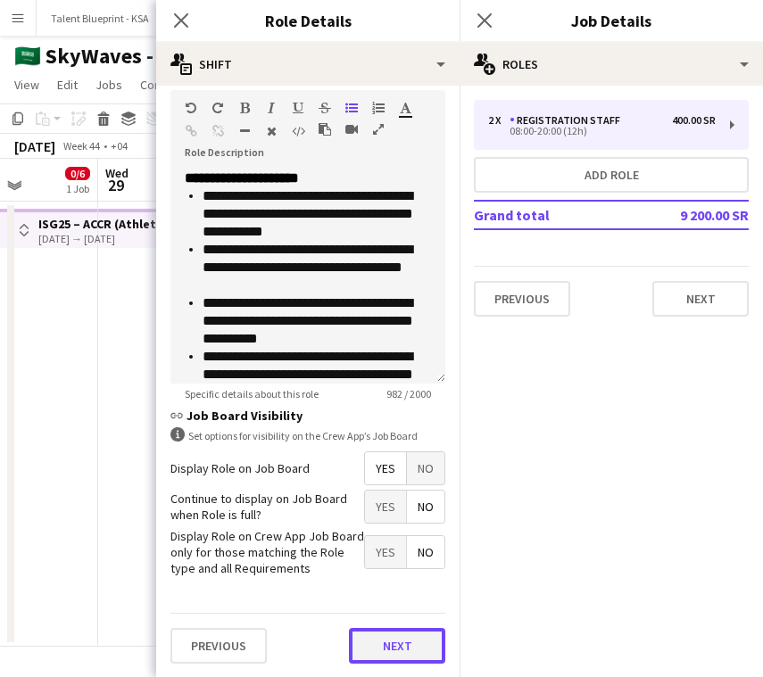
click at [418, 650] on button "Next" at bounding box center [397, 646] width 96 height 36
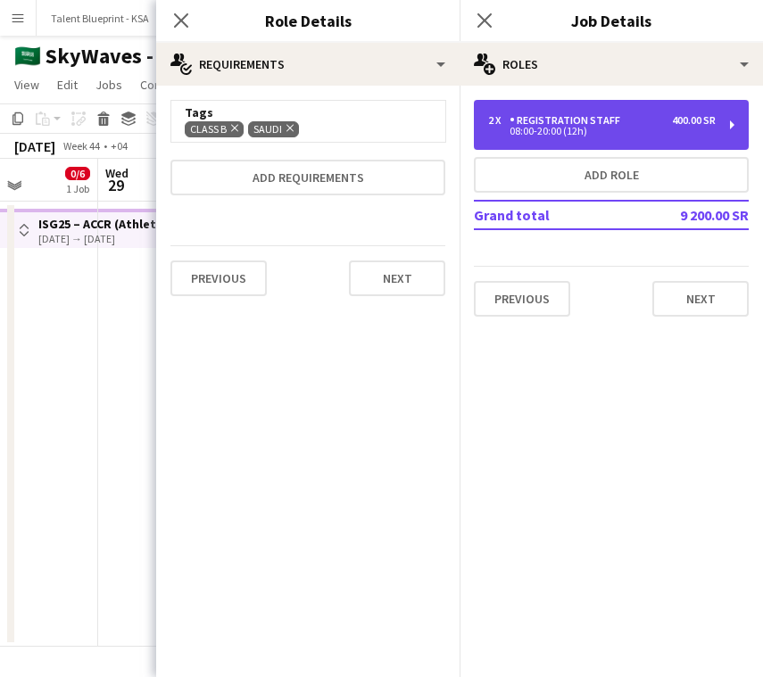
click at [584, 126] on div "Registration Staff" at bounding box center [568, 120] width 118 height 12
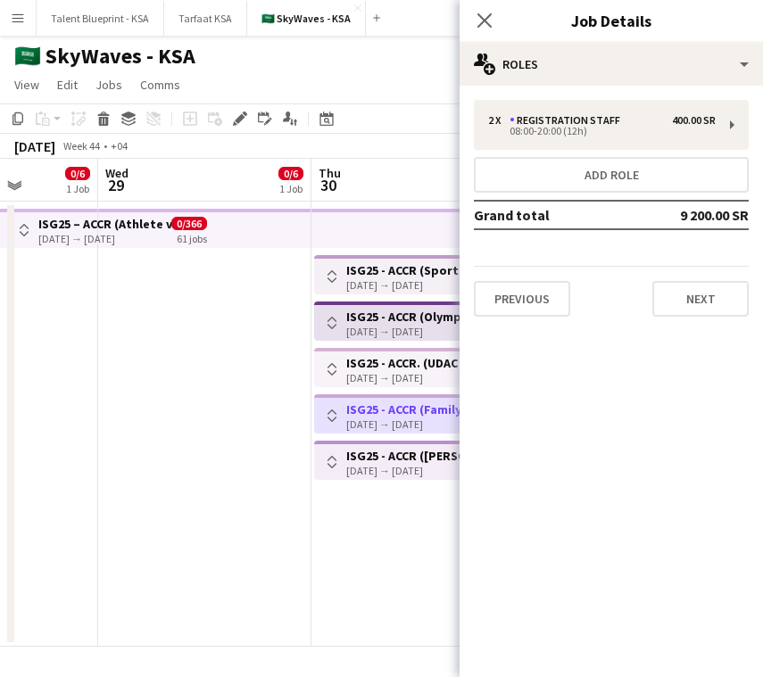
click at [382, 454] on h3 "ISG25 - ACCR ([PERSON_NAME][GEOGRAPHIC_DATA])" at bounding box center [412, 456] width 133 height 16
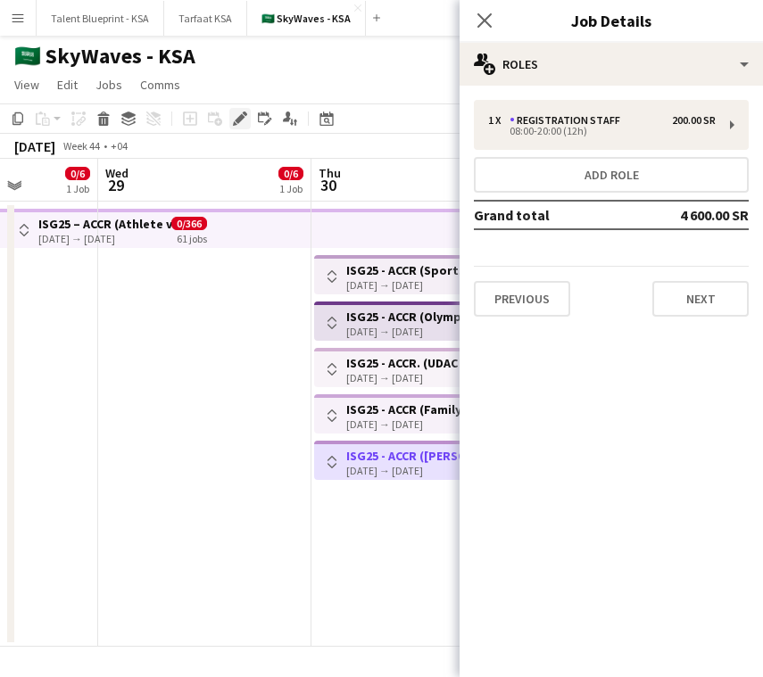
click at [243, 118] on icon "Edit" at bounding box center [240, 118] width 14 height 14
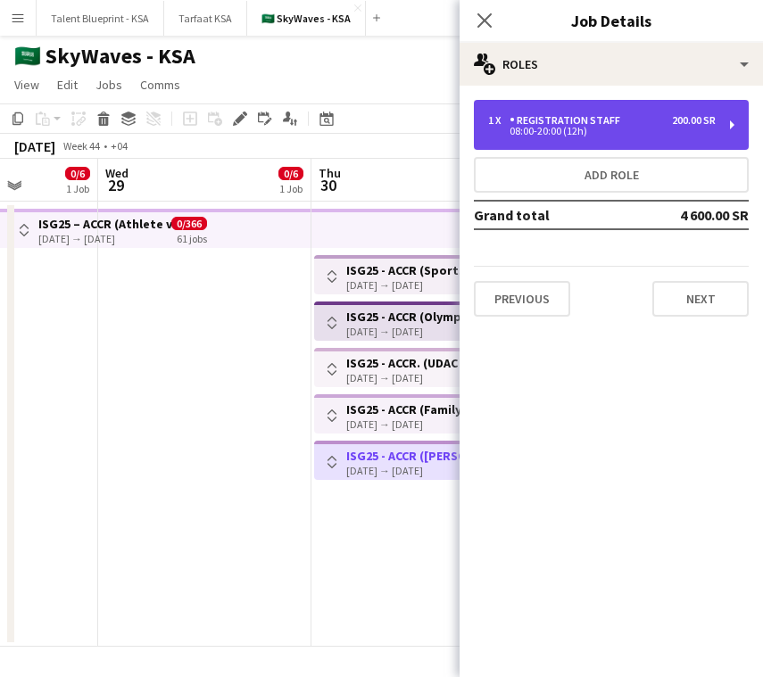
click at [614, 128] on div "08:00-20:00 (12h)" at bounding box center [601, 131] width 227 height 9
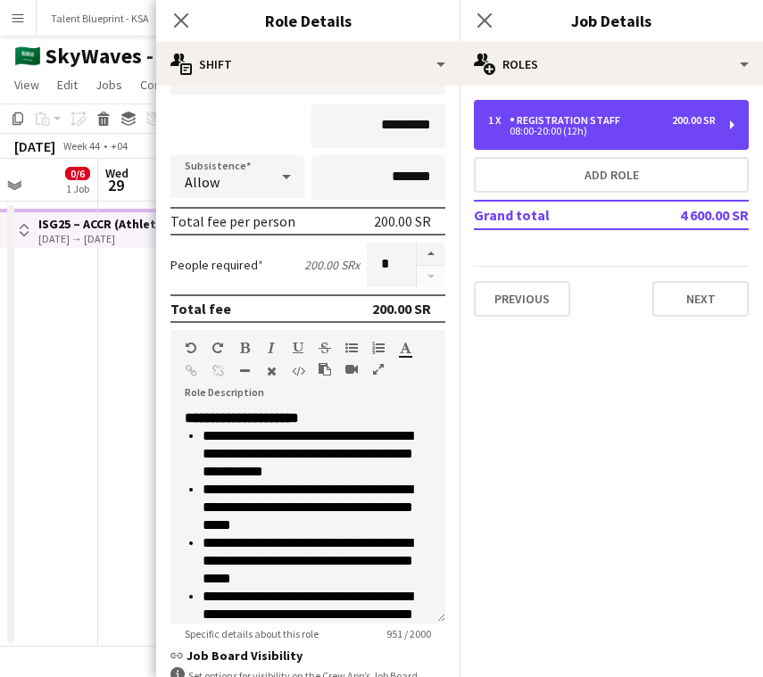
scroll to position [392, 0]
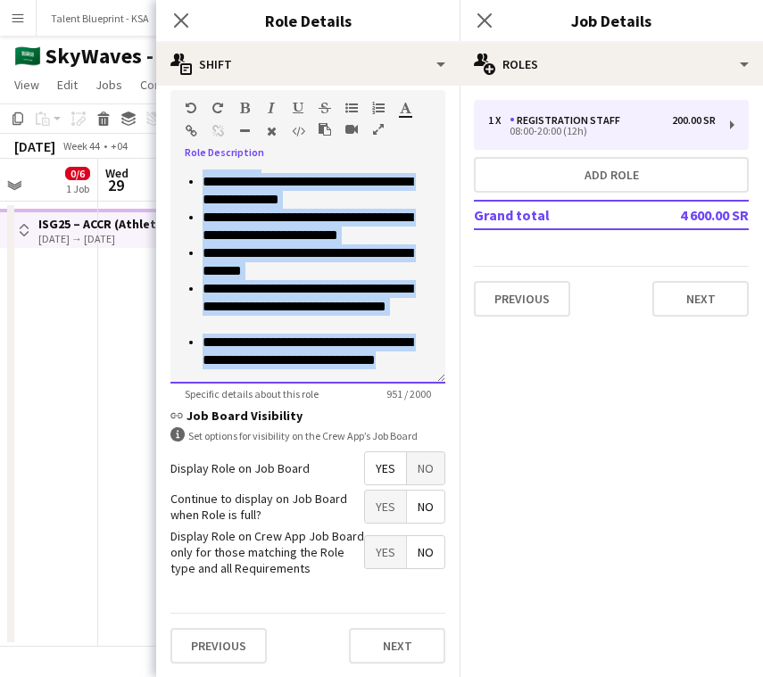
drag, startPoint x: 183, startPoint y: 174, endPoint x: 370, endPoint y: 382, distance: 279.7
click at [370, 382] on div "**********" at bounding box center [307, 276] width 275 height 214
paste div
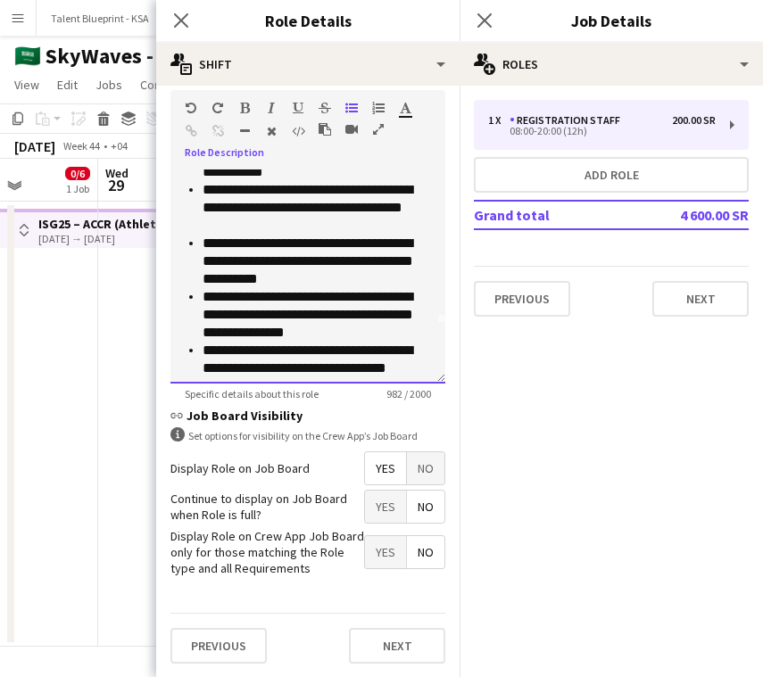
scroll to position [0, 0]
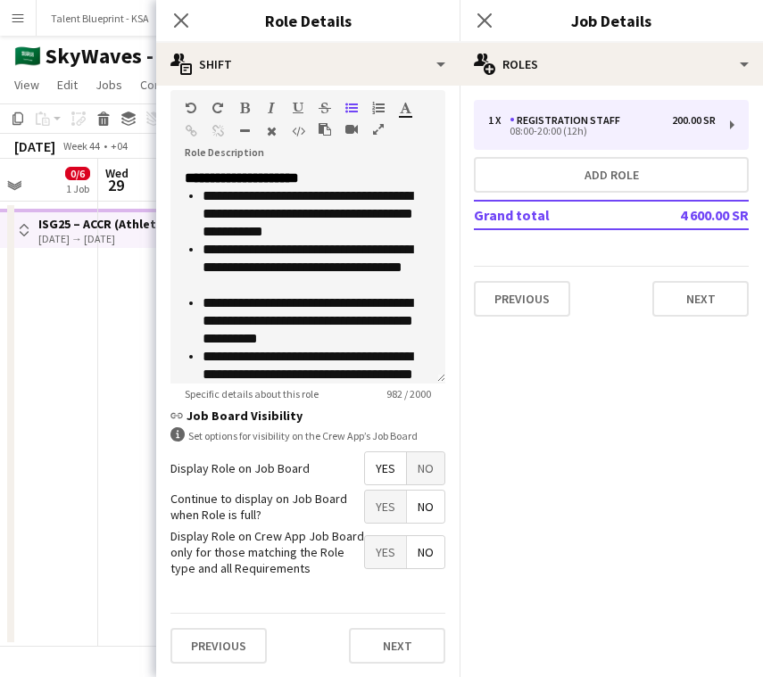
click at [132, 329] on app-date-cell at bounding box center [204, 424] width 213 height 445
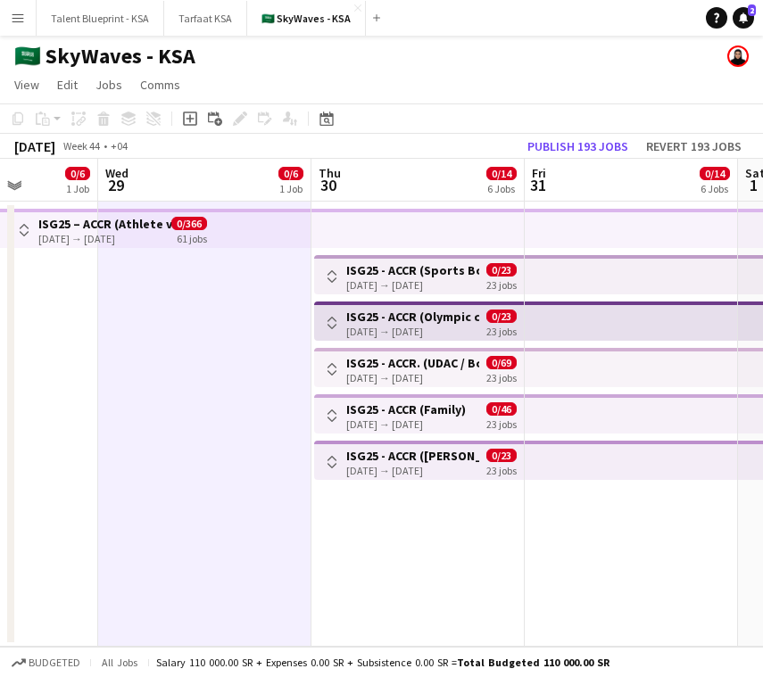
click at [670, 238] on app-top-bar at bounding box center [630, 228] width 213 height 39
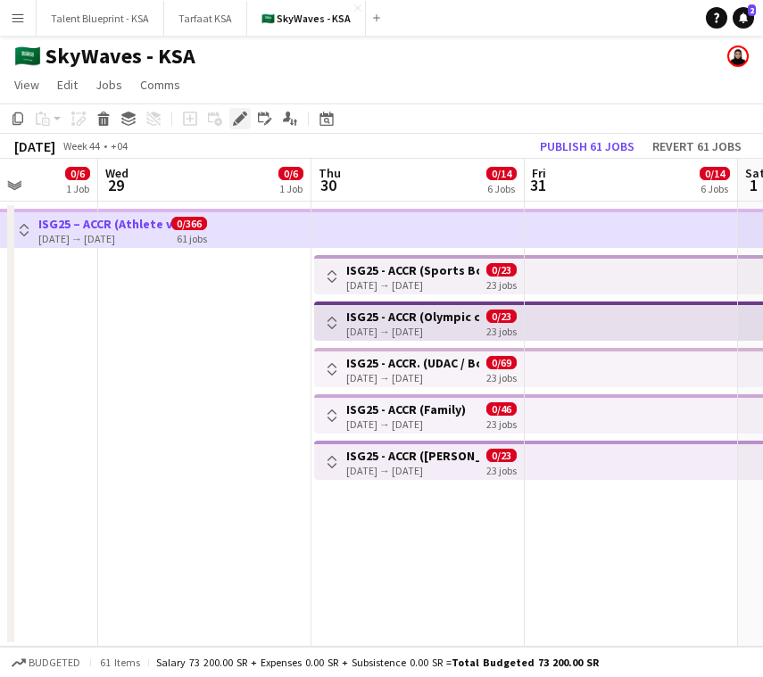
click at [234, 118] on icon "Edit" at bounding box center [240, 118] width 14 height 14
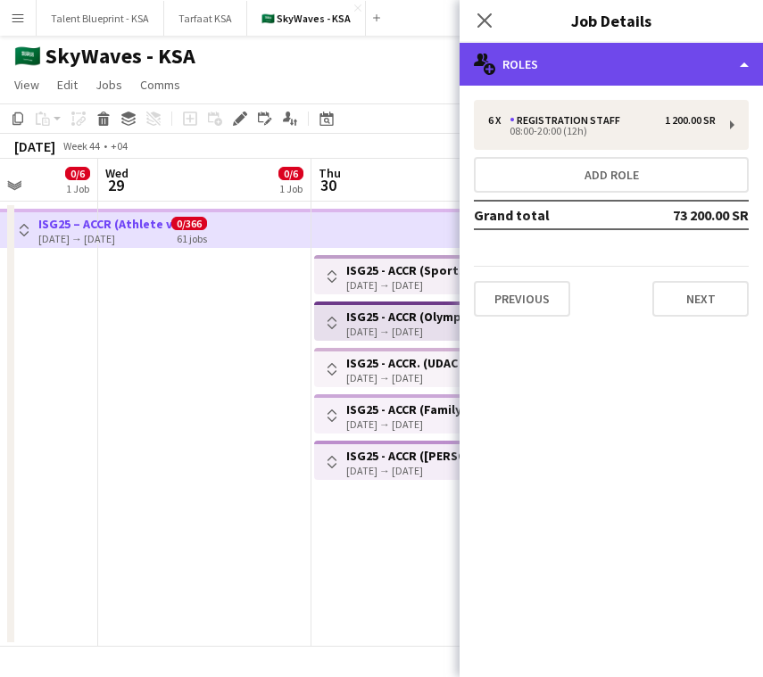
click at [688, 68] on div "multiple-users-add Roles" at bounding box center [610, 64] width 303 height 43
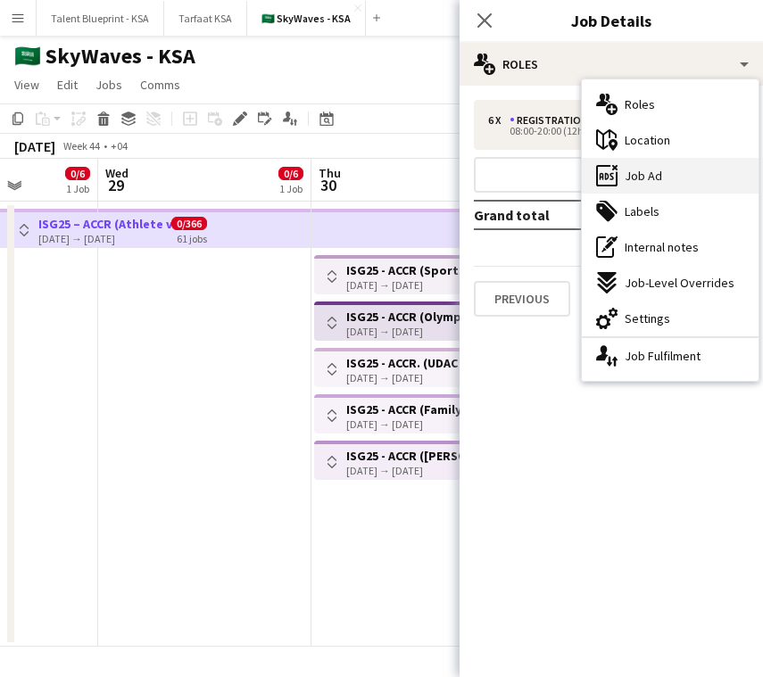
click at [688, 180] on div "ads-window Job Ad" at bounding box center [669, 176] width 177 height 36
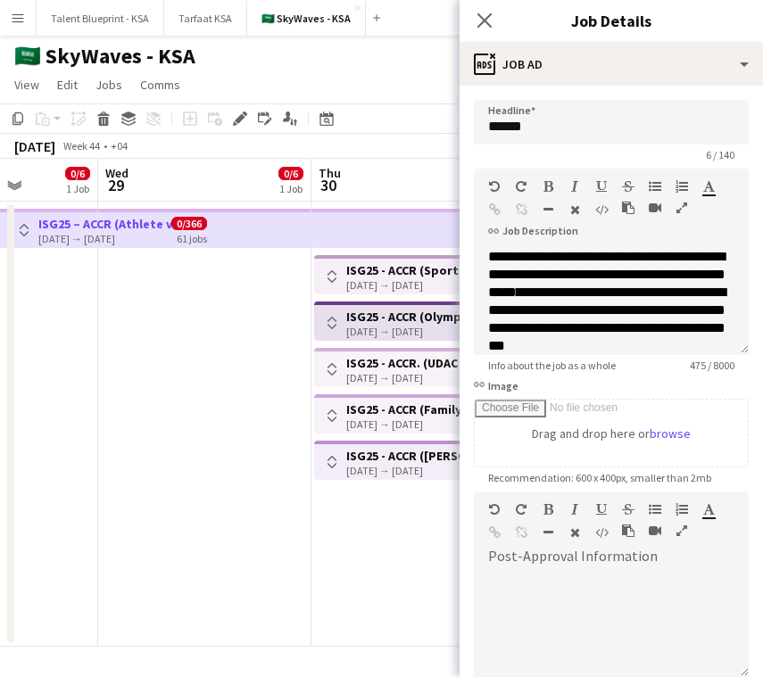
click at [254, 338] on app-date-cell at bounding box center [204, 424] width 213 height 445
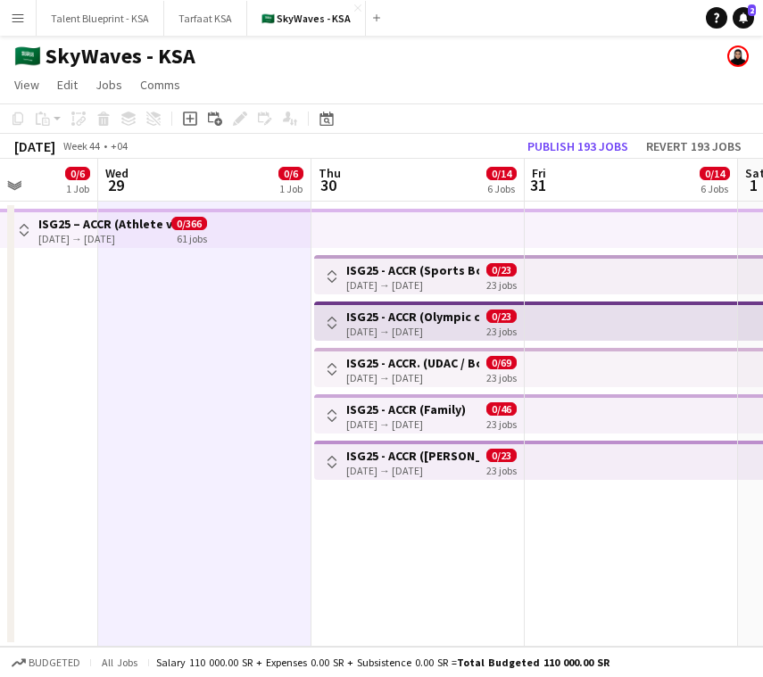
click at [416, 285] on div "[DATE] → [DATE]" at bounding box center [412, 284] width 133 height 13
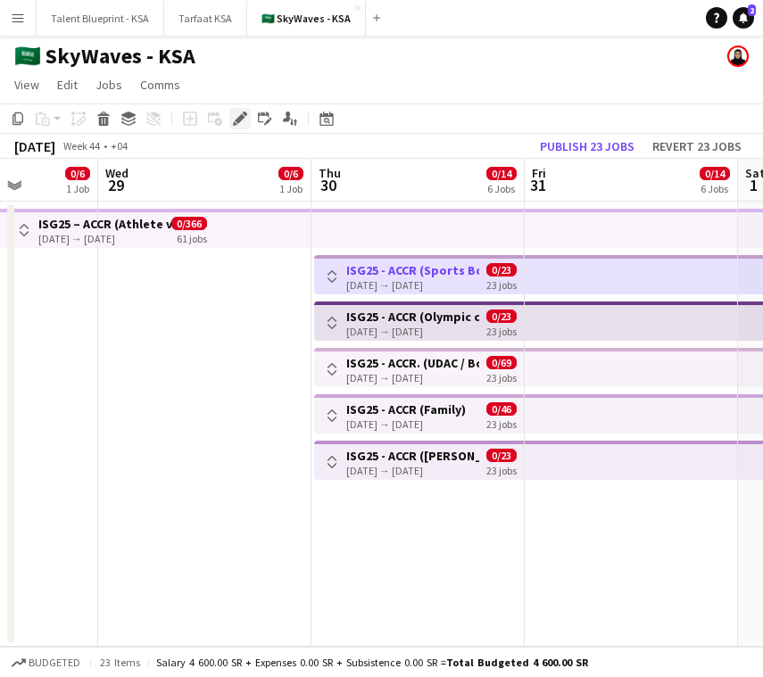
click at [245, 116] on icon "Edit" at bounding box center [240, 118] width 14 height 14
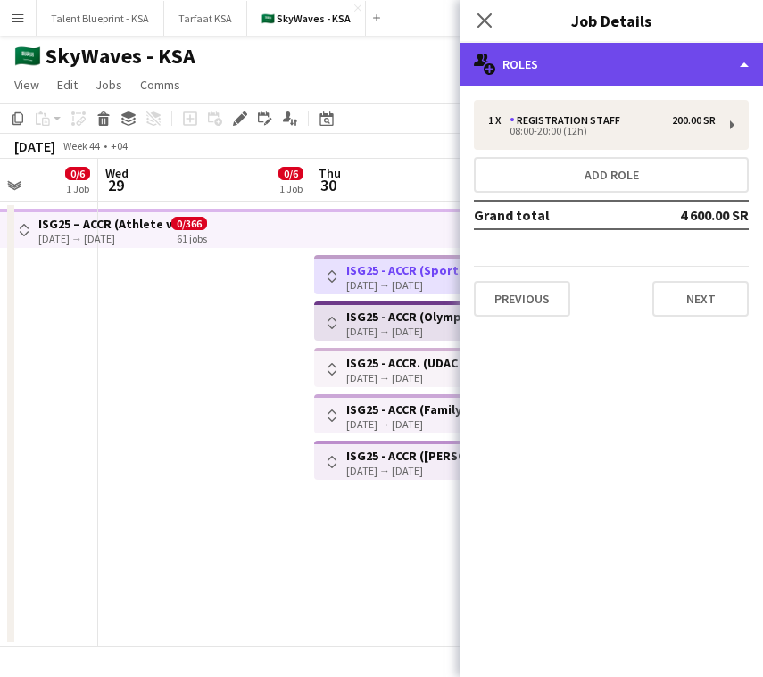
click at [614, 68] on div "multiple-users-add Roles" at bounding box center [610, 64] width 303 height 43
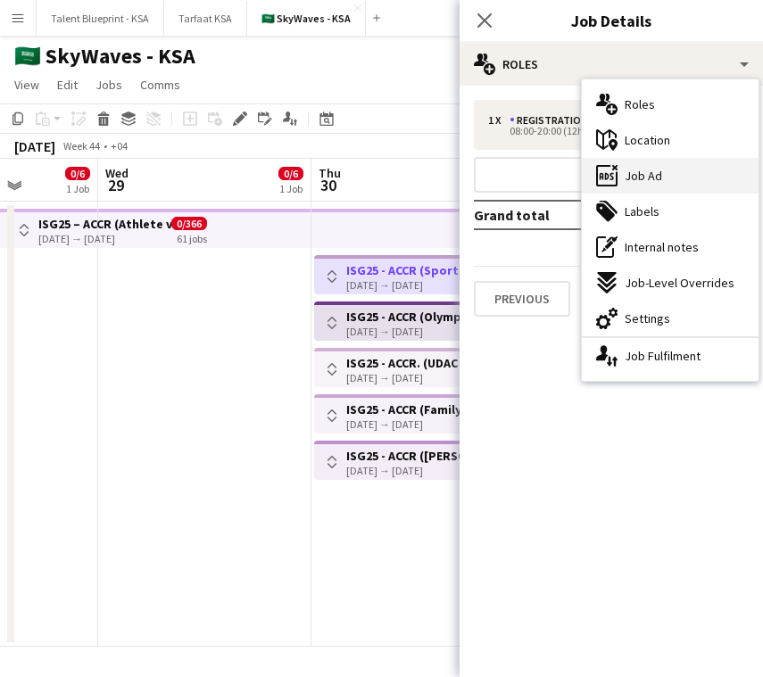
click at [664, 173] on div "ads-window Job Ad" at bounding box center [669, 176] width 177 height 36
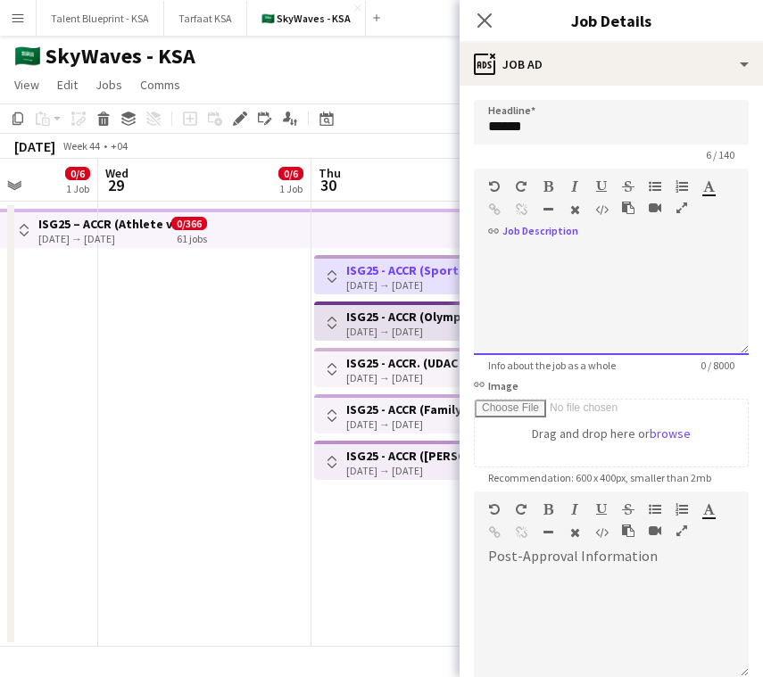
click at [502, 313] on div at bounding box center [611, 301] width 275 height 107
paste div
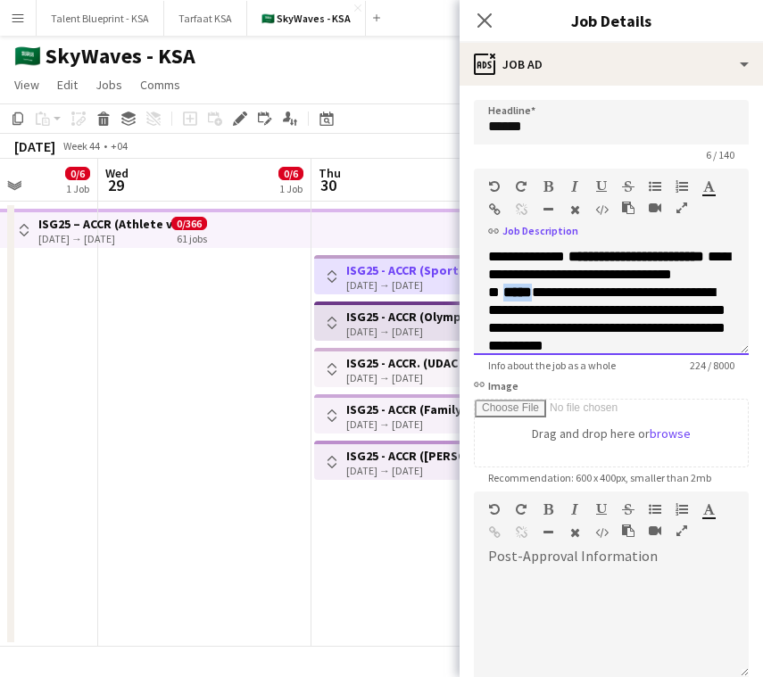
drag, startPoint x: 600, startPoint y: 291, endPoint x: 562, endPoint y: 296, distance: 38.7
click at [562, 296] on p "**********" at bounding box center [611, 310] width 246 height 125
click at [548, 183] on icon "button" at bounding box center [548, 186] width 10 height 12
click at [626, 296] on p "**********" at bounding box center [611, 310] width 246 height 125
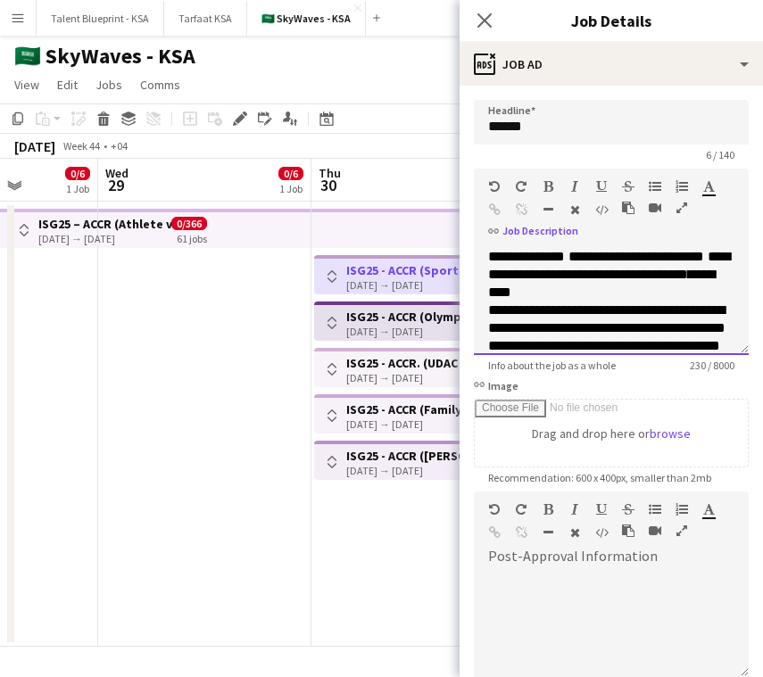
click at [655, 293] on p "**********" at bounding box center [611, 275] width 246 height 54
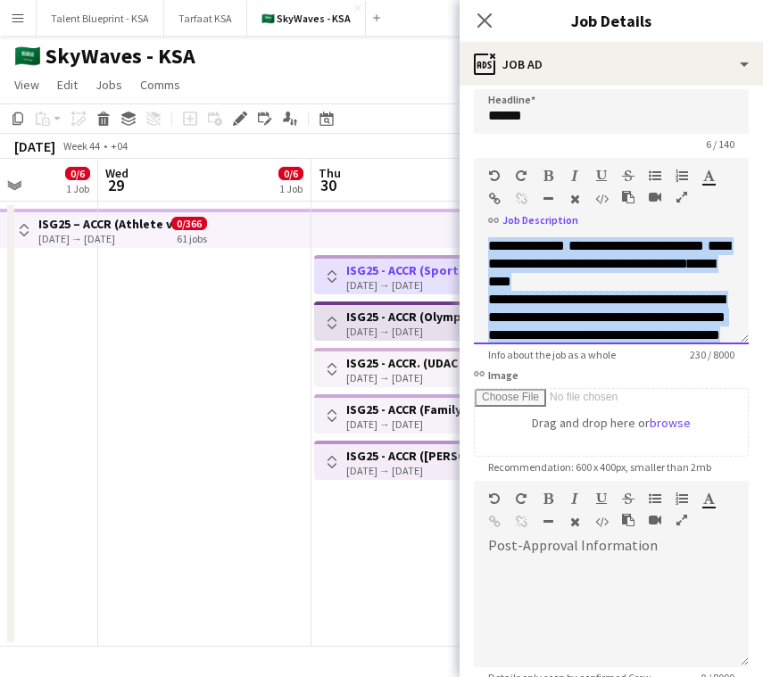
drag, startPoint x: 636, startPoint y: 319, endPoint x: 466, endPoint y: 229, distance: 191.9
click at [466, 229] on form "**********" at bounding box center [610, 473] width 303 height 768
copy div "**********"
click at [425, 240] on app-top-bar at bounding box center [417, 228] width 213 height 39
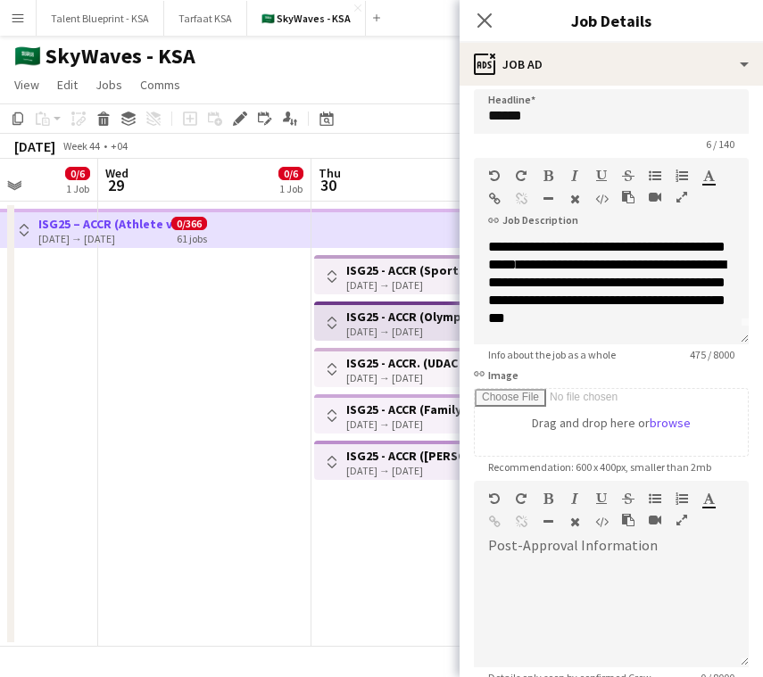
scroll to position [11, 0]
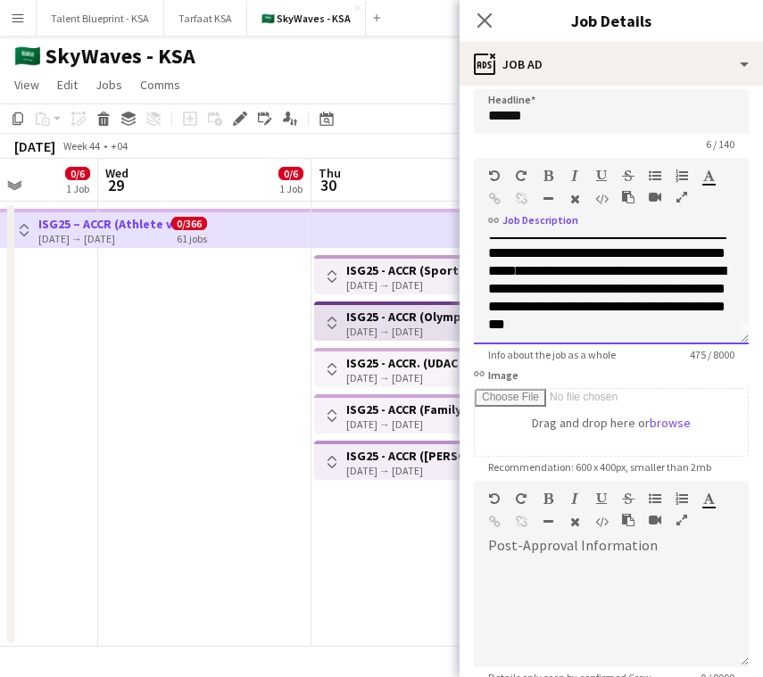
click at [594, 273] on span "**********" at bounding box center [606, 297] width 237 height 67
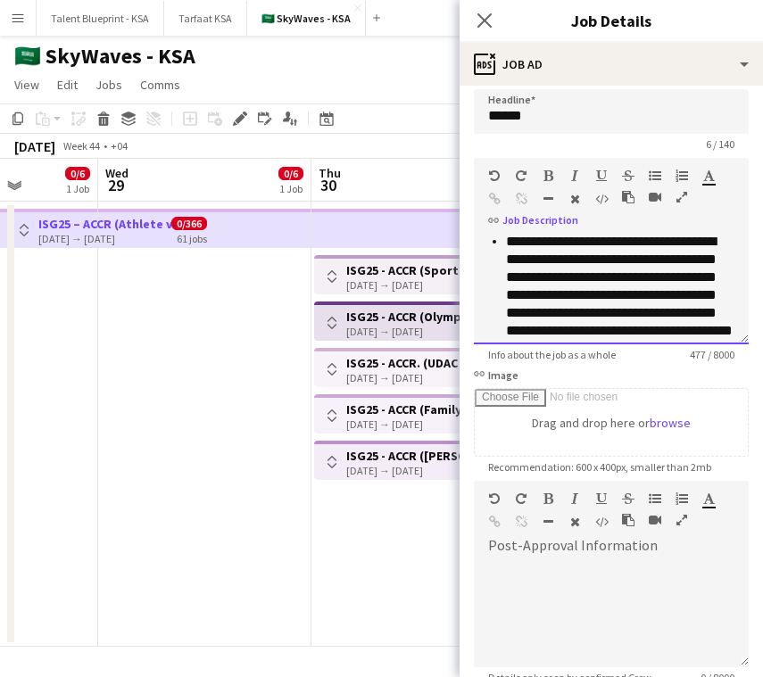
scroll to position [142, 0]
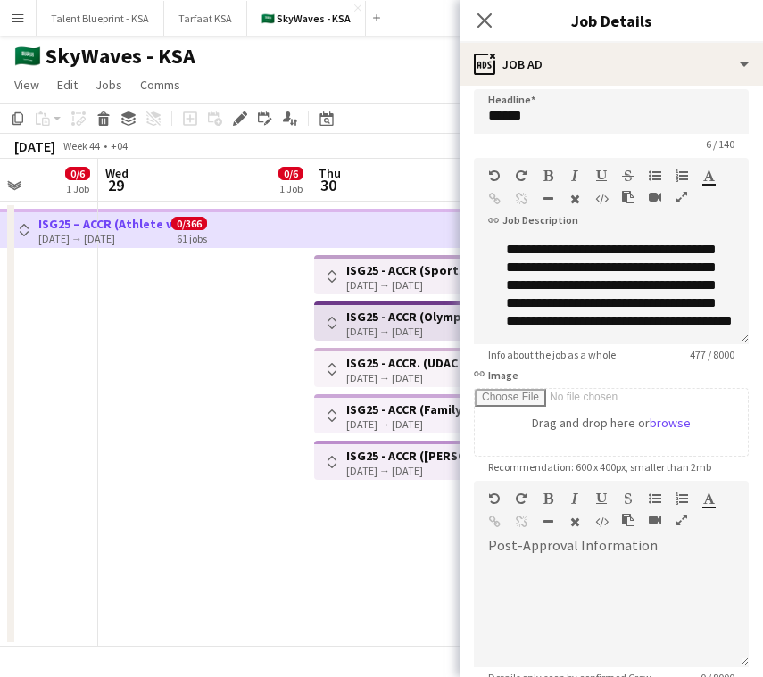
click at [429, 320] on h3 "ISG25 - ACCR (Olympic complex)" at bounding box center [412, 317] width 133 height 16
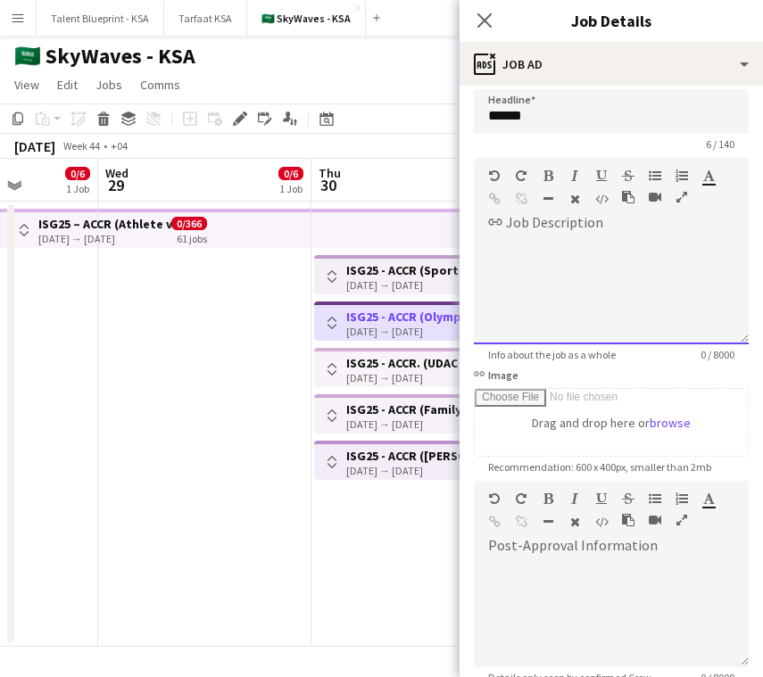
click at [548, 262] on div at bounding box center [611, 290] width 275 height 107
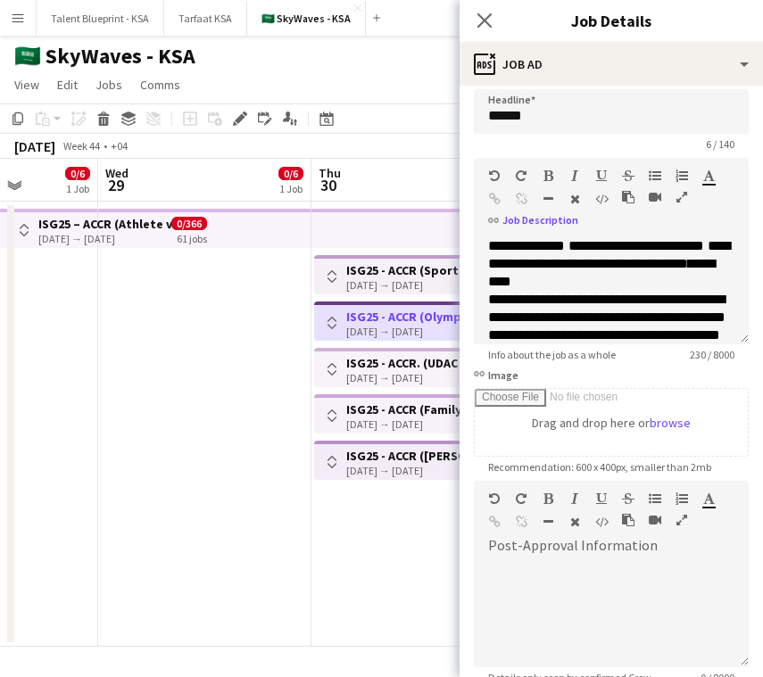
click at [415, 363] on h3 "ISG25 - ACCR. (UDAC / Boulevard)" at bounding box center [412, 363] width 133 height 16
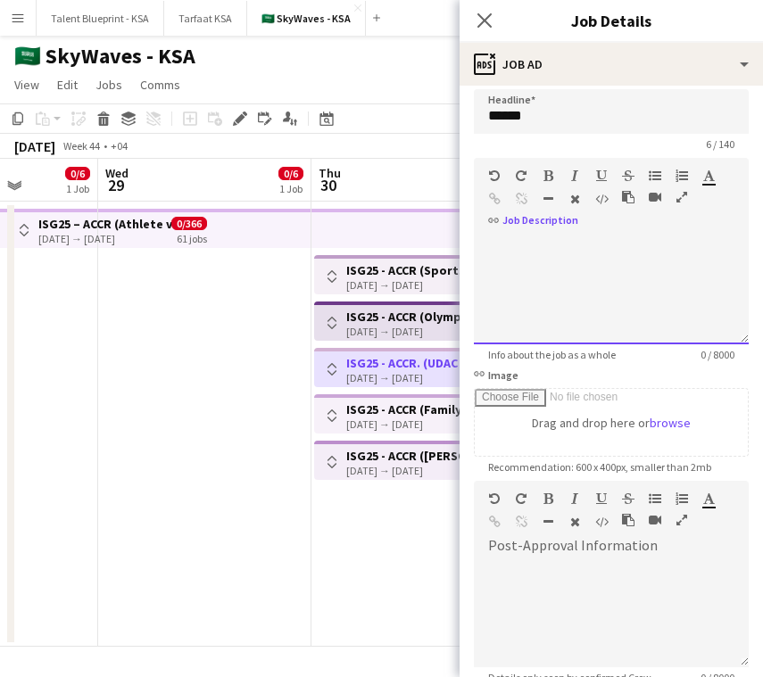
click at [517, 238] on div at bounding box center [611, 290] width 275 height 107
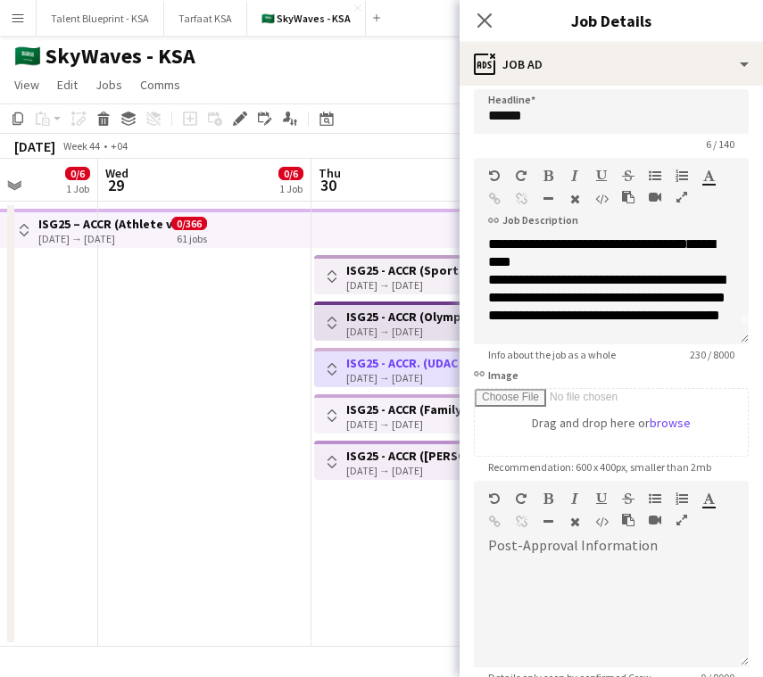
click at [418, 407] on h3 "ISG25 - ACCR (Family)" at bounding box center [406, 409] width 120 height 16
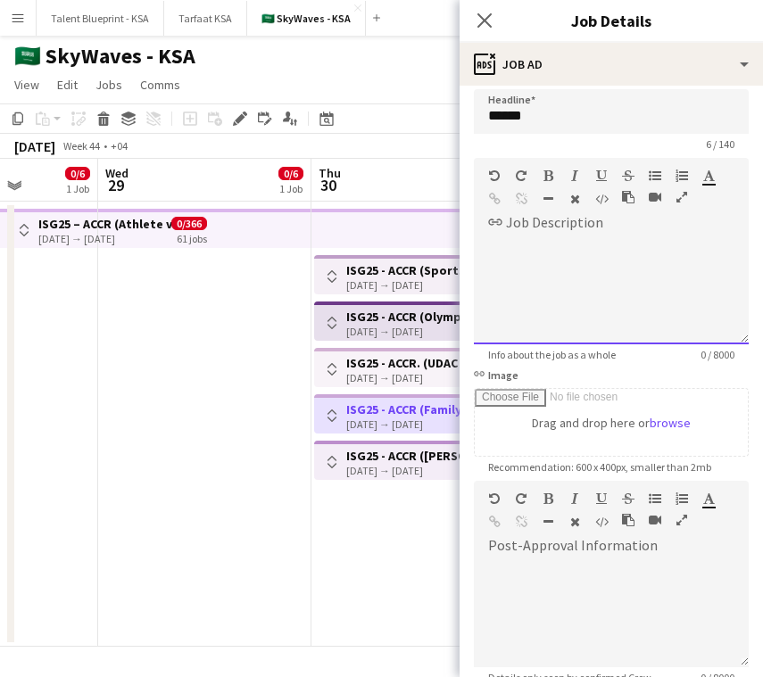
click at [520, 256] on div at bounding box center [611, 290] width 275 height 107
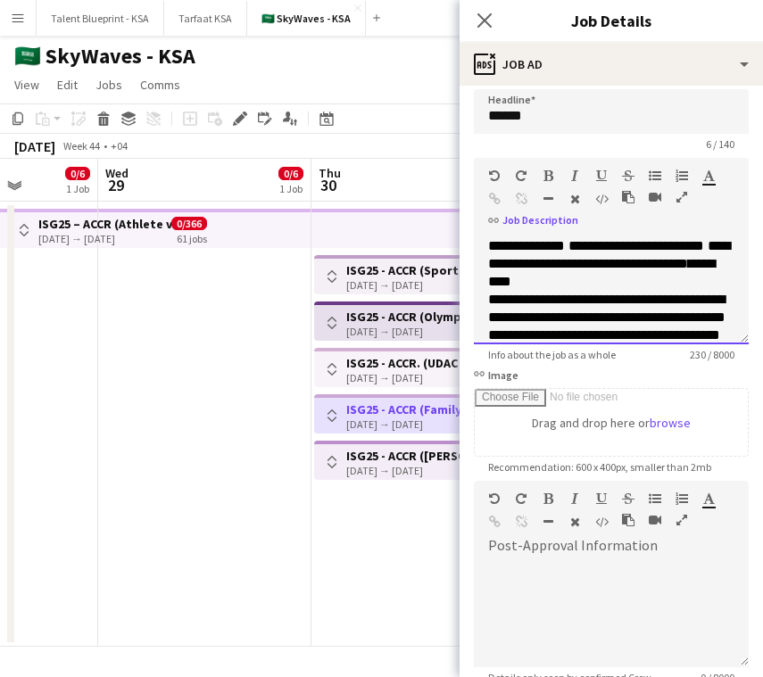
scroll to position [20, 0]
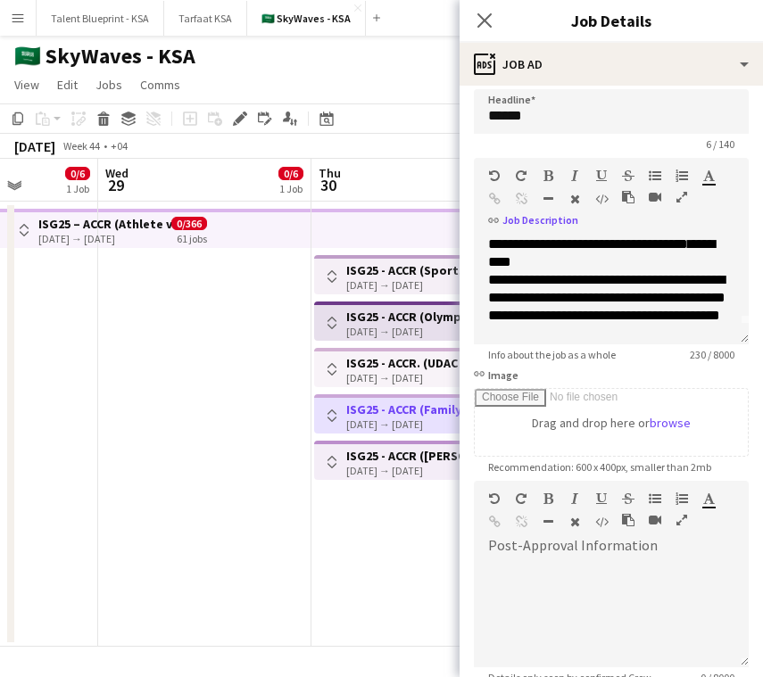
click at [410, 456] on h3 "ISG25 - ACCR ([PERSON_NAME][GEOGRAPHIC_DATA])" at bounding box center [412, 456] width 133 height 16
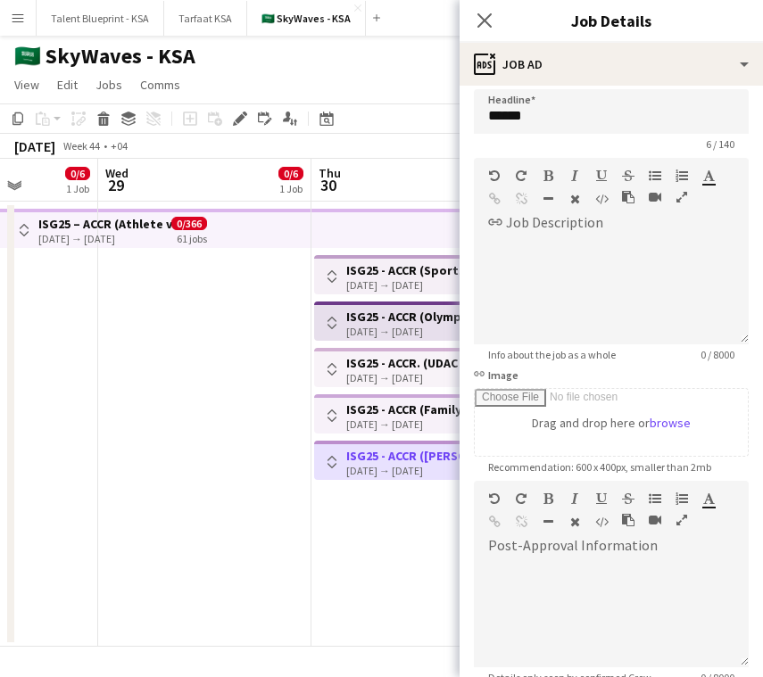
scroll to position [0, 0]
click at [554, 248] on div at bounding box center [611, 290] width 275 height 107
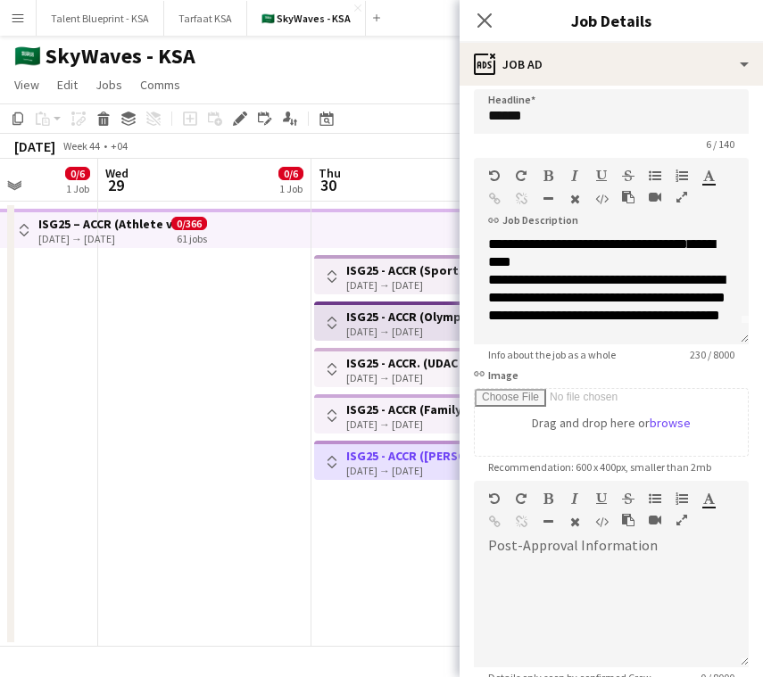
click at [410, 232] on app-top-bar at bounding box center [417, 228] width 213 height 39
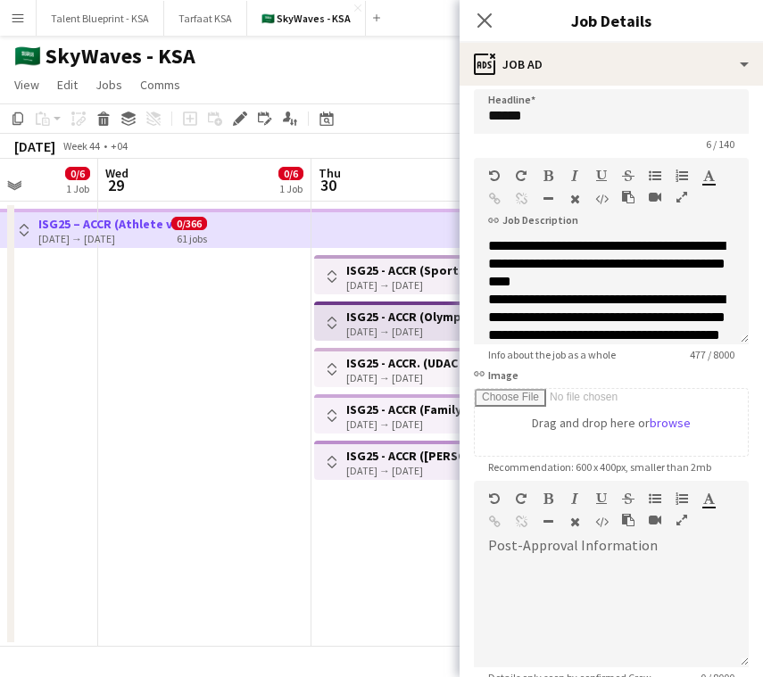
scroll to position [0, 0]
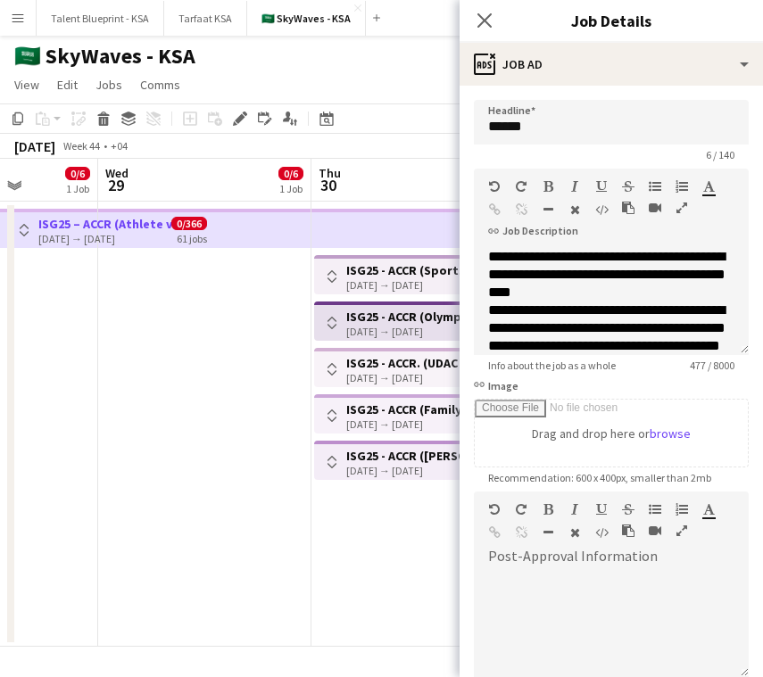
click at [447, 321] on h3 "ISG25 - ACCR (Olympic complex)" at bounding box center [412, 317] width 133 height 16
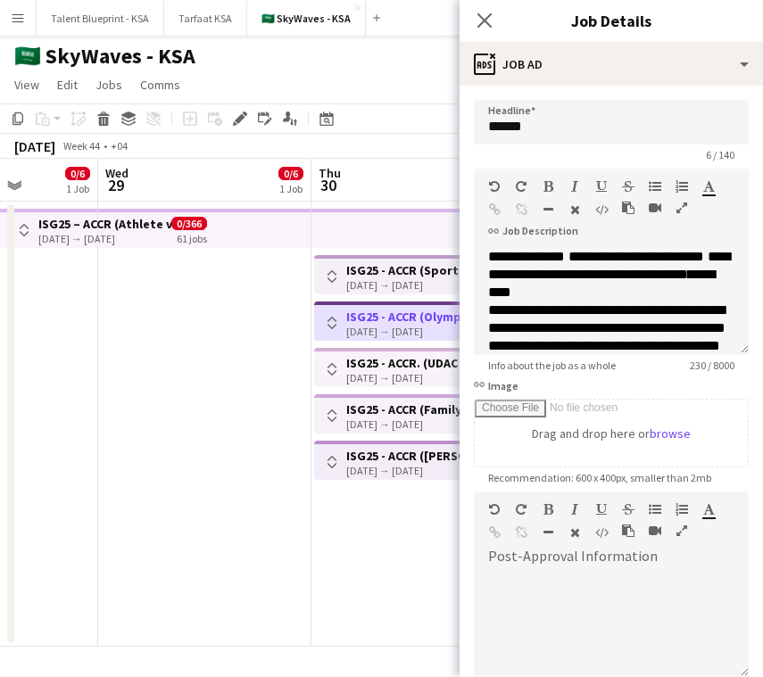
click at [344, 222] on app-top-bar at bounding box center [417, 228] width 213 height 39
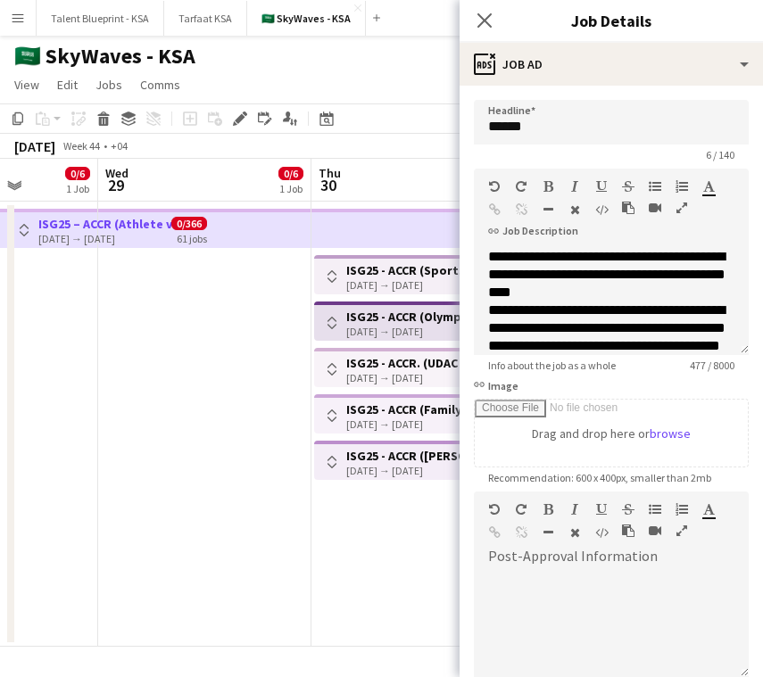
click at [398, 244] on app-top-bar at bounding box center [417, 228] width 213 height 39
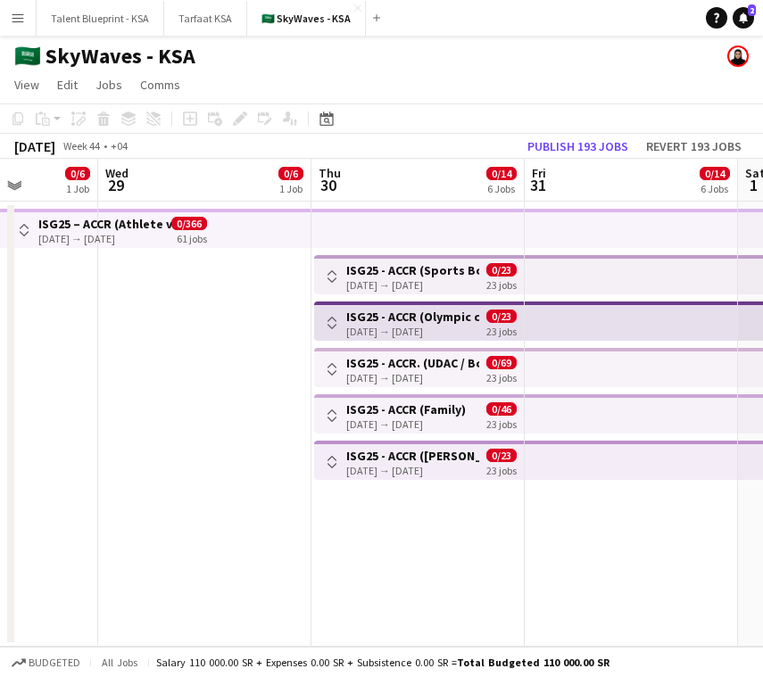
click at [455, 229] on app-top-bar at bounding box center [417, 228] width 213 height 39
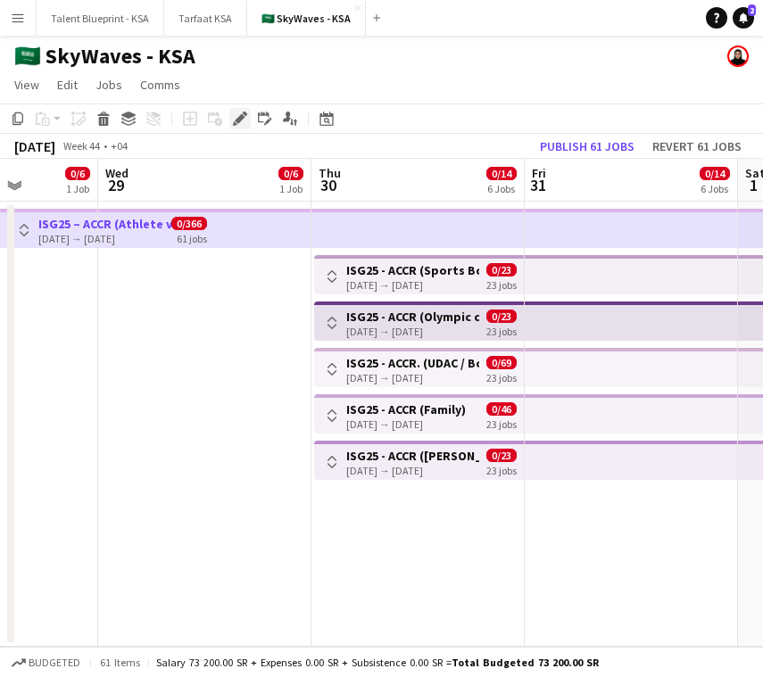
click at [236, 127] on div "Edit" at bounding box center [239, 118] width 21 height 21
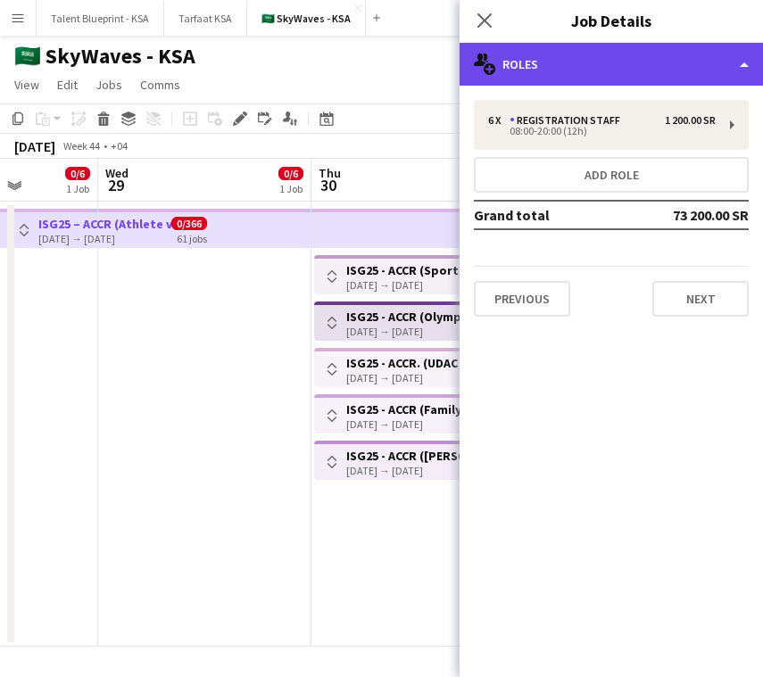
click at [635, 73] on div "multiple-users-add Roles" at bounding box center [610, 64] width 303 height 43
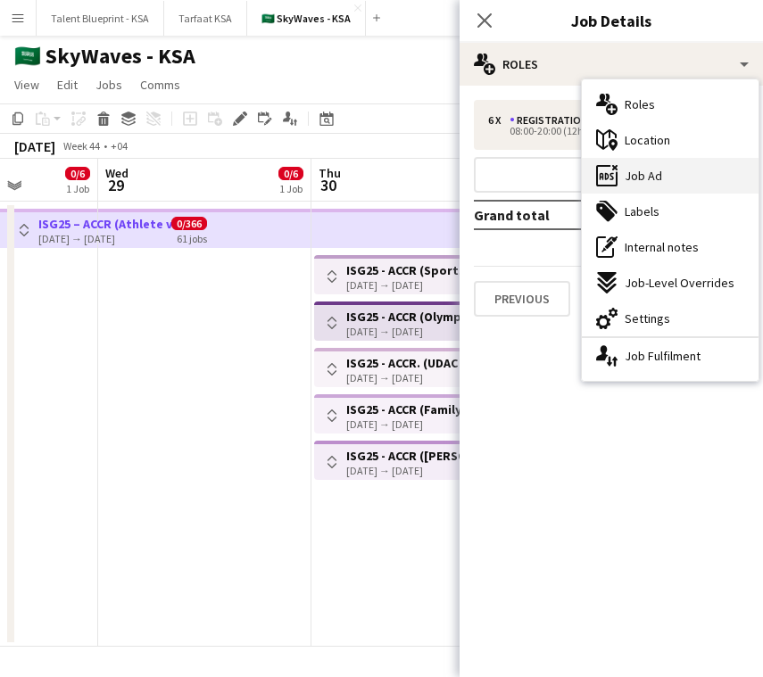
click at [668, 171] on div "ads-window Job Ad" at bounding box center [669, 176] width 177 height 36
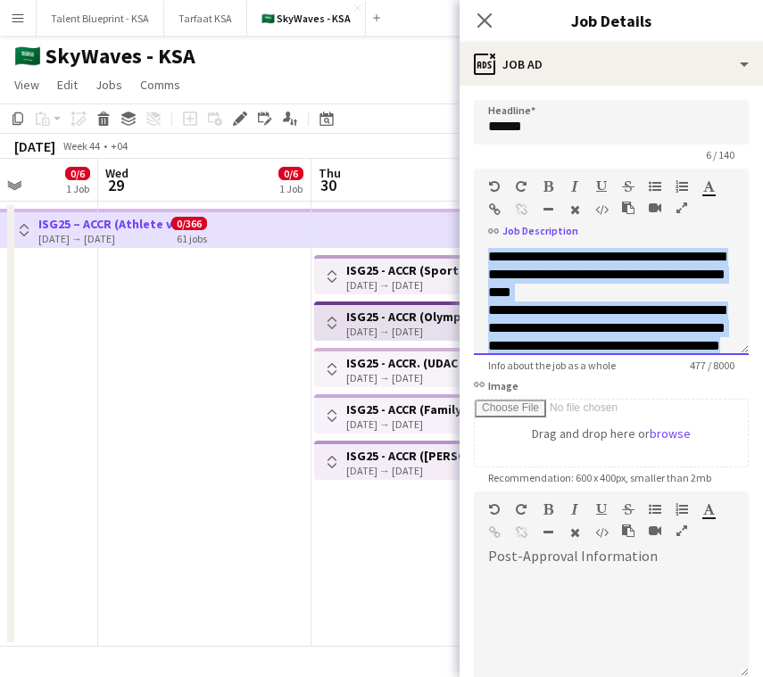
drag, startPoint x: 630, startPoint y: 340, endPoint x: 486, endPoint y: 250, distance: 169.5
click at [486, 250] on div "**********" at bounding box center [611, 301] width 275 height 107
paste div
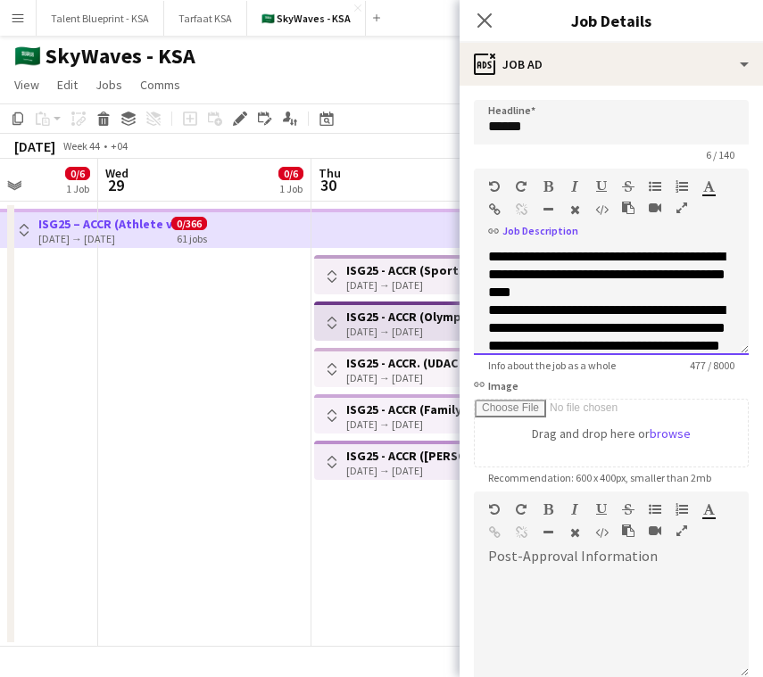
scroll to position [21, 0]
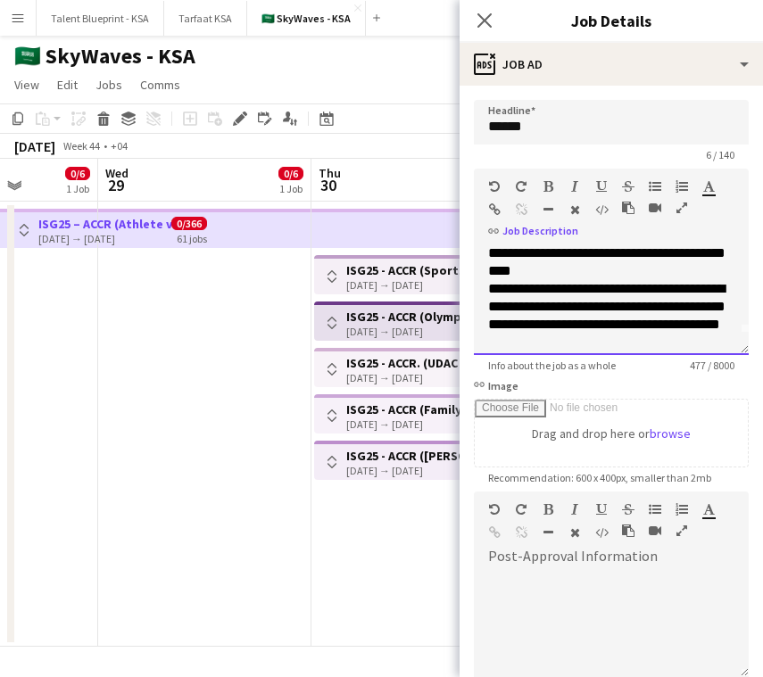
click at [498, 311] on span "**********" at bounding box center [606, 306] width 237 height 49
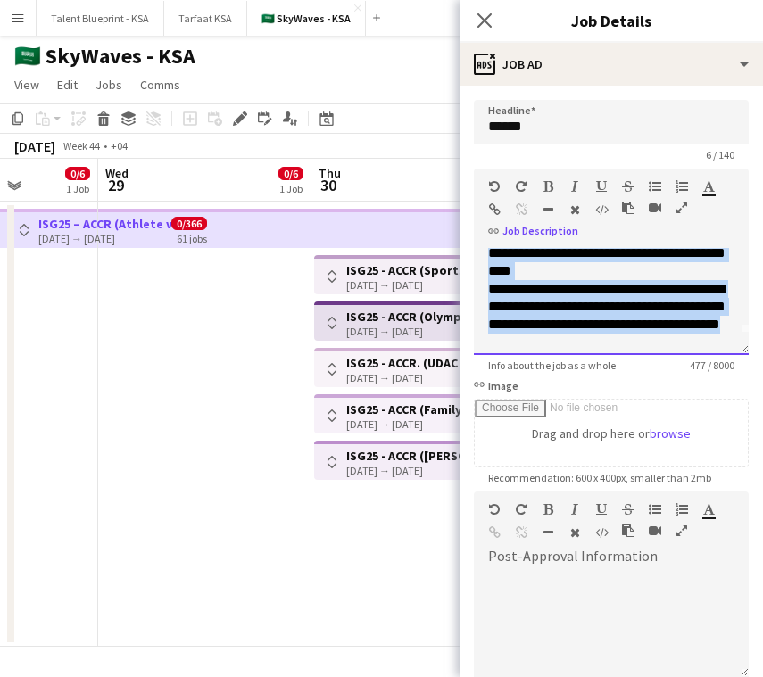
scroll to position [0, 0]
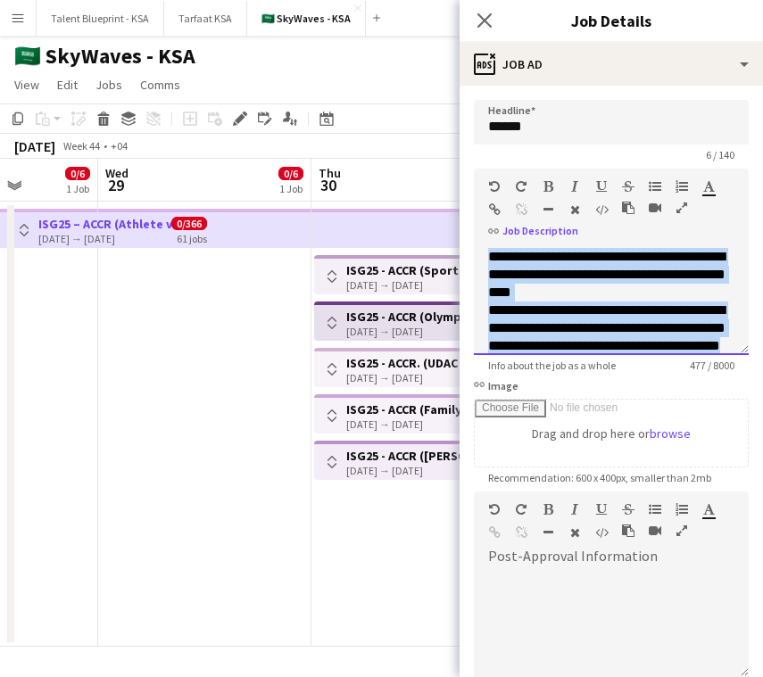
drag, startPoint x: 613, startPoint y: 343, endPoint x: 454, endPoint y: 249, distance: 184.8
click at [454, 249] on body "Menu Boards Boards Boards All jobs Status Workforce Workforce My Workforce Recr…" at bounding box center [381, 338] width 763 height 677
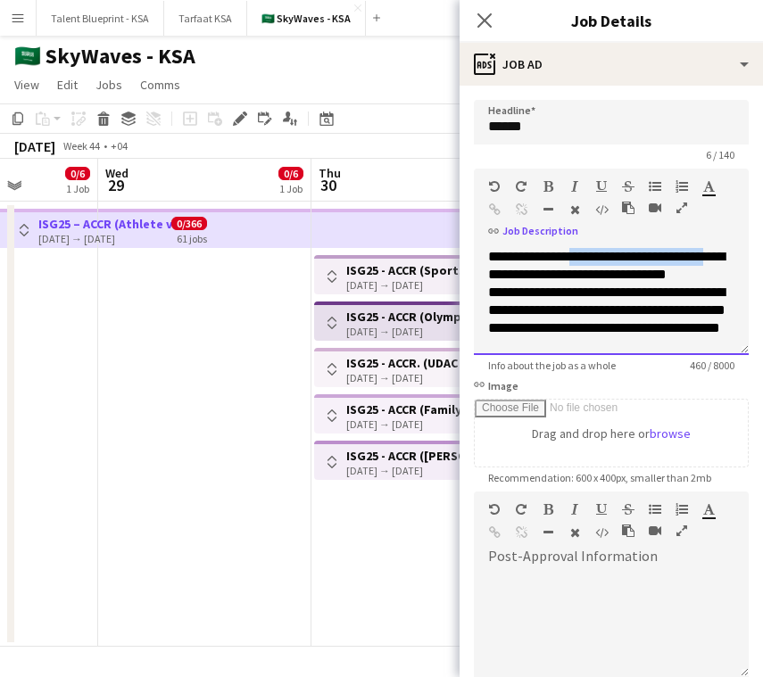
drag, startPoint x: 727, startPoint y: 255, endPoint x: 581, endPoint y: 249, distance: 145.5
click at [581, 249] on p "**********" at bounding box center [611, 266] width 246 height 36
click at [546, 191] on icon "button" at bounding box center [548, 186] width 10 height 12
click at [685, 290] on p "**********" at bounding box center [611, 319] width 246 height 71
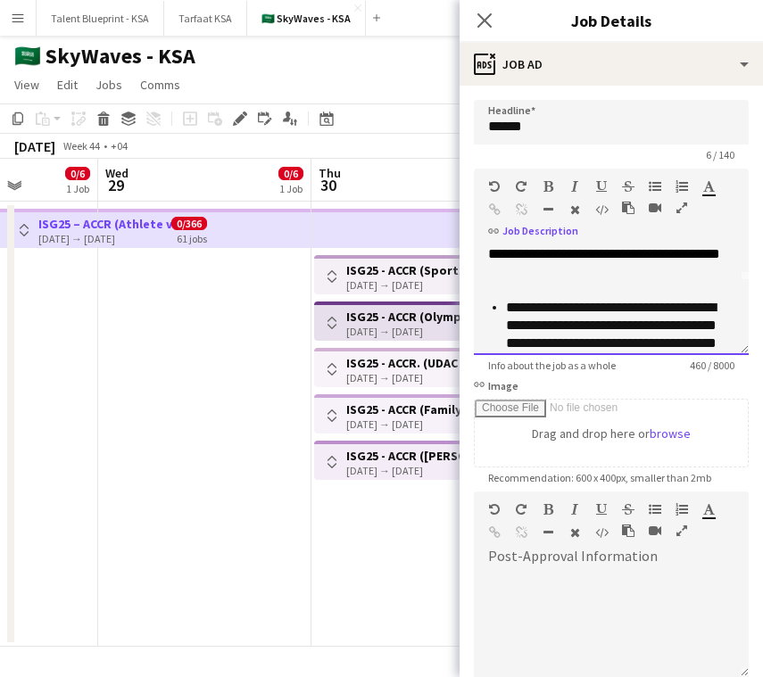
scroll to position [77, 0]
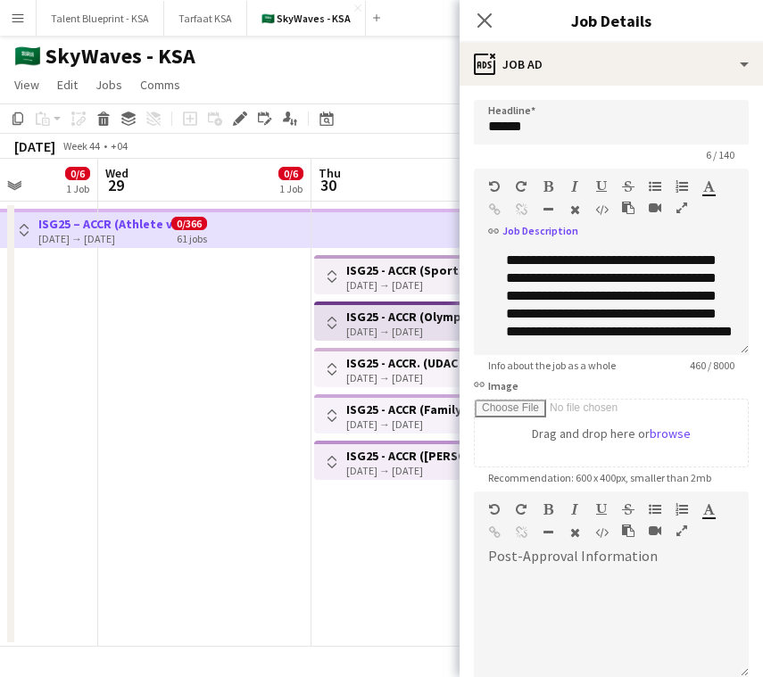
click at [403, 266] on h3 "ISG25 - ACCR (Sports Boulevard Promenade)" at bounding box center [412, 270] width 133 height 16
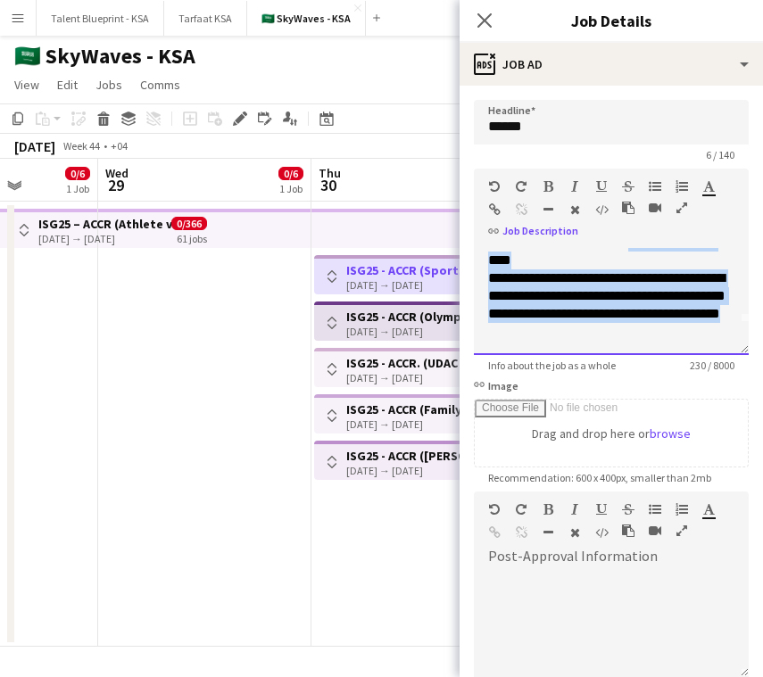
scroll to position [0, 0]
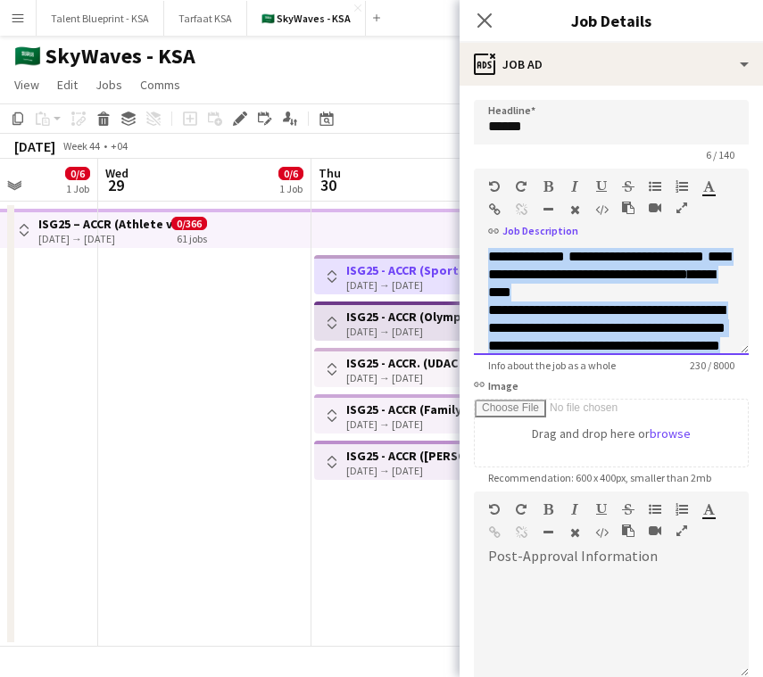
drag, startPoint x: 669, startPoint y: 331, endPoint x: 460, endPoint y: 225, distance: 234.1
click at [460, 225] on form "**********" at bounding box center [610, 484] width 303 height 768
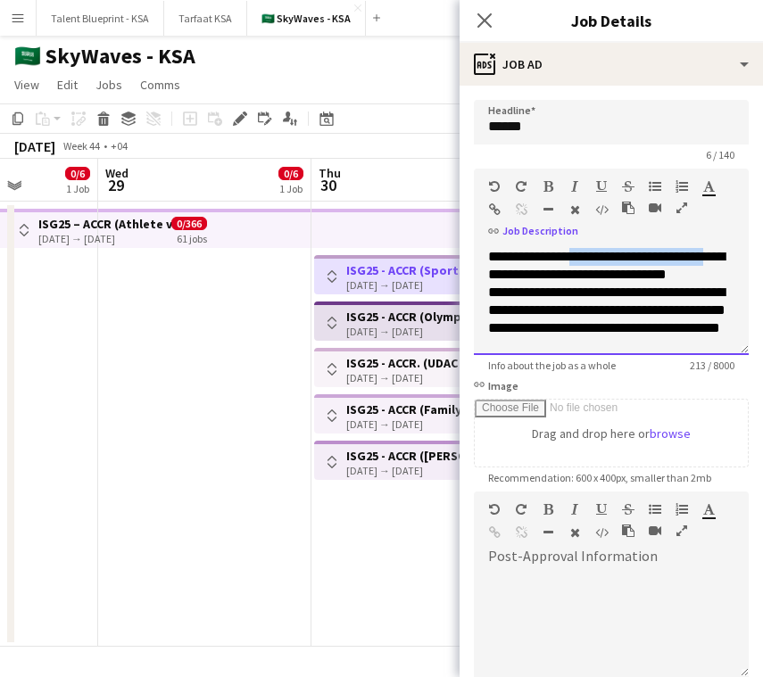
drag, startPoint x: 733, startPoint y: 251, endPoint x: 581, endPoint y: 259, distance: 151.8
click at [581, 259] on p "**********" at bounding box center [611, 266] width 246 height 36
click at [552, 183] on button "button" at bounding box center [547, 186] width 12 height 14
click at [684, 309] on p "**********" at bounding box center [611, 319] width 246 height 71
click at [674, 346] on p "**********" at bounding box center [611, 319] width 246 height 71
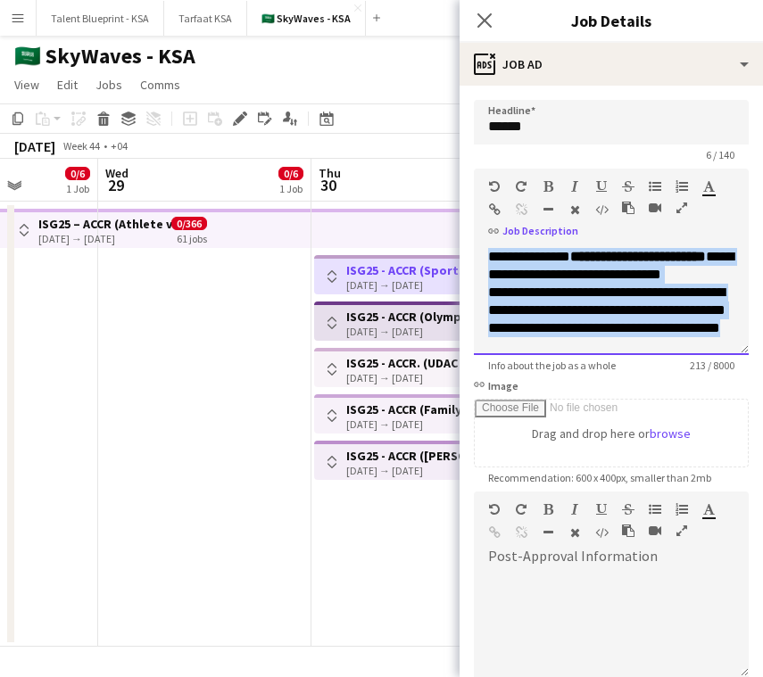
drag, startPoint x: 624, startPoint y: 334, endPoint x: 477, endPoint y: 230, distance: 179.9
click at [477, 230] on div "**********" at bounding box center [611, 262] width 275 height 186
copy div "**********"
click at [401, 309] on h3 "ISG25 - ACCR (Olympic complex)" at bounding box center [412, 317] width 133 height 16
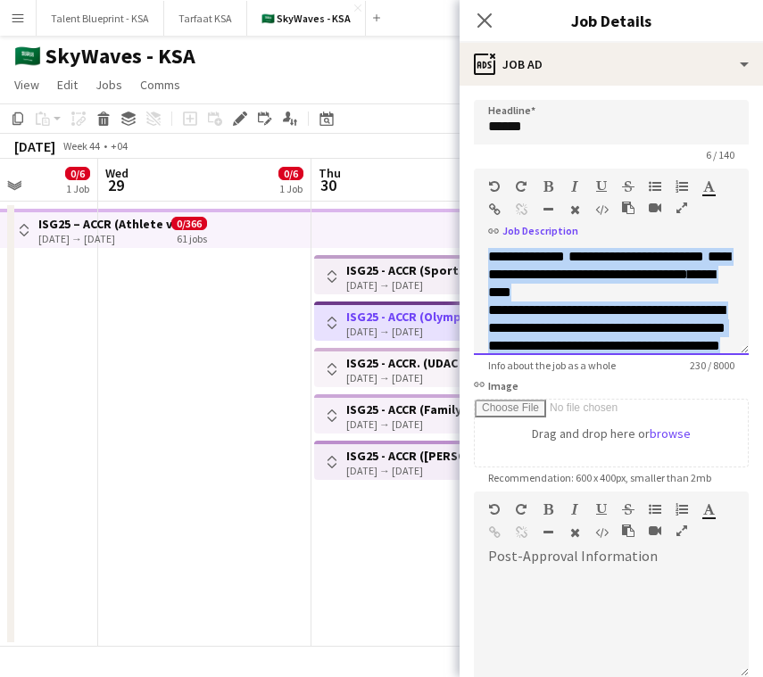
drag, startPoint x: 664, startPoint y: 346, endPoint x: 471, endPoint y: 155, distance: 271.8
click at [471, 155] on form "**********" at bounding box center [610, 484] width 303 height 768
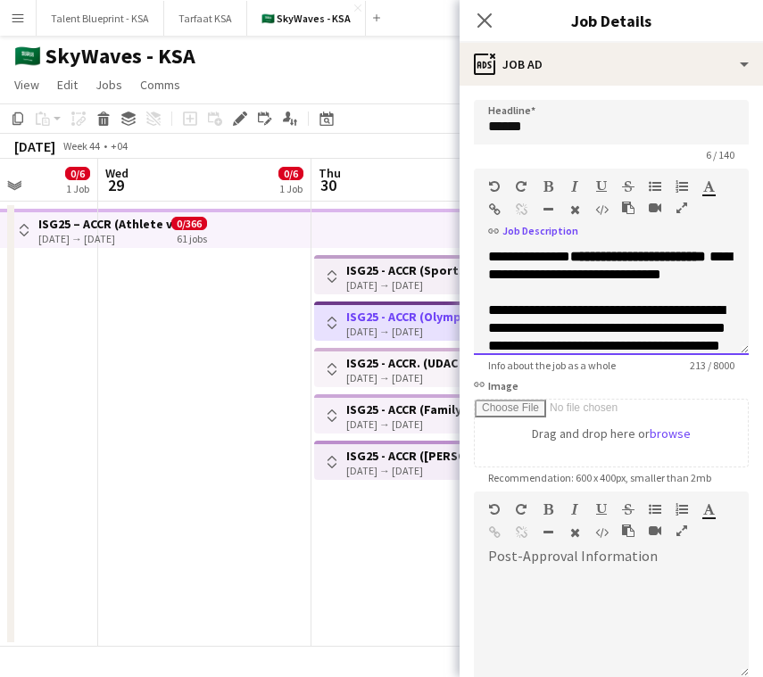
scroll to position [20, 0]
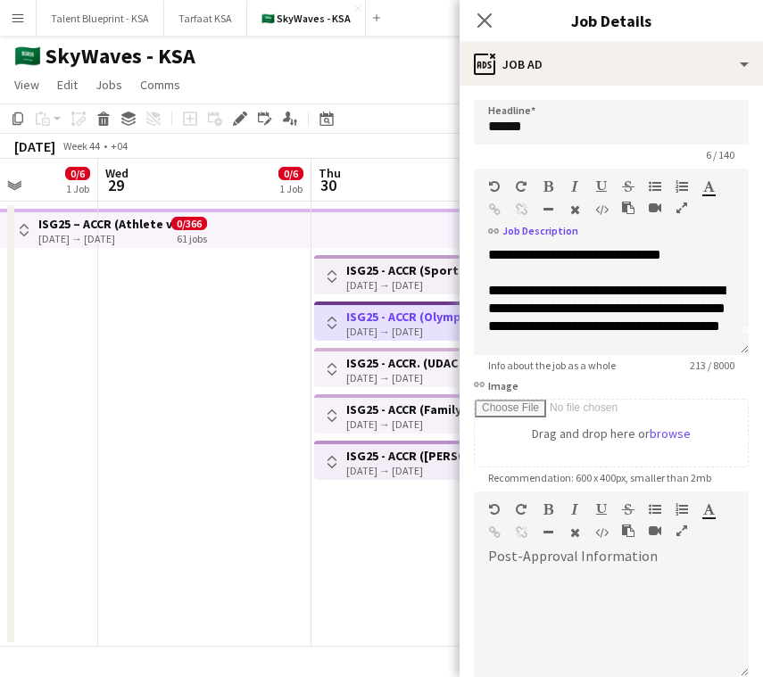
click at [352, 353] on app-top-bar "Toggle View ISG25 - ACCR. (UDAC / Boulevard) [DATE] → [DATE] 0/69 23 jobs" at bounding box center [419, 367] width 210 height 39
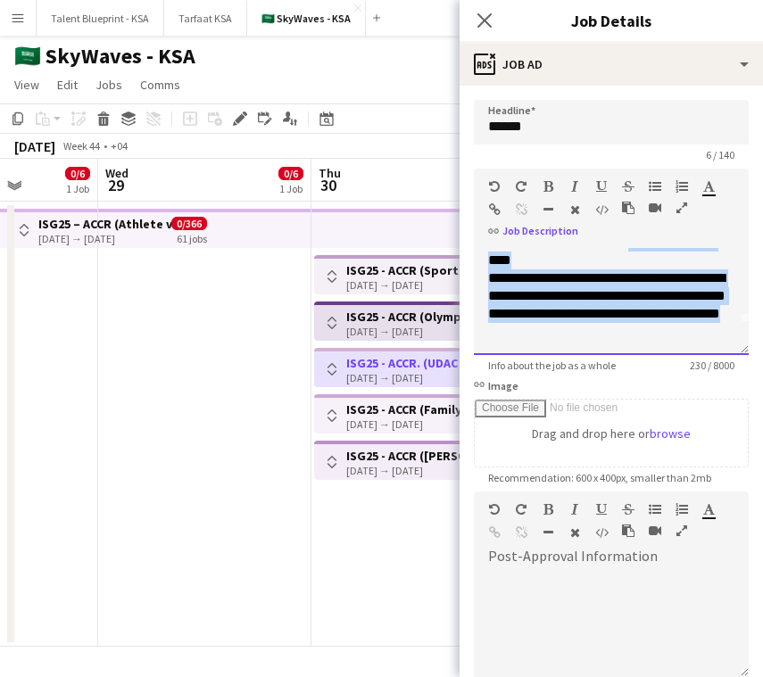
scroll to position [0, 0]
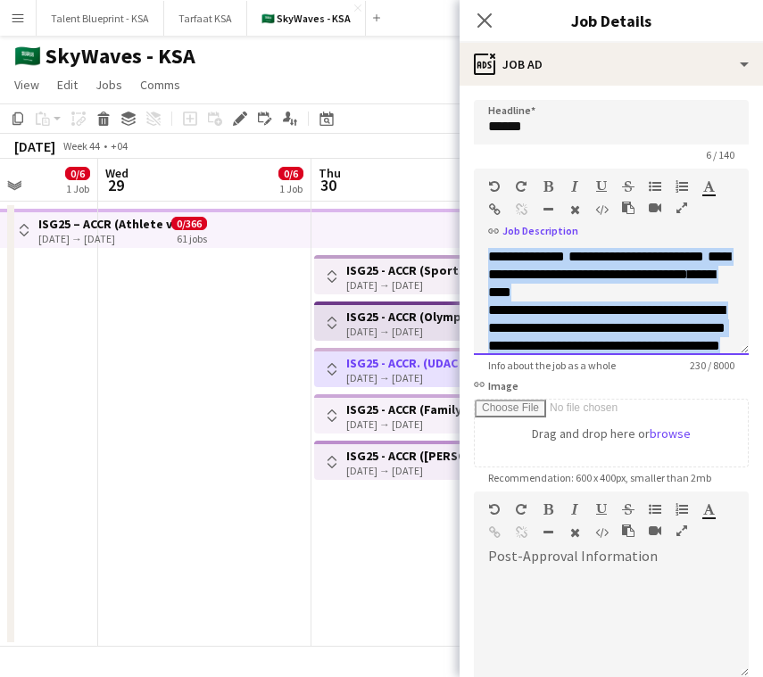
drag, startPoint x: 644, startPoint y: 346, endPoint x: 462, endPoint y: 167, distance: 255.4
click at [458, 167] on body "Menu Boards Boards Boards All jobs Status Workforce Workforce My Workforce Recr…" at bounding box center [381, 338] width 763 height 677
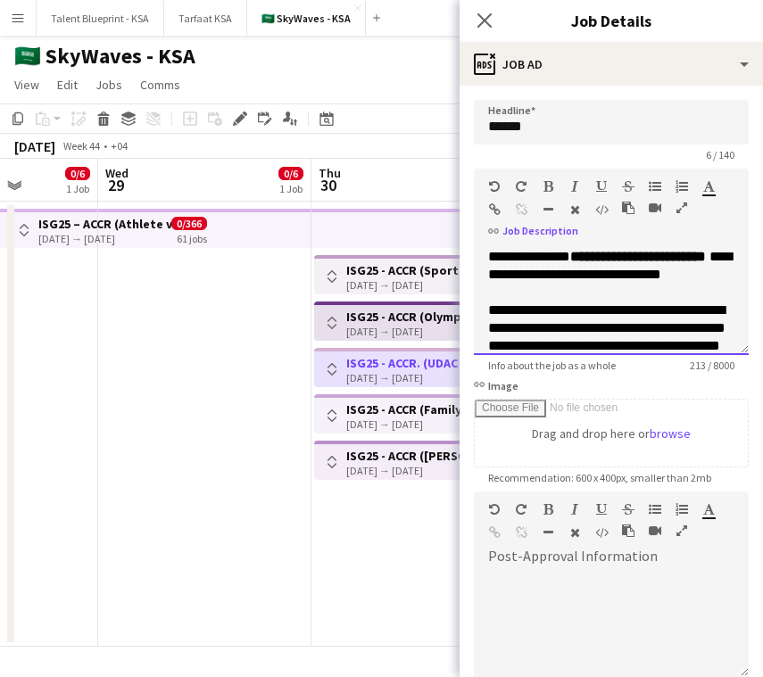
scroll to position [20, 0]
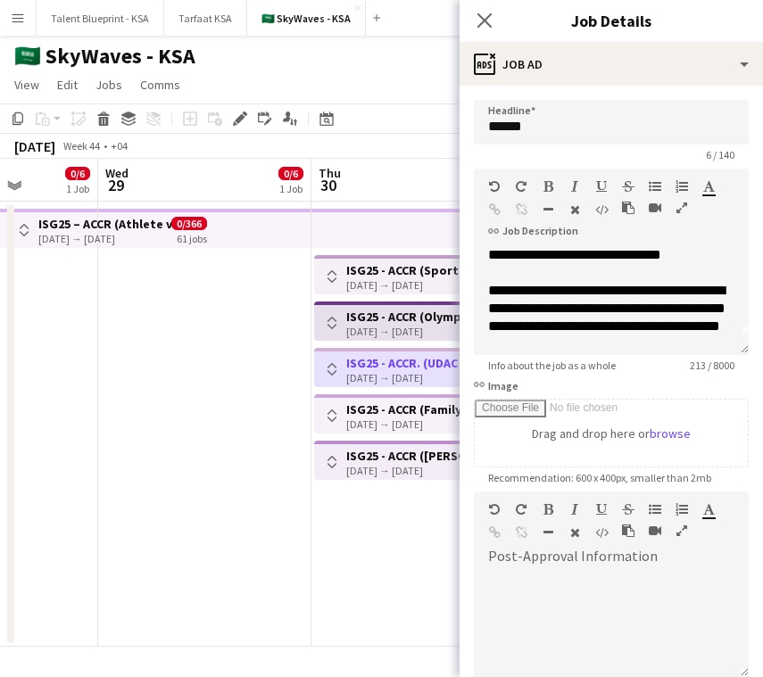
click at [429, 401] on h3 "ISG25 - ACCR (Family)" at bounding box center [406, 409] width 120 height 16
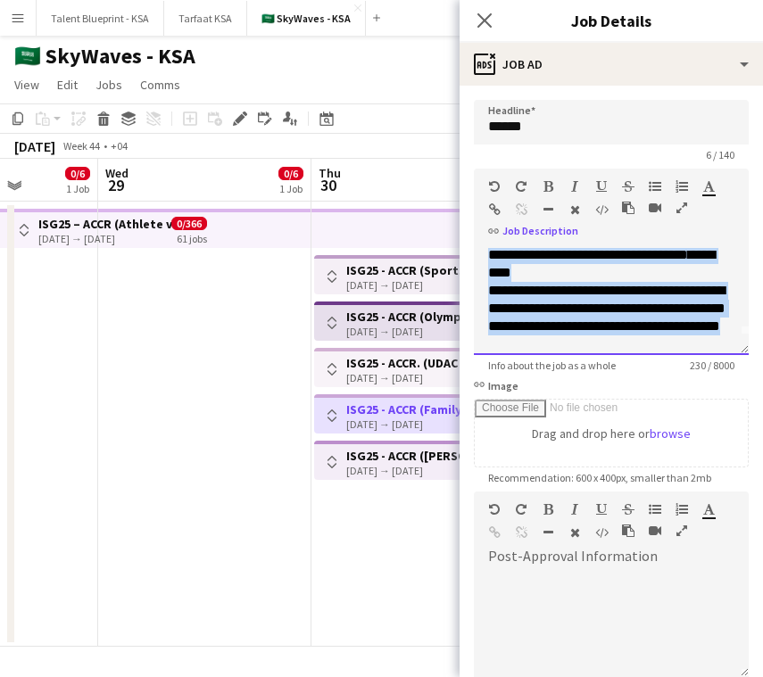
scroll to position [0, 0]
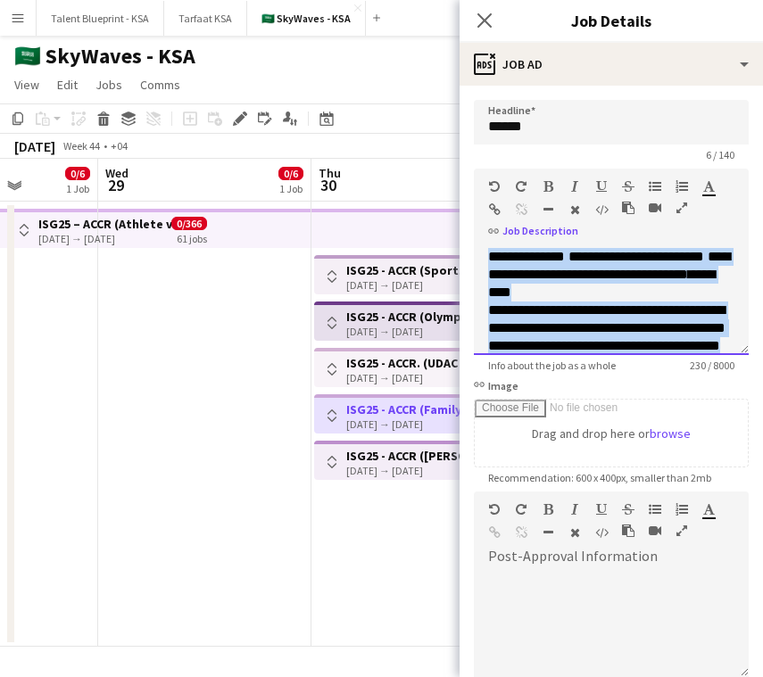
drag, startPoint x: 628, startPoint y: 336, endPoint x: 442, endPoint y: 218, distance: 220.2
click at [442, 218] on body "Menu Boards Boards Boards All jobs Status Workforce Workforce My Workforce Recr…" at bounding box center [381, 338] width 763 height 677
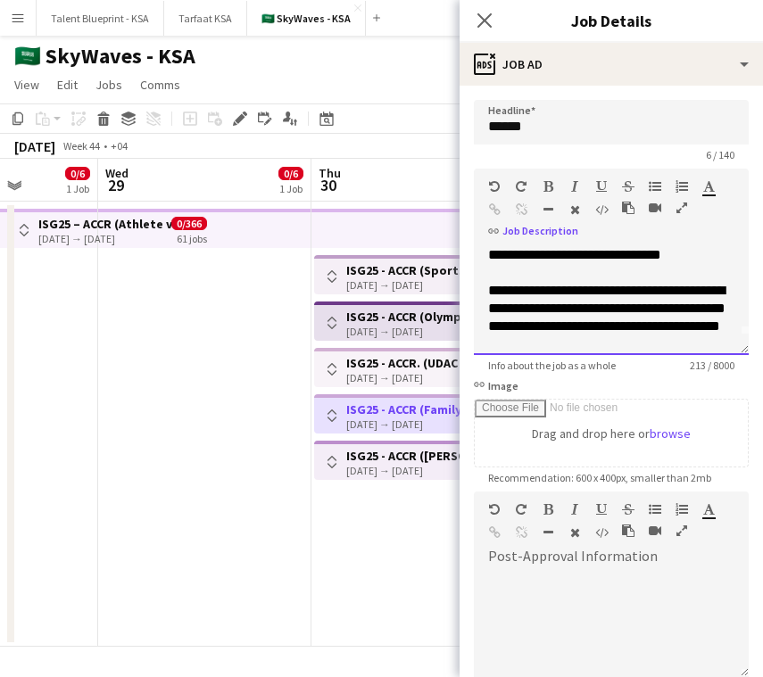
scroll to position [32, 0]
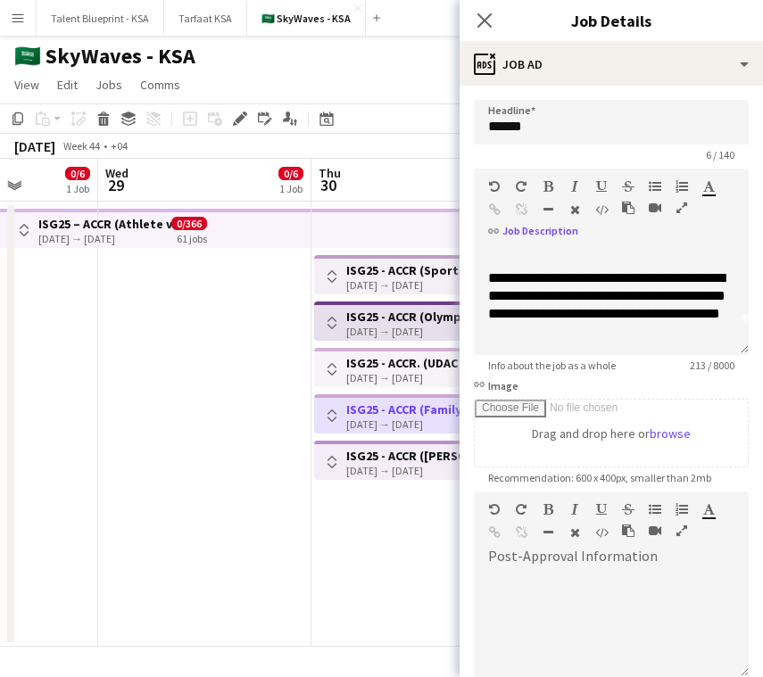
click at [414, 450] on h3 "ISG25 - ACCR ([PERSON_NAME][GEOGRAPHIC_DATA])" at bounding box center [412, 456] width 133 height 16
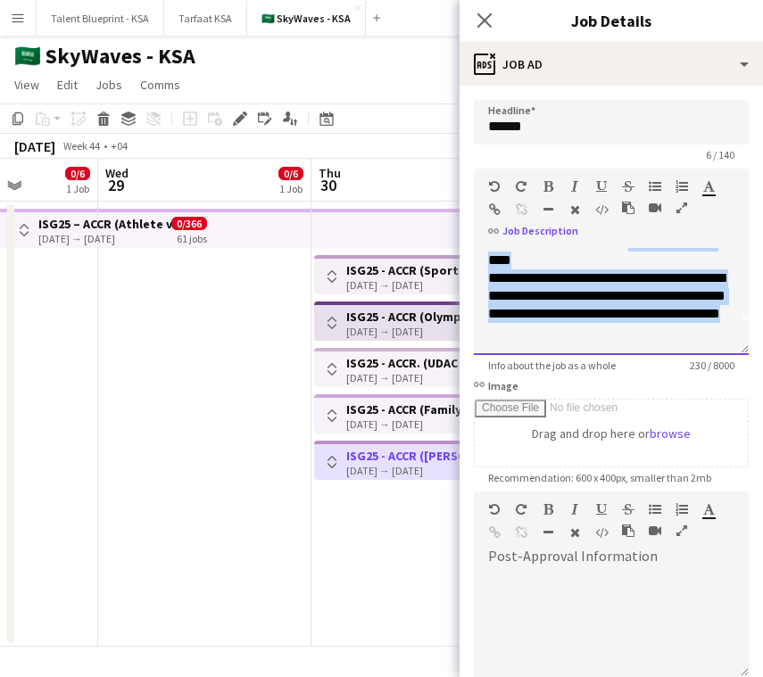
scroll to position [0, 0]
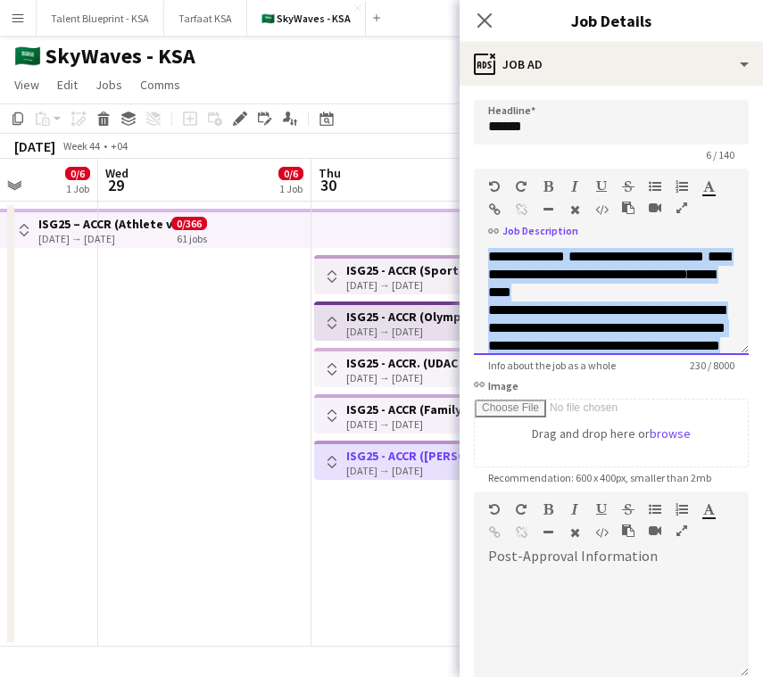
drag, startPoint x: 647, startPoint y: 329, endPoint x: 470, endPoint y: 230, distance: 203.2
click at [470, 230] on form "**********" at bounding box center [610, 484] width 303 height 768
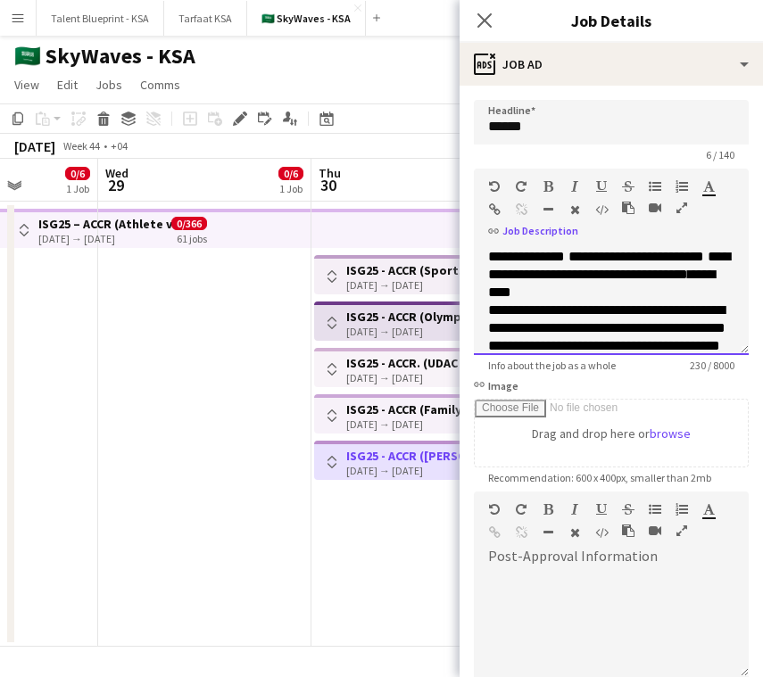
scroll to position [20, 0]
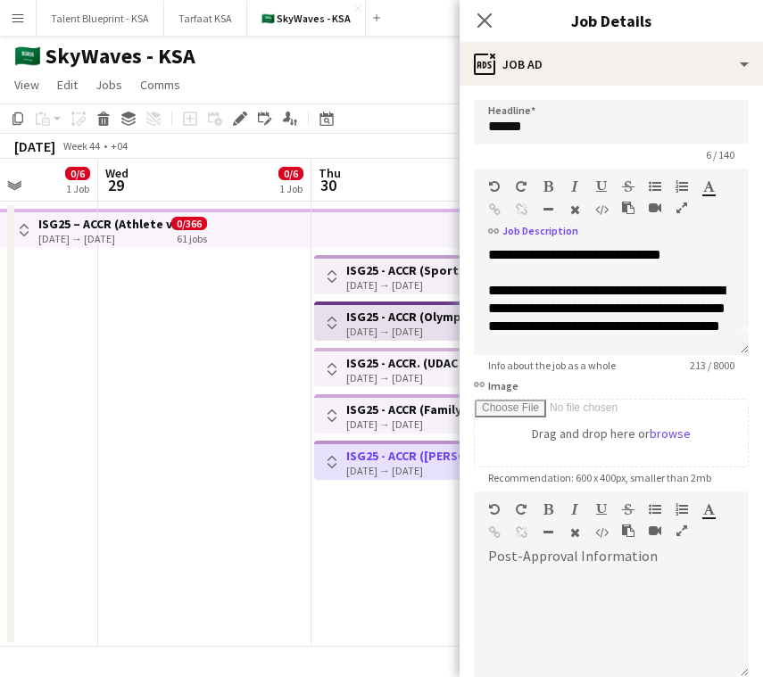
click at [386, 237] on app-top-bar at bounding box center [417, 228] width 213 height 39
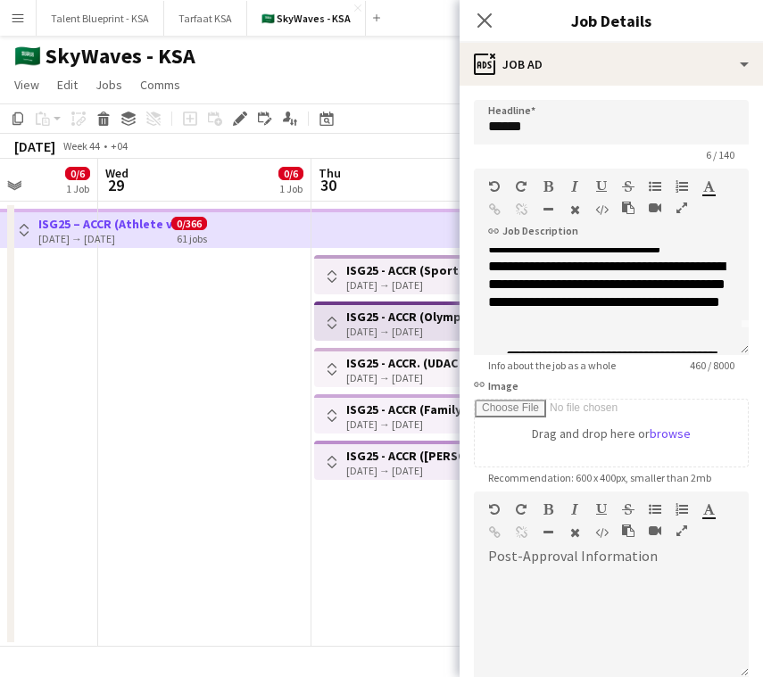
scroll to position [0, 0]
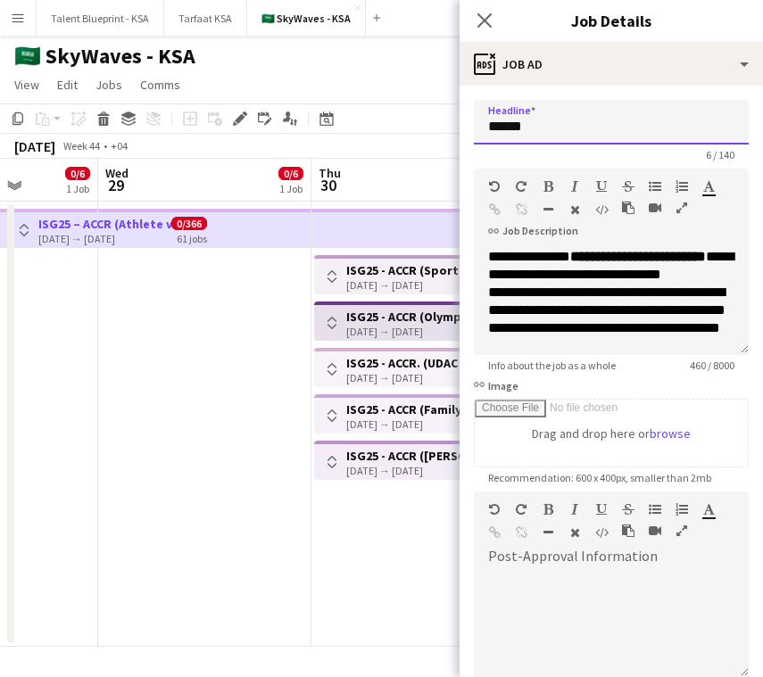
click at [636, 123] on input "*****" at bounding box center [611, 122] width 275 height 45
click at [438, 317] on h3 "ISG25 - ACCR (Olympic complex)" at bounding box center [412, 317] width 133 height 16
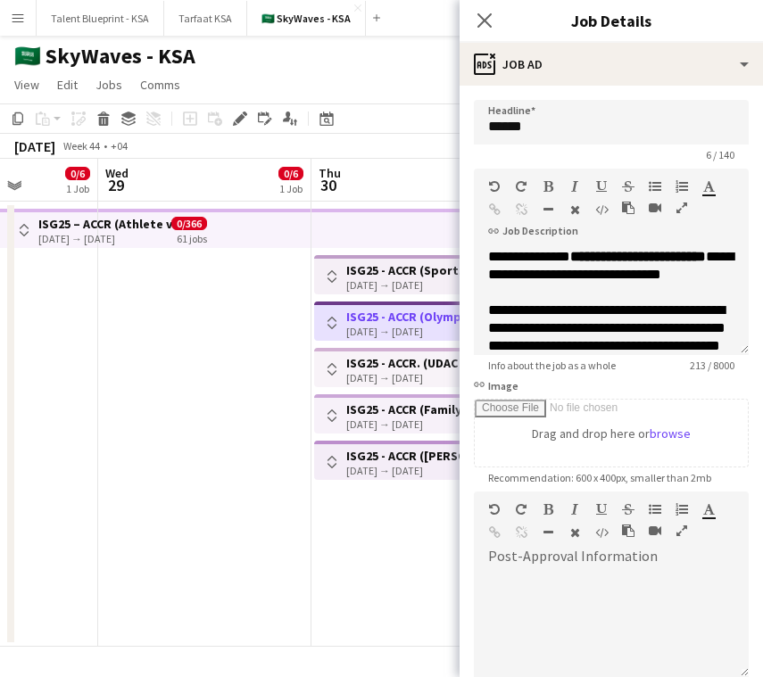
click at [425, 319] on h3 "ISG25 - ACCR (Olympic complex)" at bounding box center [412, 317] width 133 height 16
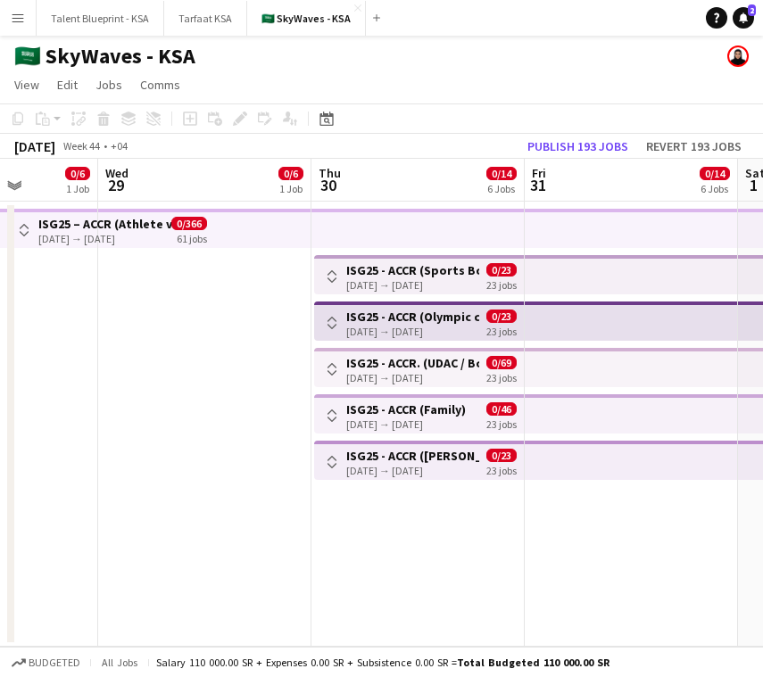
click at [425, 282] on div "[DATE] → [DATE]" at bounding box center [412, 284] width 133 height 13
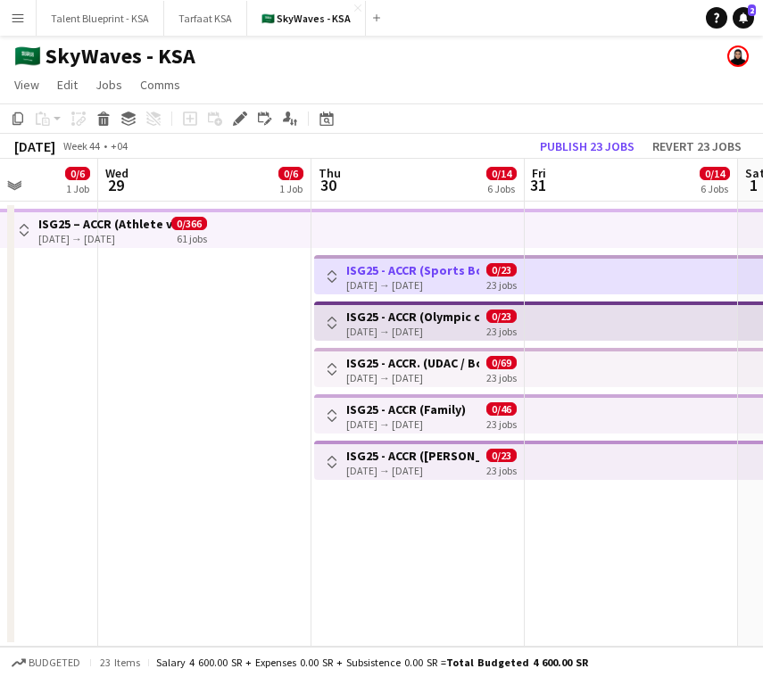
click at [425, 315] on h3 "ISG25 - ACCR (Olympic complex)" at bounding box center [412, 317] width 133 height 16
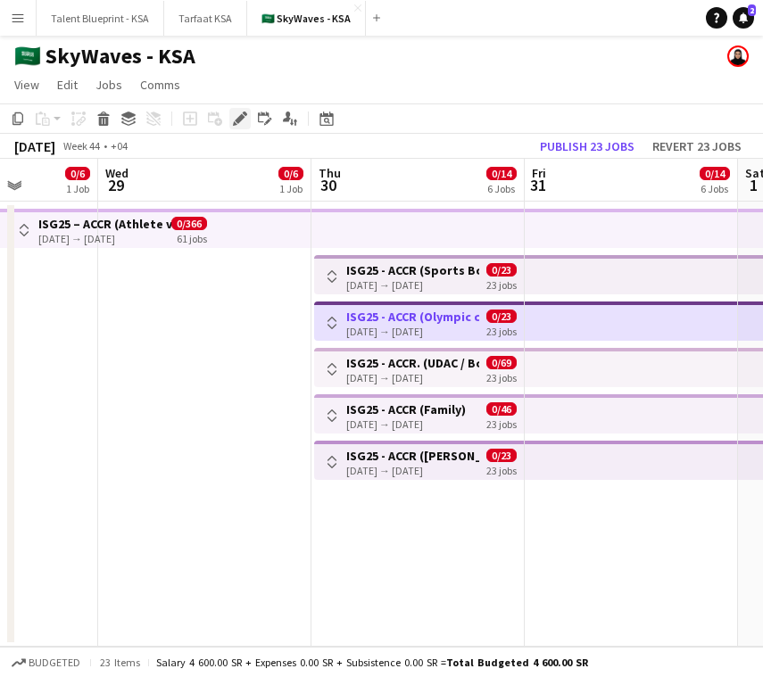
click at [235, 127] on div "Edit" at bounding box center [239, 118] width 21 height 21
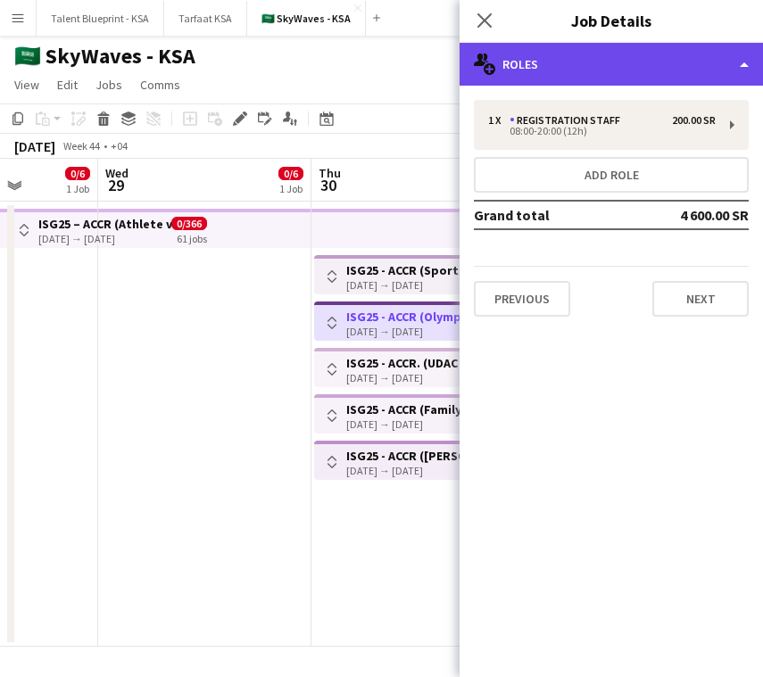
click at [603, 74] on div "multiple-users-add Roles" at bounding box center [610, 64] width 303 height 43
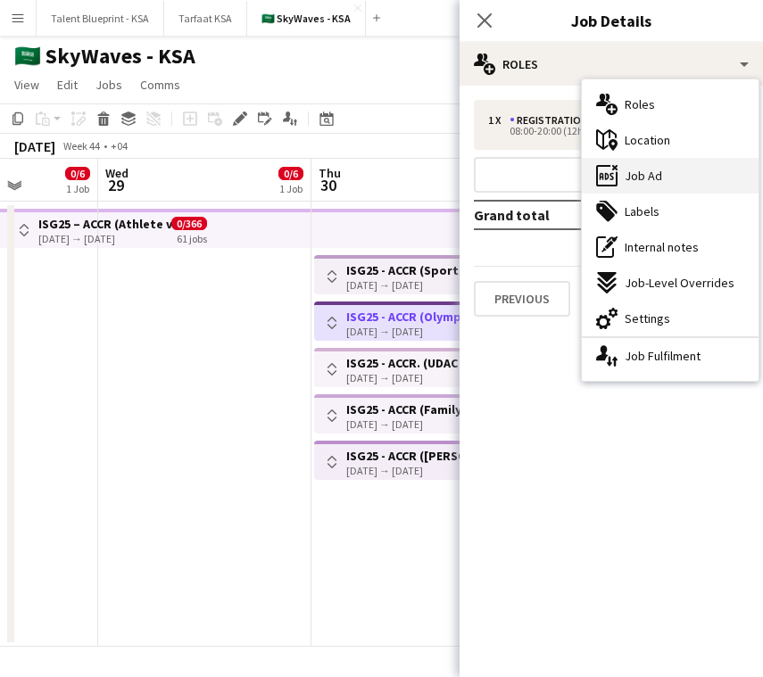
click at [631, 165] on div "ads-window Job Ad" at bounding box center [669, 176] width 177 height 36
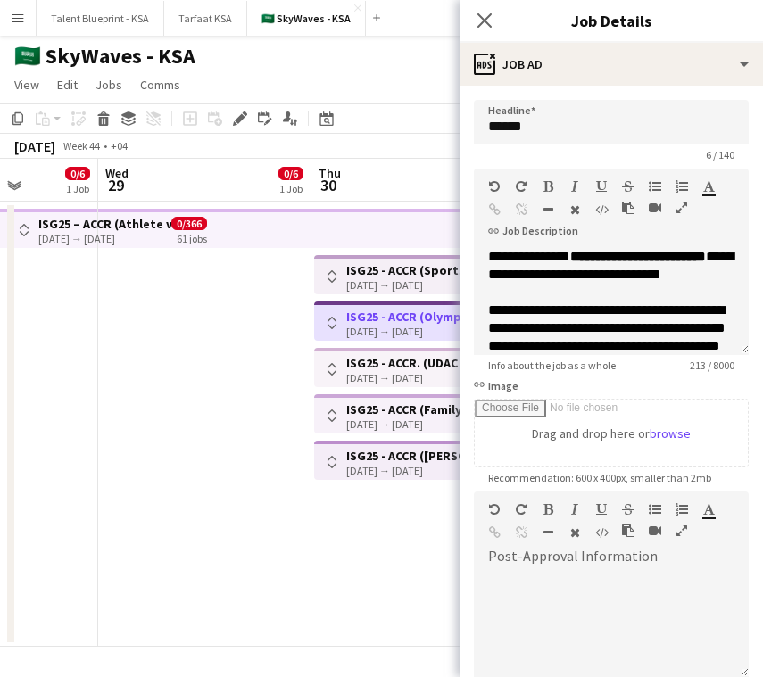
click at [412, 371] on div "[DATE] → [DATE]" at bounding box center [412, 377] width 133 height 13
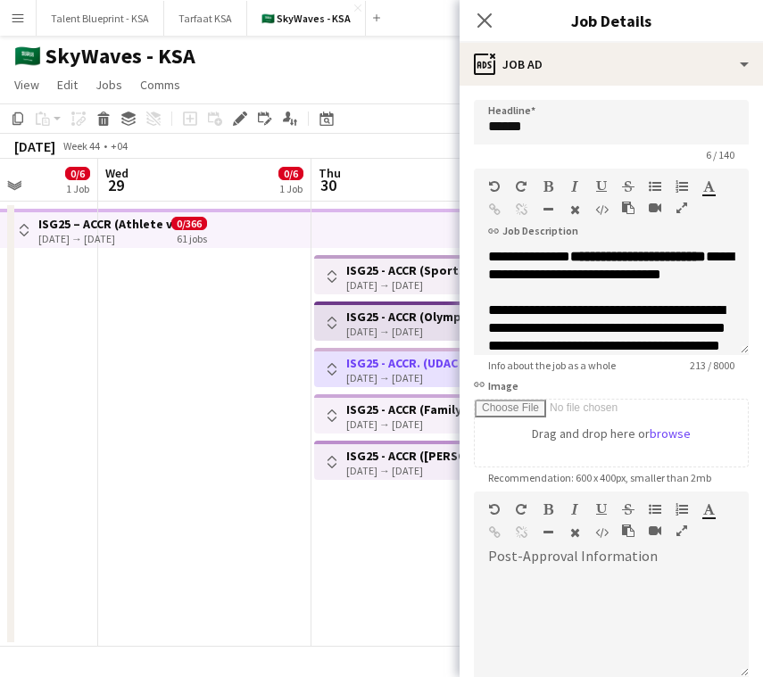
click at [411, 402] on h3 "ISG25 - ACCR (Family)" at bounding box center [406, 409] width 120 height 16
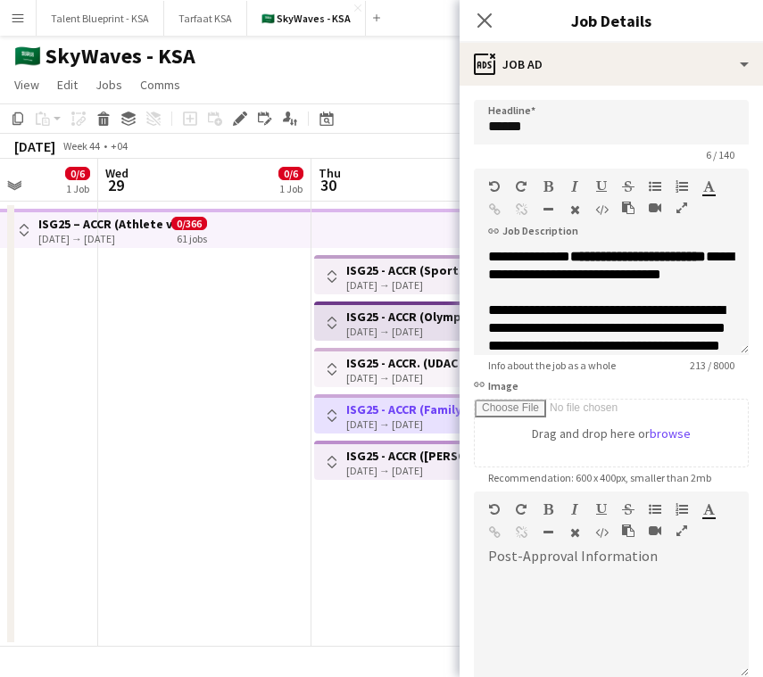
click at [409, 457] on h3 "ISG25 - ACCR ([PERSON_NAME][GEOGRAPHIC_DATA])" at bounding box center [412, 456] width 133 height 16
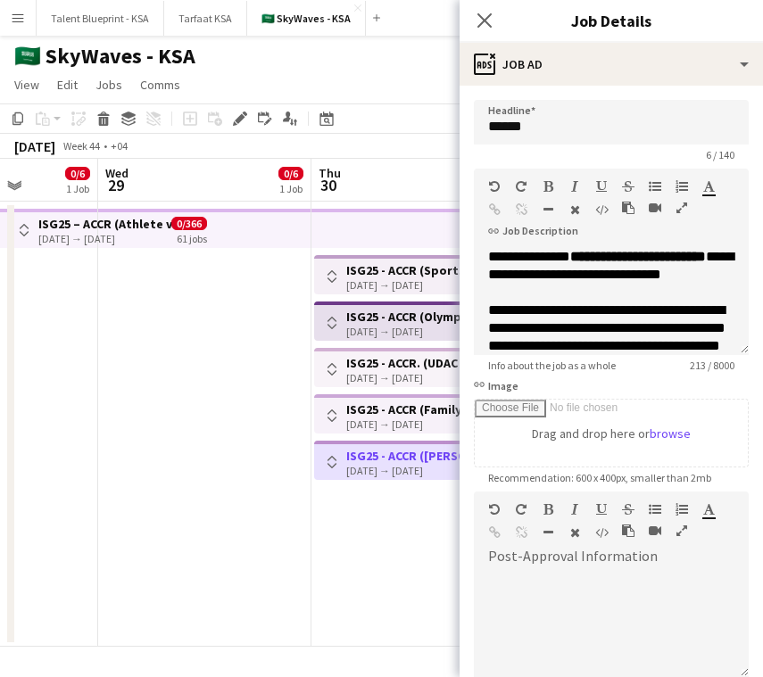
click at [427, 262] on h3 "ISG25 - ACCR (Sports Boulevard Promenade)" at bounding box center [412, 270] width 133 height 16
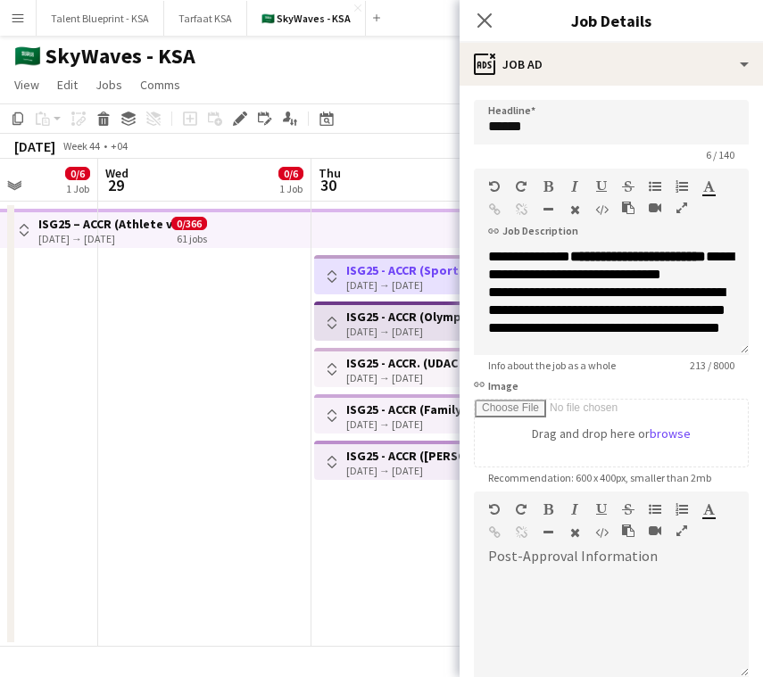
click at [427, 237] on app-top-bar at bounding box center [417, 228] width 213 height 39
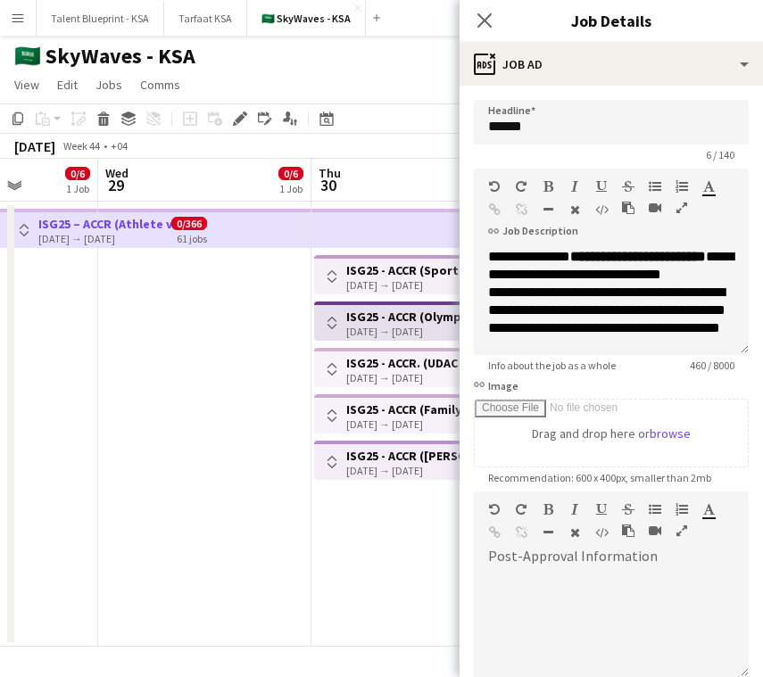
click at [435, 276] on h3 "ISG25 - ACCR (Sports Boulevard Promenade)" at bounding box center [412, 270] width 133 height 16
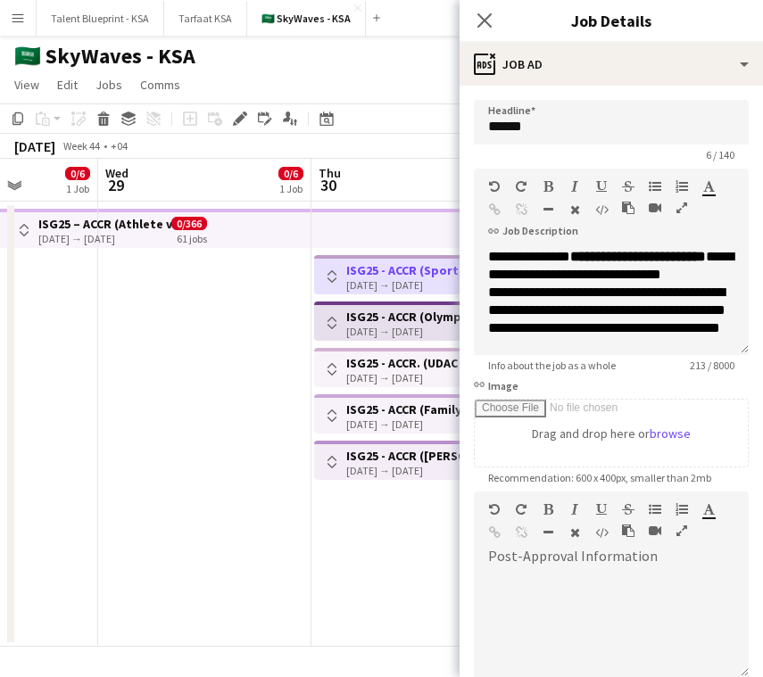
click at [434, 314] on h3 "ISG25 - ACCR (Olympic complex)" at bounding box center [412, 317] width 133 height 16
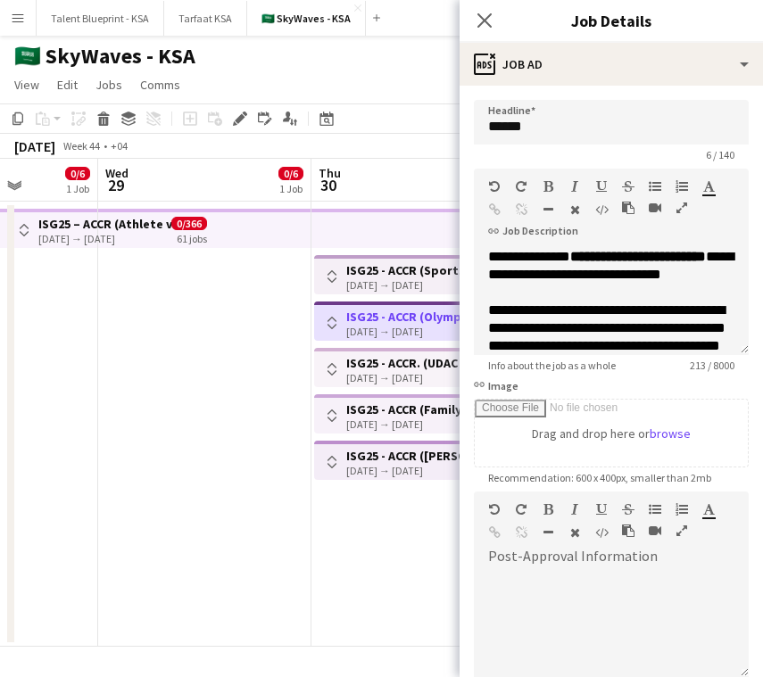
click at [435, 275] on h3 "ISG25 - ACCR (Sports Boulevard Promenade)" at bounding box center [412, 270] width 133 height 16
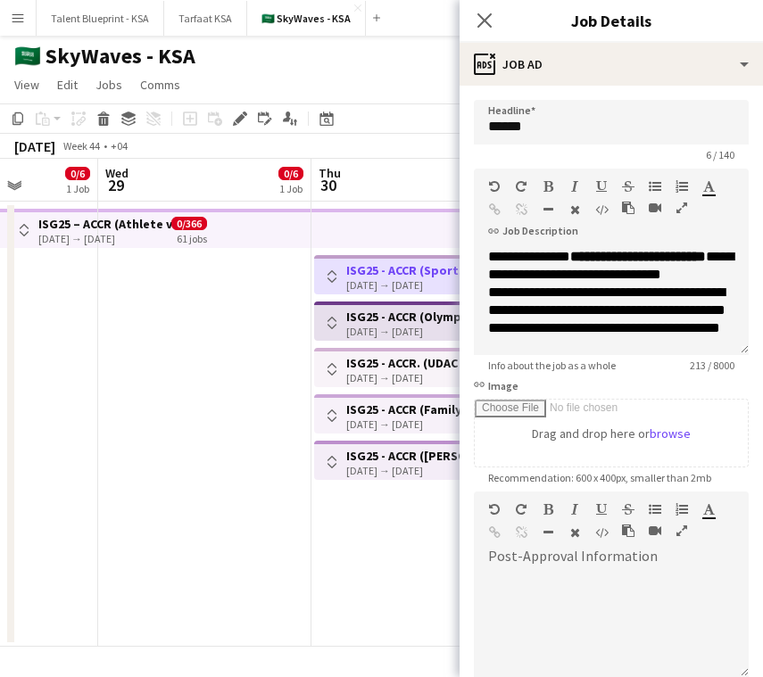
click at [433, 326] on div "[DATE] → [DATE]" at bounding box center [412, 331] width 133 height 13
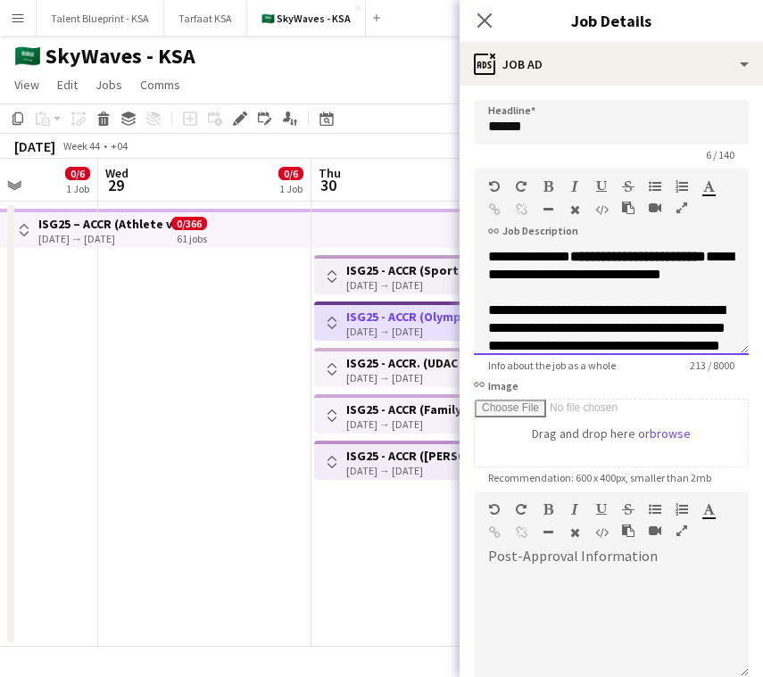
click at [570, 263] on span "**********" at bounding box center [638, 256] width 136 height 13
click at [407, 282] on div "[DATE] → [DATE]" at bounding box center [412, 284] width 133 height 13
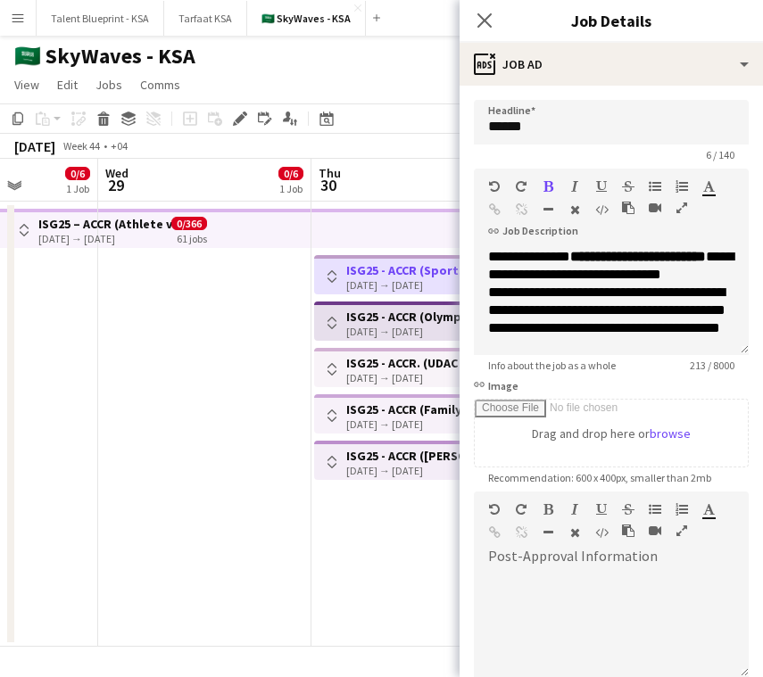
click at [407, 320] on h3 "ISG25 - ACCR (Olympic complex)" at bounding box center [412, 317] width 133 height 16
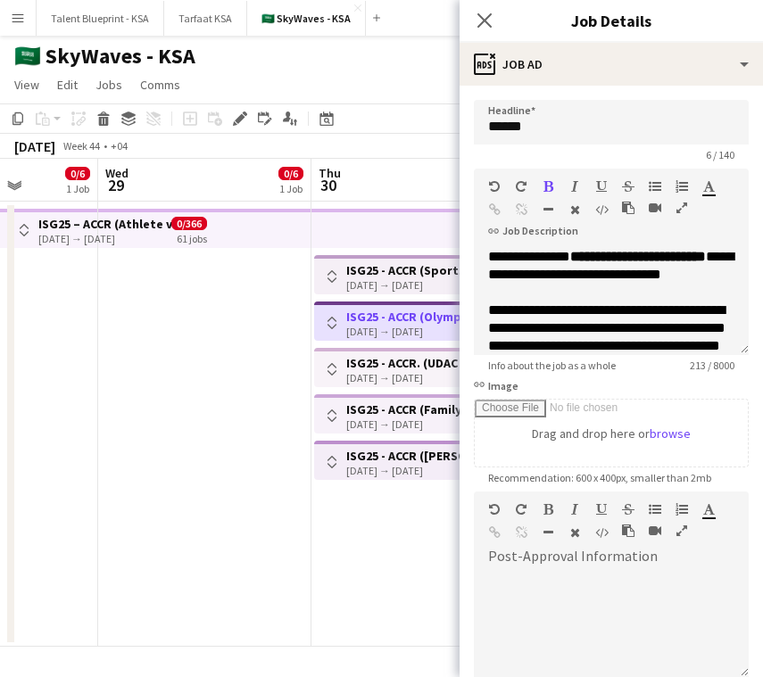
scroll to position [32, 0]
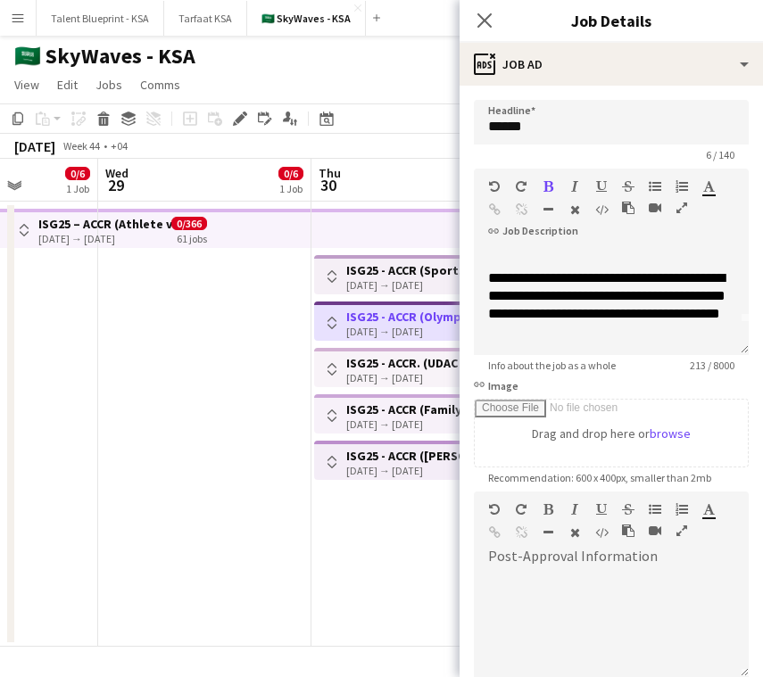
click at [424, 366] on h3 "ISG25 - ACCR. (UDAC / Boulevard)" at bounding box center [412, 363] width 133 height 16
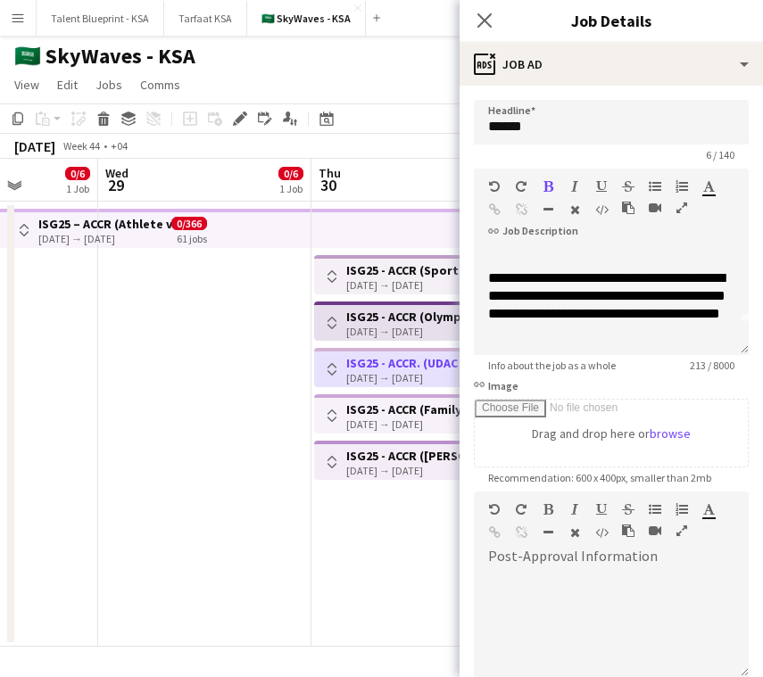
click at [424, 406] on h3 "ISG25 - ACCR (Family)" at bounding box center [406, 409] width 120 height 16
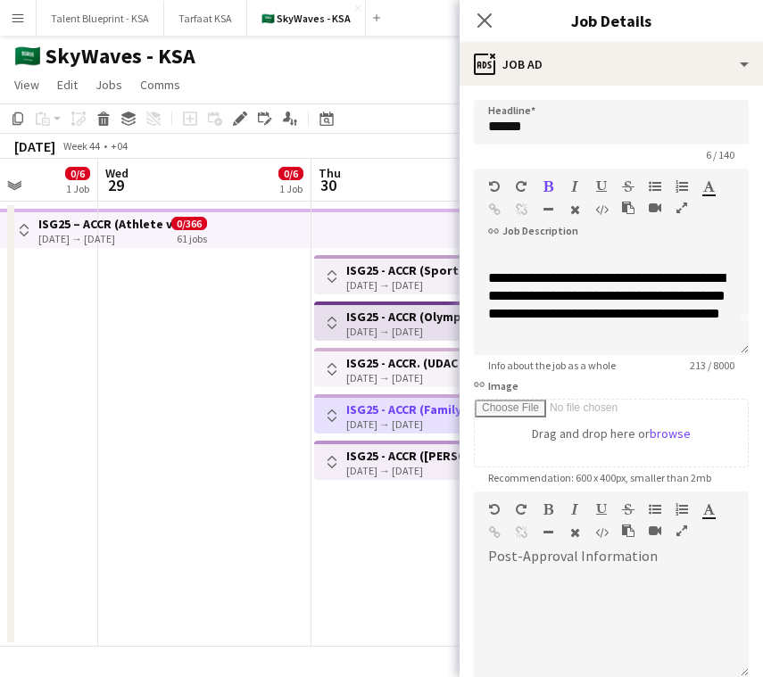
click at [422, 449] on h3 "ISG25 - ACCR ([PERSON_NAME][GEOGRAPHIC_DATA])" at bounding box center [412, 456] width 133 height 16
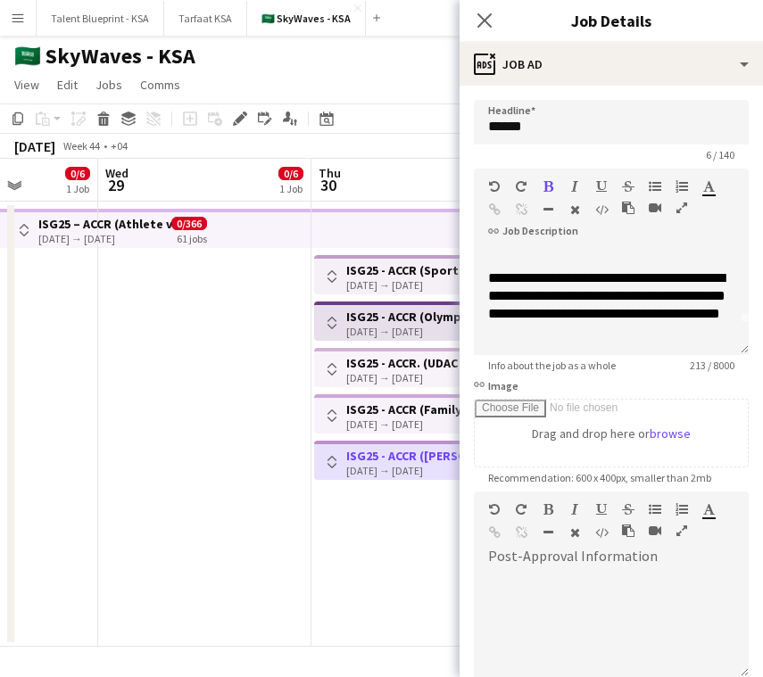
click at [423, 281] on div "[DATE] → [DATE]" at bounding box center [412, 284] width 133 height 13
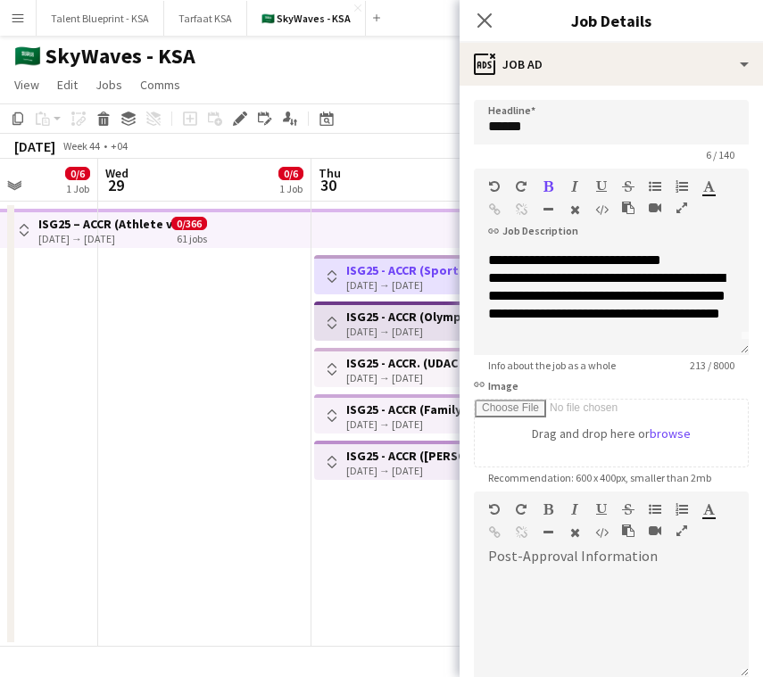
click at [420, 458] on h3 "ISG25 - ACCR ([PERSON_NAME][GEOGRAPHIC_DATA])" at bounding box center [412, 456] width 133 height 16
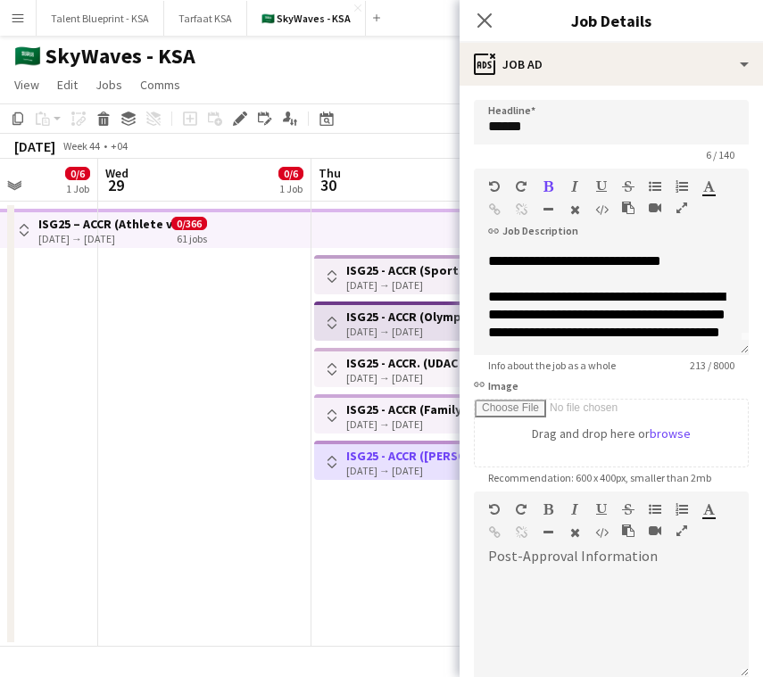
scroll to position [12, 0]
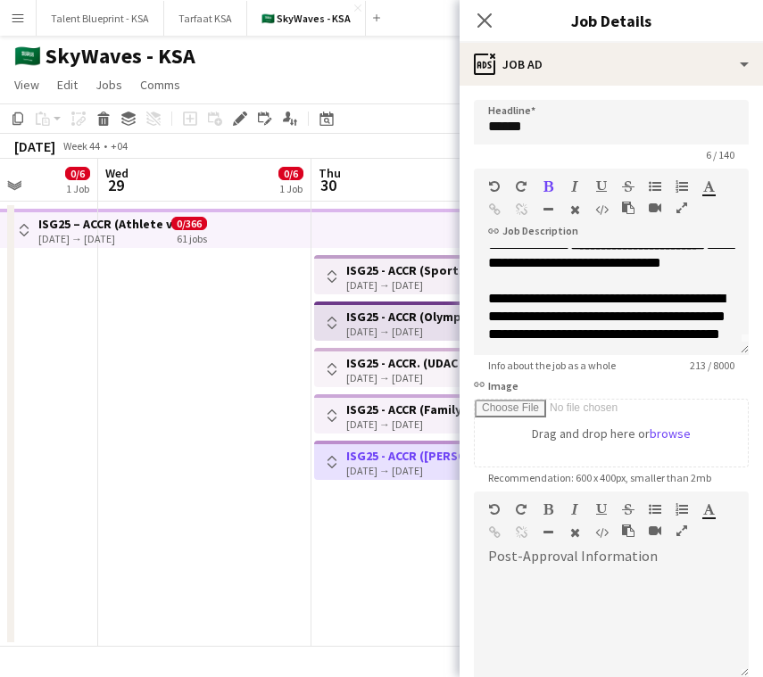
click at [430, 316] on h3 "ISG25 - ACCR (Olympic complex)" at bounding box center [412, 317] width 133 height 16
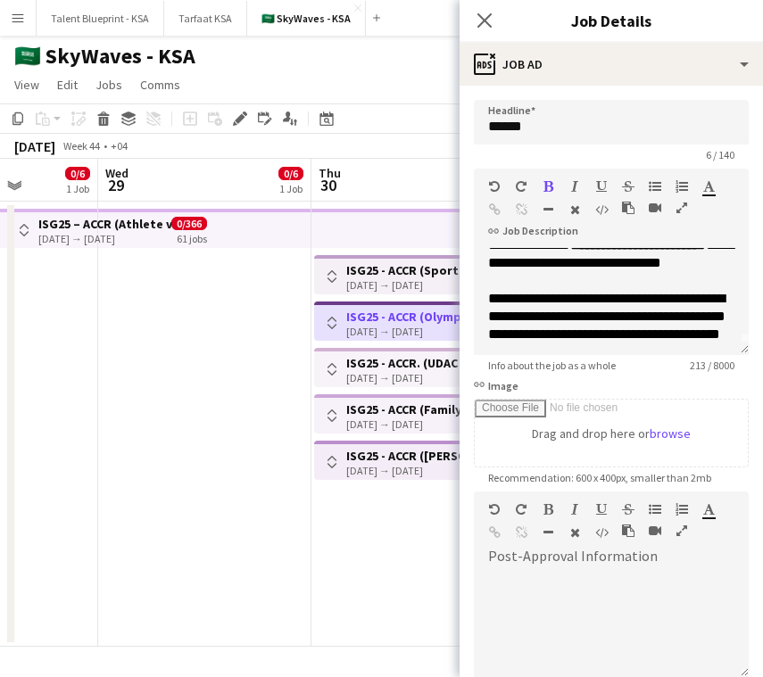
click at [439, 255] on app-top-bar "Toggle View ISG25 - ACCR ([GEOGRAPHIC_DATA]) [DATE] → [DATE] 0/23 23 jobs" at bounding box center [419, 274] width 210 height 39
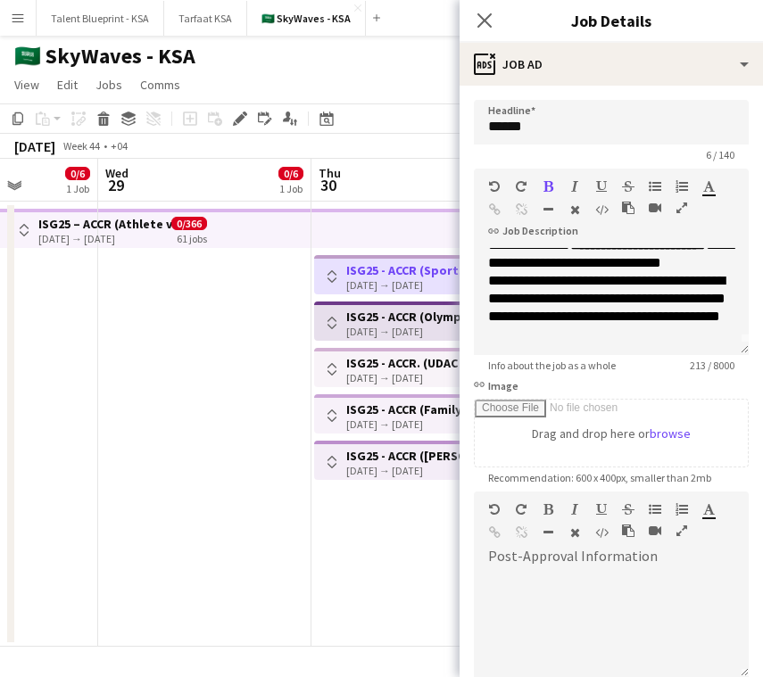
click at [444, 318] on h3 "ISG25 - ACCR (Olympic complex)" at bounding box center [412, 317] width 133 height 16
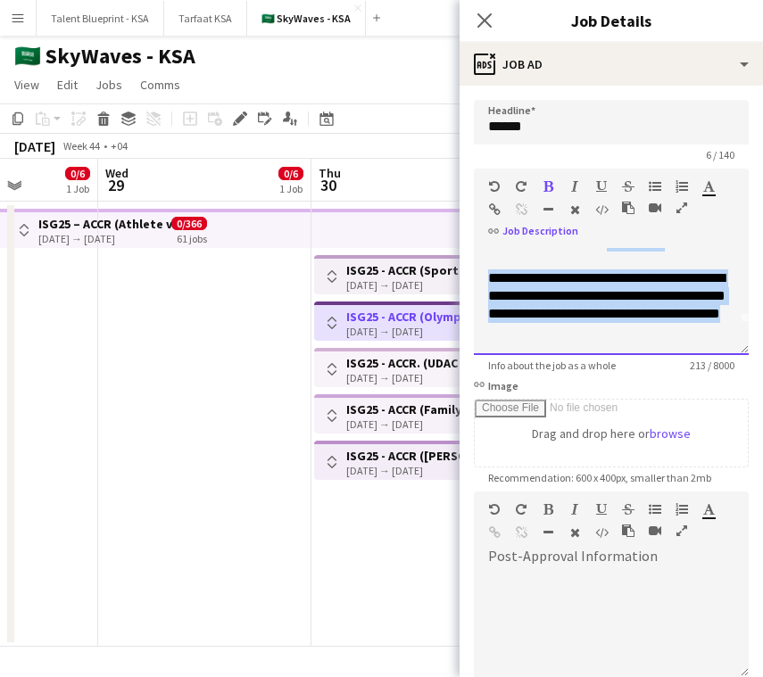
scroll to position [0, 0]
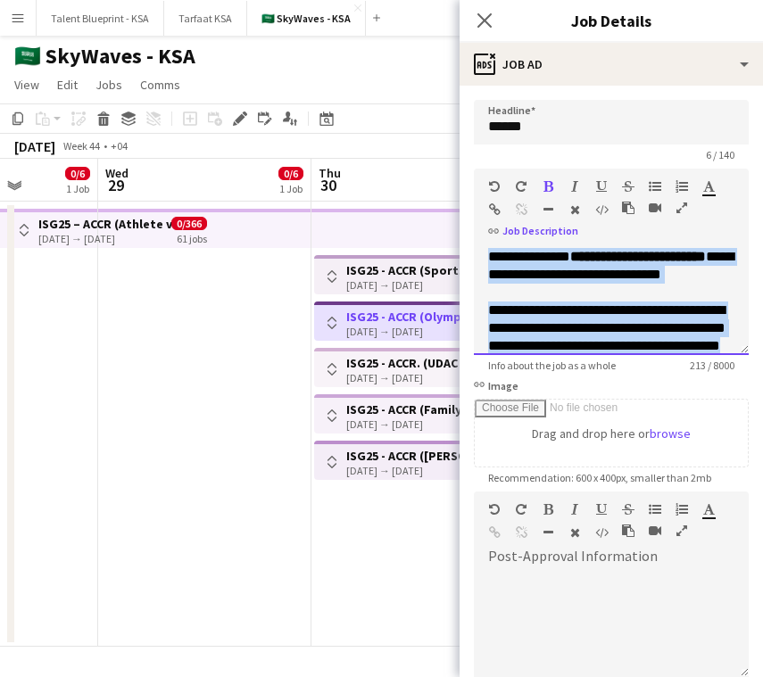
drag, startPoint x: 631, startPoint y: 327, endPoint x: 474, endPoint y: 232, distance: 183.7
click at [474, 231] on div "**********" at bounding box center [611, 262] width 275 height 186
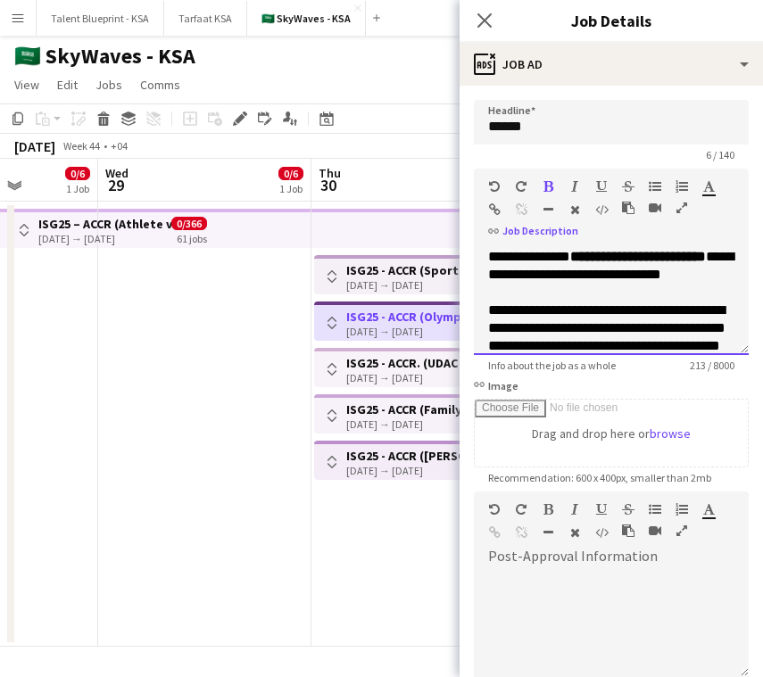
scroll to position [20, 0]
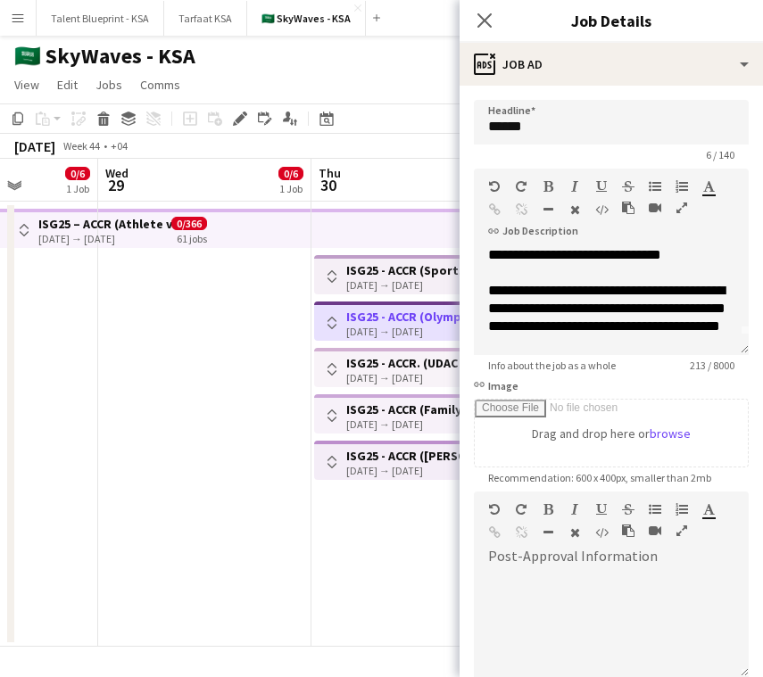
click at [393, 281] on div "[DATE] → [DATE]" at bounding box center [412, 284] width 133 height 13
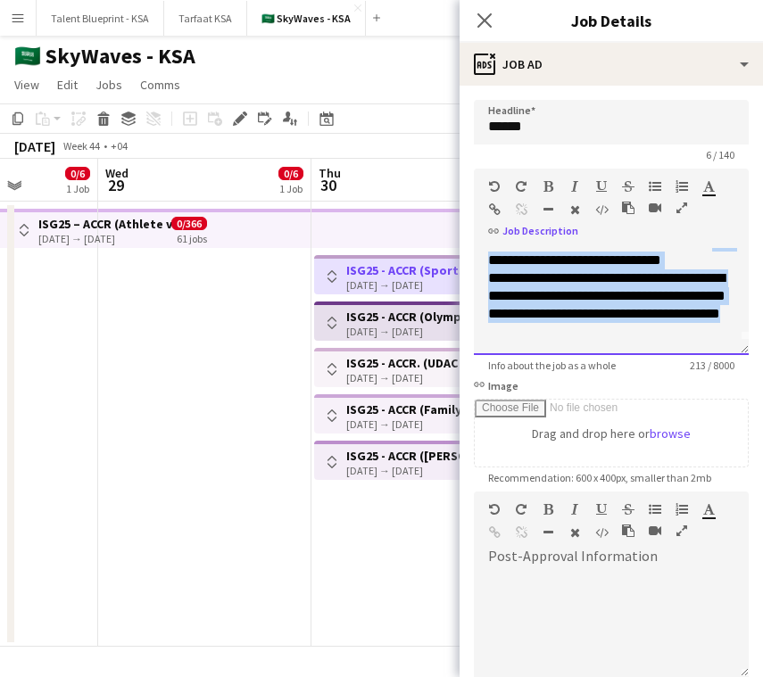
scroll to position [0, 0]
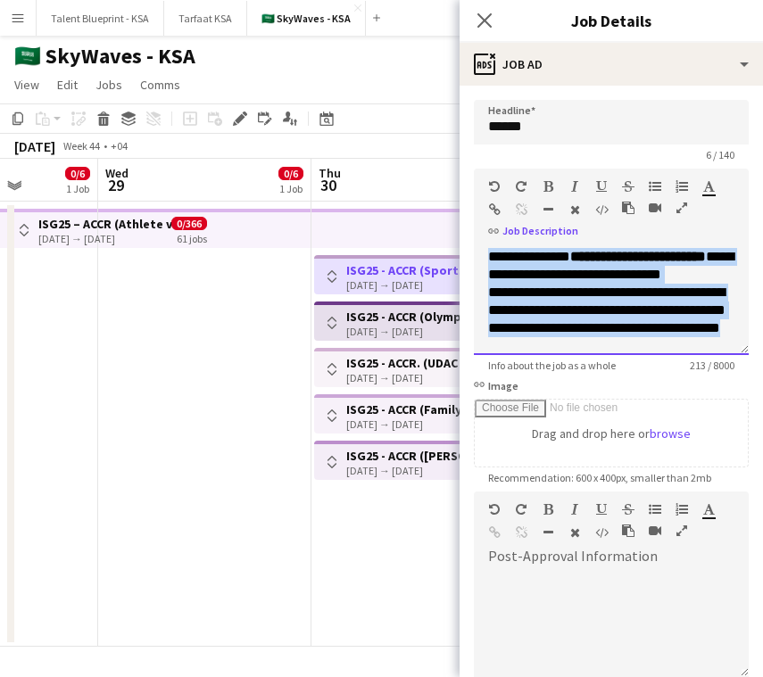
drag, startPoint x: 636, startPoint y: 327, endPoint x: 467, endPoint y: 239, distance: 190.3
click at [467, 239] on form "**********" at bounding box center [610, 484] width 303 height 768
copy div "**********"
click at [411, 315] on h3 "ISG25 - ACCR (Olympic complex)" at bounding box center [412, 317] width 133 height 16
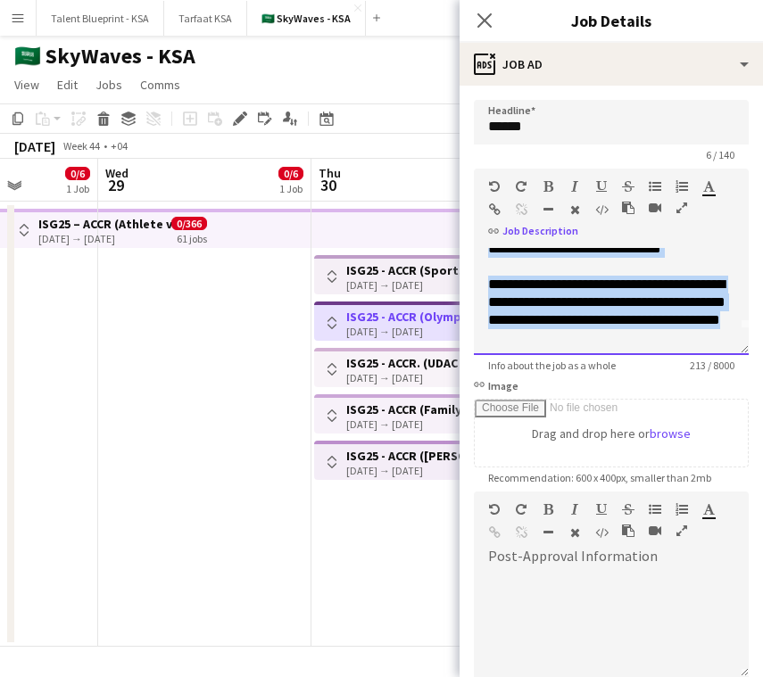
scroll to position [32, 0]
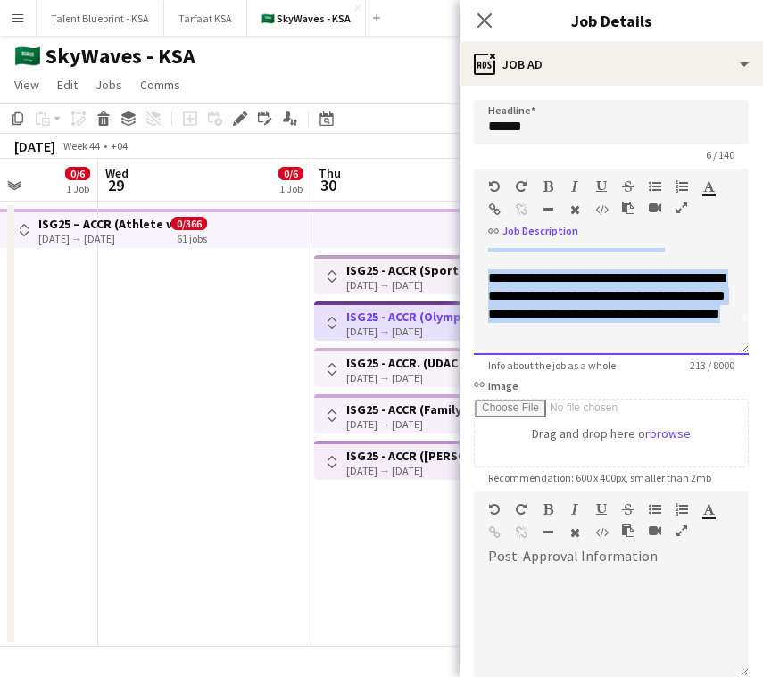
drag, startPoint x: 490, startPoint y: 251, endPoint x: 665, endPoint y: 358, distance: 205.3
click at [665, 358] on app-form-group "**********" at bounding box center [611, 270] width 275 height 203
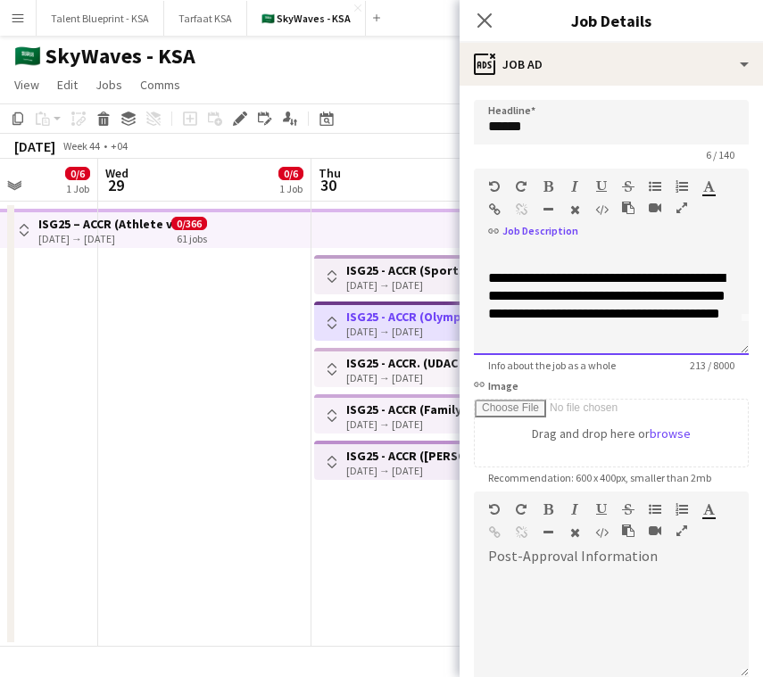
scroll to position [20, 0]
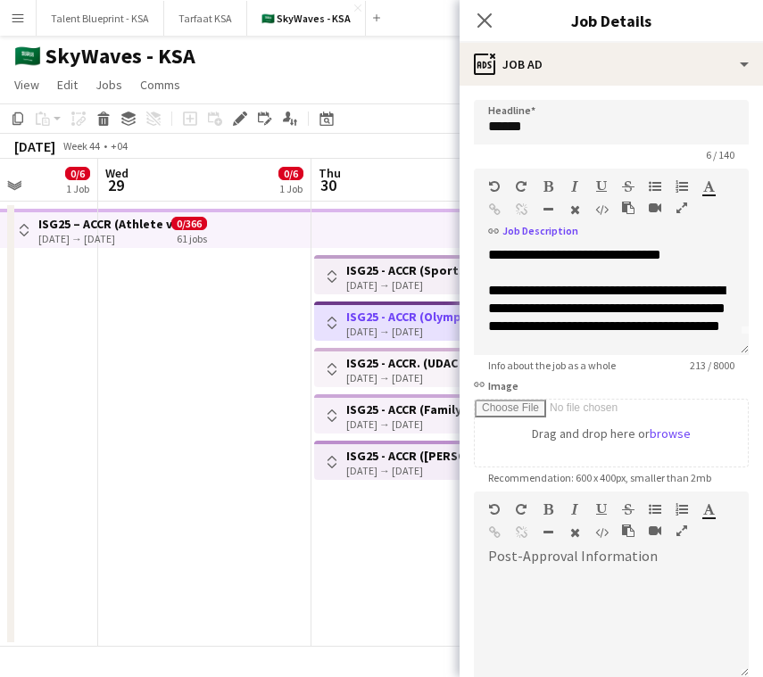
click at [410, 271] on h3 "ISG25 - ACCR (Sports Boulevard Promenade)" at bounding box center [412, 270] width 133 height 16
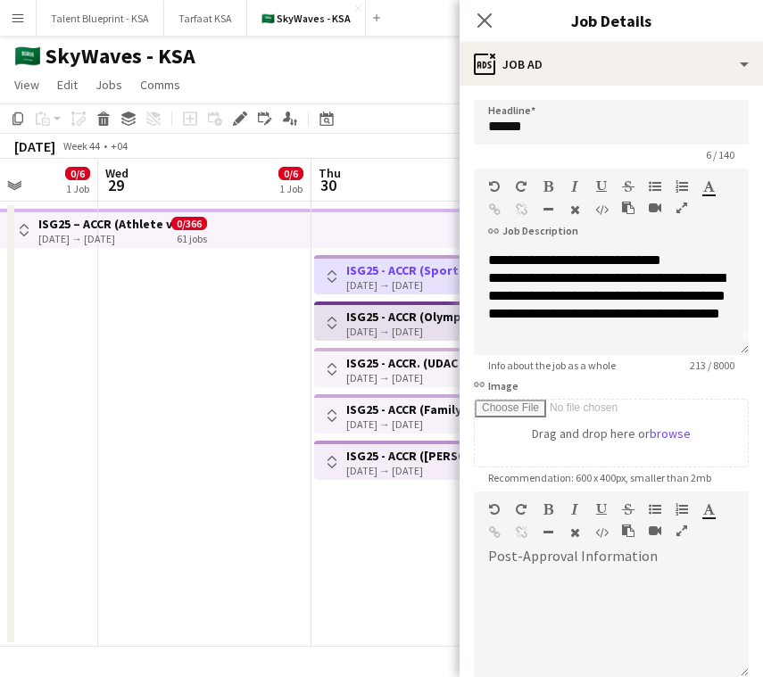
scroll to position [0, 0]
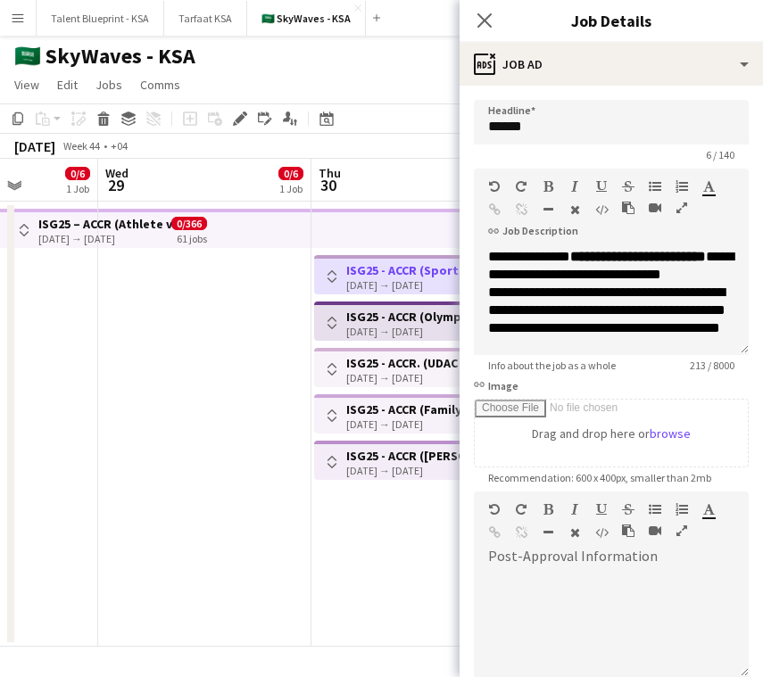
click at [413, 323] on h3 "ISG25 - ACCR (Olympic complex)" at bounding box center [412, 317] width 133 height 16
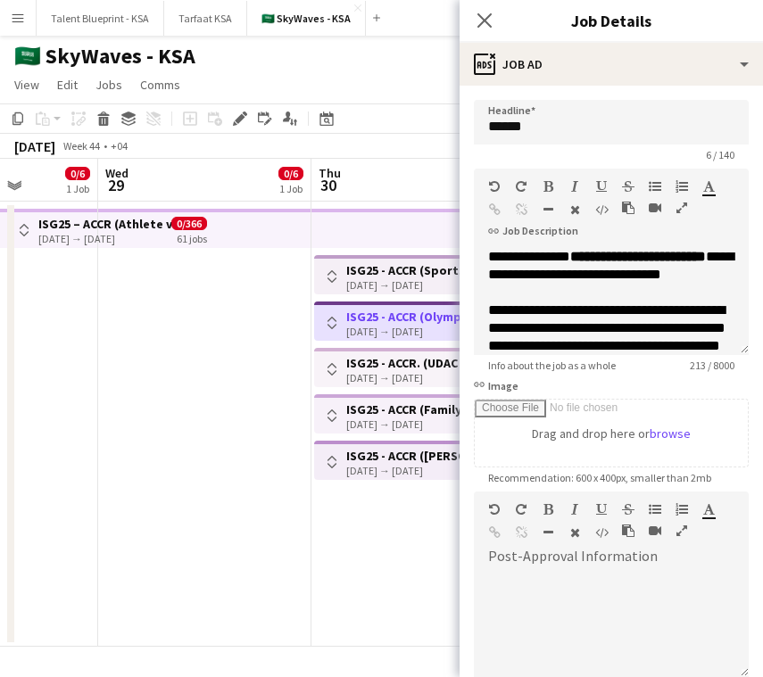
click at [406, 365] on h3 "ISG25 - ACCR. (UDAC / Boulevard)" at bounding box center [412, 363] width 133 height 16
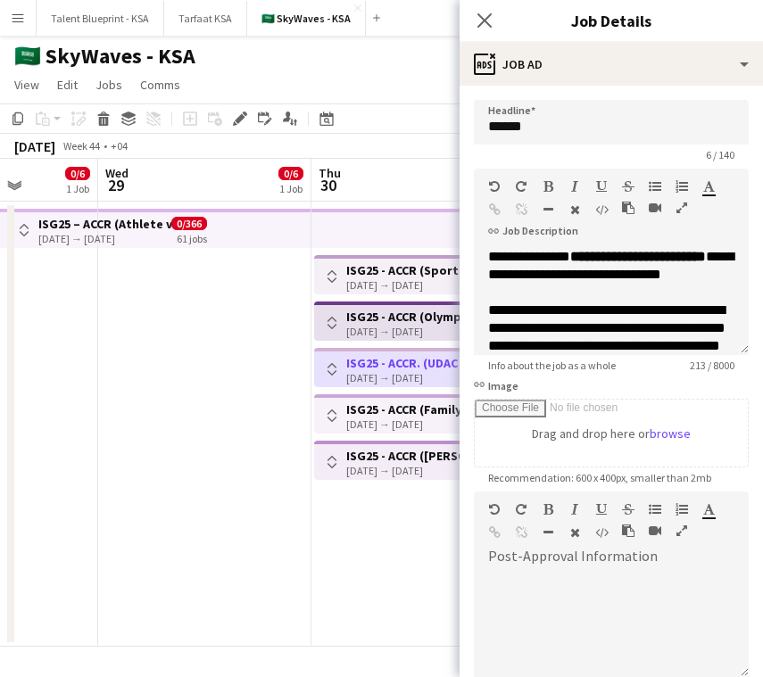
click at [390, 402] on h3 "ISG25 - ACCR (Family)" at bounding box center [406, 409] width 120 height 16
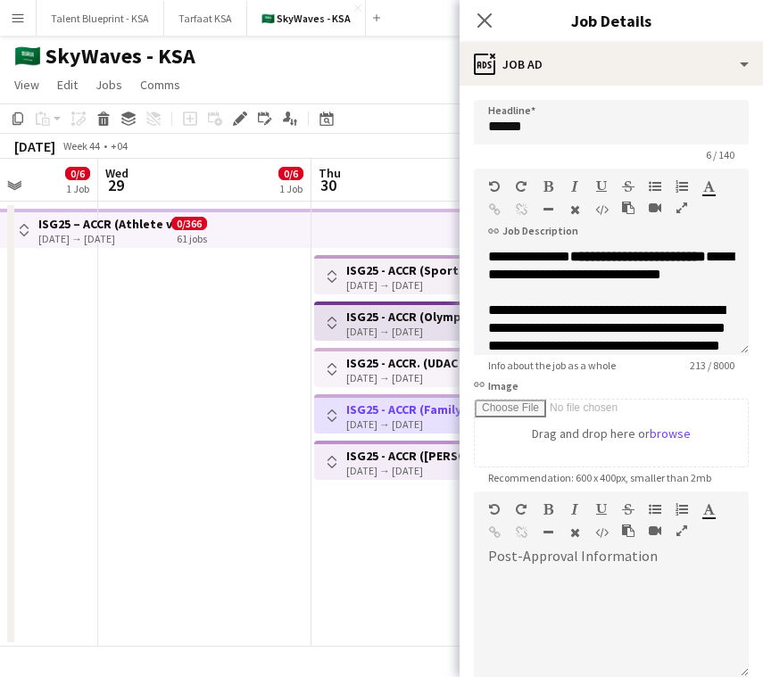
click at [392, 459] on h3 "ISG25 - ACCR ([PERSON_NAME][GEOGRAPHIC_DATA])" at bounding box center [412, 456] width 133 height 16
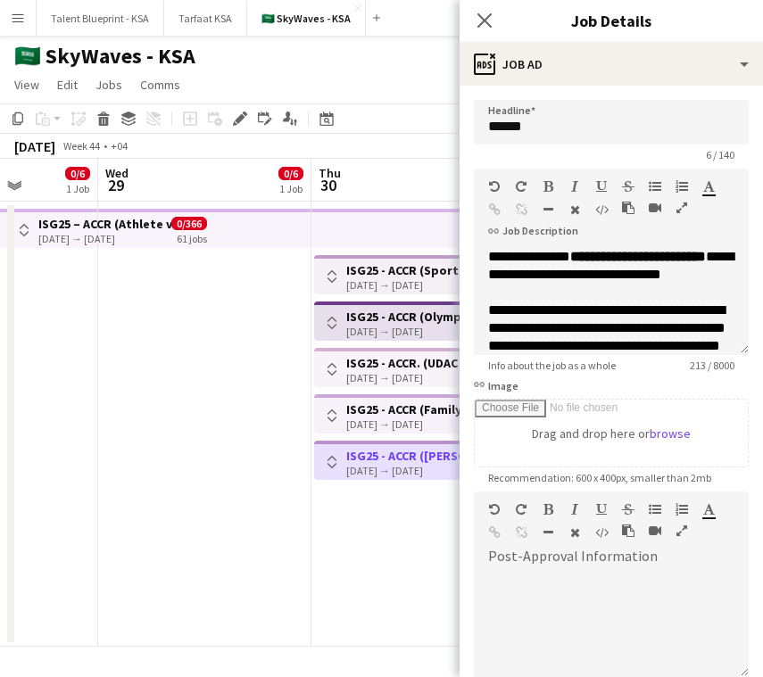
click at [426, 235] on app-top-bar at bounding box center [417, 228] width 213 height 39
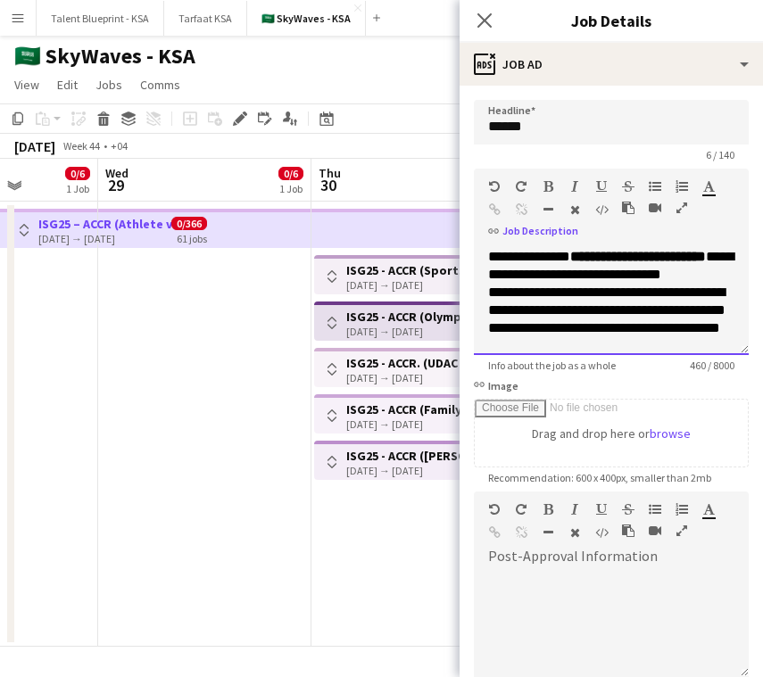
click at [728, 273] on p "**********" at bounding box center [611, 266] width 246 height 36
click at [439, 264] on h3 "ISG25 - ACCR (Sports Boulevard Promenade)" at bounding box center [412, 270] width 133 height 16
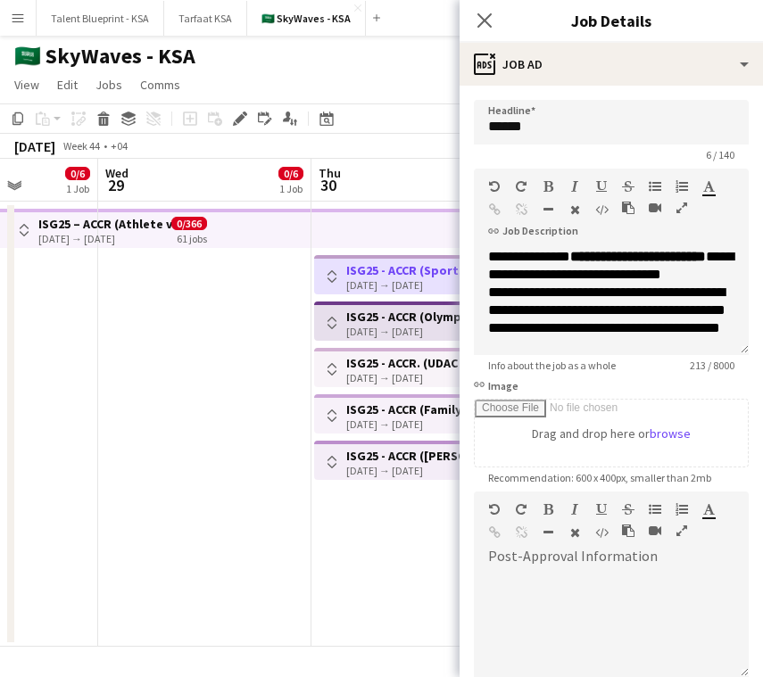
click at [423, 323] on h3 "ISG25 - ACCR (Olympic complex)" at bounding box center [412, 317] width 133 height 16
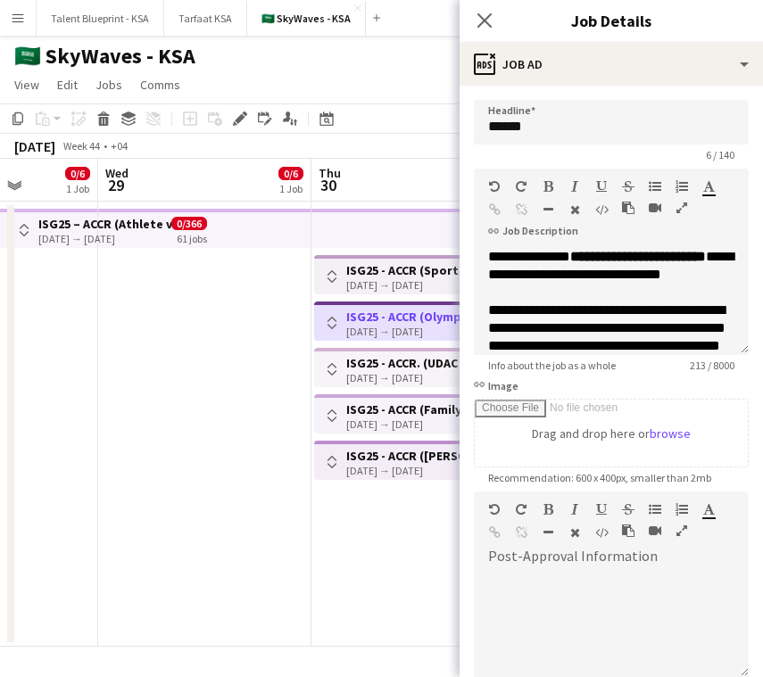
click at [425, 271] on h3 "ISG25 - ACCR (Sports Boulevard Promenade)" at bounding box center [412, 270] width 133 height 16
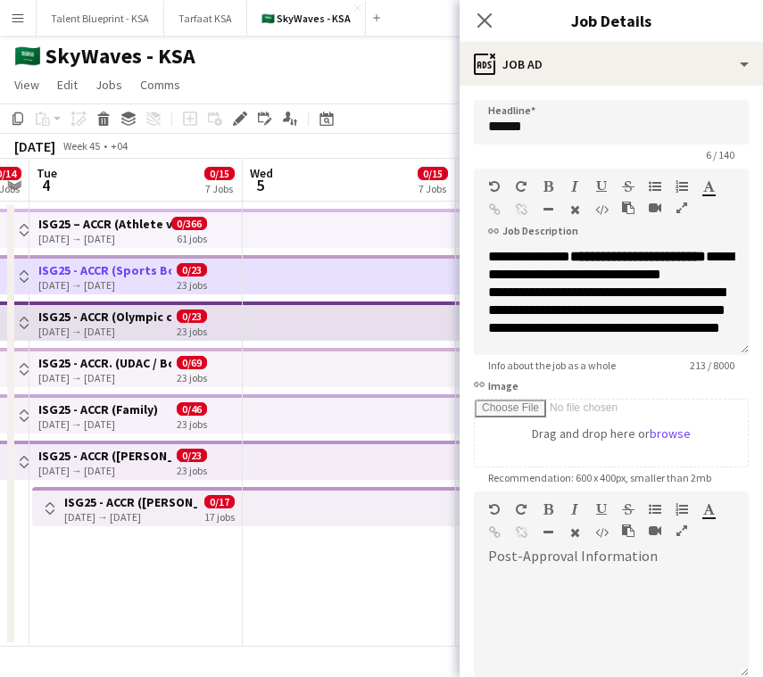
scroll to position [0, 579]
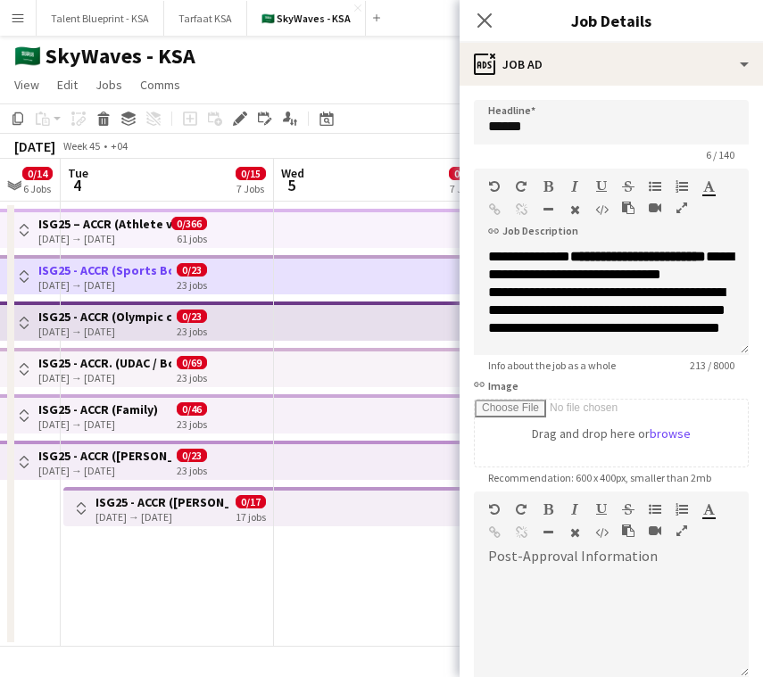
click at [309, 518] on app-top-bar at bounding box center [380, 506] width 213 height 39
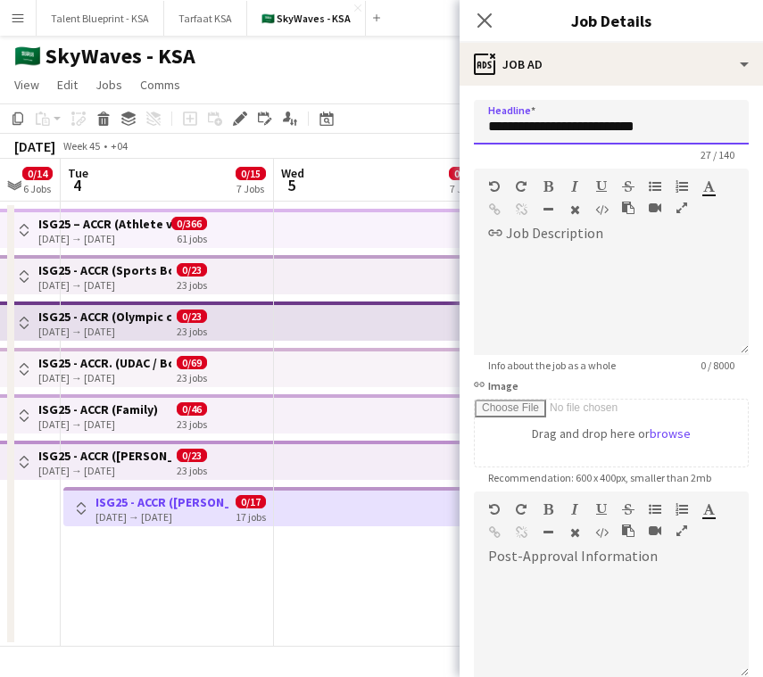
drag, startPoint x: 659, startPoint y: 128, endPoint x: 523, endPoint y: 128, distance: 135.6
click at [523, 128] on input "**********" at bounding box center [611, 122] width 275 height 45
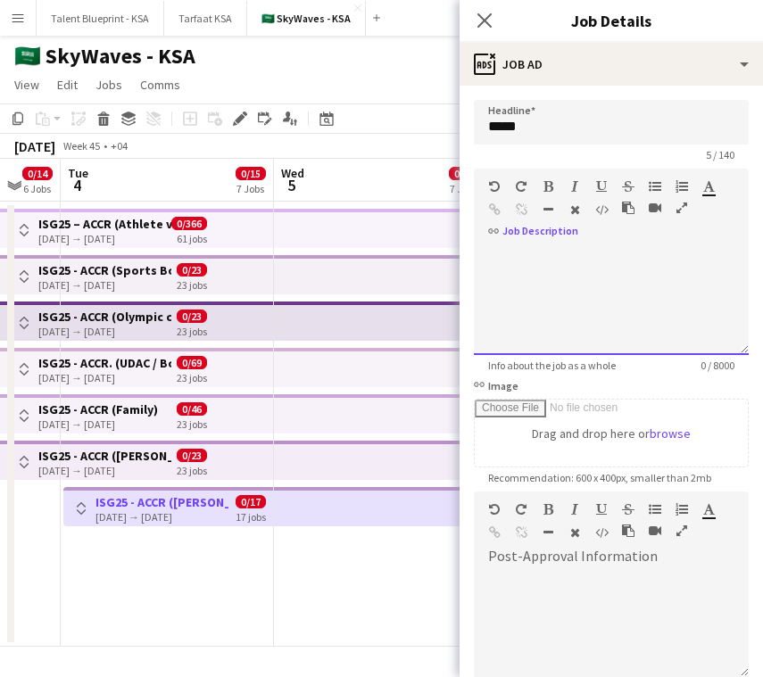
click at [522, 254] on div at bounding box center [611, 301] width 275 height 107
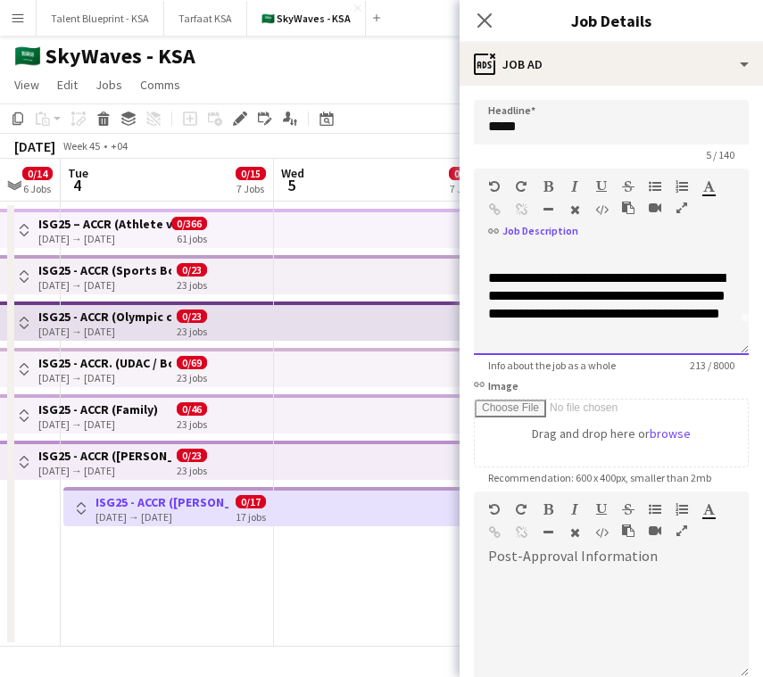
scroll to position [0, 0]
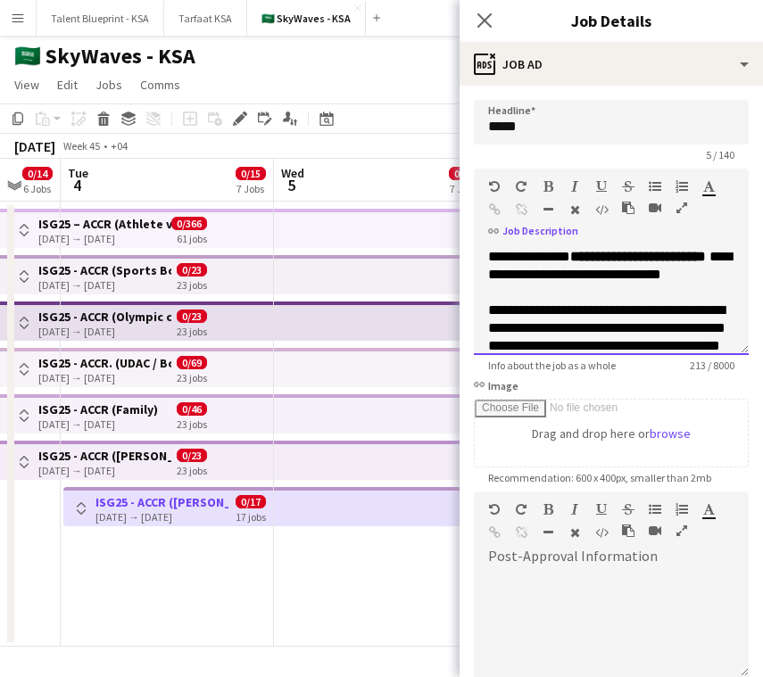
click at [570, 263] on span "**********" at bounding box center [638, 256] width 136 height 13
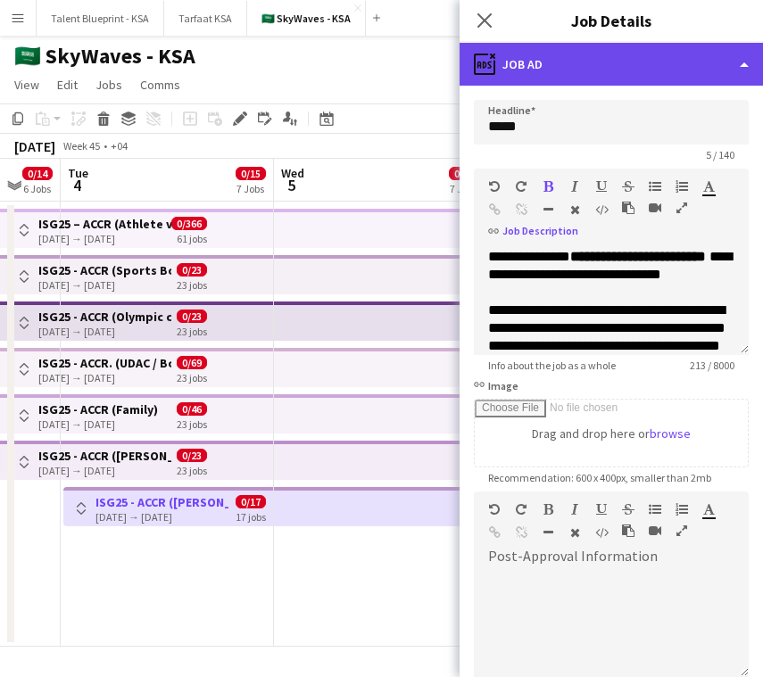
click at [645, 59] on div "ads-window Job Ad" at bounding box center [610, 64] width 303 height 43
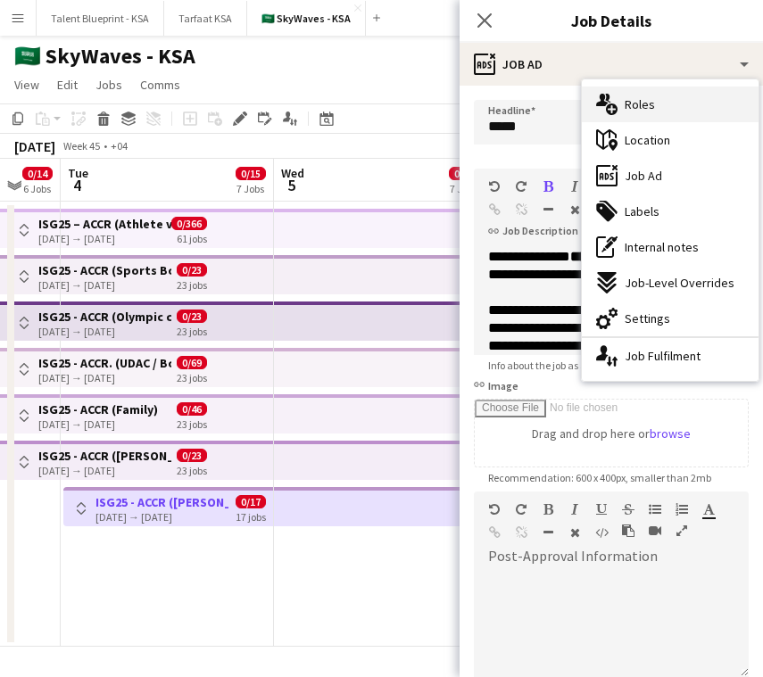
click at [700, 115] on div "multiple-users-add Roles" at bounding box center [669, 105] width 177 height 36
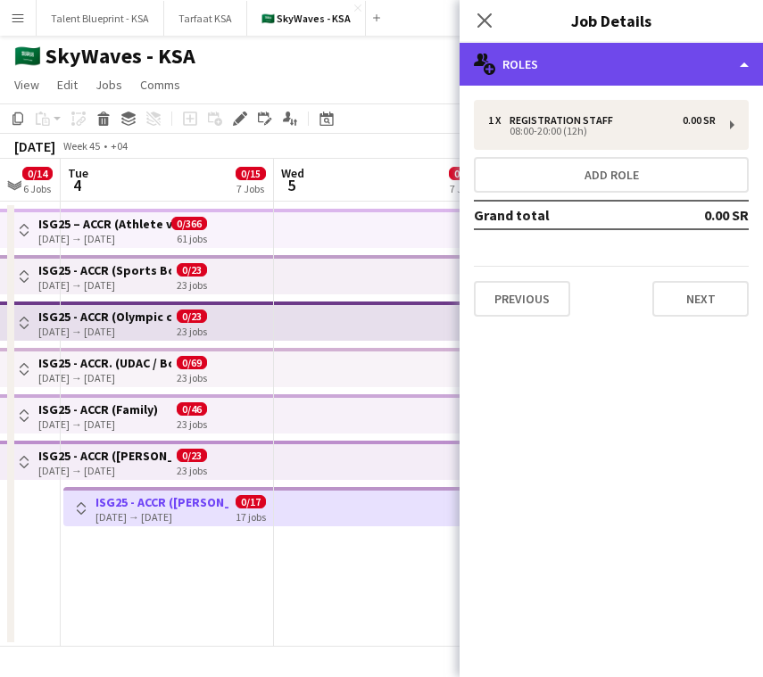
click at [690, 57] on div "multiple-users-add Roles" at bounding box center [610, 64] width 303 height 43
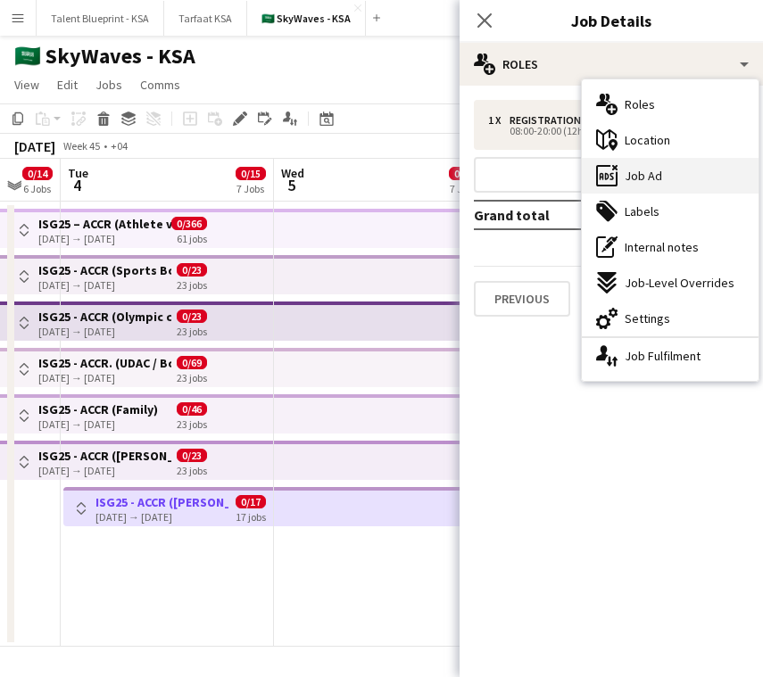
click at [702, 184] on div "ads-window Job Ad" at bounding box center [669, 176] width 177 height 36
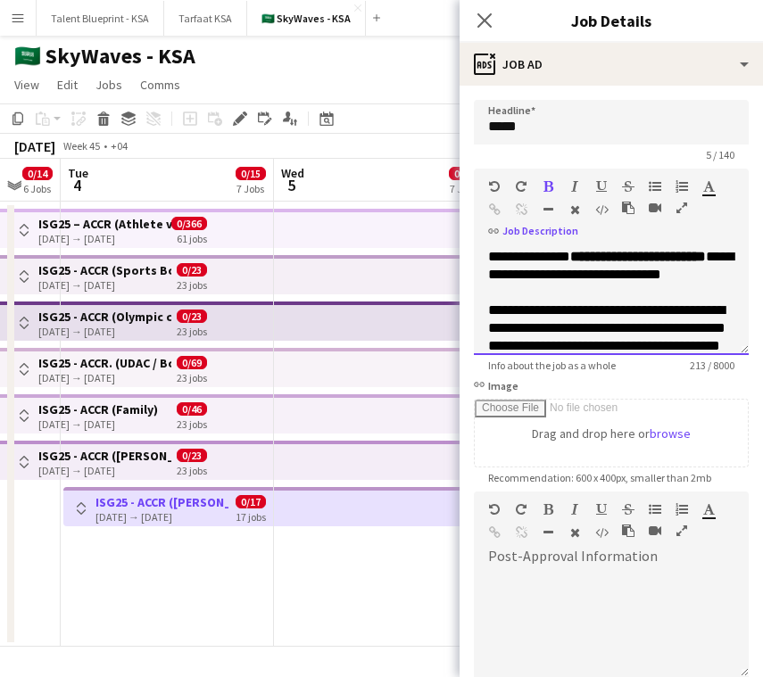
click at [570, 263] on span "**********" at bounding box center [638, 256] width 136 height 13
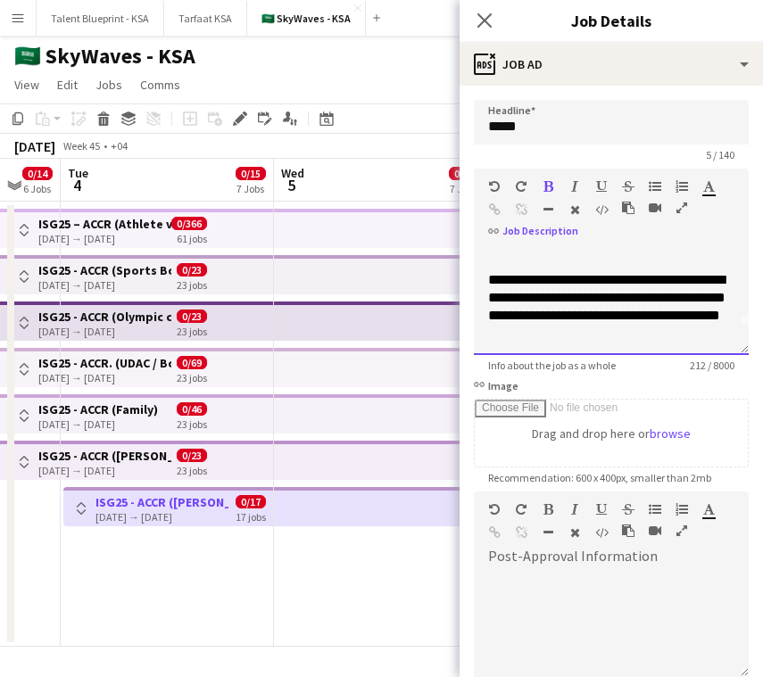
scroll to position [32, 0]
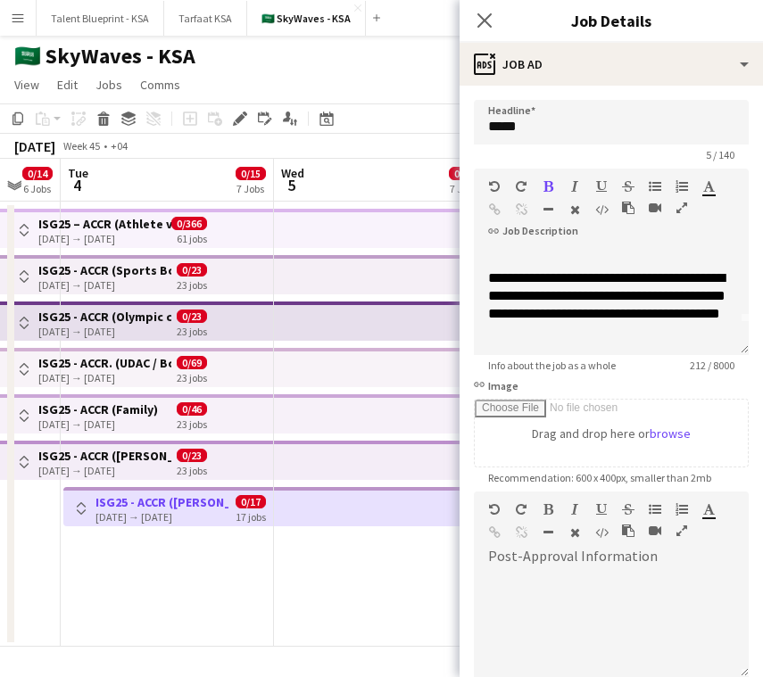
click at [416, 452] on app-top-bar at bounding box center [380, 460] width 213 height 39
type input "*****"
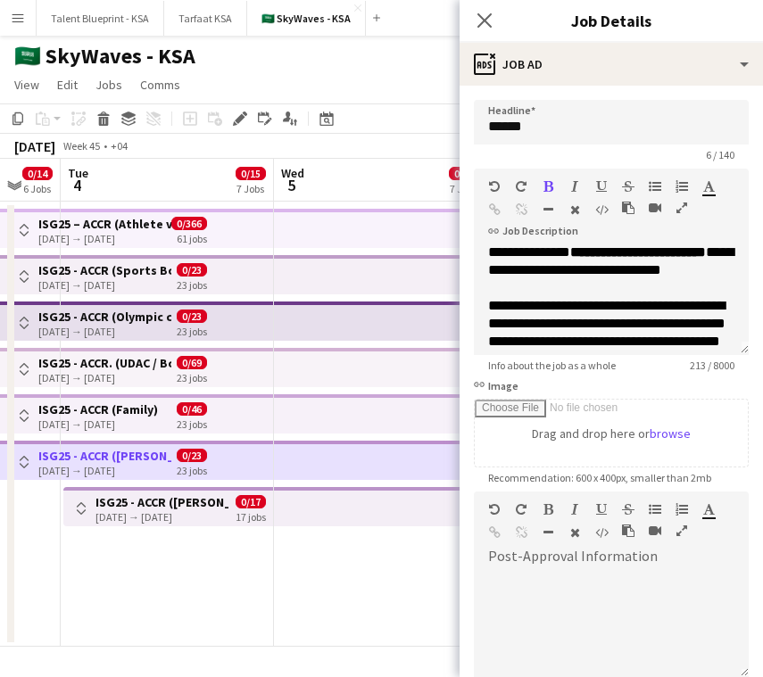
scroll to position [6, 0]
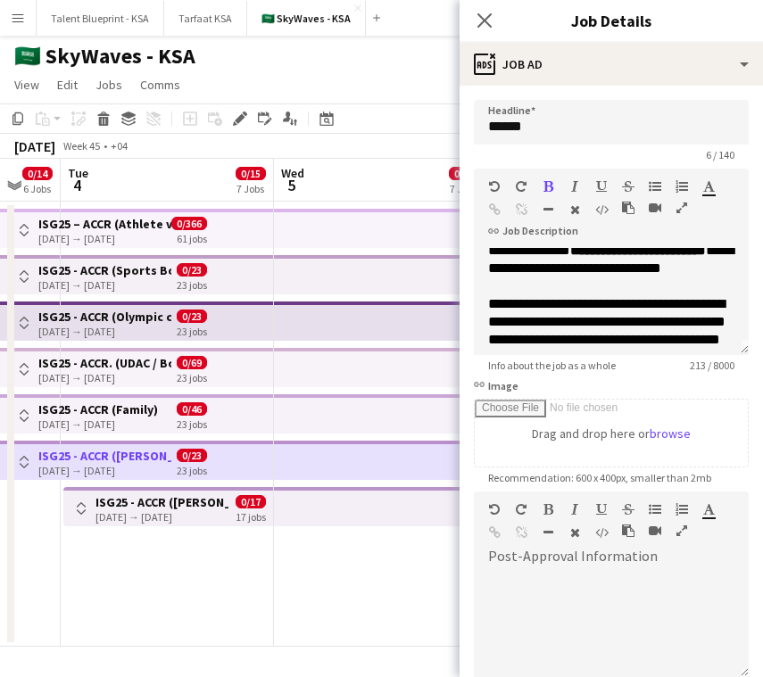
click at [231, 550] on app-date-cell "Toggle View ISG25 - ACCR ([GEOGRAPHIC_DATA]) [DATE] → [DATE] 0/17 17 jobs" at bounding box center [167, 424] width 213 height 445
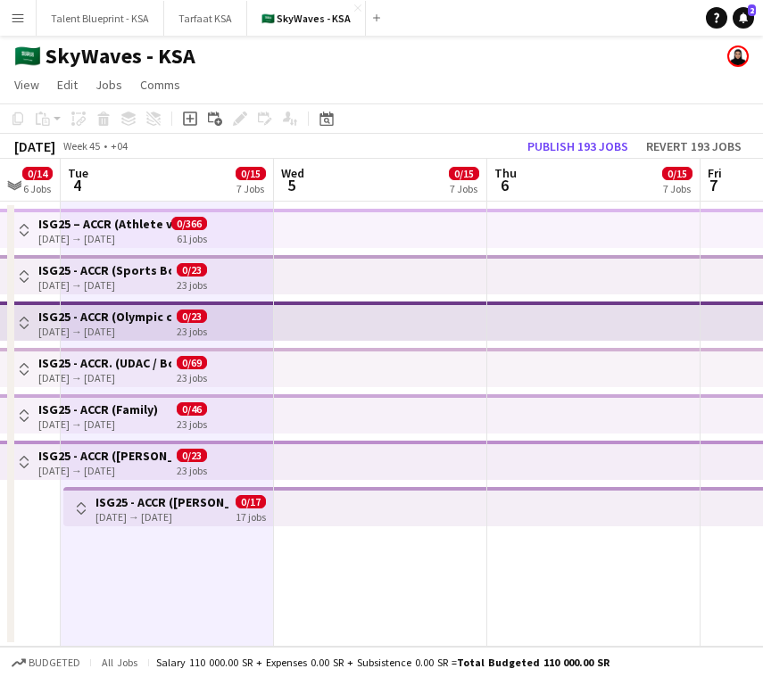
click at [536, 489] on app-top-bar at bounding box center [593, 506] width 213 height 39
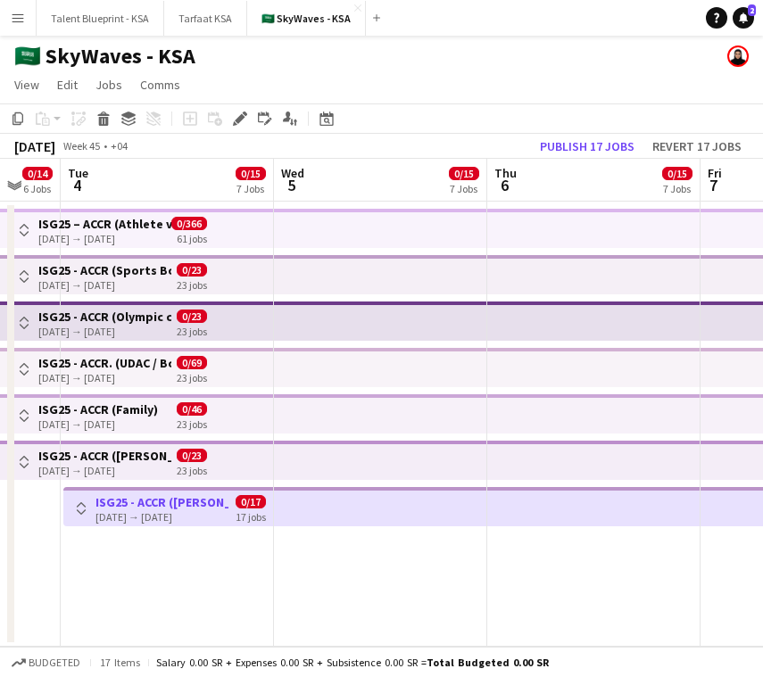
click at [557, 461] on app-top-bar at bounding box center [593, 460] width 213 height 39
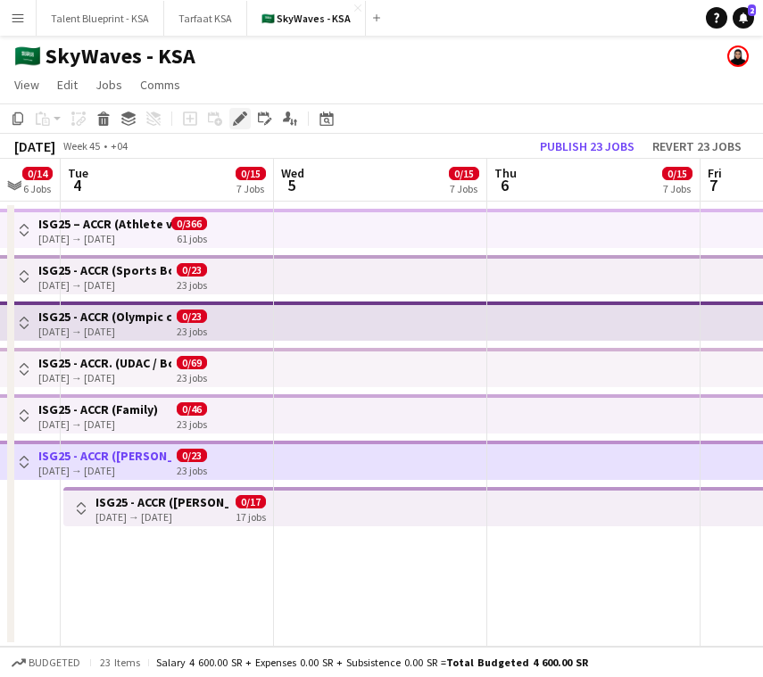
click at [240, 120] on icon at bounding box center [240, 119] width 10 height 10
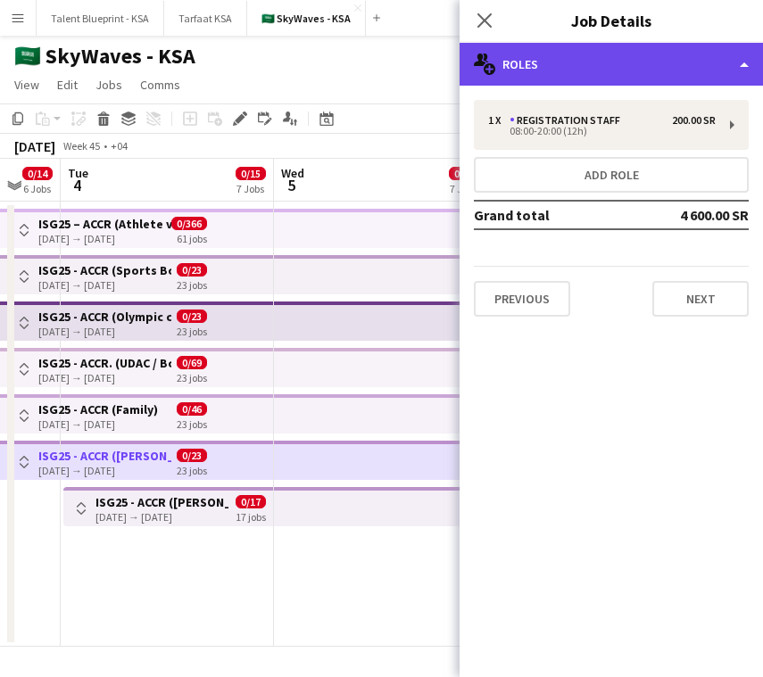
click at [598, 74] on div "multiple-users-add Roles" at bounding box center [610, 64] width 303 height 43
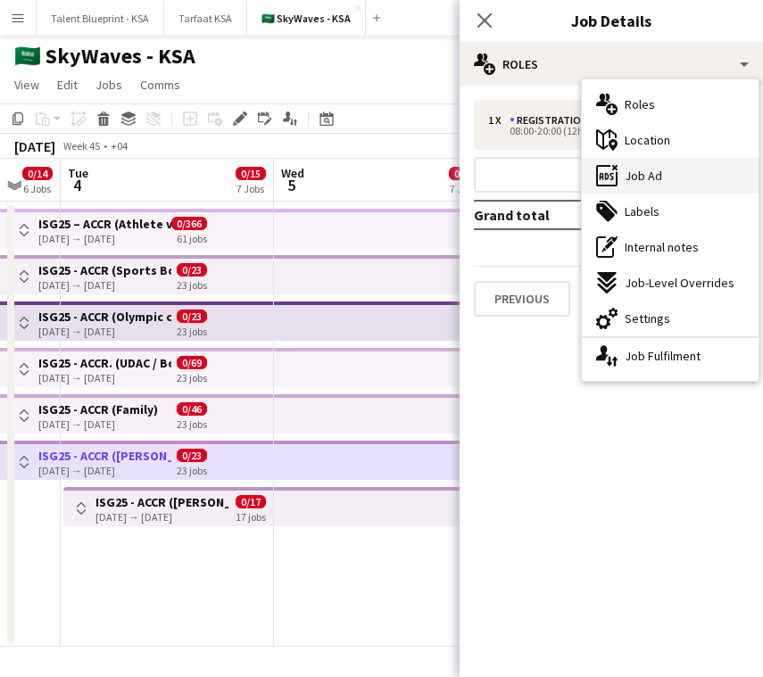
click at [691, 186] on div "ads-window Job Ad" at bounding box center [669, 176] width 177 height 36
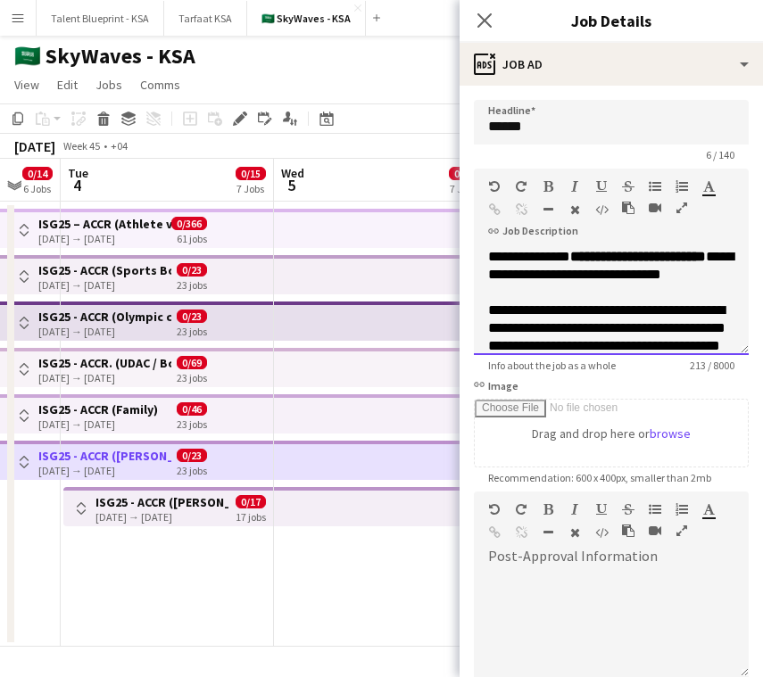
click at [570, 263] on span "**********" at bounding box center [638, 256] width 136 height 13
click at [301, 280] on app-top-bar at bounding box center [380, 274] width 213 height 39
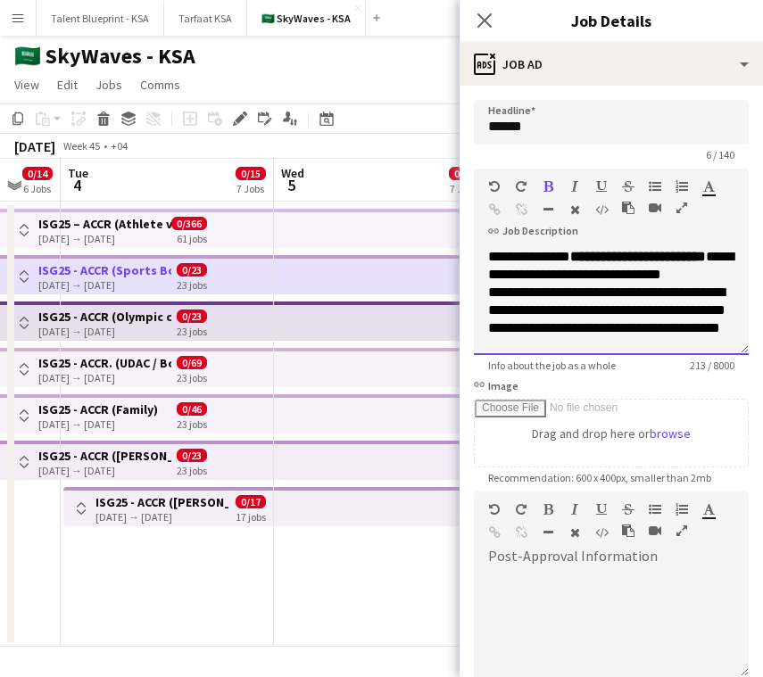
click at [736, 259] on div "**********" at bounding box center [611, 301] width 275 height 107
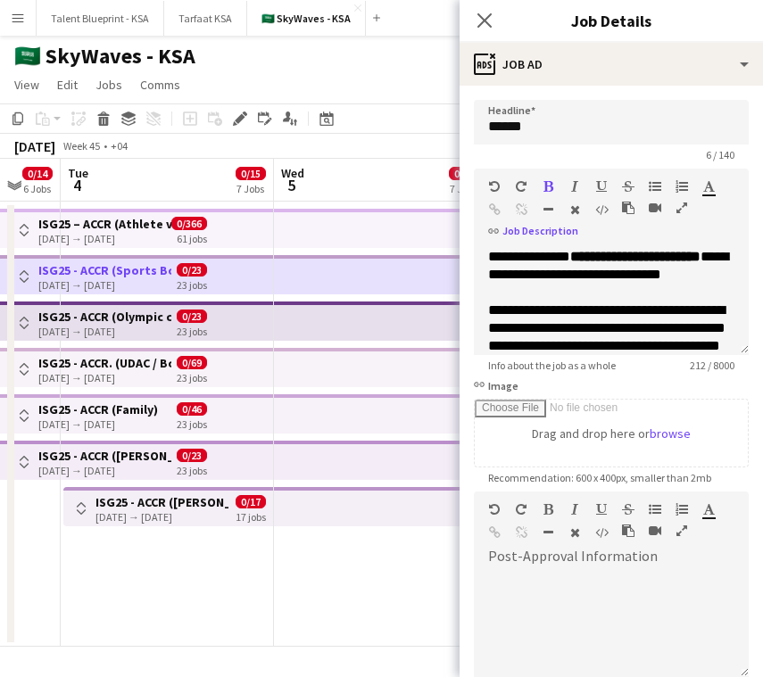
click at [342, 332] on app-top-bar at bounding box center [380, 320] width 213 height 39
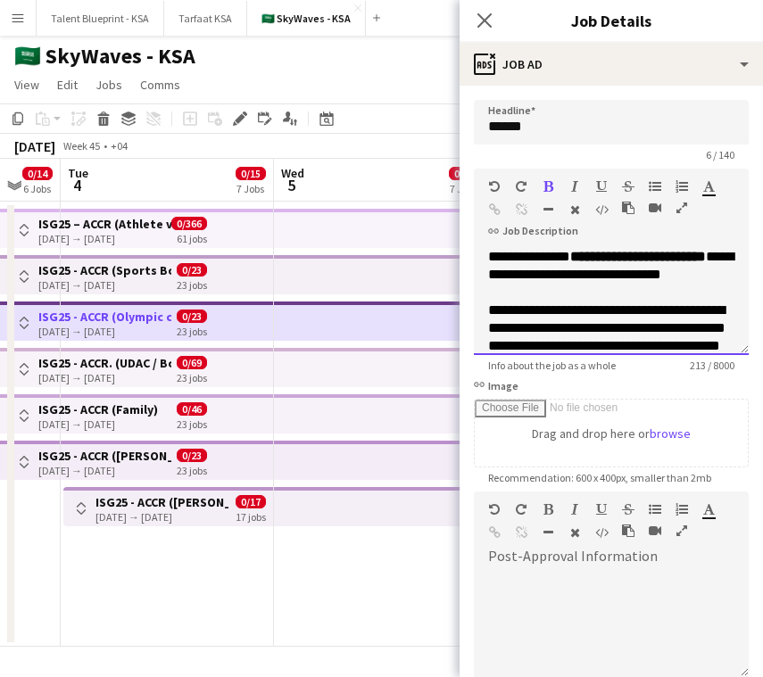
click at [570, 263] on span "**********" at bounding box center [638, 256] width 136 height 13
click at [376, 385] on app-top-bar at bounding box center [380, 367] width 213 height 39
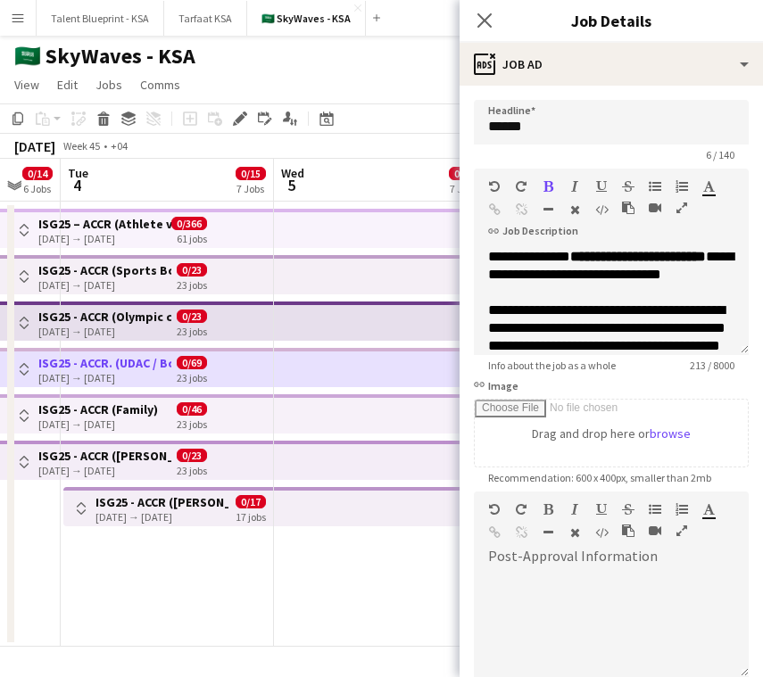
click at [371, 417] on app-top-bar at bounding box center [380, 413] width 213 height 39
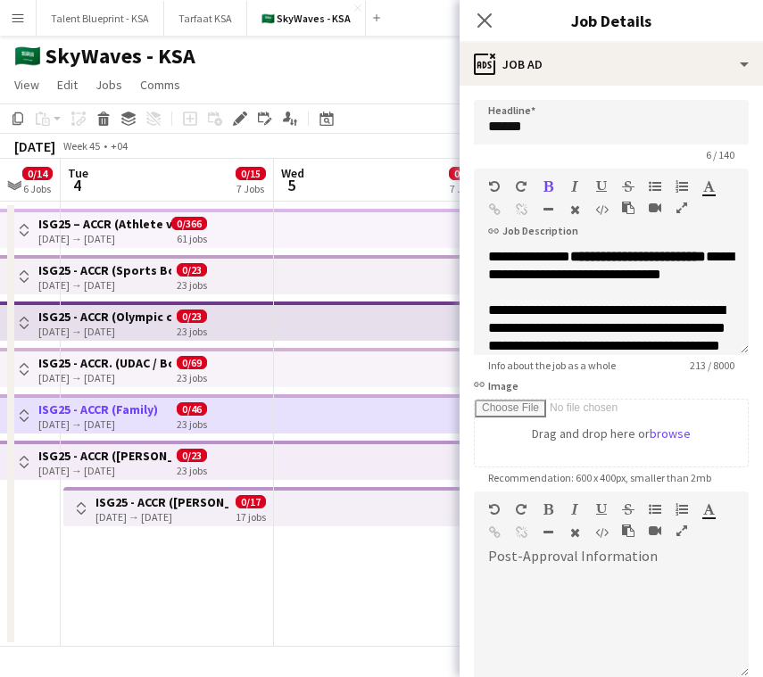
click at [367, 464] on app-top-bar at bounding box center [380, 460] width 213 height 39
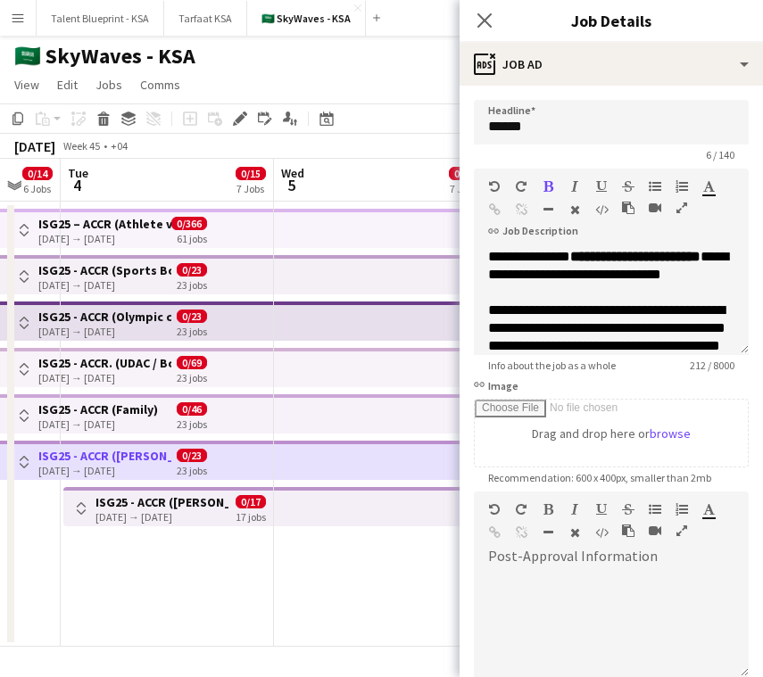
click at [375, 502] on app-top-bar at bounding box center [380, 506] width 213 height 39
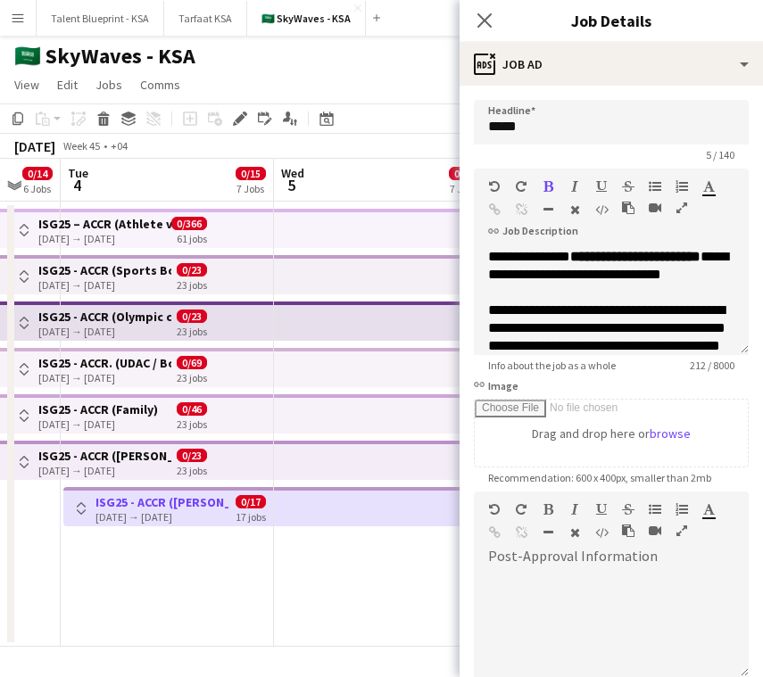
click at [393, 235] on app-top-bar at bounding box center [380, 228] width 213 height 39
type input "*****"
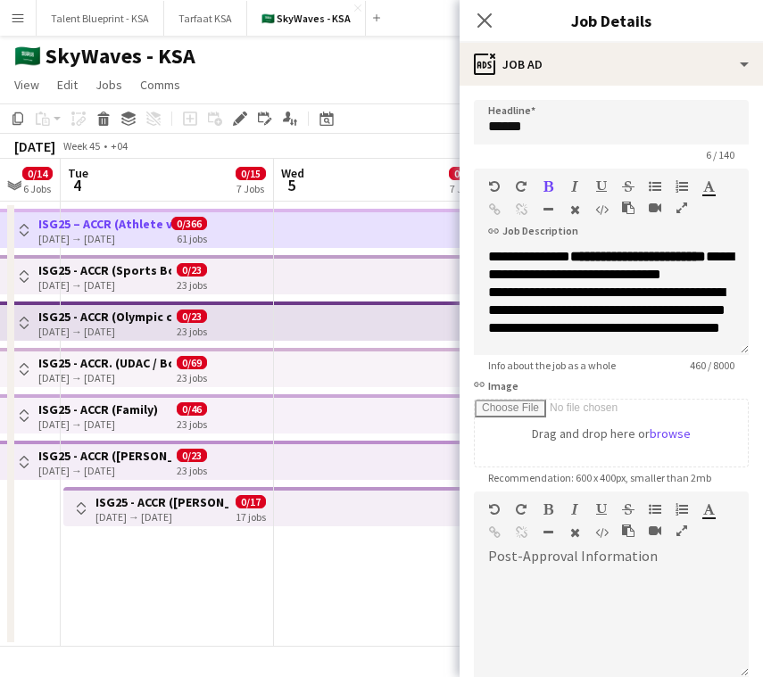
click at [397, 261] on app-top-bar at bounding box center [380, 274] width 213 height 39
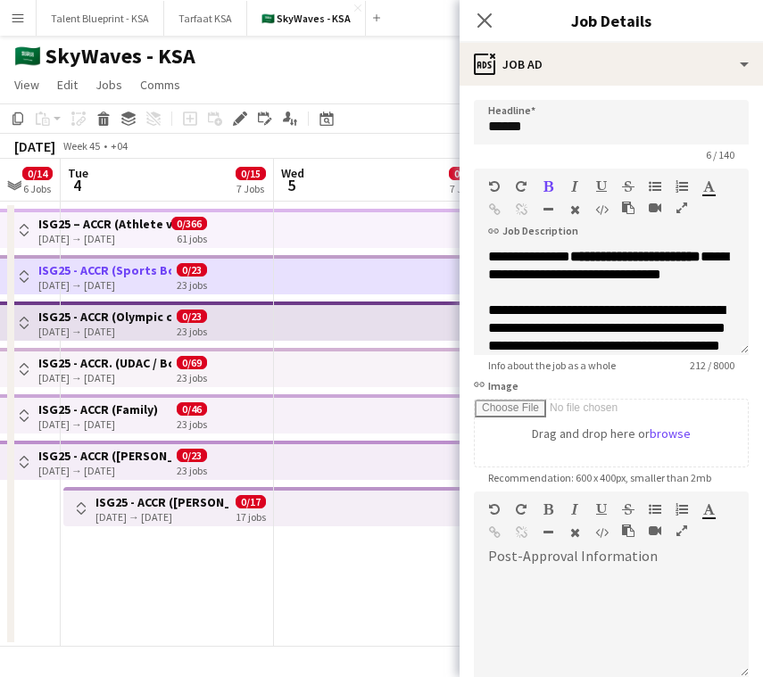
click at [390, 315] on app-top-bar at bounding box center [380, 320] width 213 height 39
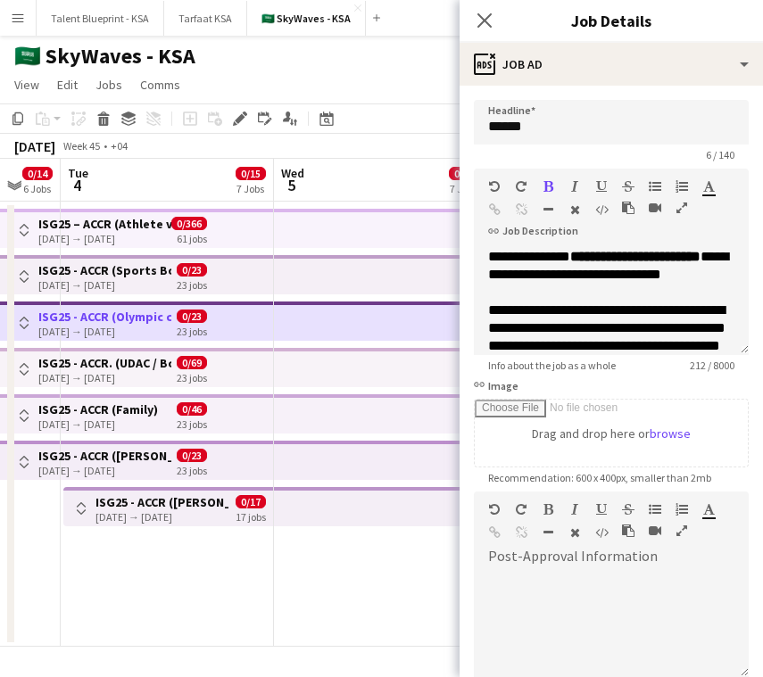
click at [397, 370] on app-top-bar at bounding box center [380, 367] width 213 height 39
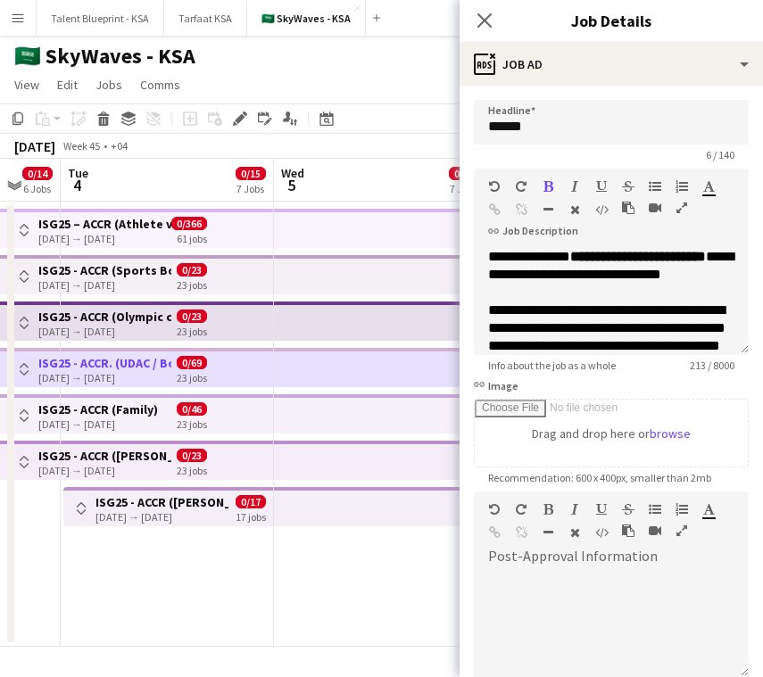
click at [400, 416] on app-top-bar at bounding box center [380, 413] width 213 height 39
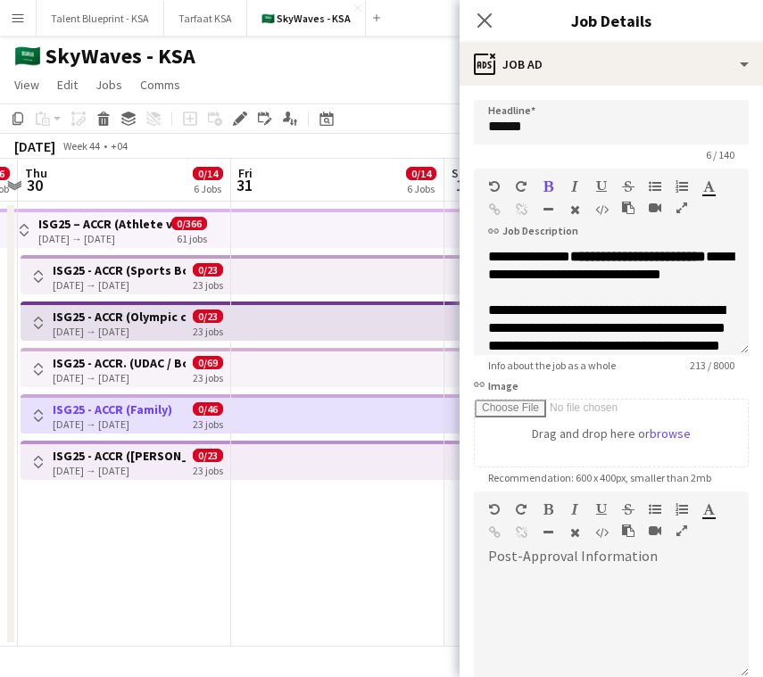
scroll to position [0, 631]
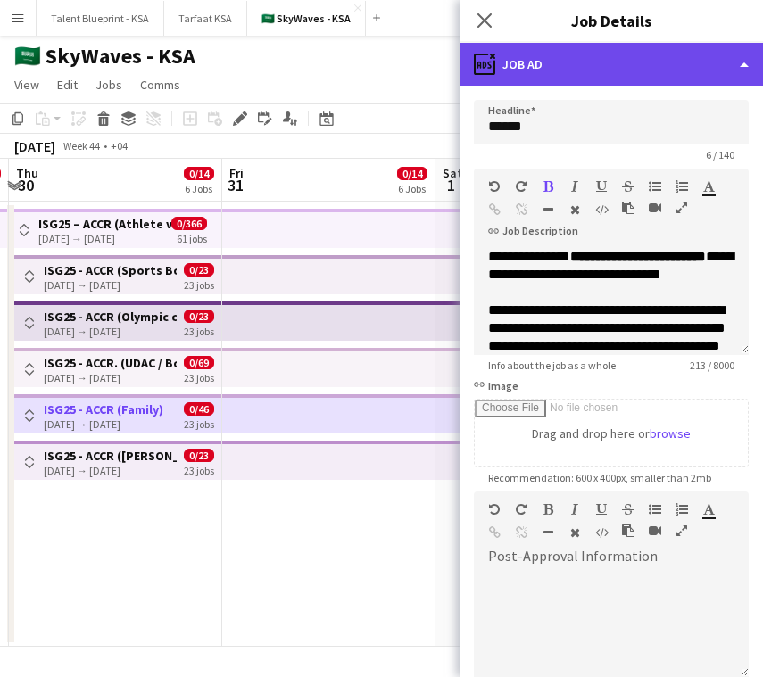
click at [658, 74] on div "ads-window Job Ad" at bounding box center [610, 64] width 303 height 43
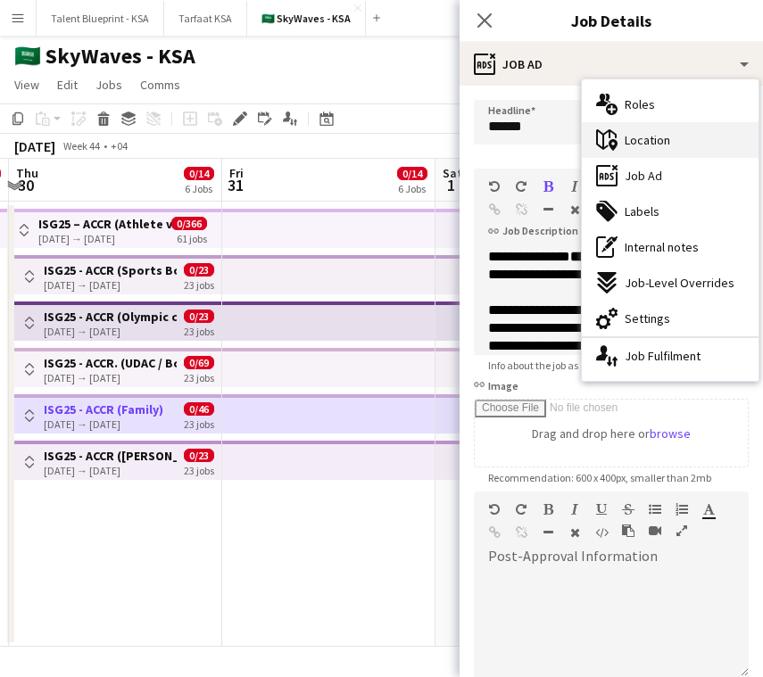
click at [665, 132] on span "Location" at bounding box center [646, 140] width 45 height 16
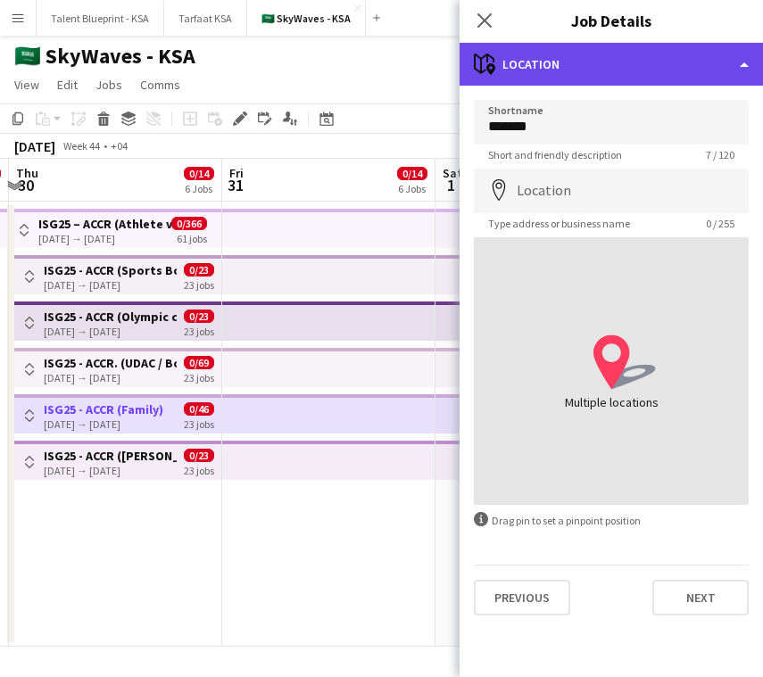
click at [657, 65] on div "maps-pin-1 Location" at bounding box center [610, 64] width 303 height 43
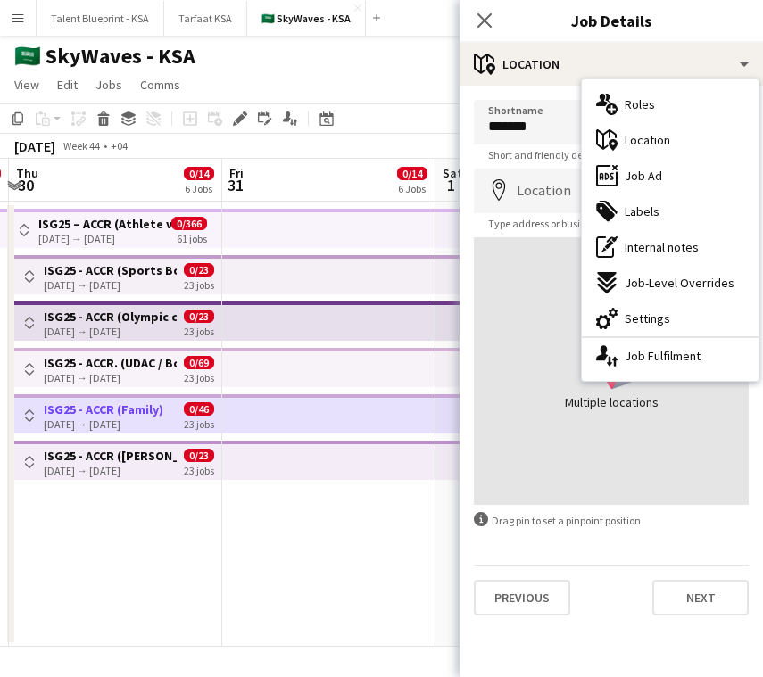
click at [348, 235] on app-top-bar at bounding box center [328, 228] width 213 height 39
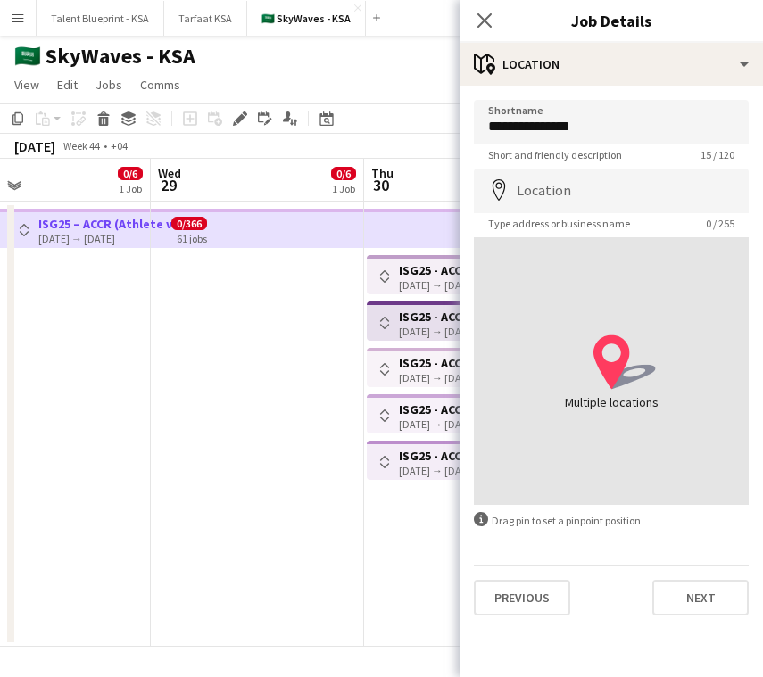
scroll to position [0, 482]
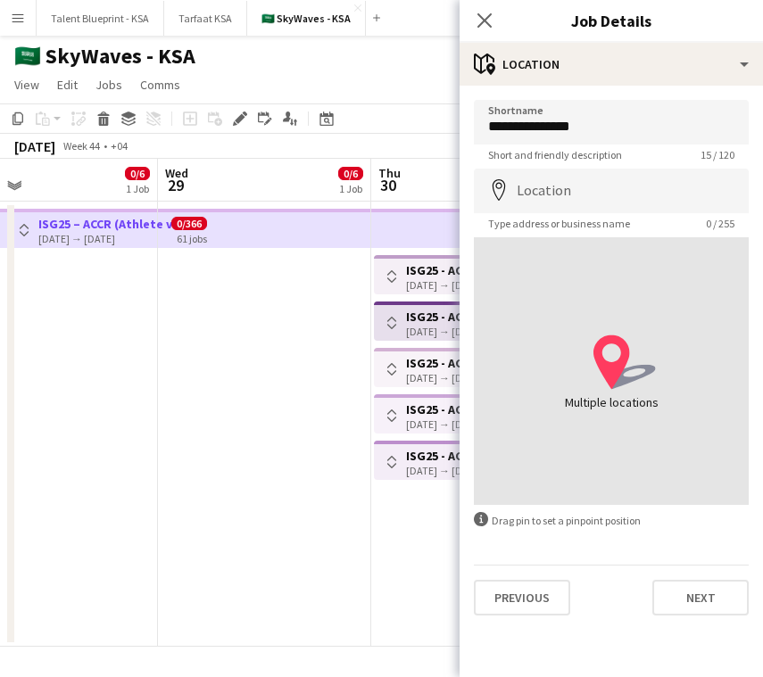
click at [408, 271] on h3 "ISG25 - ACCR (Sports Boulevard Promenade)" at bounding box center [472, 270] width 133 height 16
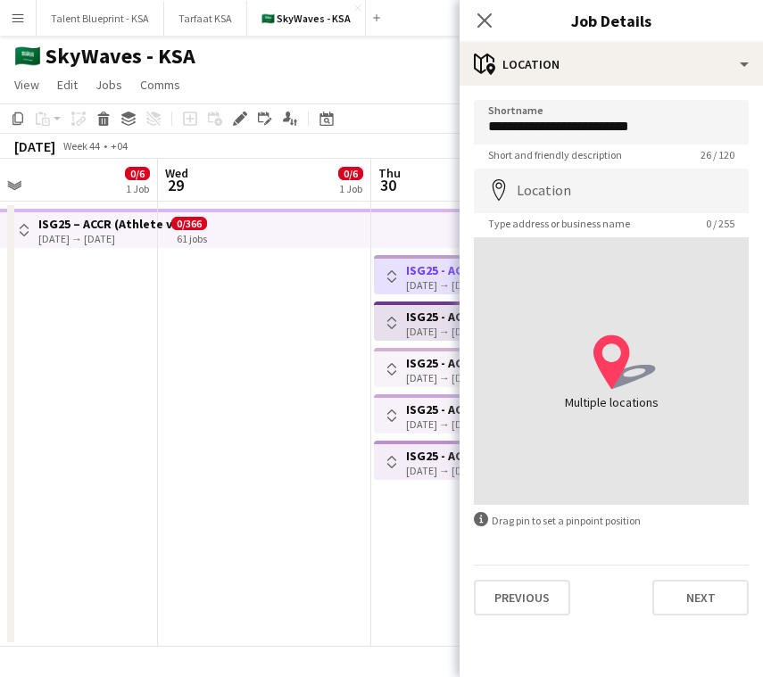
click at [307, 227] on app-top-bar at bounding box center [264, 228] width 213 height 39
type input "**********"
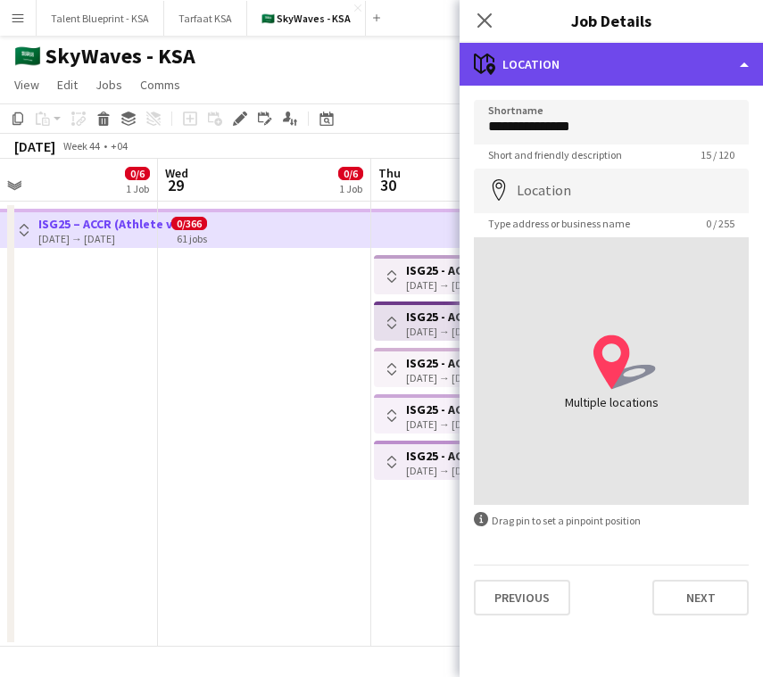
click at [611, 52] on div "maps-pin-1 Location" at bounding box center [610, 64] width 303 height 43
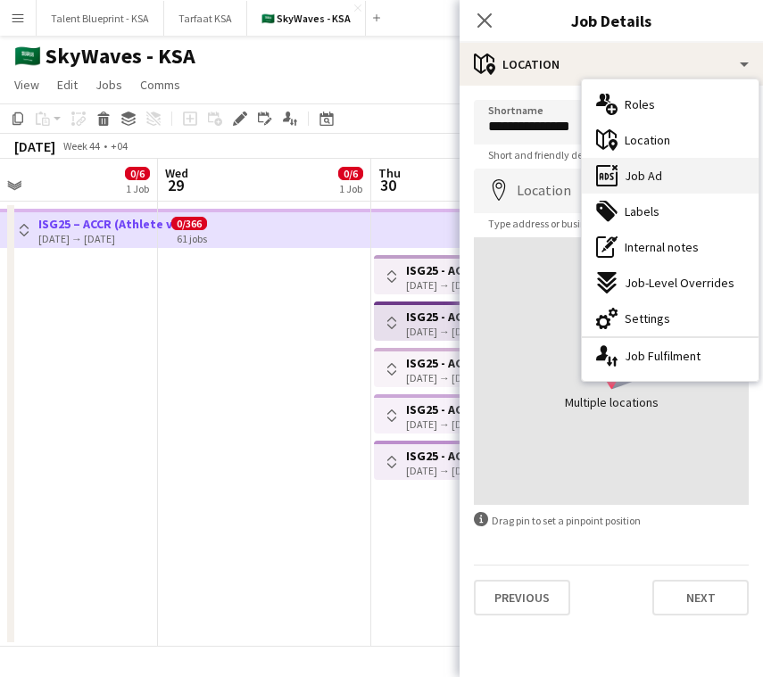
click at [634, 175] on span "Job Ad" at bounding box center [642, 176] width 37 height 16
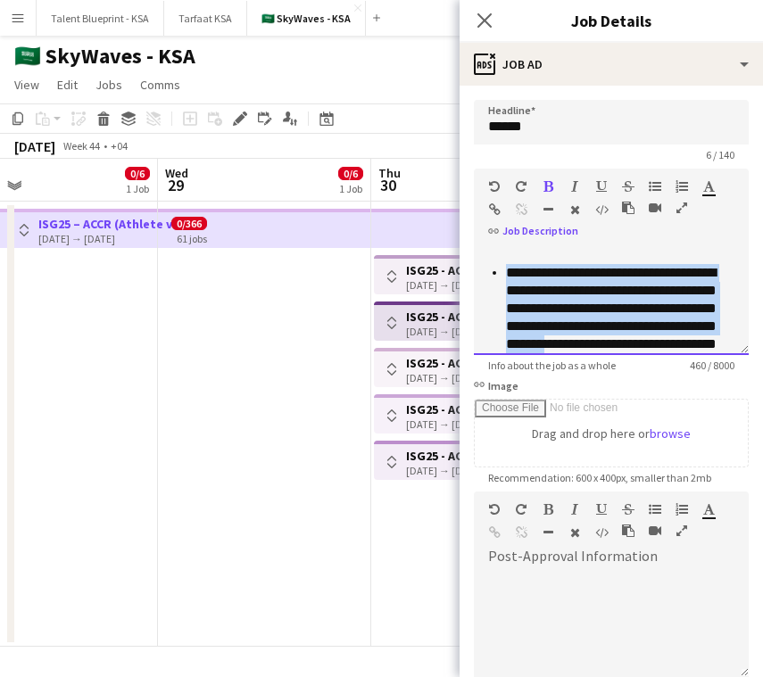
scroll to position [157, 0]
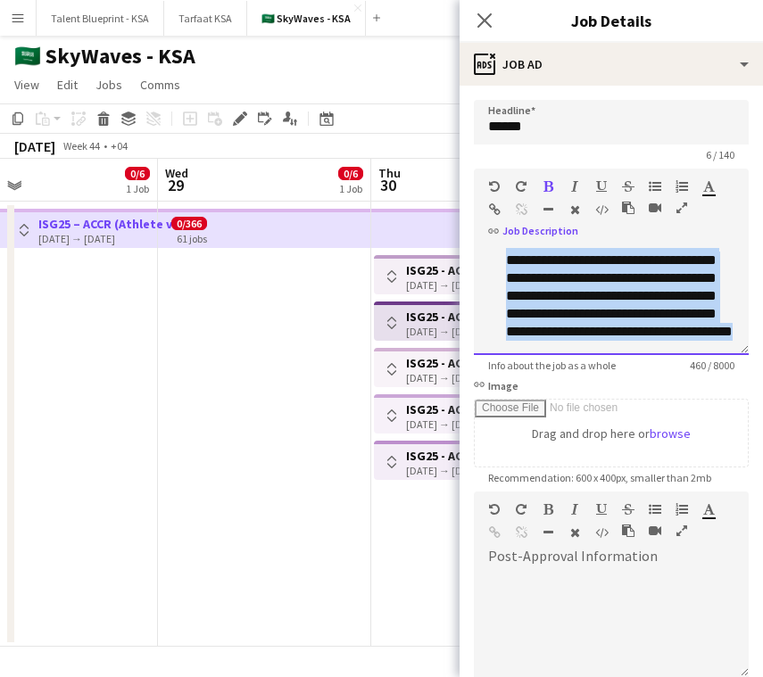
drag, startPoint x: 507, startPoint y: 271, endPoint x: 729, endPoint y: 374, distance: 244.6
click at [729, 374] on form "**********" at bounding box center [610, 484] width 303 height 768
copy span "**********"
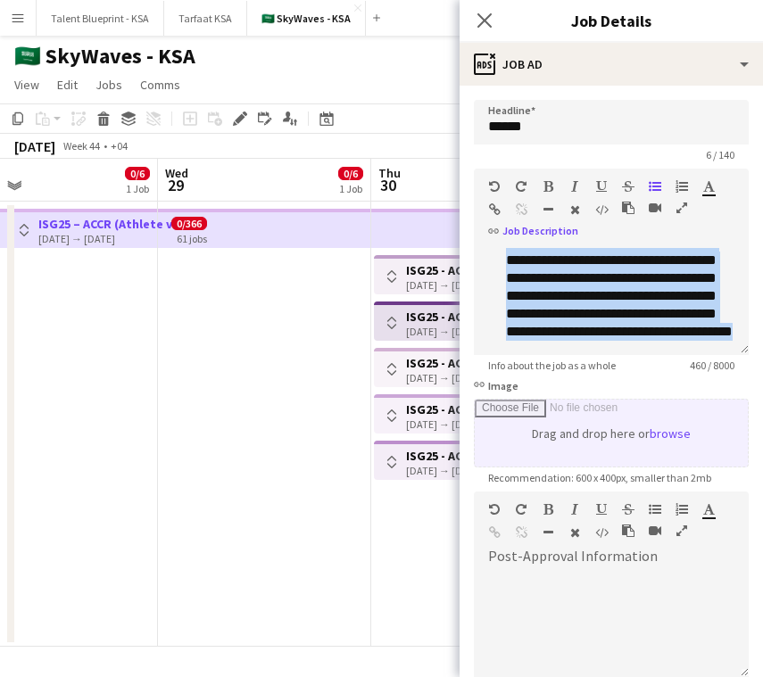
click at [506, 417] on input "link Image" at bounding box center [610, 433] width 273 height 67
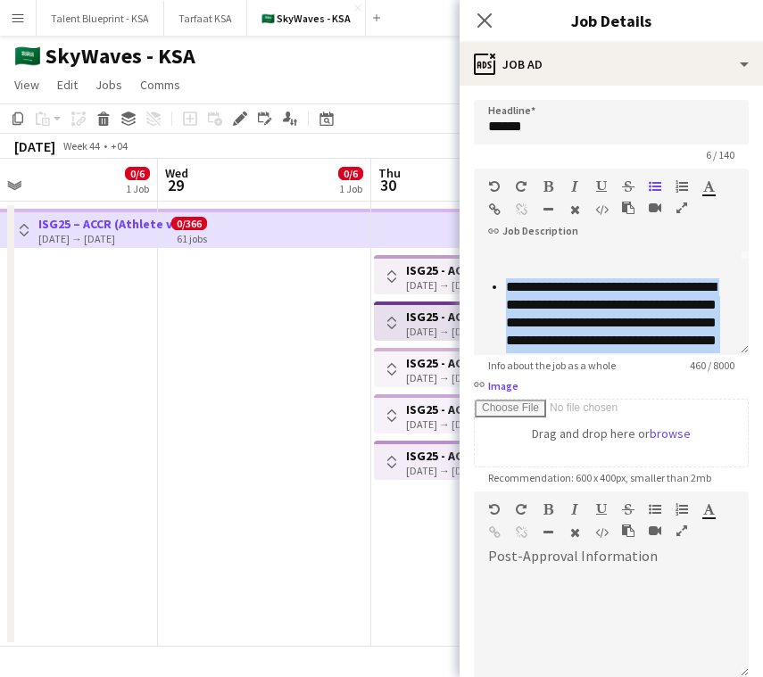
scroll to position [89, 0]
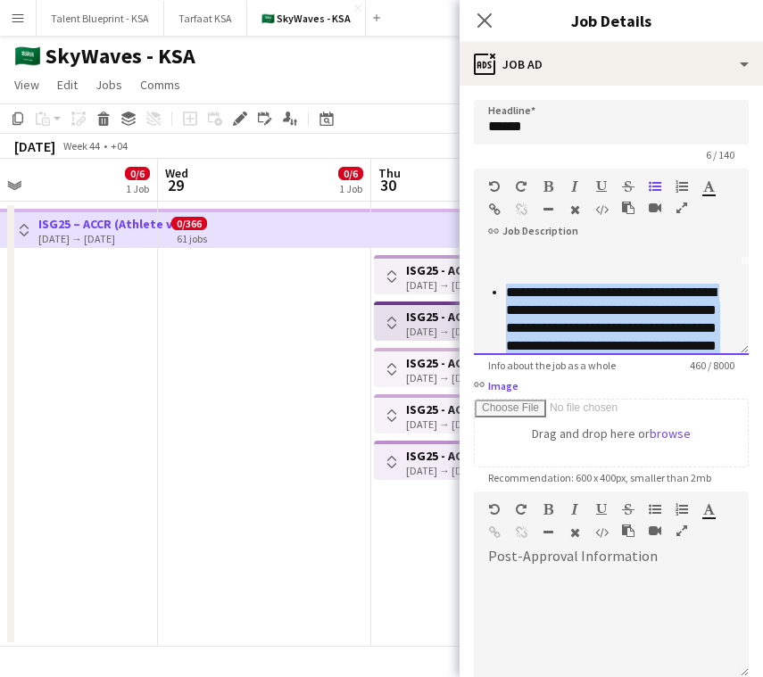
click at [679, 316] on li "**********" at bounding box center [620, 337] width 228 height 107
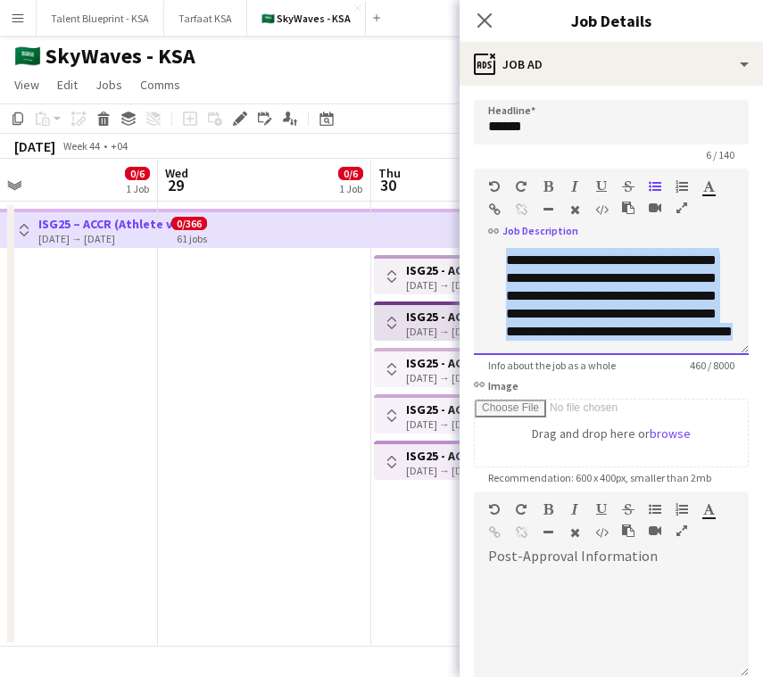
drag, startPoint x: 508, startPoint y: 293, endPoint x: 651, endPoint y: 372, distance: 163.3
click at [651, 372] on form "**********" at bounding box center [610, 484] width 303 height 768
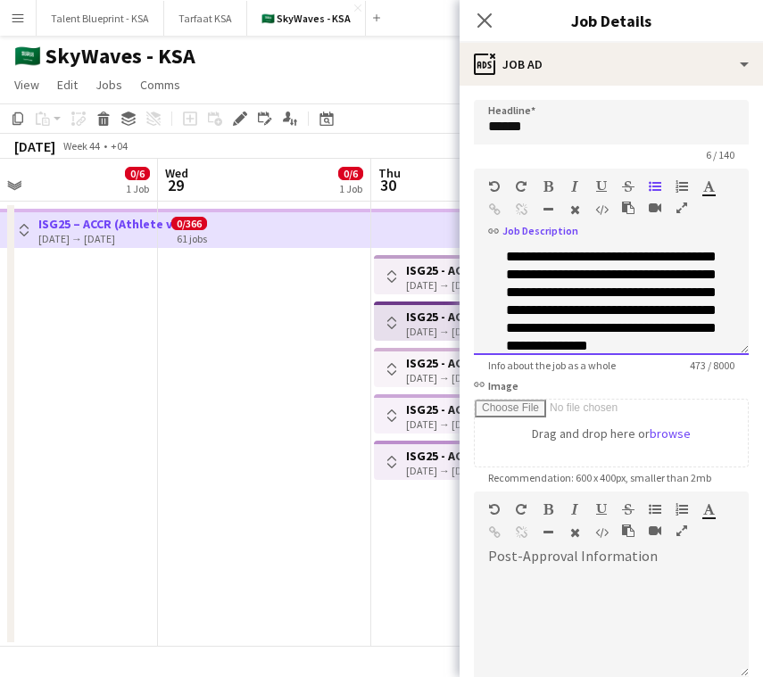
scroll to position [144, 0]
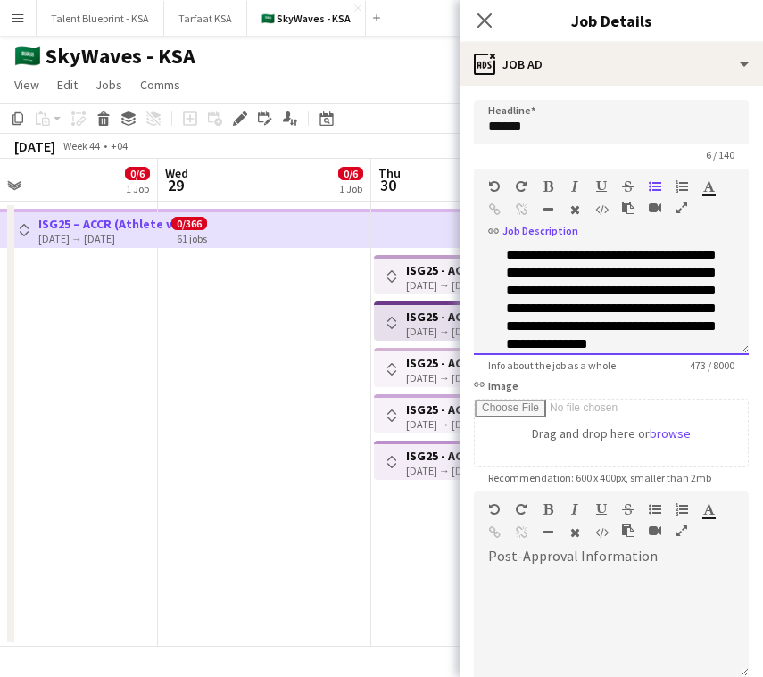
click at [689, 268] on p "**********" at bounding box center [620, 299] width 228 height 143
drag, startPoint x: 671, startPoint y: 273, endPoint x: 586, endPoint y: 299, distance: 88.6
click at [586, 299] on p "**********" at bounding box center [620, 299] width 228 height 143
click at [552, 180] on icon "button" at bounding box center [548, 186] width 10 height 12
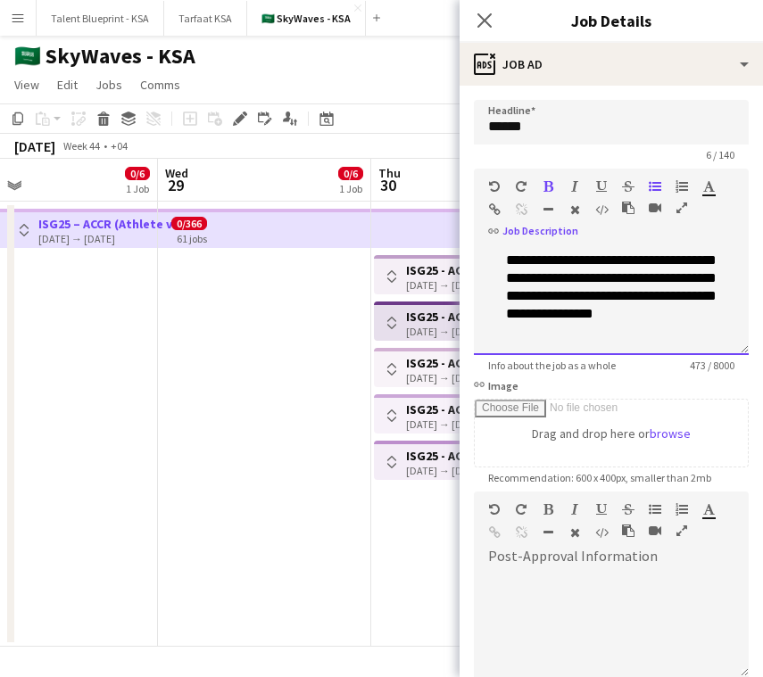
click at [636, 271] on p "**********" at bounding box center [620, 269] width 228 height 143
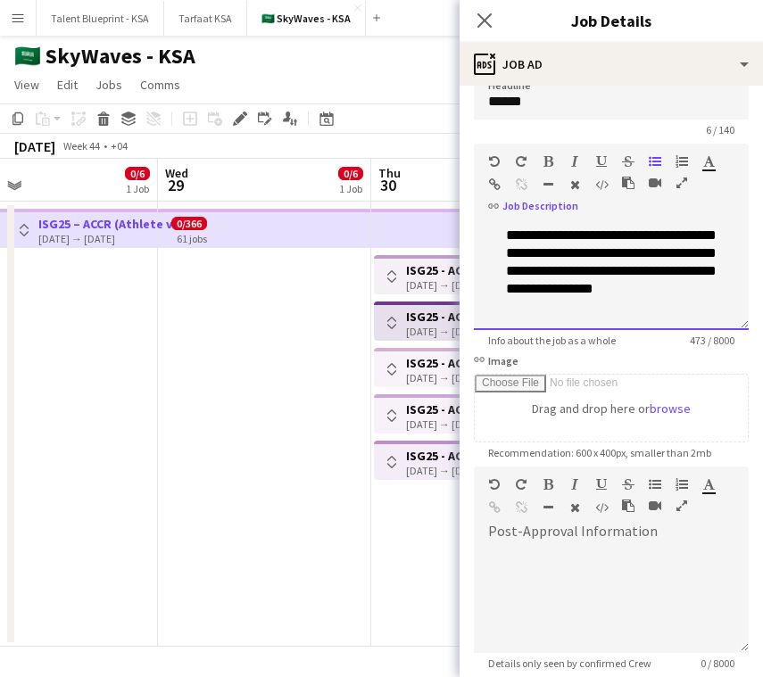
scroll to position [29, 0]
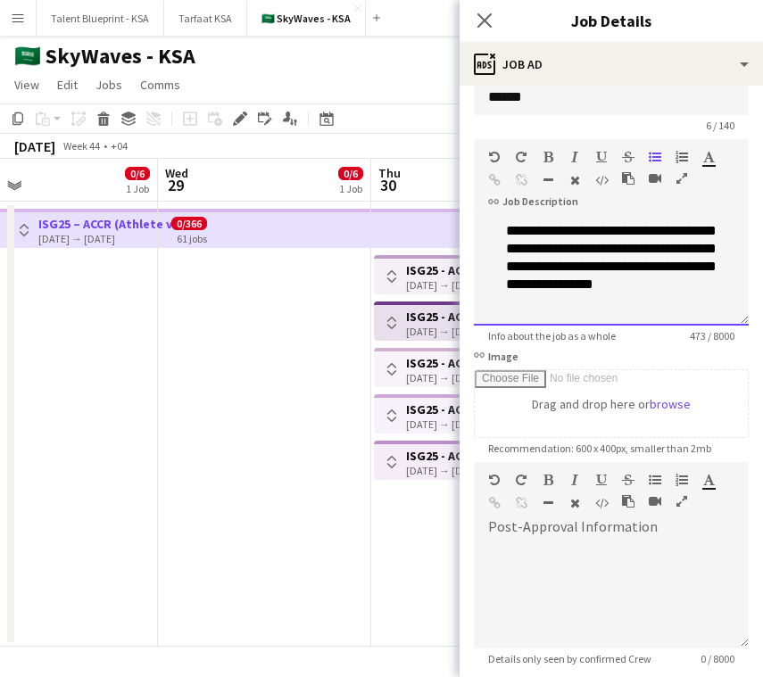
click at [508, 307] on p "**********" at bounding box center [620, 240] width 228 height 143
drag, startPoint x: 691, startPoint y: 260, endPoint x: 569, endPoint y: 287, distance: 125.1
click at [569, 287] on p "**********" at bounding box center [620, 240] width 228 height 143
click at [548, 153] on icon "button" at bounding box center [548, 157] width 10 height 12
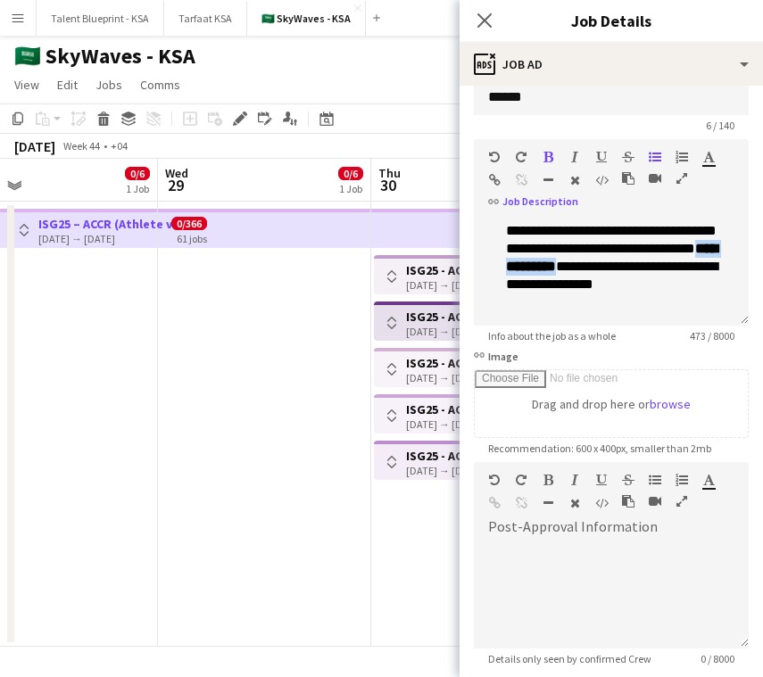
click at [548, 153] on icon "button" at bounding box center [548, 157] width 10 height 12
click at [664, 315] on div "**********" at bounding box center [611, 271] width 275 height 107
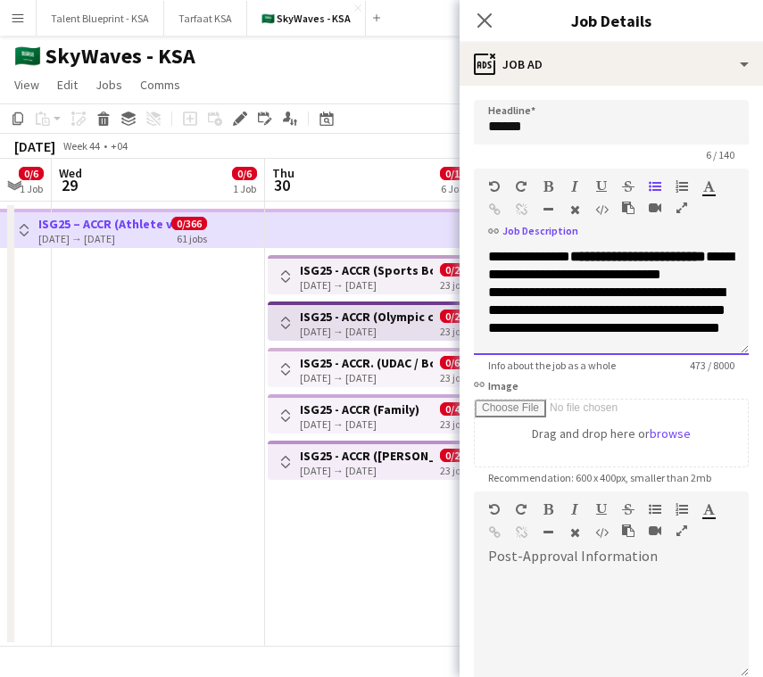
scroll to position [0, 609]
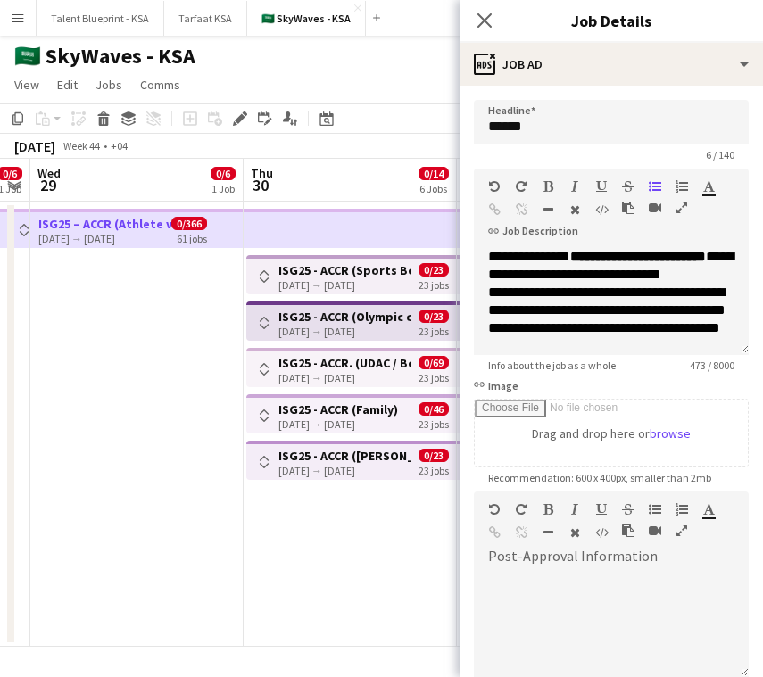
click at [407, 274] on h3 "ISG25 - ACCR (Sports Boulevard Promenade)" at bounding box center [344, 270] width 133 height 16
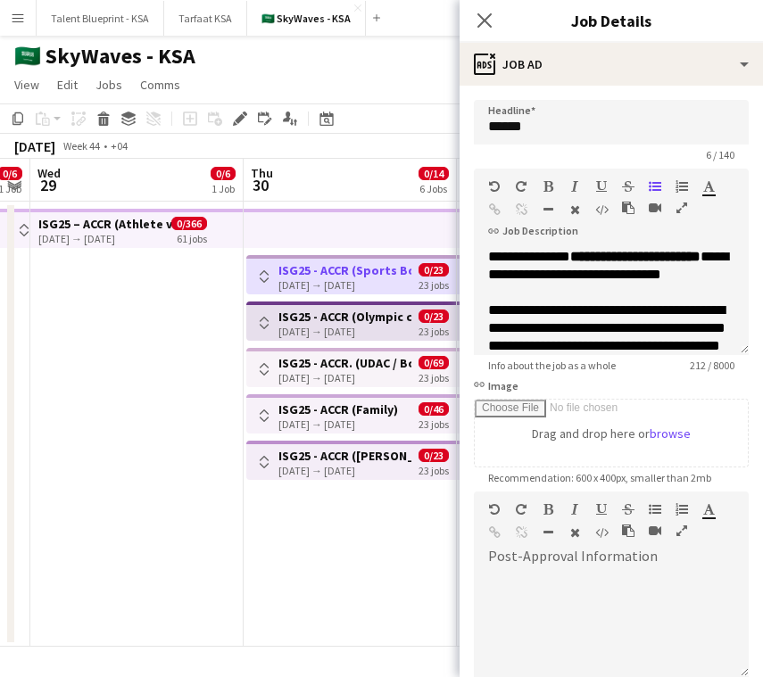
scroll to position [32, 0]
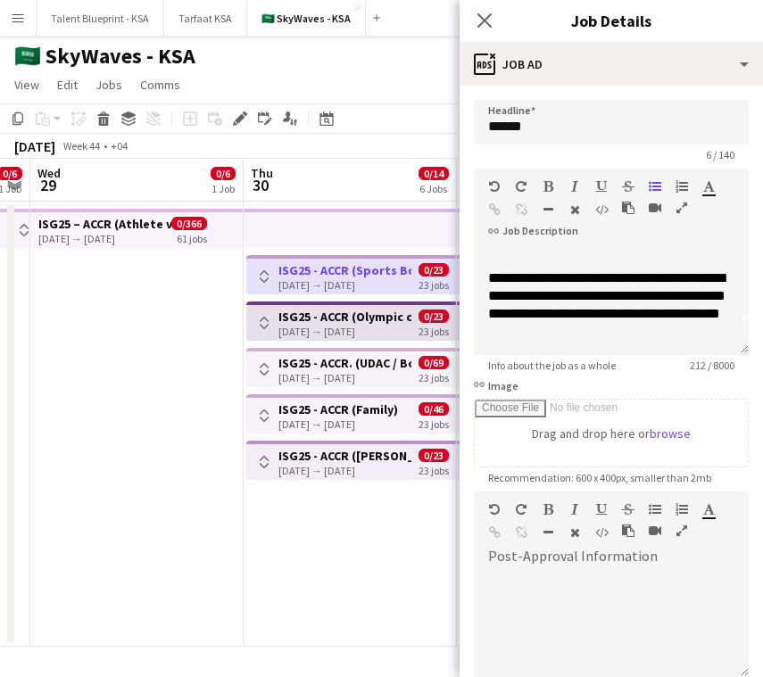
click at [398, 326] on div "[DATE] → [DATE]" at bounding box center [344, 331] width 133 height 13
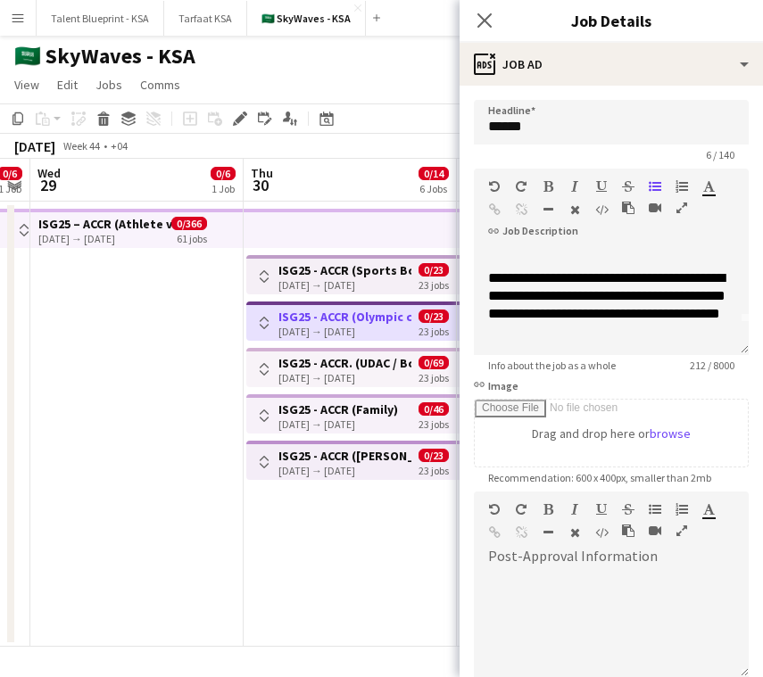
click at [336, 363] on h3 "ISG25 - ACCR. (UDAC / Boulevard)" at bounding box center [344, 363] width 133 height 16
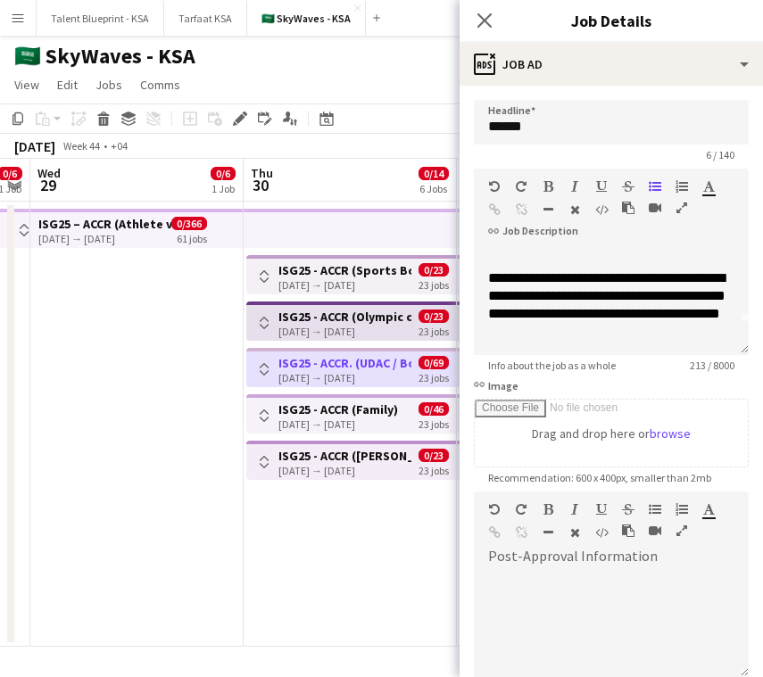
click at [381, 399] on app-top-bar "Toggle View ISG25 - ACCR (Family) [DATE] → [DATE] 0/46 23 jobs" at bounding box center [351, 413] width 210 height 39
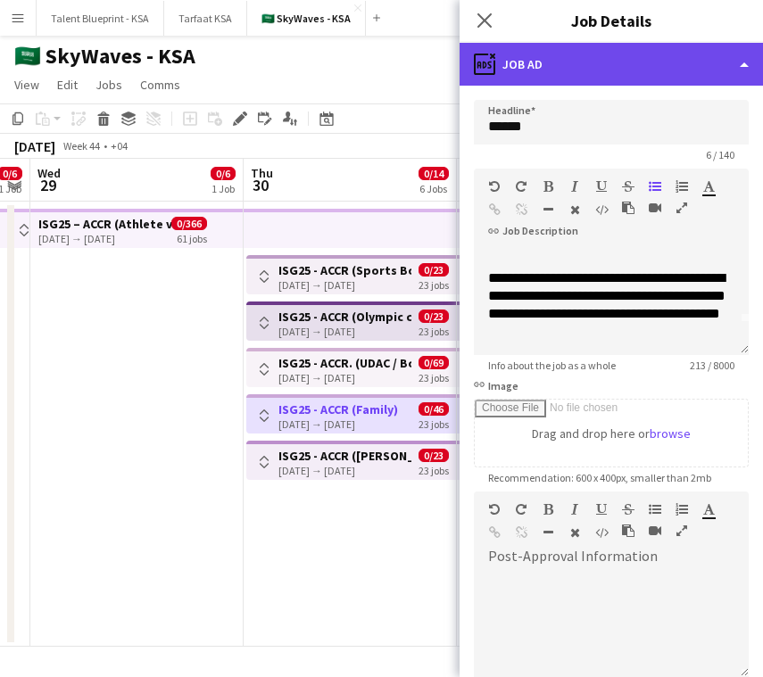
click at [642, 71] on div "ads-window Job Ad" at bounding box center [610, 64] width 303 height 43
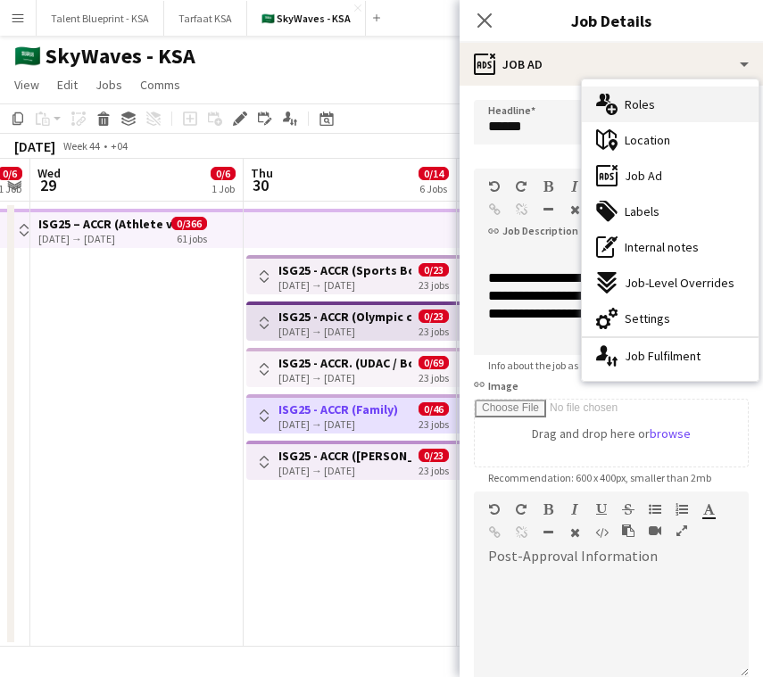
click at [682, 101] on div "multiple-users-add Roles" at bounding box center [669, 105] width 177 height 36
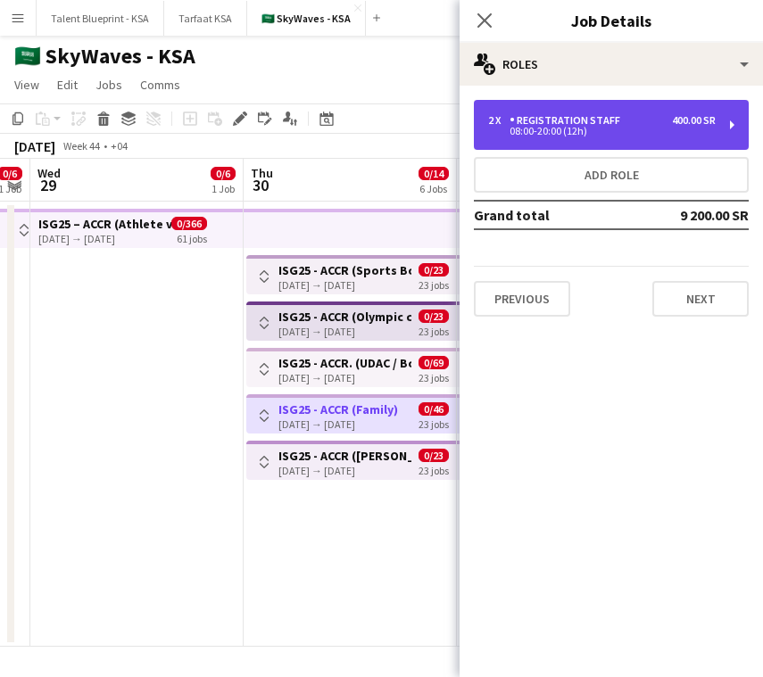
click at [669, 124] on div "2 x Registration Staff 400.00 SR" at bounding box center [601, 120] width 227 height 12
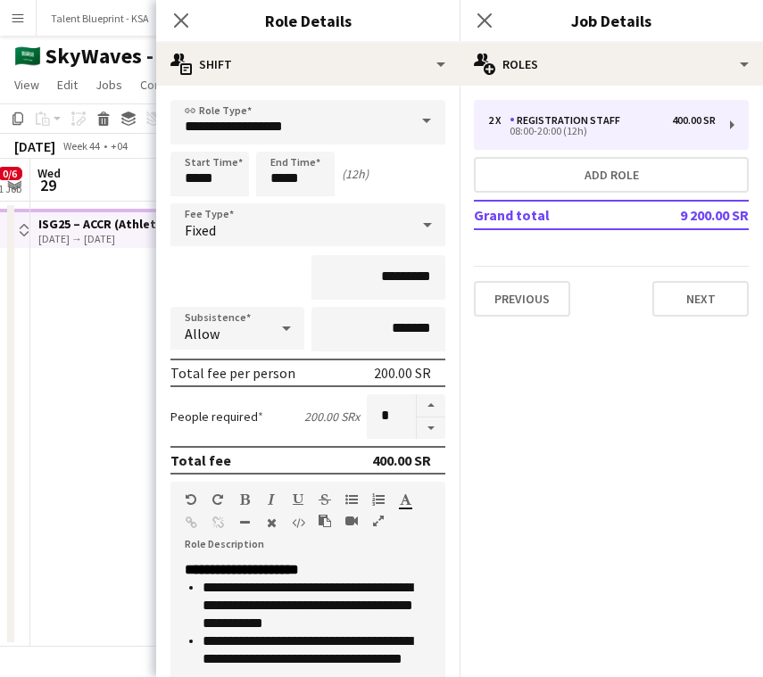
click at [104, 362] on app-date-cell at bounding box center [136, 424] width 213 height 445
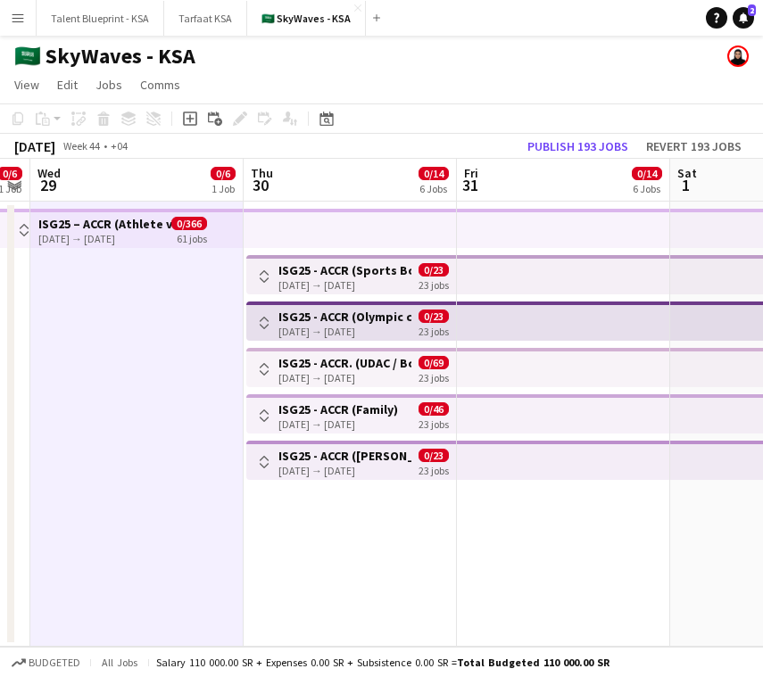
click at [368, 366] on h3 "ISG25 - ACCR. (UDAC / Boulevard)" at bounding box center [344, 363] width 133 height 16
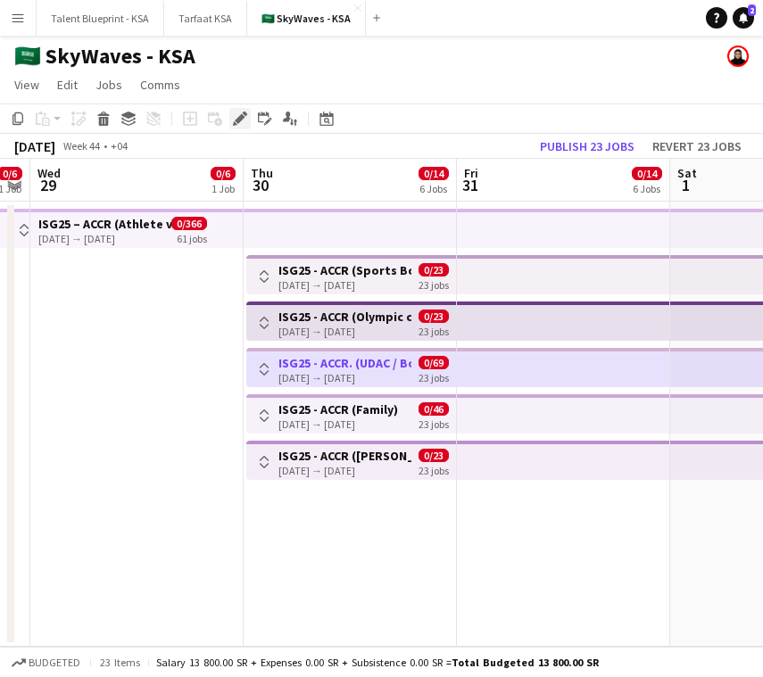
click at [237, 115] on icon "Edit" at bounding box center [240, 118] width 14 height 14
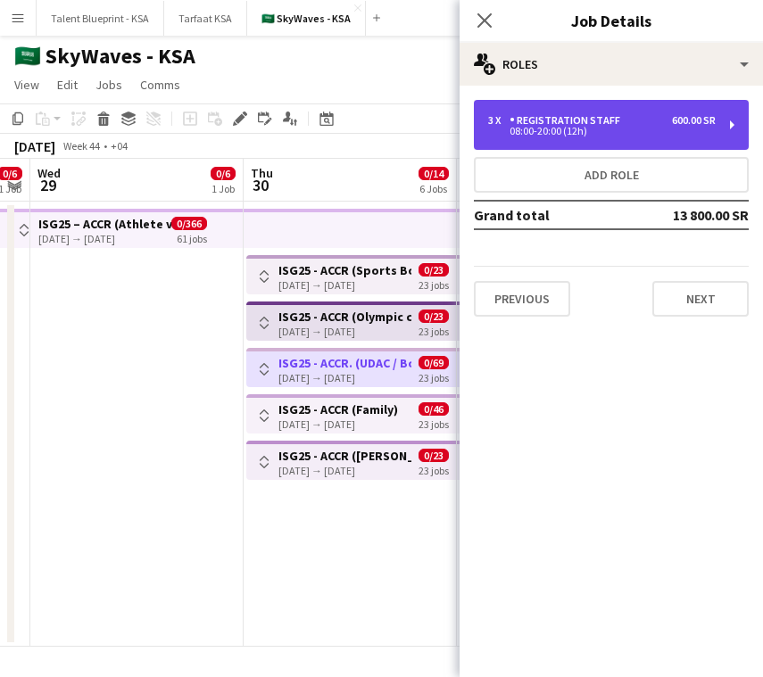
click at [619, 108] on div "3 x Registration Staff 600.00 SR 08:00-20:00 (12h)" at bounding box center [611, 125] width 275 height 50
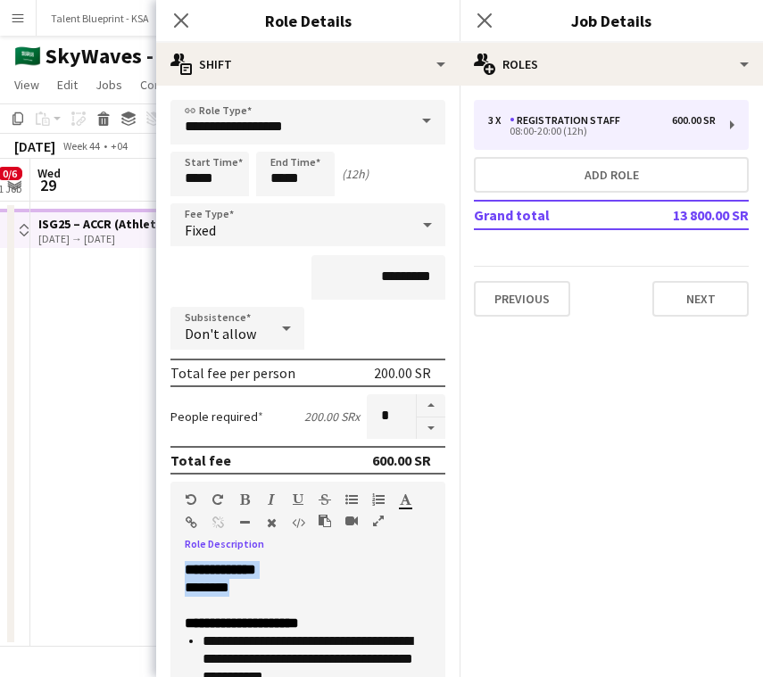
drag, startPoint x: 286, startPoint y: 581, endPoint x: 173, endPoint y: 568, distance: 113.9
click at [173, 568] on div "**********" at bounding box center [307, 668] width 275 height 214
copy div "**********"
click at [81, 542] on app-date-cell at bounding box center [136, 424] width 213 height 445
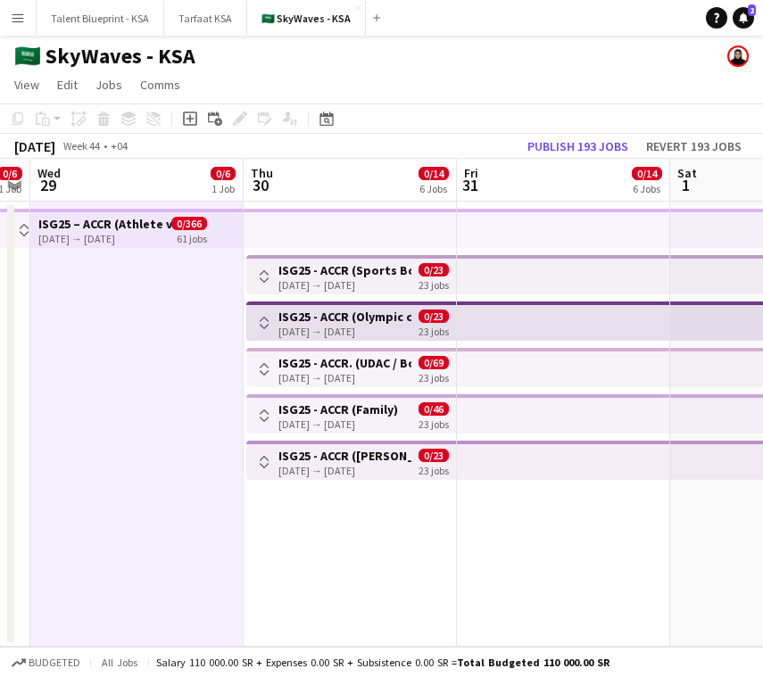
click at [399, 330] on div "[DATE] → [DATE]" at bounding box center [344, 331] width 133 height 13
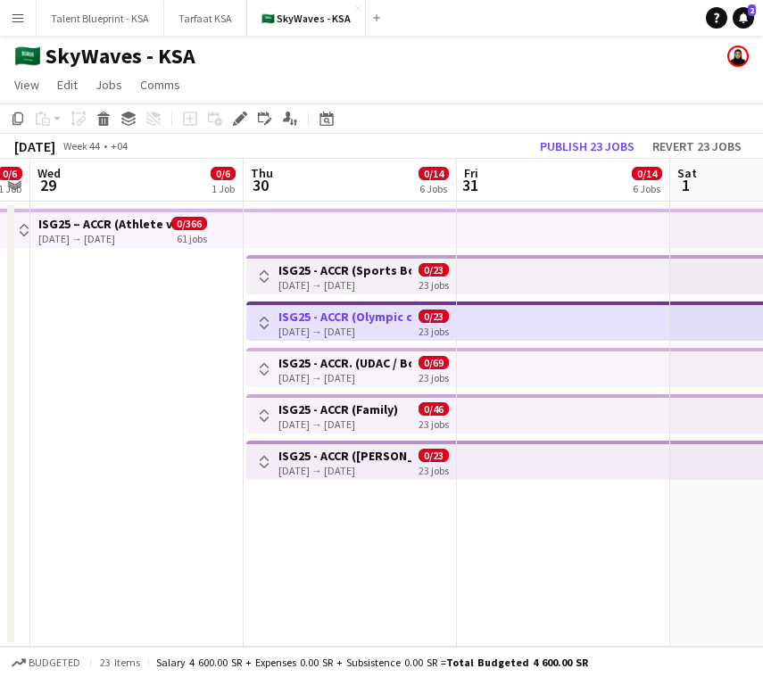
click at [399, 360] on h3 "ISG25 - ACCR. (UDAC / Boulevard)" at bounding box center [344, 363] width 133 height 16
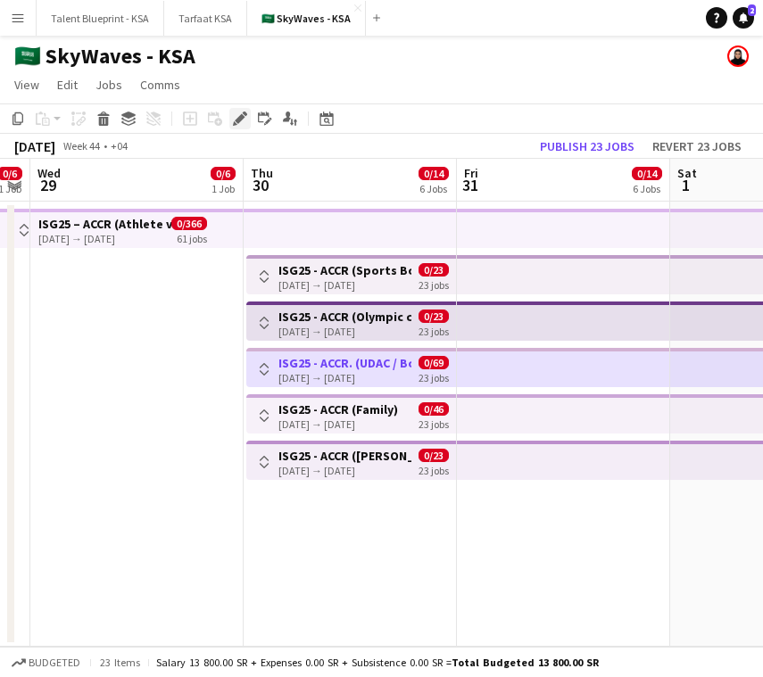
click at [239, 114] on icon "Edit" at bounding box center [240, 118] width 14 height 14
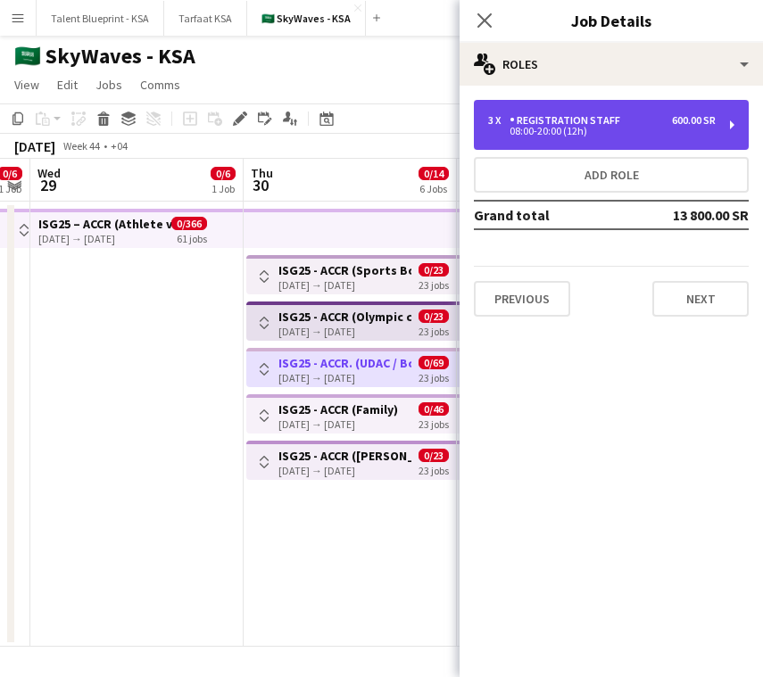
click at [609, 117] on div "Registration Staff" at bounding box center [568, 120] width 118 height 12
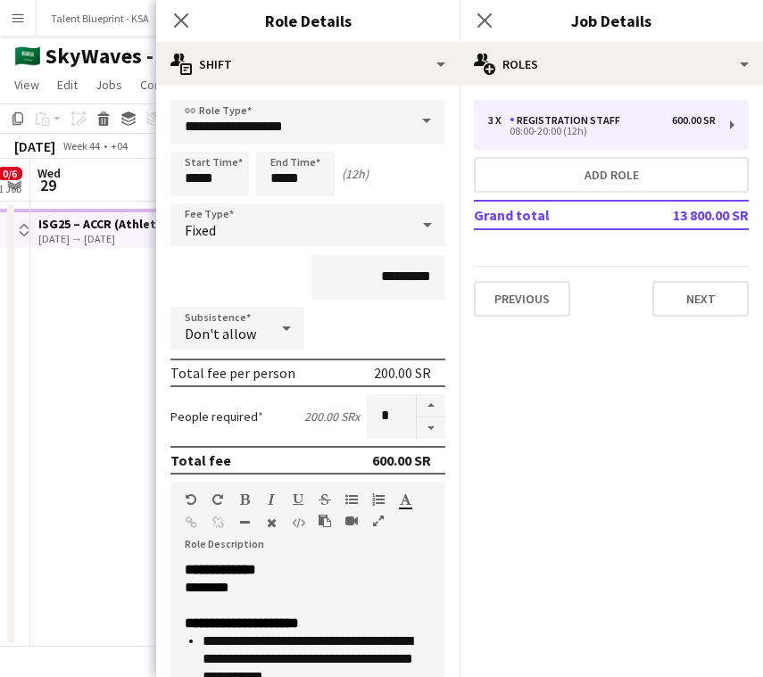
click at [573, 412] on mat-expansion-panel "pencil3 General details 3 x Registration Staff 600.00 SR 08:00-20:00 (12h) Add …" at bounding box center [610, 381] width 303 height 591
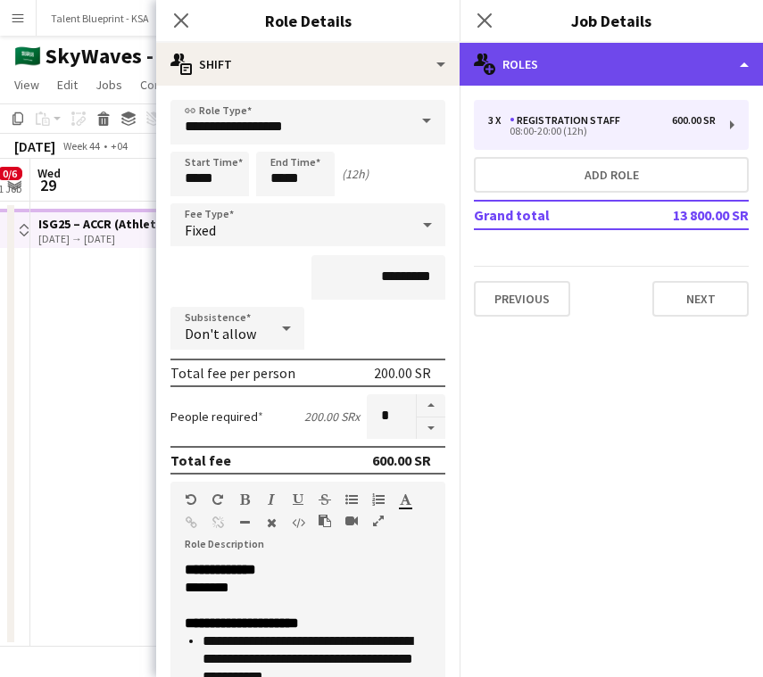
click at [609, 44] on div "multiple-users-add Roles" at bounding box center [610, 64] width 303 height 43
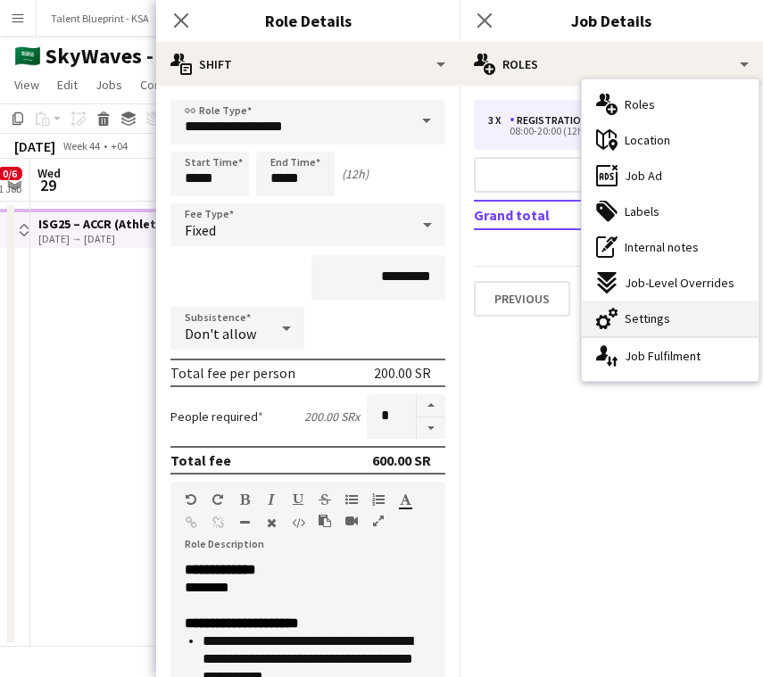
click at [670, 306] on div "cog-double-3 Settings" at bounding box center [669, 319] width 177 height 36
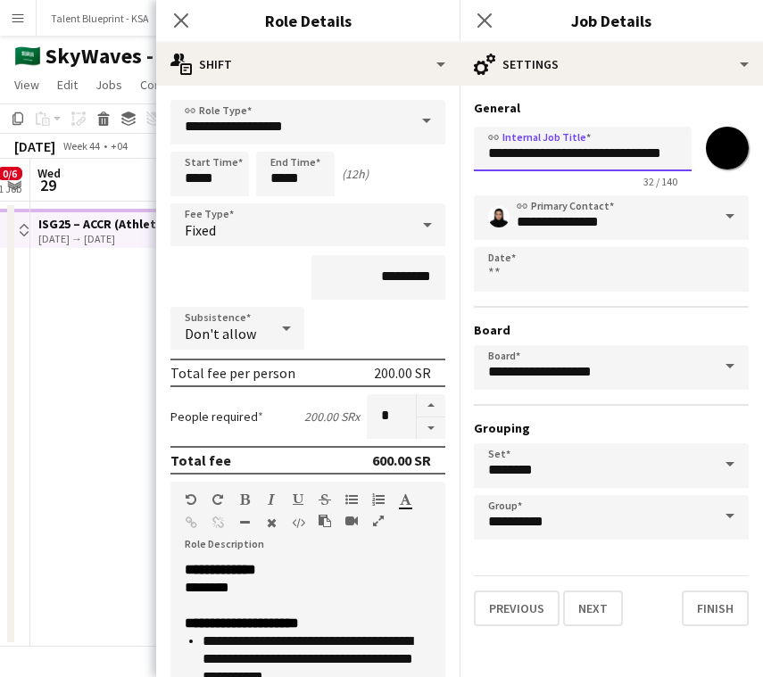
scroll to position [0, 7]
drag, startPoint x: 488, startPoint y: 152, endPoint x: 690, endPoint y: 146, distance: 202.5
click at [690, 146] on input "**********" at bounding box center [583, 149] width 218 height 45
click at [686, 151] on input "**********" at bounding box center [583, 149] width 218 height 45
drag, startPoint x: 681, startPoint y: 152, endPoint x: 567, endPoint y: 153, distance: 114.2
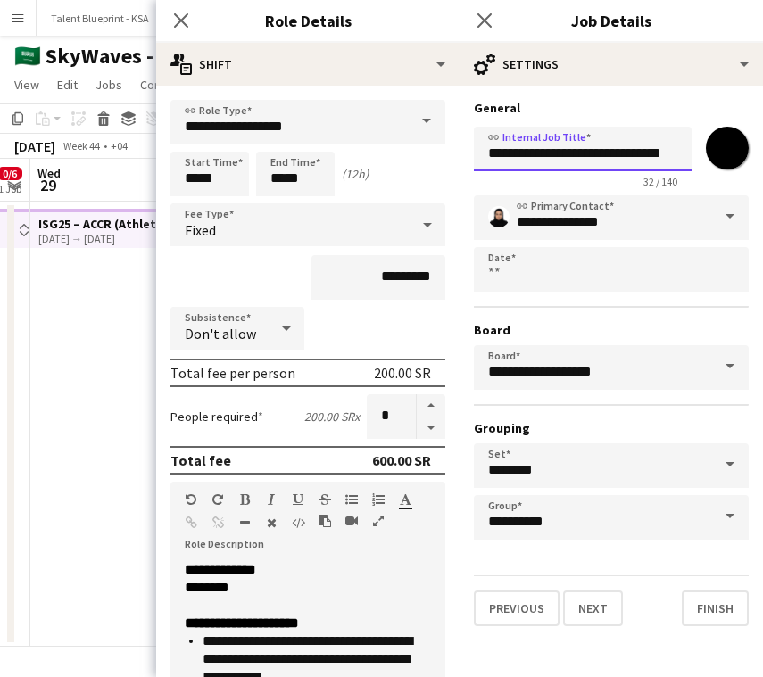
click at [567, 153] on input "**********" at bounding box center [583, 149] width 218 height 45
click at [672, 150] on input "**********" at bounding box center [583, 149] width 218 height 45
drag, startPoint x: 672, startPoint y: 152, endPoint x: 568, endPoint y: 157, distance: 104.5
click at [568, 157] on input "**********" at bounding box center [583, 149] width 218 height 45
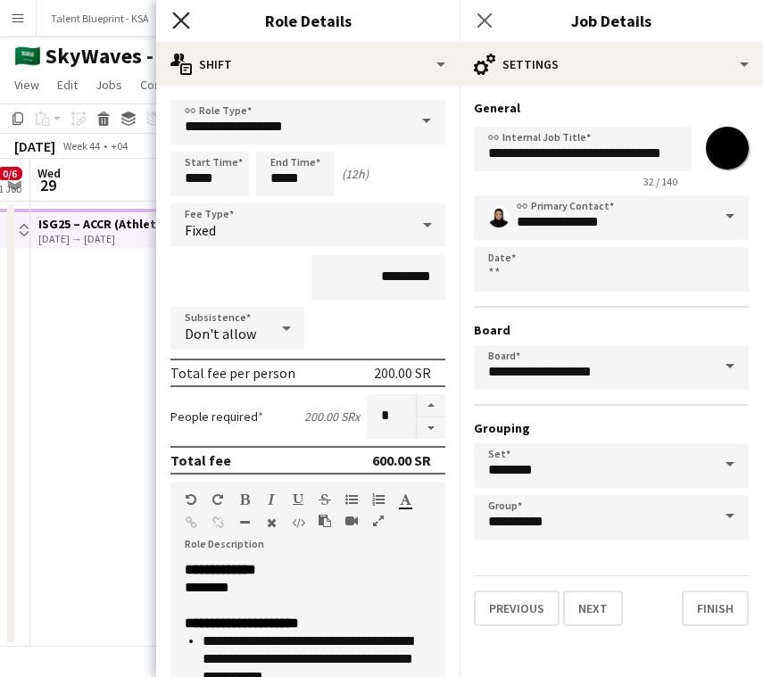
click at [186, 14] on icon at bounding box center [180, 20] width 17 height 17
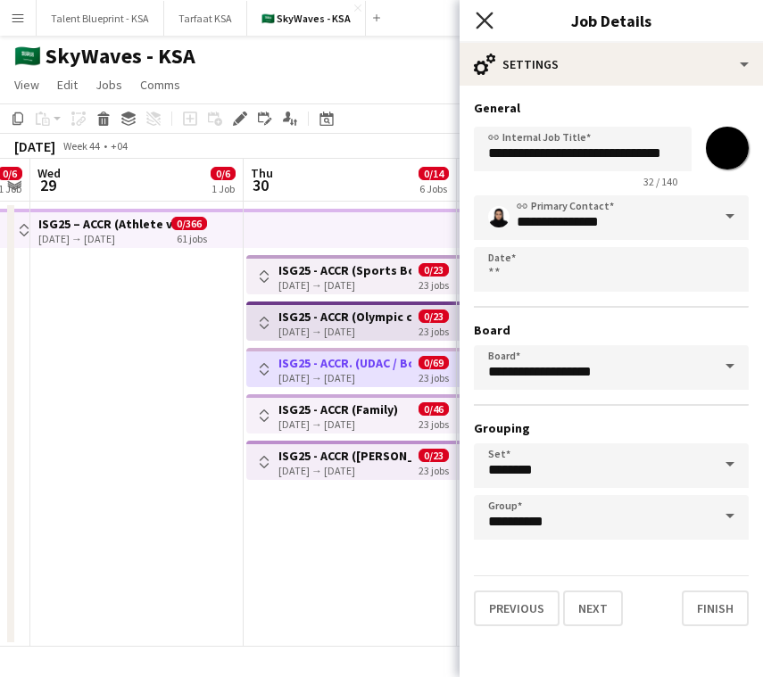
click at [477, 21] on icon "Close pop-in" at bounding box center [483, 20] width 17 height 17
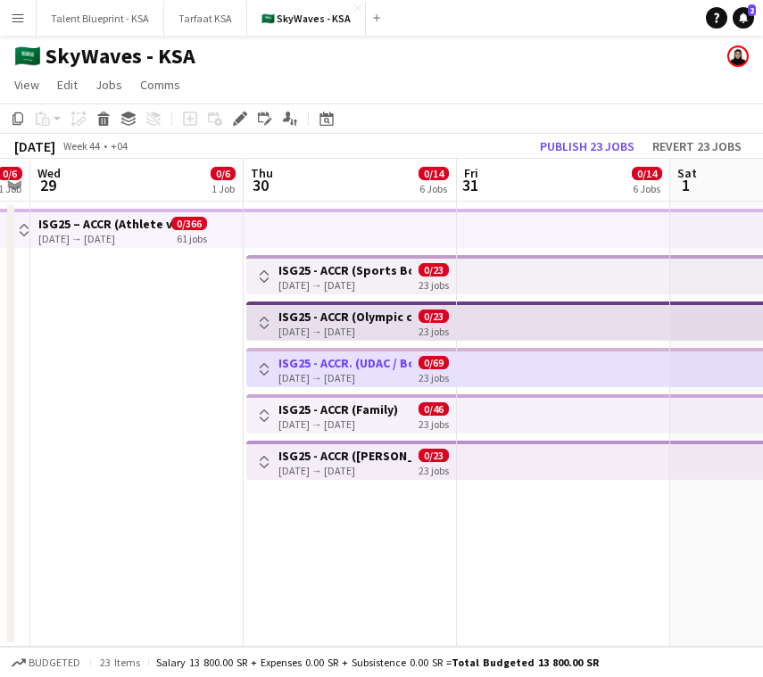
click at [408, 370] on h3 "ISG25 - ACCR. (UDAC / Boulevard)" at bounding box center [344, 363] width 133 height 16
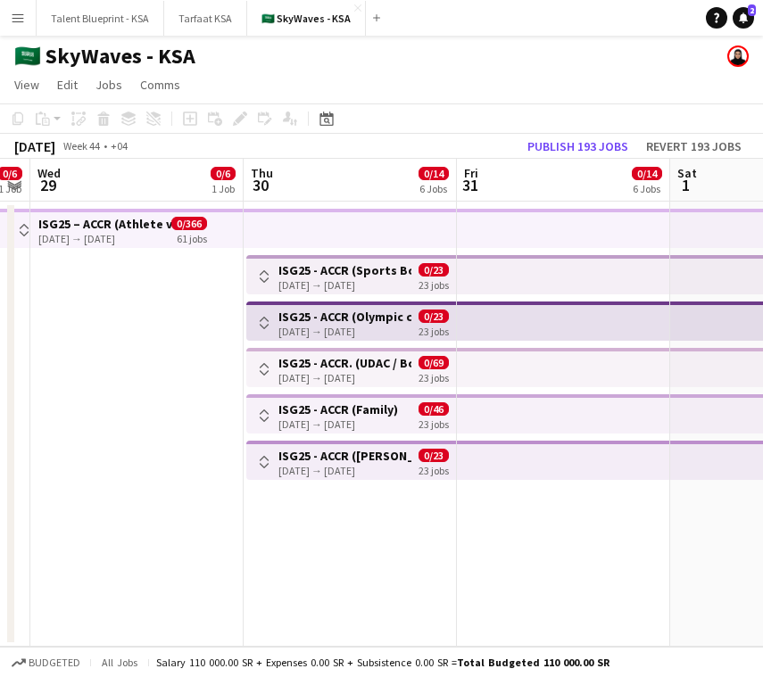
click at [408, 369] on h3 "ISG25 - ACCR. (UDAC / Boulevard)" at bounding box center [344, 363] width 133 height 16
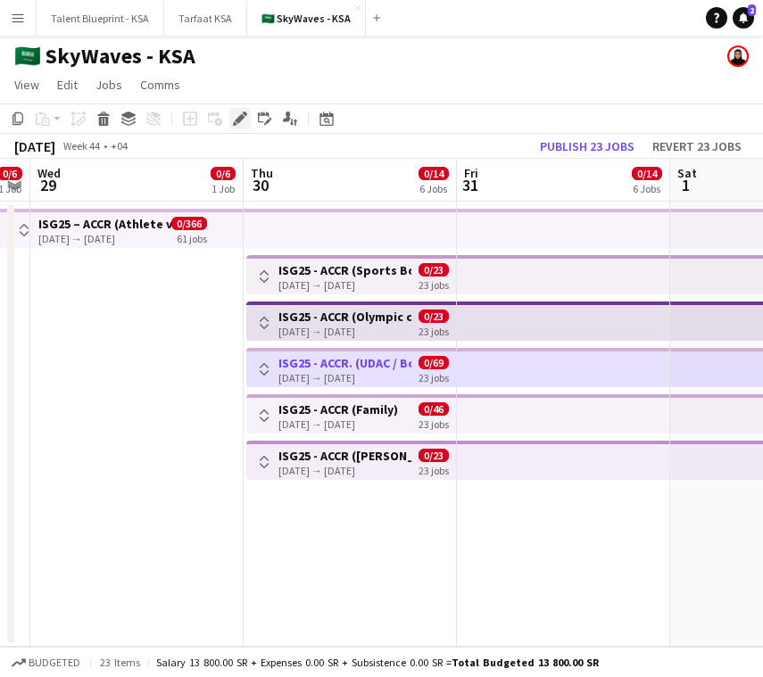
click at [243, 123] on icon "Edit" at bounding box center [240, 118] width 14 height 14
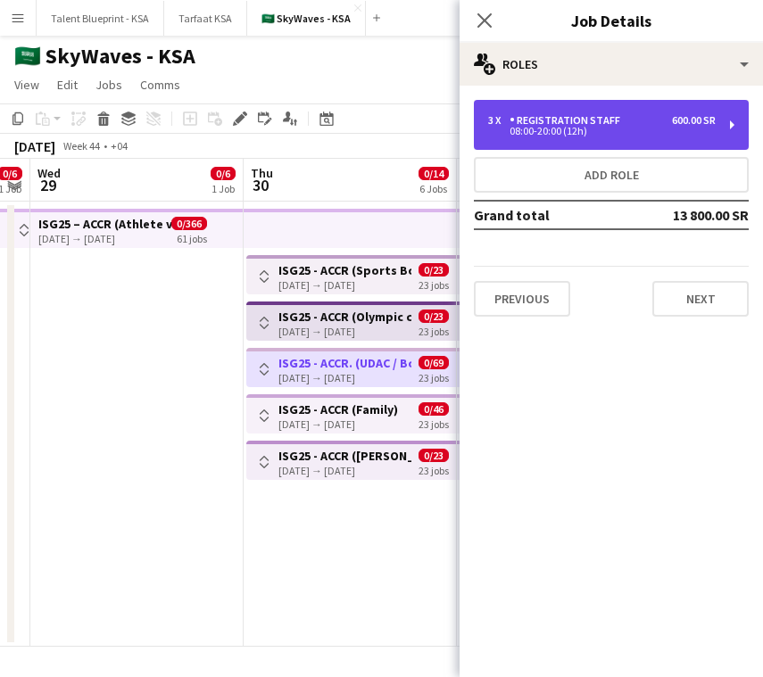
click at [598, 117] on div "Registration Staff" at bounding box center [568, 120] width 118 height 12
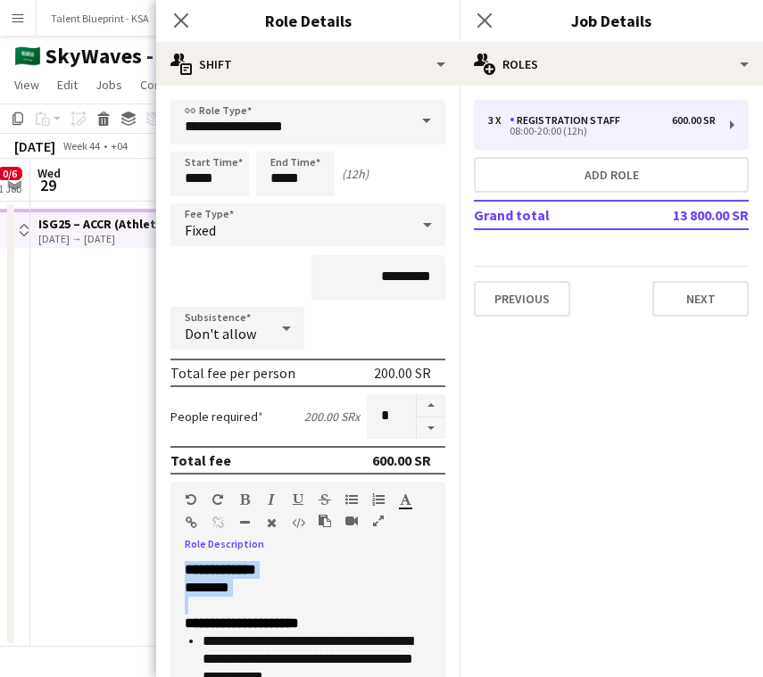
drag, startPoint x: 190, startPoint y: 606, endPoint x: 174, endPoint y: 556, distance: 52.5
click at [174, 556] on div "**********" at bounding box center [307, 661] width 275 height 227
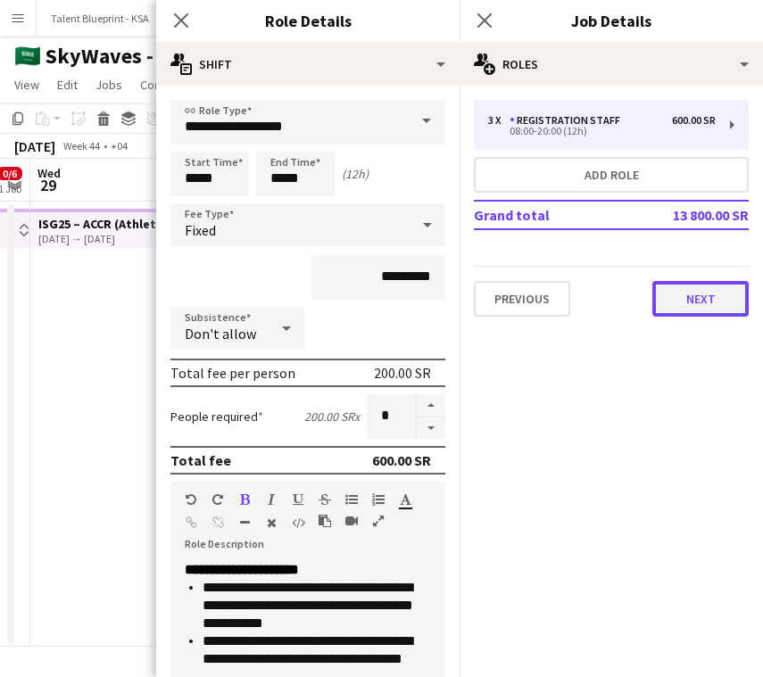
click at [672, 298] on button "Next" at bounding box center [700, 299] width 96 height 36
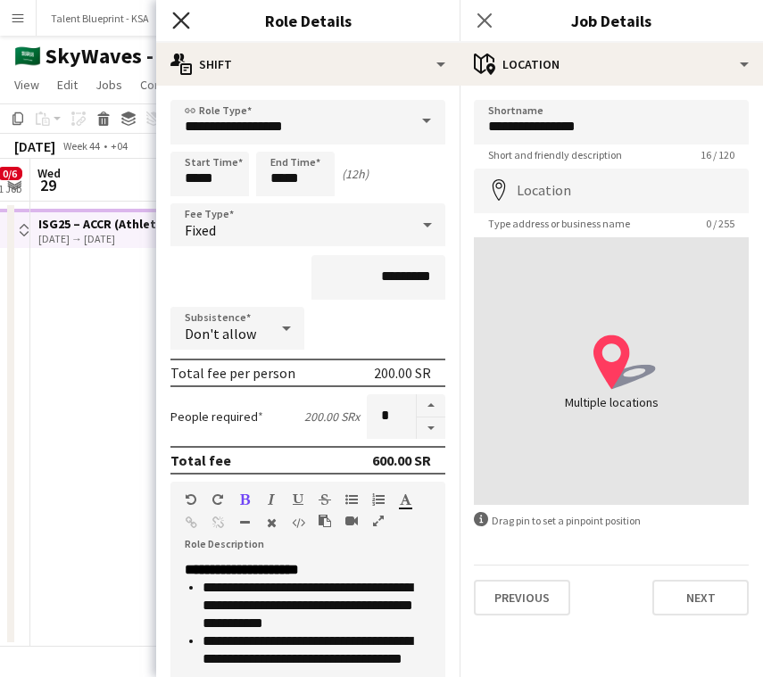
click at [177, 21] on icon "Close pop-in" at bounding box center [180, 20] width 17 height 17
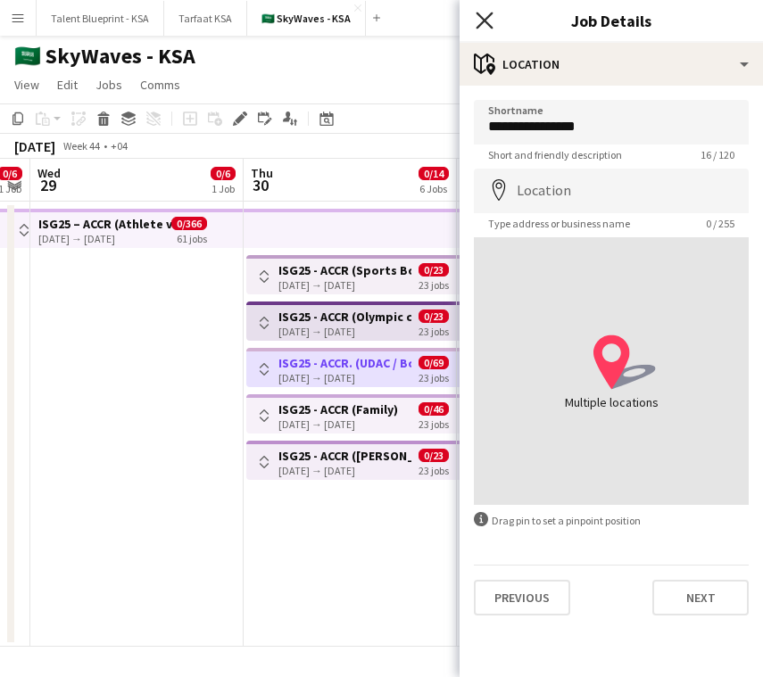
click at [482, 18] on icon at bounding box center [483, 20] width 17 height 17
